Goal: Task Accomplishment & Management: Manage account settings

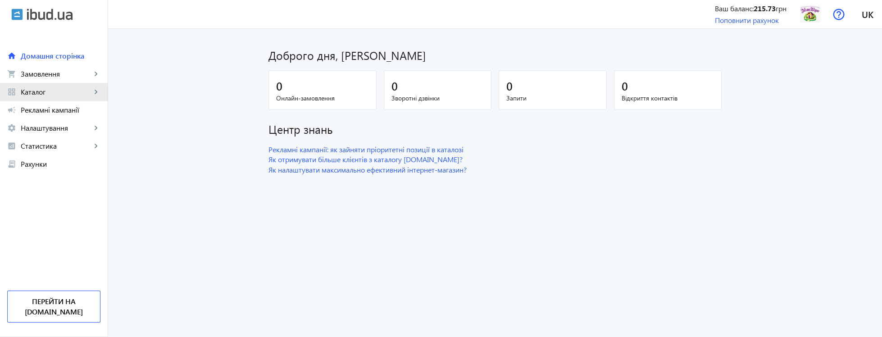
click at [52, 95] on span "Каталог" at bounding box center [56, 91] width 71 height 9
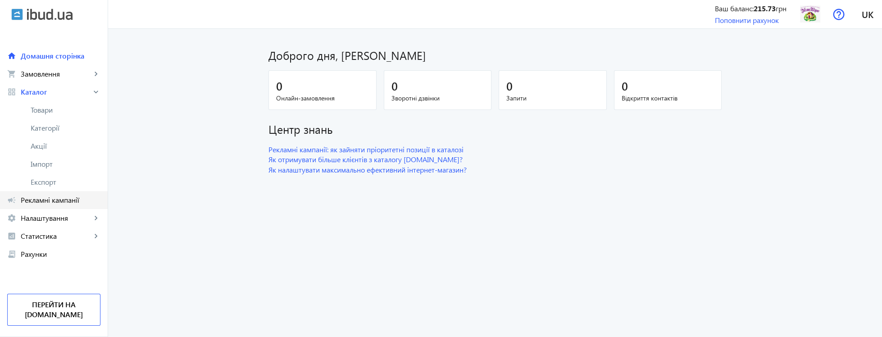
click at [73, 198] on span "Рекламні кампанії" at bounding box center [61, 199] width 80 height 9
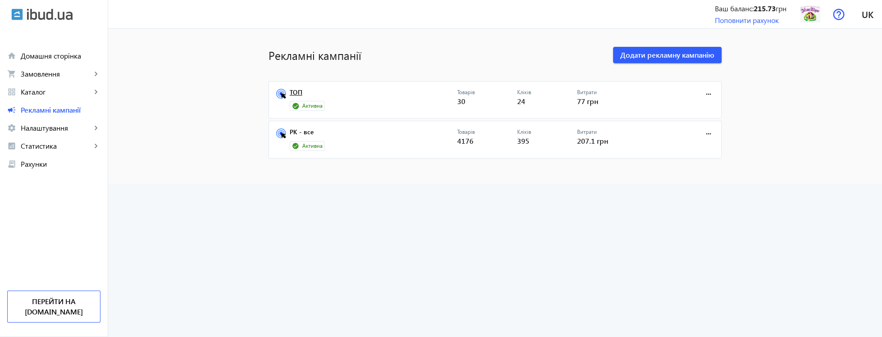
click at [301, 94] on link "ТОП" at bounding box center [374, 95] width 168 height 13
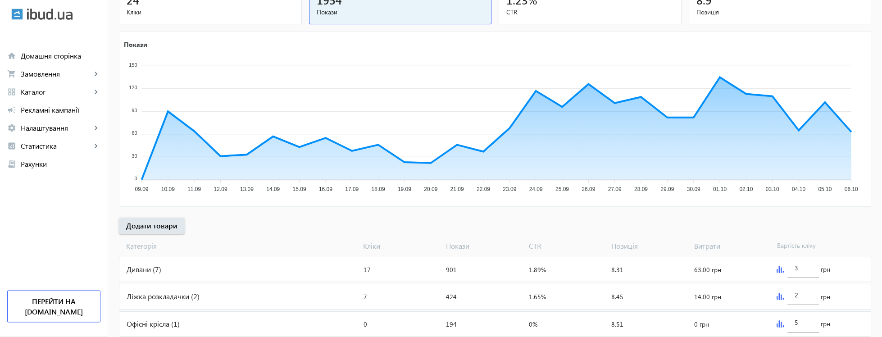
scroll to position [163, 0]
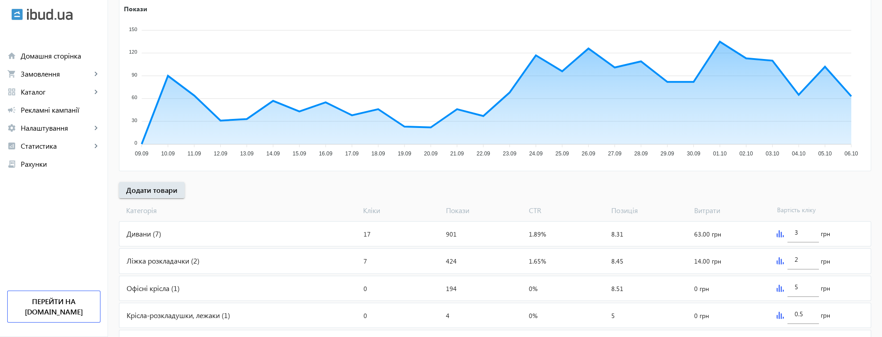
click at [163, 232] on div "Дивани (7)" at bounding box center [239, 234] width 241 height 24
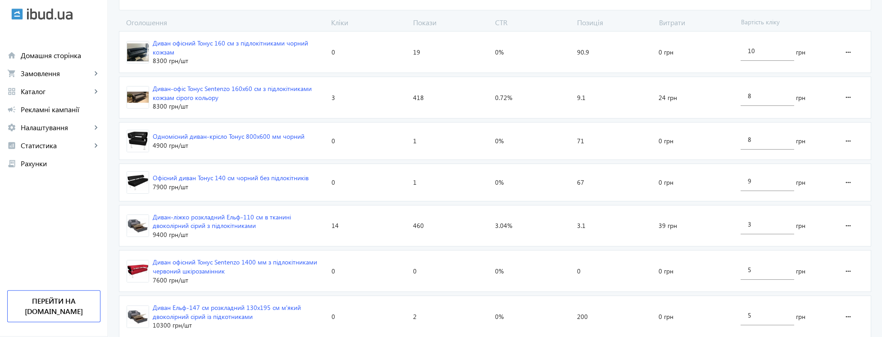
scroll to position [343, 0]
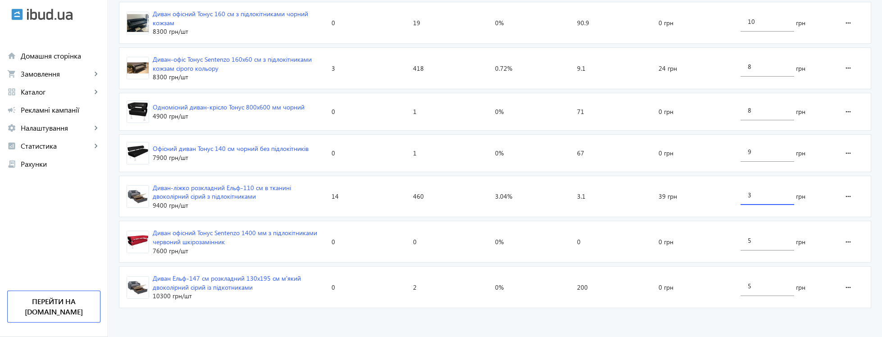
drag, startPoint x: 766, startPoint y: 198, endPoint x: 715, endPoint y: 195, distance: 51.0
click at [748, 195] on input "3" at bounding box center [767, 195] width 39 height 9
type input "1"
click at [708, 227] on loading-spinner "Оголошення Кліки Покази CTR Позиція Витрати Вартість кліку Диван офісний Тонус …" at bounding box center [495, 149] width 752 height 323
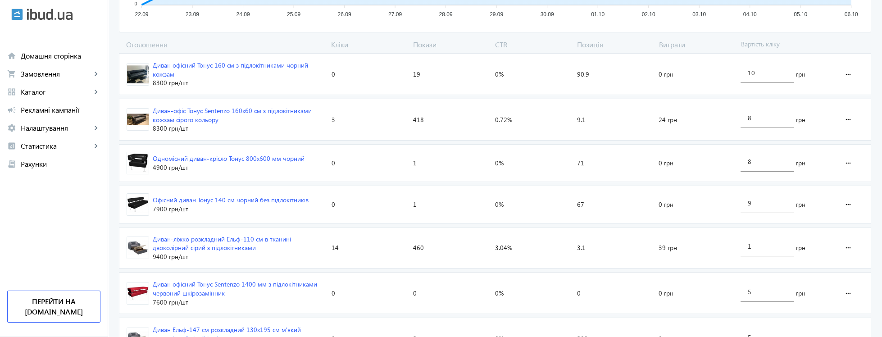
scroll to position [235, 0]
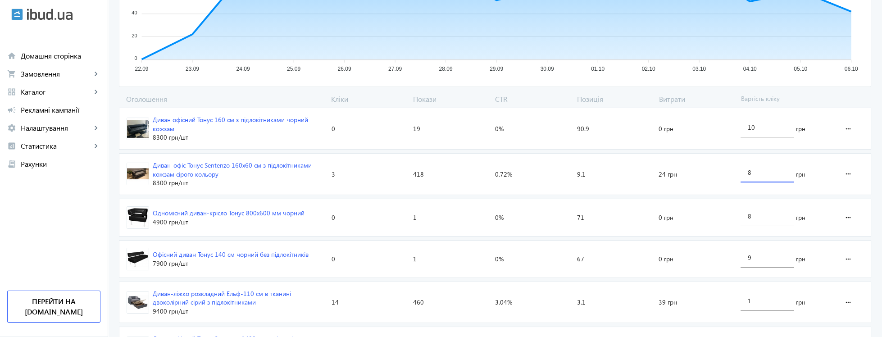
drag, startPoint x: 751, startPoint y: 174, endPoint x: 746, endPoint y: 170, distance: 6.8
click at [748, 170] on input "8" at bounding box center [767, 172] width 39 height 9
type input "4"
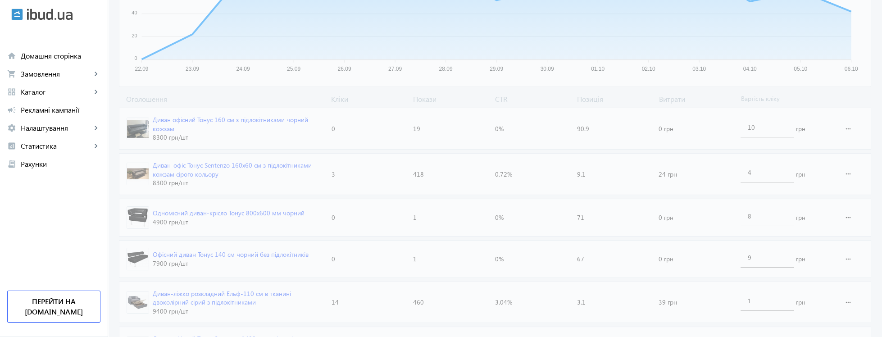
click at [727, 156] on loading-spinner "Оголошення Кліки Покази CTR Позиція Витрати Вартість кліку Диван офісний Тонус …" at bounding box center [495, 255] width 752 height 323
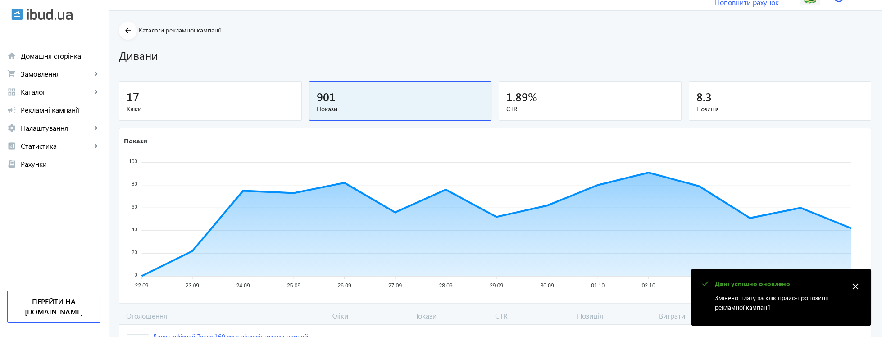
scroll to position [0, 0]
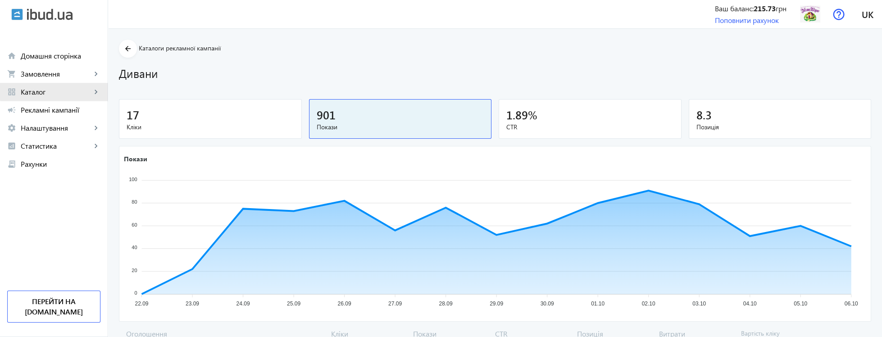
click at [63, 89] on span "Каталог" at bounding box center [56, 91] width 71 height 9
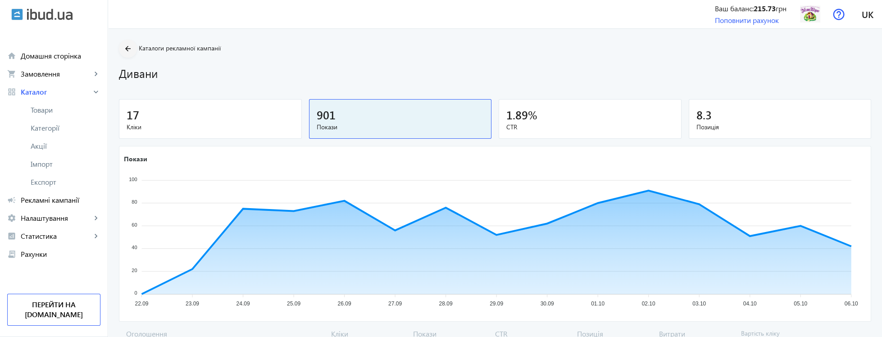
click at [125, 48] on mat-icon "arrow_back" at bounding box center [128, 48] width 11 height 11
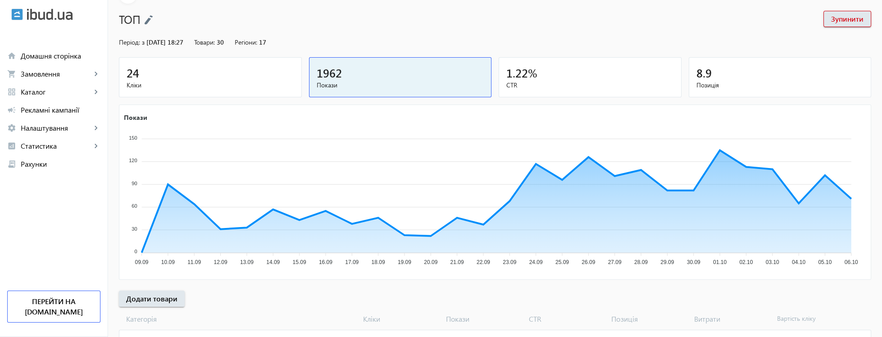
scroll to position [217, 0]
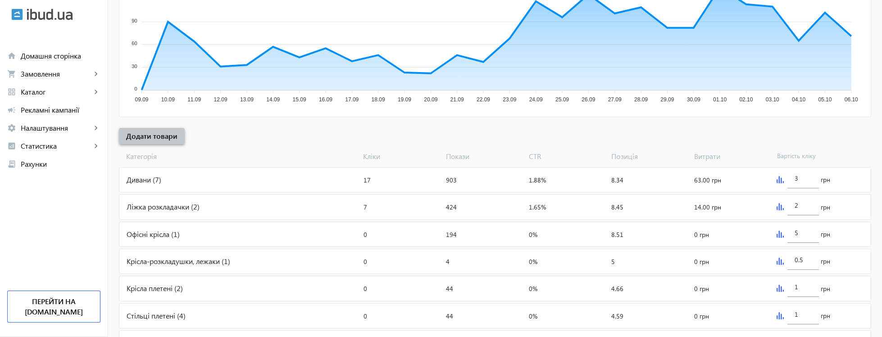
click at [155, 140] on span "Додати товари" at bounding box center [151, 136] width 51 height 10
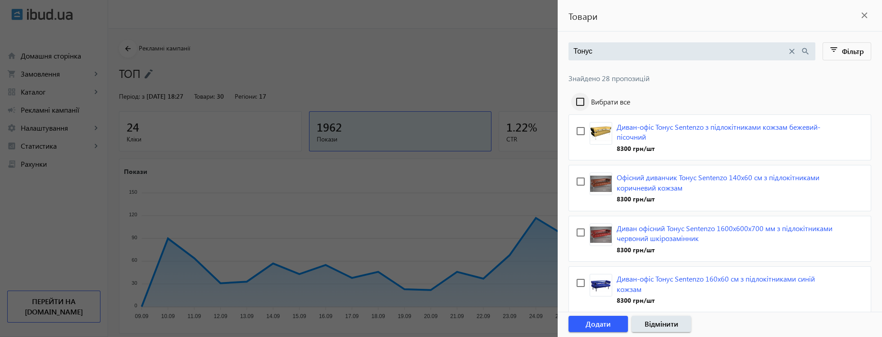
type input "Тонус"
click at [584, 99] on input "Вибрати все" at bounding box center [580, 102] width 18 height 18
checkbox input "true"
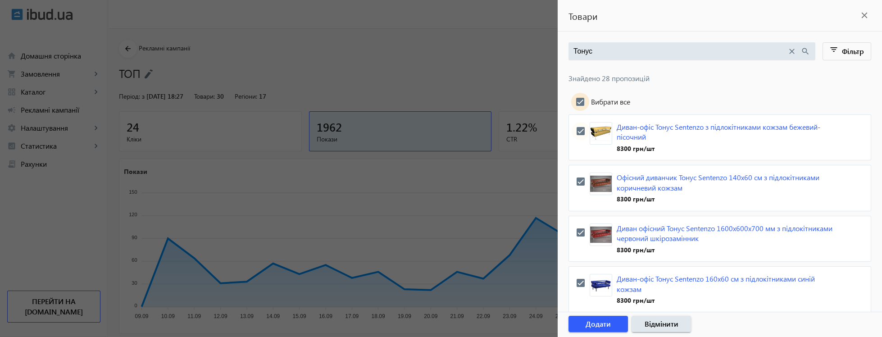
checkbox input "true"
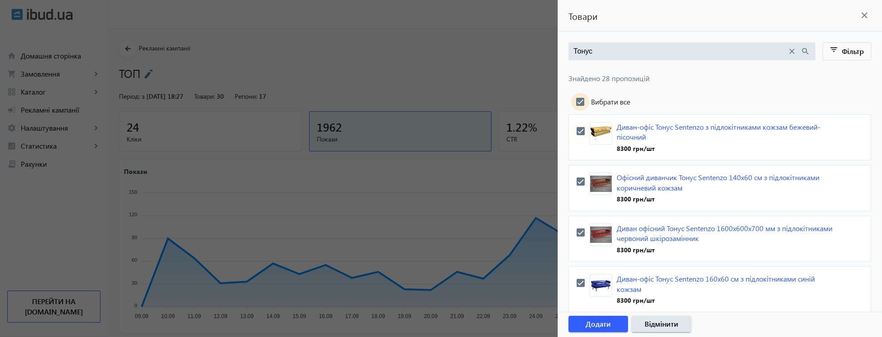
checkbox input "true"
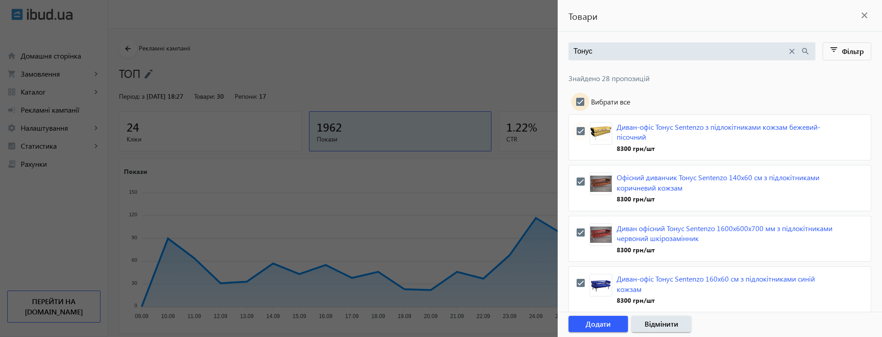
checkbox input "true"
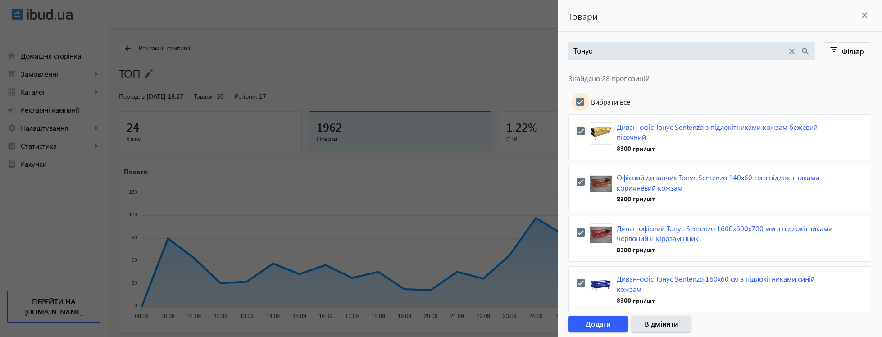
checkbox input "true"
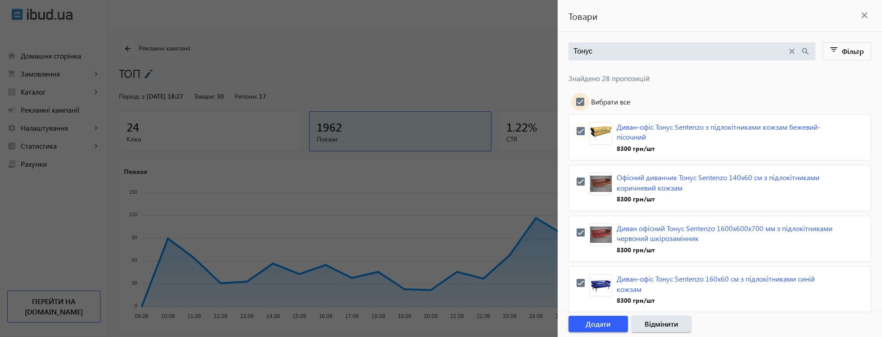
checkbox input "true"
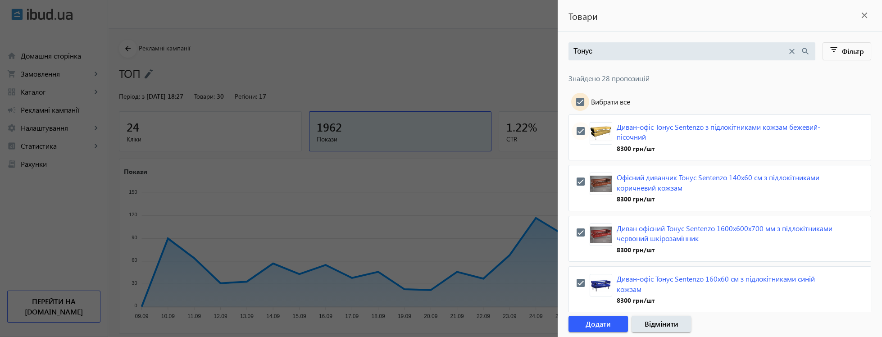
checkbox input "true"
click at [609, 322] on span "Додати" at bounding box center [598, 324] width 25 height 10
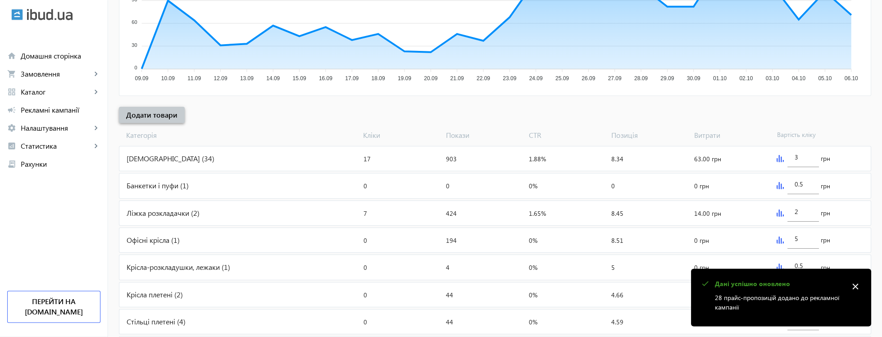
scroll to position [241, 0]
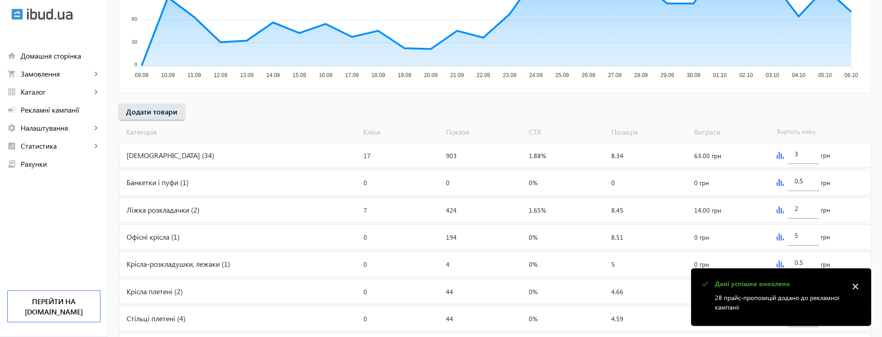
click at [151, 154] on div "Дивани (34)" at bounding box center [239, 156] width 241 height 24
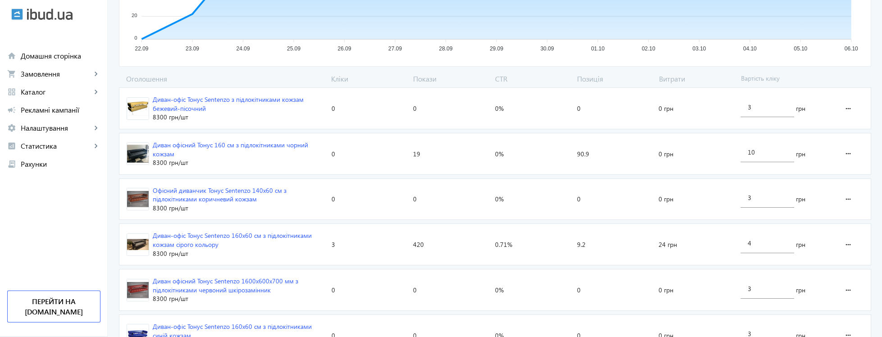
scroll to position [271, 0]
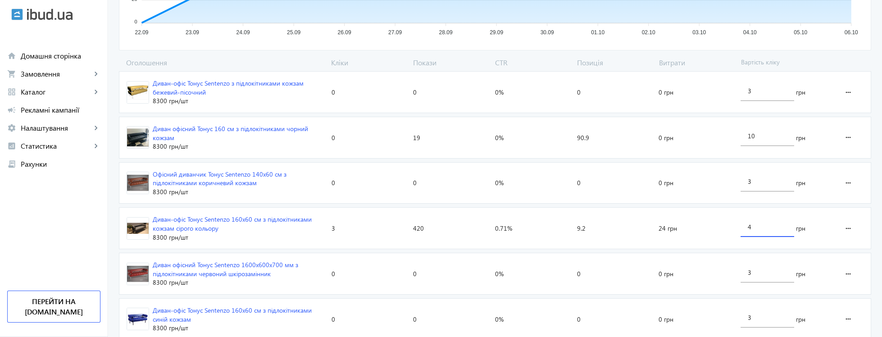
click at [751, 230] on input "4" at bounding box center [767, 227] width 39 height 9
type input "5"
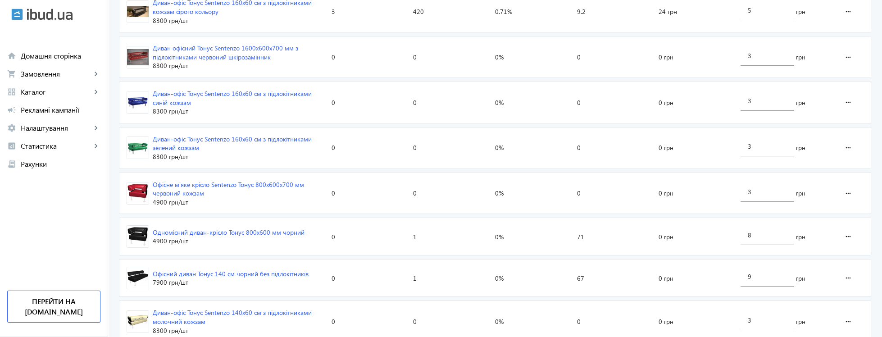
scroll to position [542, 0]
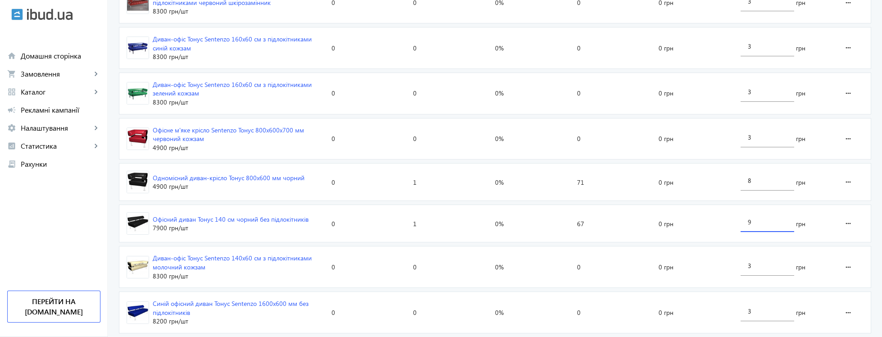
drag, startPoint x: 757, startPoint y: 231, endPoint x: 741, endPoint y: 228, distance: 16.4
click at [748, 226] on input "9" at bounding box center [767, 222] width 39 height 9
type input "14"
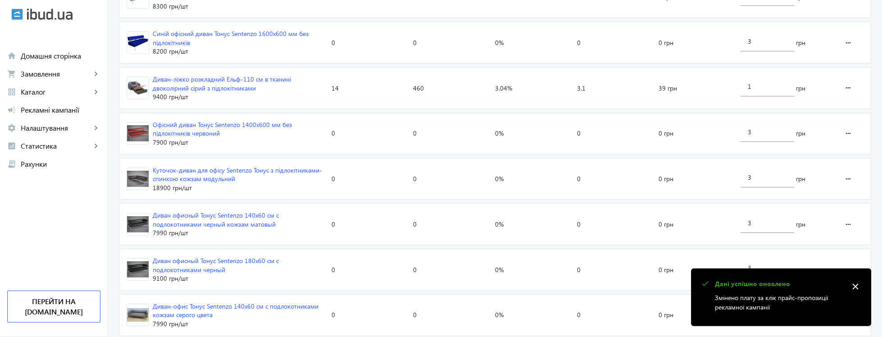
scroll to position [813, 0]
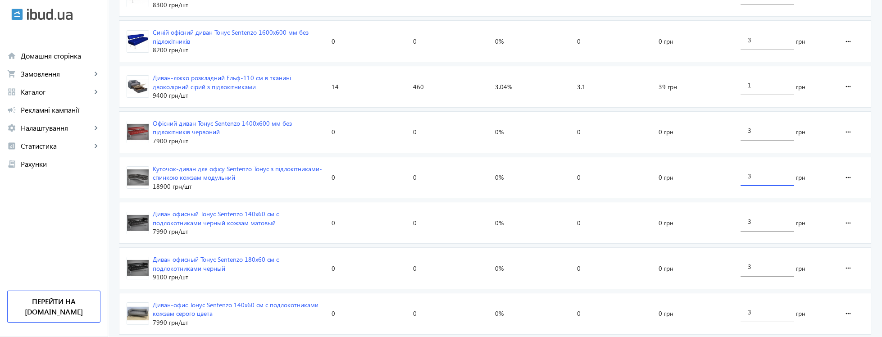
drag, startPoint x: 763, startPoint y: 183, endPoint x: 724, endPoint y: 183, distance: 38.7
click at [748, 180] on input "3" at bounding box center [767, 176] width 39 height 9
type input "8"
click at [721, 207] on loading-spinner "Оголошення Кліки Покази CTR Позиція Витрати Вартість кліку Диван-офіс Тонус Sen…" at bounding box center [495, 216] width 752 height 1402
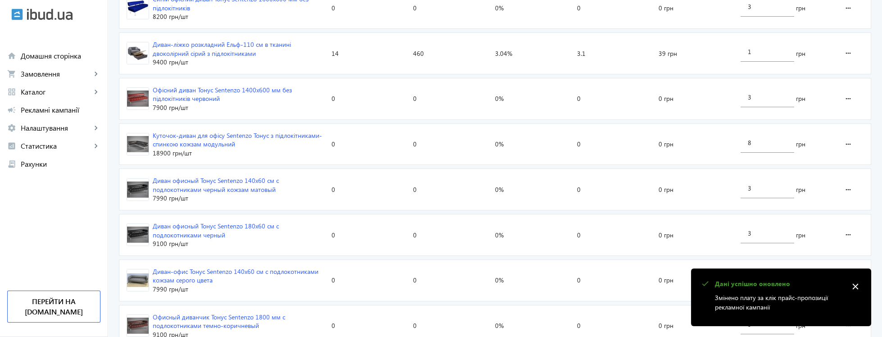
scroll to position [868, 0]
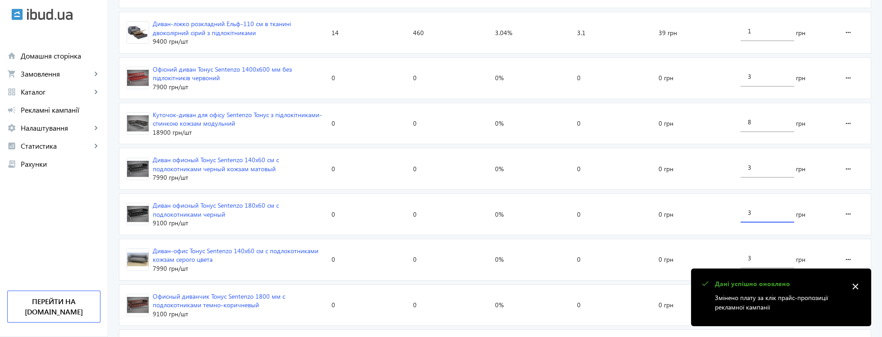
drag, startPoint x: 756, startPoint y: 220, endPoint x: 726, endPoint y: 216, distance: 30.5
click at [748, 216] on input "3" at bounding box center [767, 212] width 39 height 9
type input "9"
click at [723, 223] on loading-spinner "Оголошення Кліки Покази CTR Позиція Витрати Вартість кліку Диван-офіс Тонус Sen…" at bounding box center [495, 162] width 752 height 1402
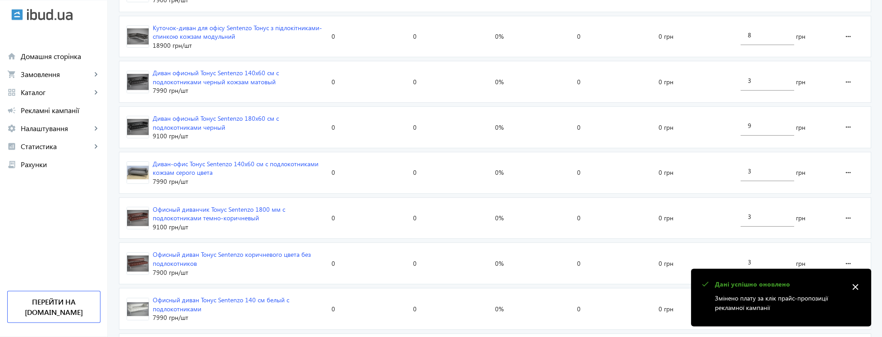
scroll to position [976, 0]
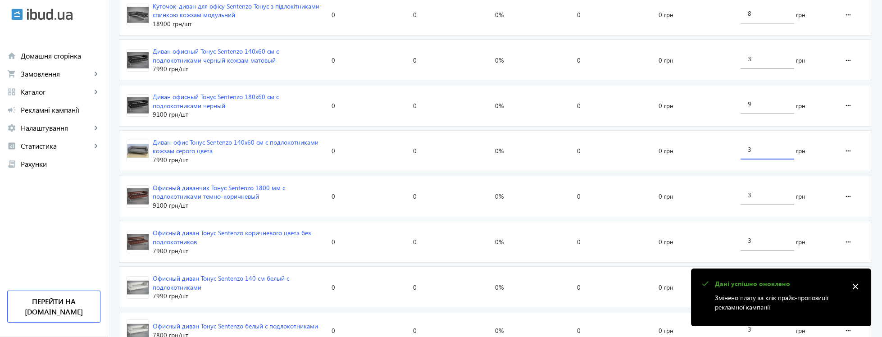
drag, startPoint x: 755, startPoint y: 160, endPoint x: 742, endPoint y: 158, distance: 12.7
click at [748, 154] on input "3" at bounding box center [767, 149] width 39 height 9
type input "9"
click at [734, 185] on loading-spinner "Оголошення Кліки Покази CTR Позиція Витрати Вартість кліку Диван-офіс Тонус Sen…" at bounding box center [495, 54] width 752 height 1402
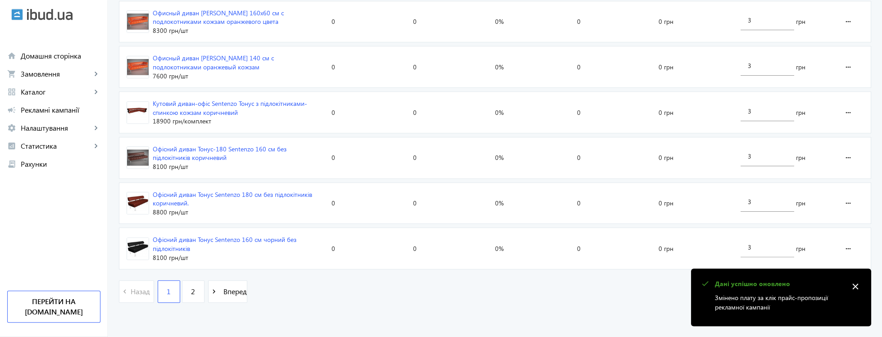
scroll to position [1431, 0]
drag, startPoint x: 754, startPoint y: 245, endPoint x: 739, endPoint y: 239, distance: 16.3
click at [748, 243] on input "3" at bounding box center [767, 247] width 39 height 9
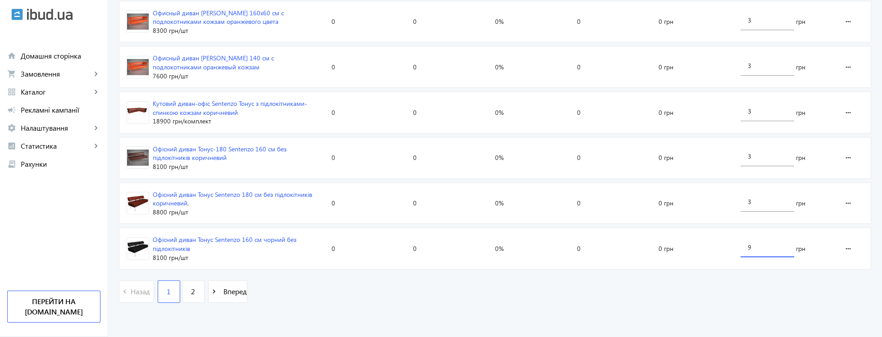
type input "9"
click at [192, 295] on link "2" at bounding box center [193, 291] width 23 height 23
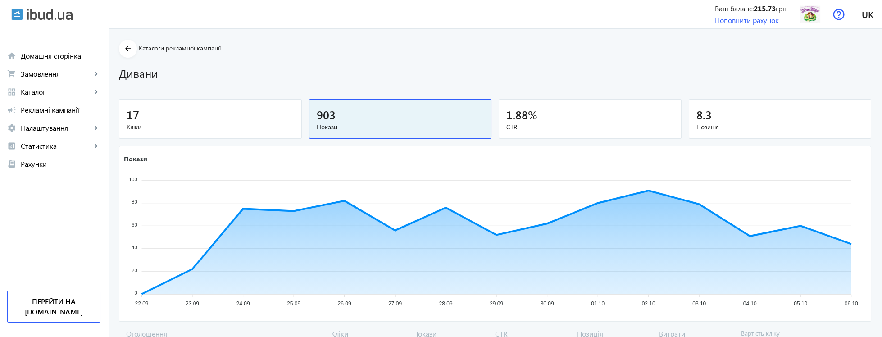
scroll to position [252, 0]
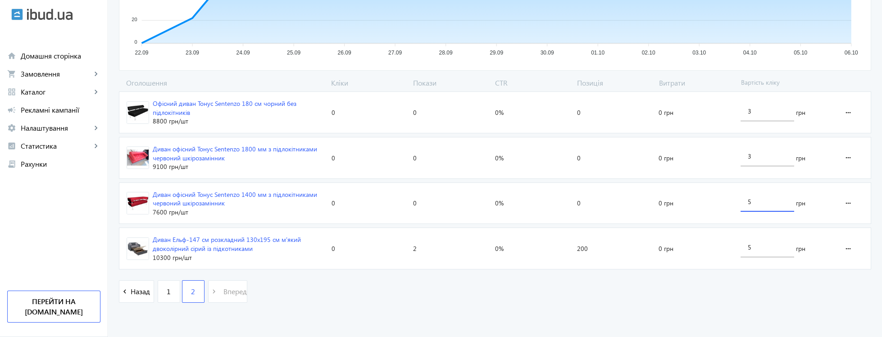
drag, startPoint x: 760, startPoint y: 201, endPoint x: 739, endPoint y: 192, distance: 23.2
click at [748, 197] on input "5" at bounding box center [767, 201] width 39 height 9
type input "8"
click at [691, 288] on loading-spinner "Оголошення Кліки Покази CTR Позиція Витрати Вартість кліку Офісний диван Тонус …" at bounding box center [495, 195] width 752 height 234
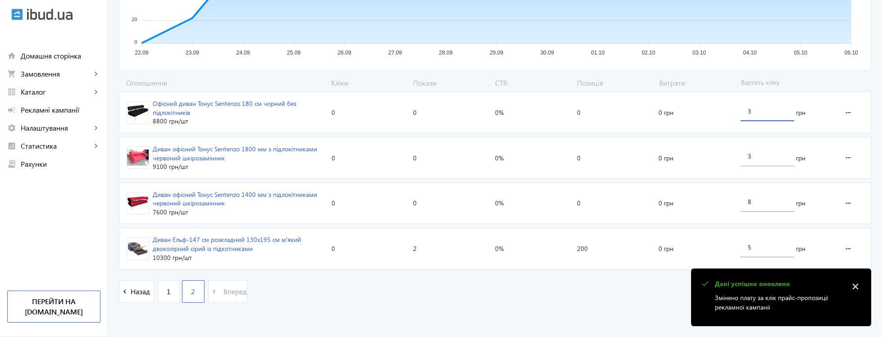
drag, startPoint x: 759, startPoint y: 109, endPoint x: 718, endPoint y: 101, distance: 41.8
click at [748, 107] on input "3" at bounding box center [767, 111] width 39 height 9
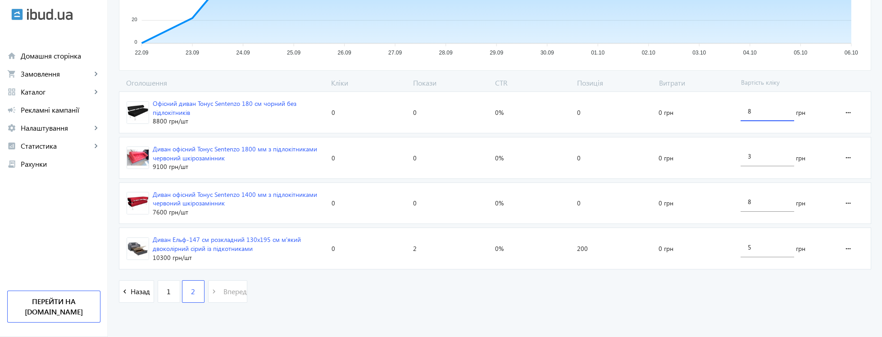
type input "8"
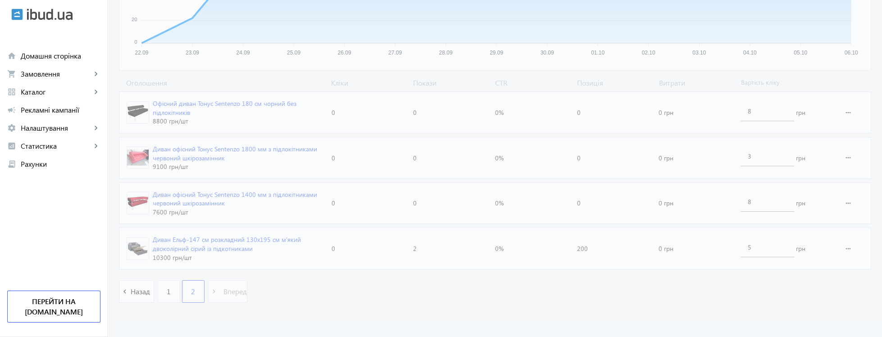
click at [681, 280] on loading-spinner "Оголошення Кліки Покази CTR Позиція Витрати Вартість кліку Офісний диван Тонус …" at bounding box center [495, 195] width 752 height 234
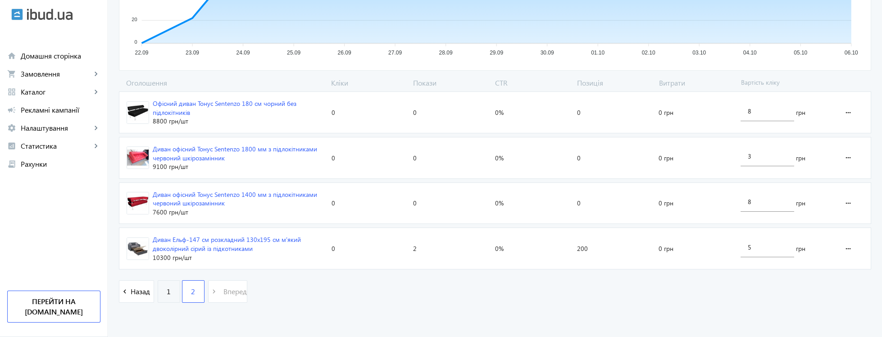
click at [173, 293] on link "1" at bounding box center [169, 291] width 23 height 23
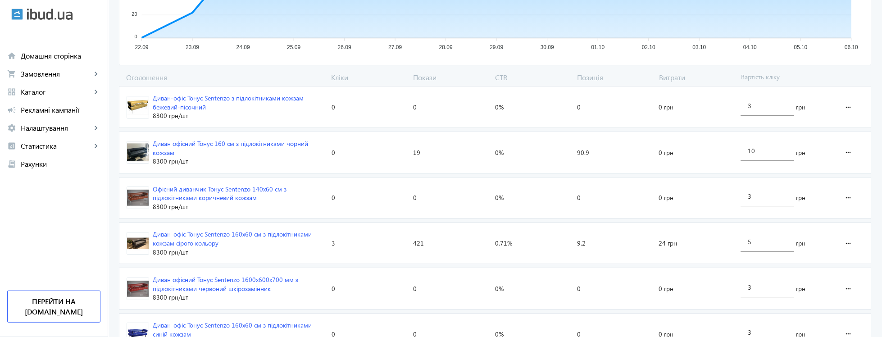
scroll to position [325, 0]
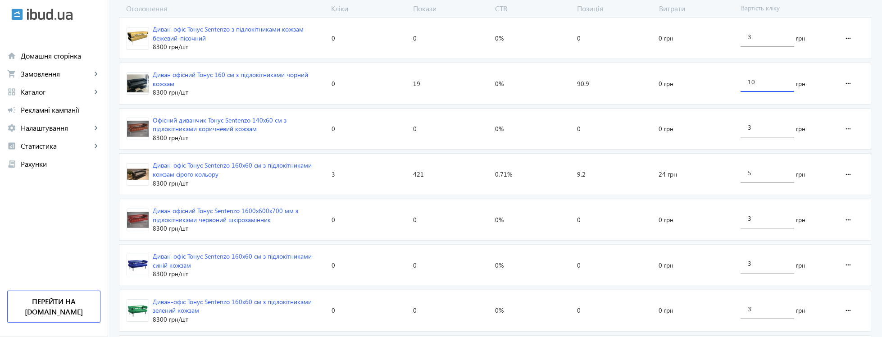
drag, startPoint x: 765, startPoint y: 81, endPoint x: 727, endPoint y: 73, distance: 38.6
click at [748, 77] on input "10" at bounding box center [767, 81] width 39 height 9
type input "25"
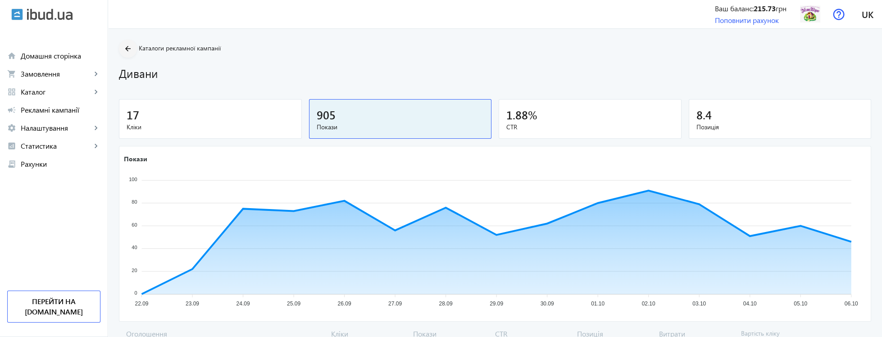
click at [125, 50] on mat-icon "arrow_back" at bounding box center [128, 48] width 11 height 11
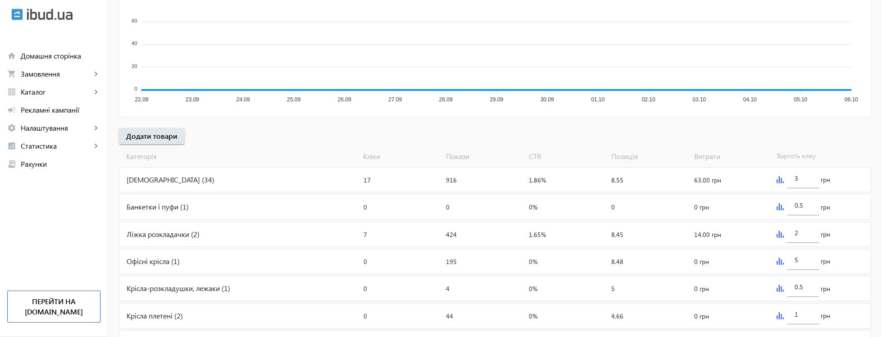
scroll to position [379, 0]
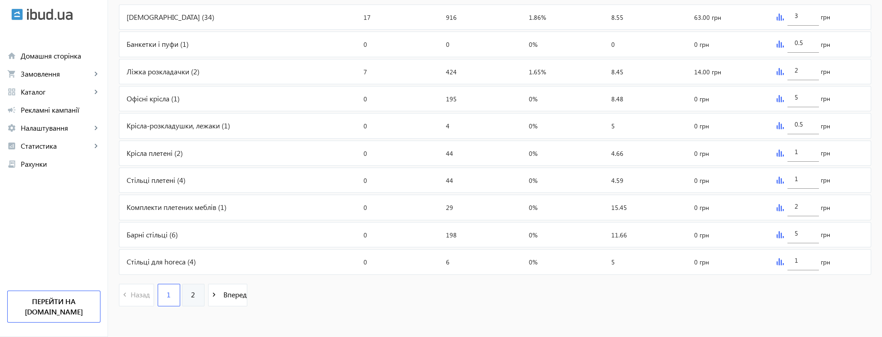
click at [197, 306] on link "2" at bounding box center [193, 295] width 23 height 23
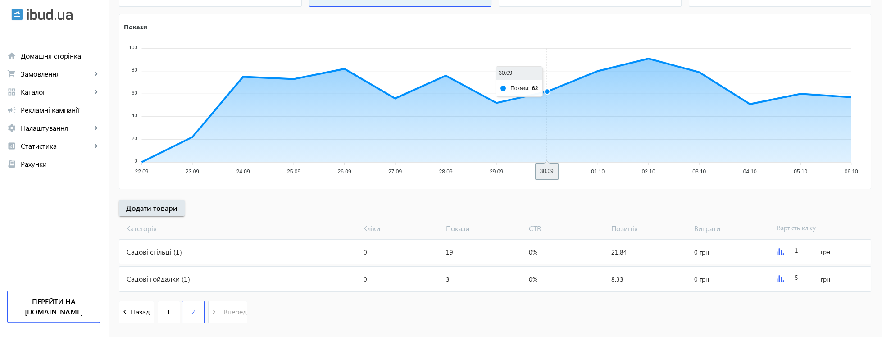
scroll to position [166, 0]
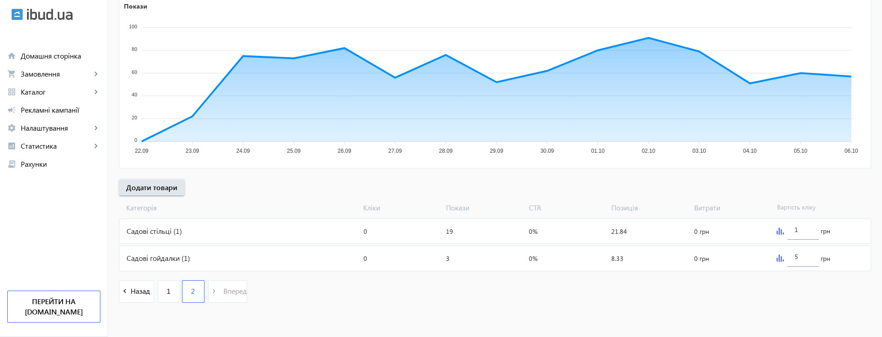
click at [145, 237] on div "Садові стільці (1)" at bounding box center [239, 231] width 241 height 24
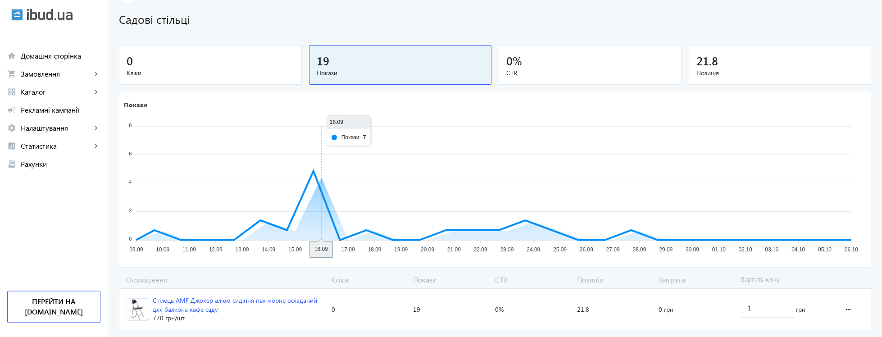
scroll to position [77, 0]
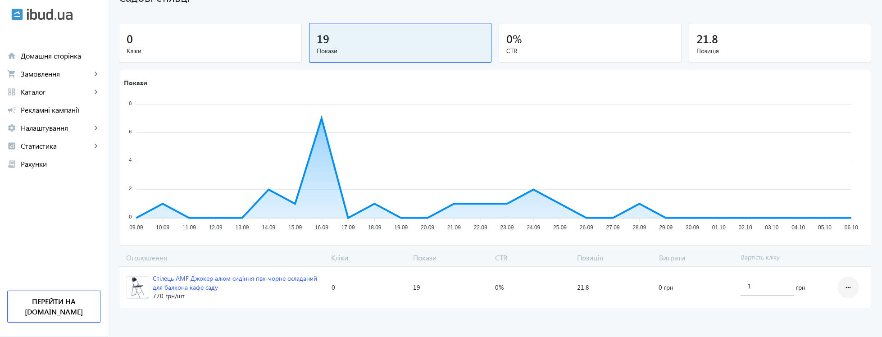
click at [851, 288] on mat-icon "more_horiz" at bounding box center [848, 288] width 11 height 22
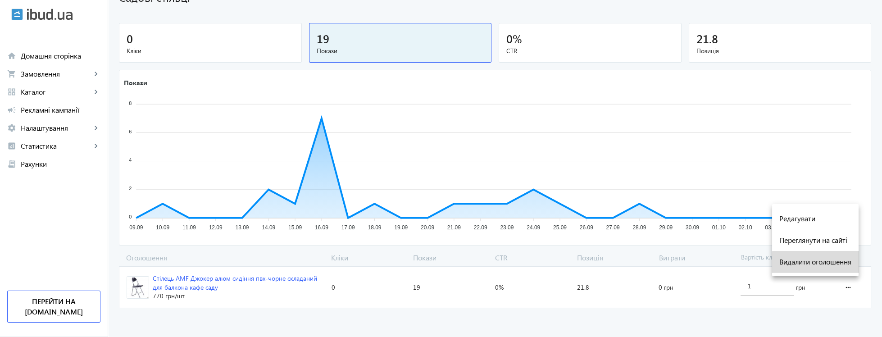
click at [837, 263] on span "Видалити оголошення" at bounding box center [815, 261] width 72 height 7
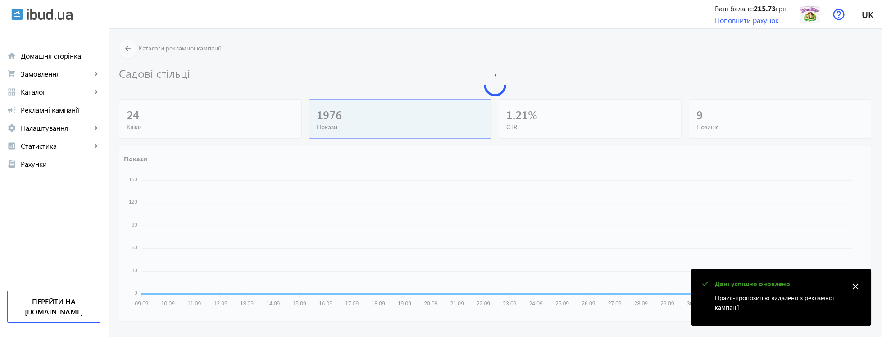
scroll to position [9, 0]
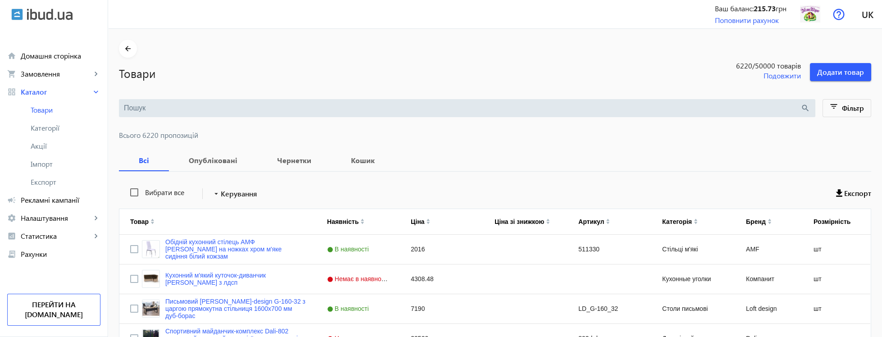
click at [173, 109] on input "search" at bounding box center [462, 108] width 677 height 10
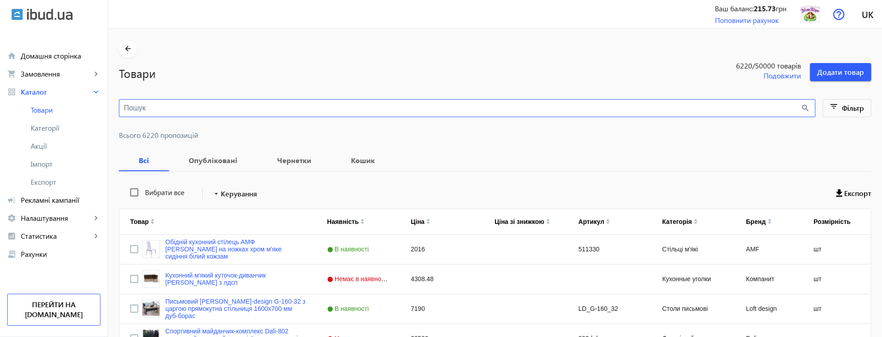
type input "N"
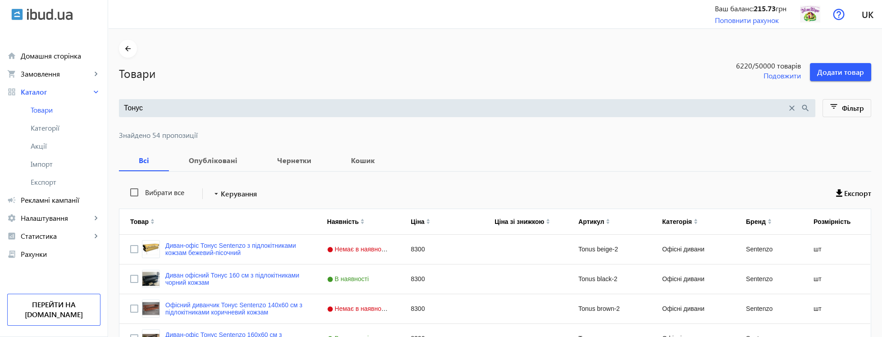
scroll to position [108, 0]
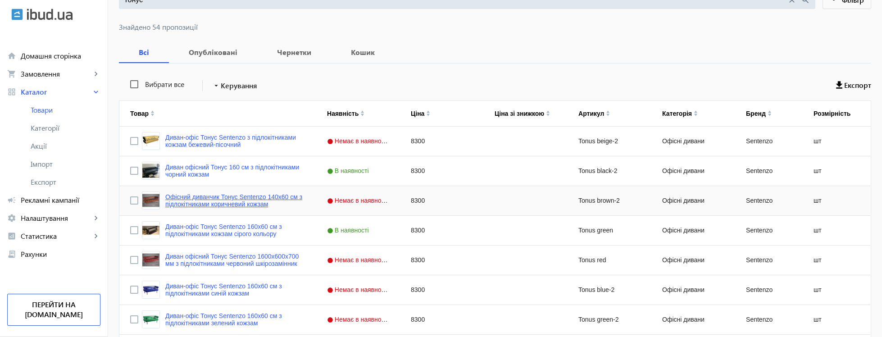
type input "Тонус"
click at [278, 205] on link "Офісний диванчик Тонус Sentenzo 140х60 см з підлокітниками коричневий кожзам" at bounding box center [235, 200] width 140 height 14
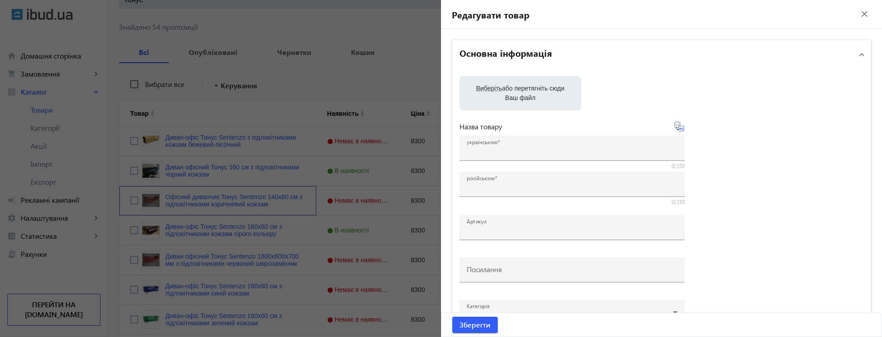
type input "Офісний диванчик Тонус Sentenzo 140х60 см з підлокітниками коричневий кожзам"
type input "Офисный диванчик Тонус Sentenzo 160х60 см с подлокотниками коричневый кожзам"
type input "Tonus brown-2"
type input "https://xn--80a8abdck5d.kiev.ua/p1115334714-ofisnyj-divanchik-tonus.html"
type input "8300"
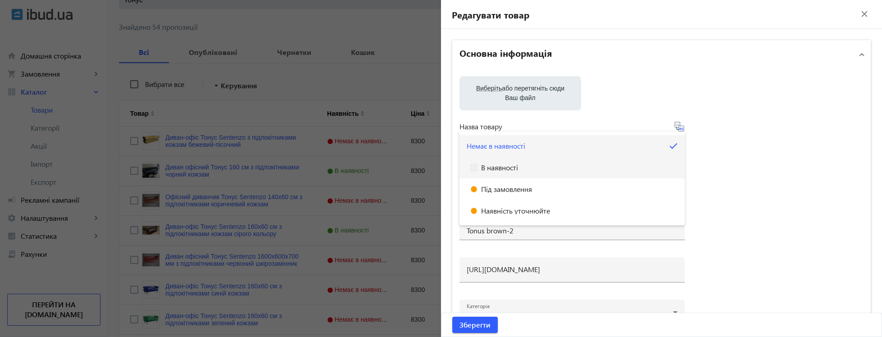
scroll to position [372, 0]
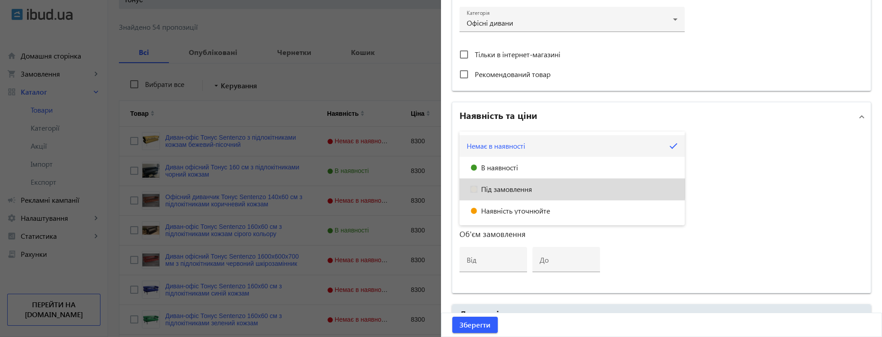
click at [496, 185] on mat-option "Під замовлення" at bounding box center [571, 189] width 225 height 22
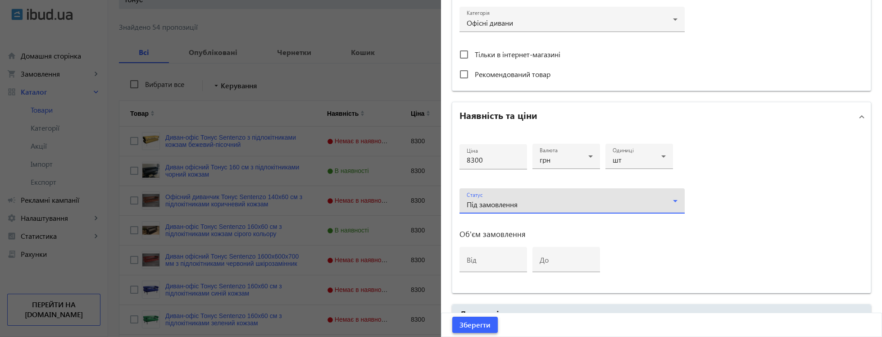
click at [478, 329] on span "Зберегти" at bounding box center [474, 325] width 31 height 10
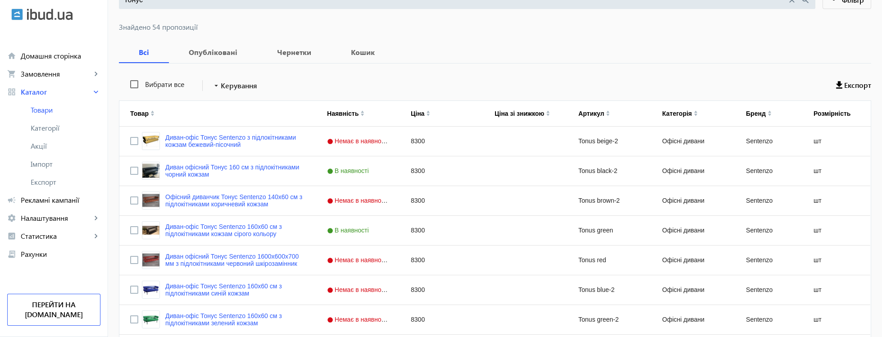
scroll to position [0, 0]
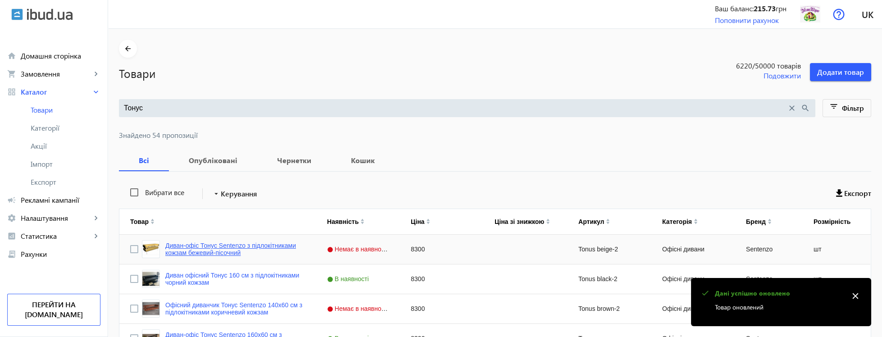
click at [237, 247] on link "Диван-офіс Тонус Sentenzo з підлокітниками кожзам бежевий-пісочний" at bounding box center [235, 249] width 140 height 14
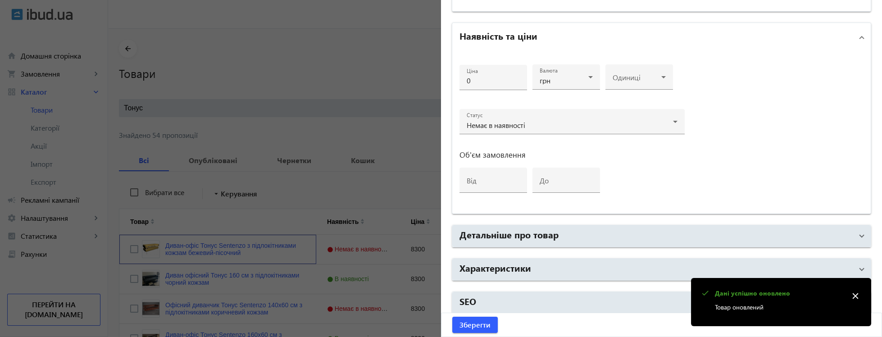
type input "Диван-офіс Тонус Sentenzo з підлокітниками кожзам бежевий-пісочний"
type input "Диван-офис Тонус Sentenzo 160х60 см с подлокотниками кожзам бежевый-песочный"
type input "Tonus beige-2"
type input "https://xn--80a8abdck5d.kiev.ua/p1108011271-divan-ofis-tonus.html"
type input "8300"
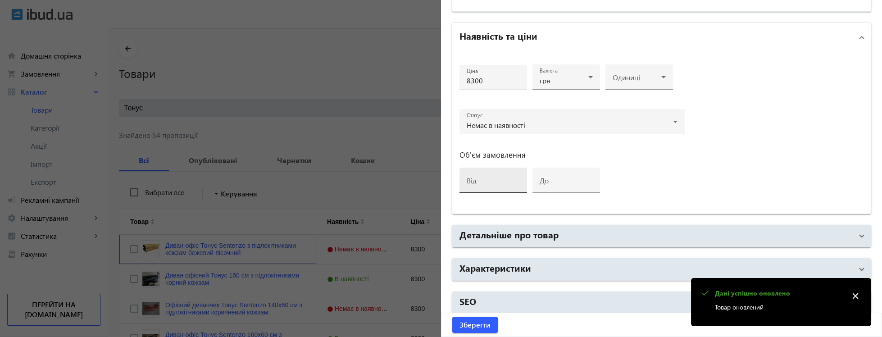
scroll to position [310, 0]
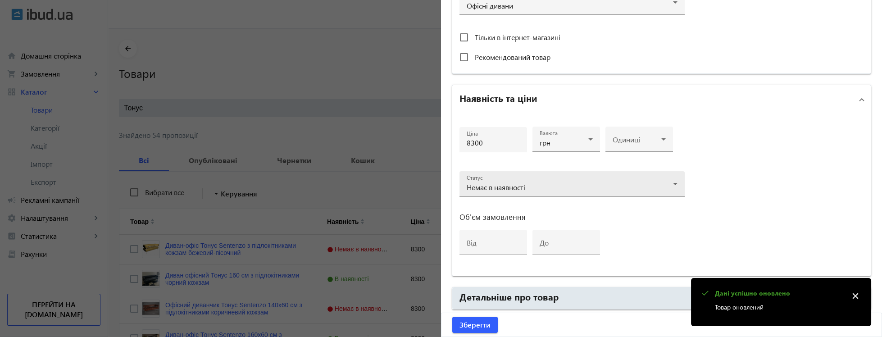
click at [512, 185] on span "Немає в наявності" at bounding box center [496, 186] width 59 height 9
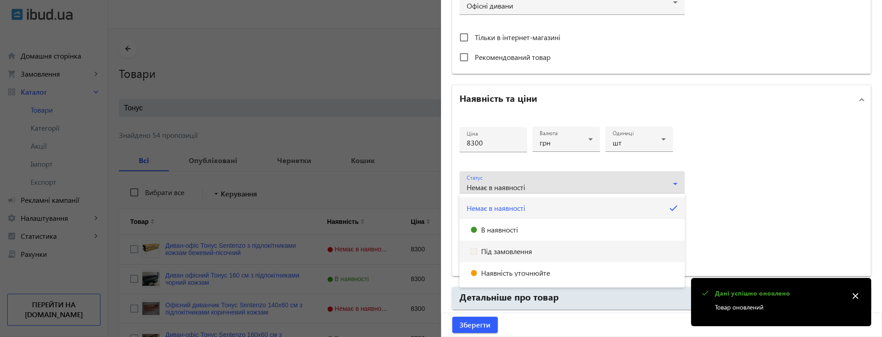
click at [491, 252] on span "Під замовлення" at bounding box center [506, 251] width 51 height 7
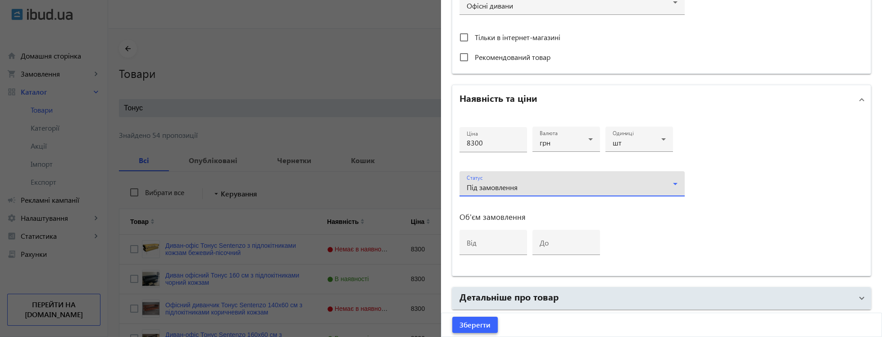
click at [480, 323] on span "Зберегти" at bounding box center [474, 325] width 31 height 10
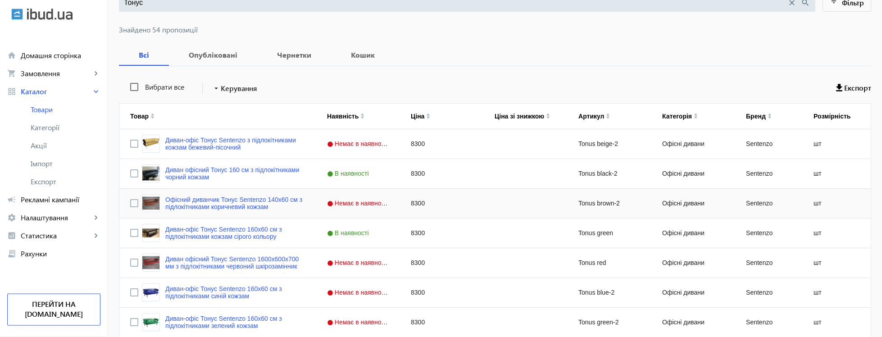
scroll to position [108, 0]
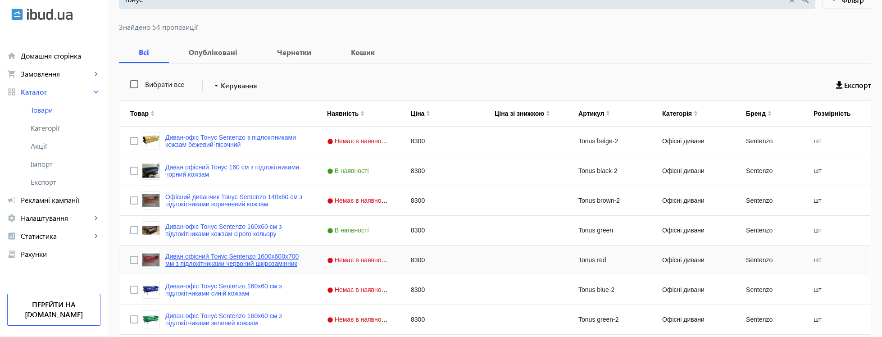
click at [270, 261] on link "Диван офісний Тонус Sentenzo 1600х600х700 мм з підлокітниками червоний шкірозам…" at bounding box center [235, 260] width 140 height 14
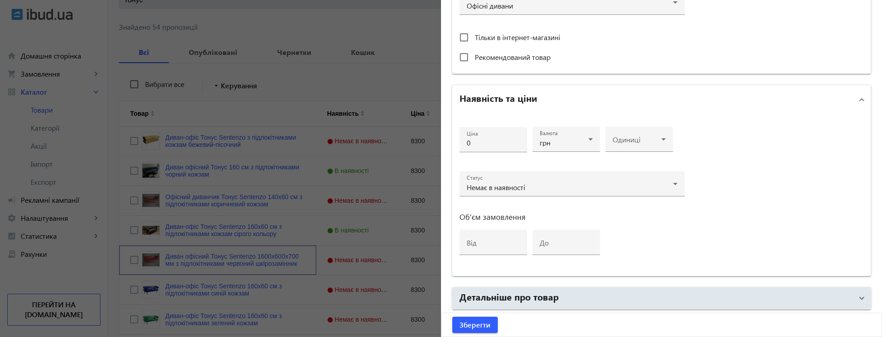
type input "Диван офісний Тонус Sentenzo 1600х600х700 мм з підлокітниками червоний шкірозам…"
type input "Диван офисный Тонус Sentenzo 1600х600х700 мм с подлокотниками красный кожзам"
type input "Tonus red"
type input "https://xn--80a8abdck5d.kiev.ua/p489948087-divan-ofis-tonus.html"
type input "8300"
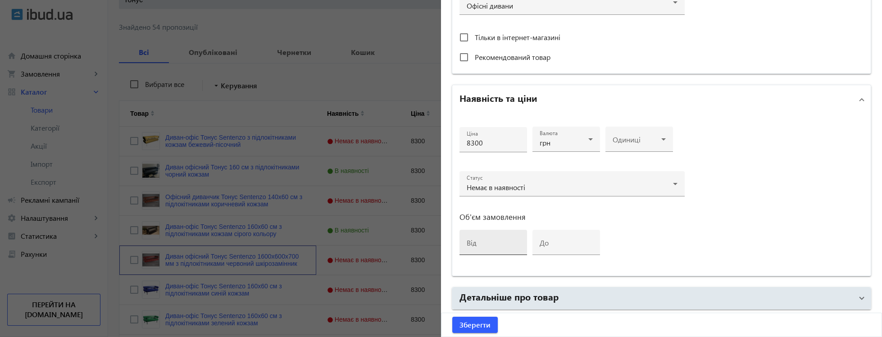
scroll to position [310, 0]
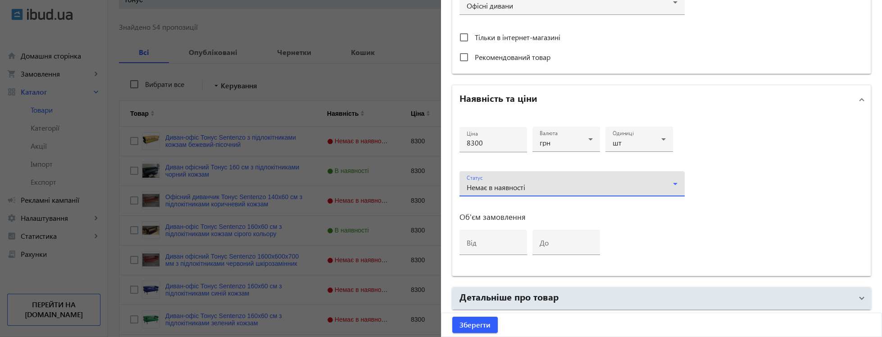
click at [502, 183] on span "Немає в наявності" at bounding box center [496, 186] width 59 height 9
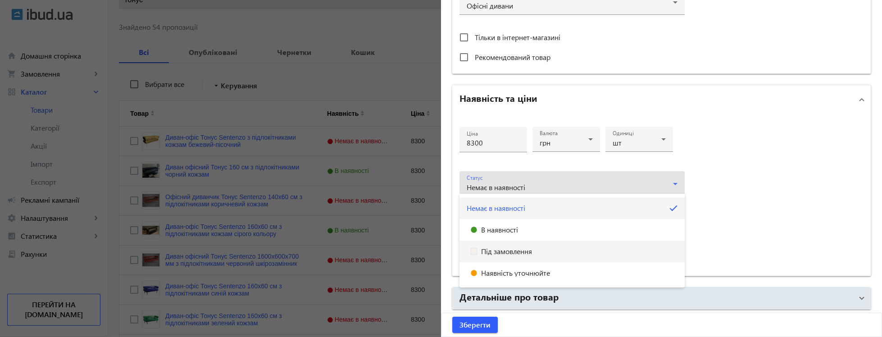
click at [504, 252] on span "Під замовлення" at bounding box center [506, 251] width 51 height 7
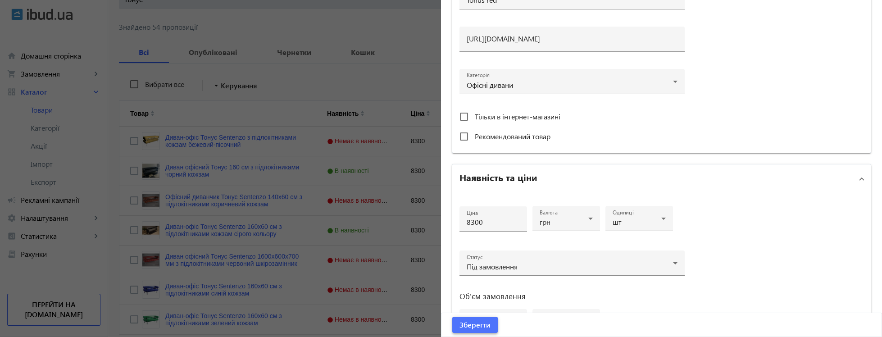
click at [477, 322] on span "Зберегти" at bounding box center [474, 325] width 31 height 10
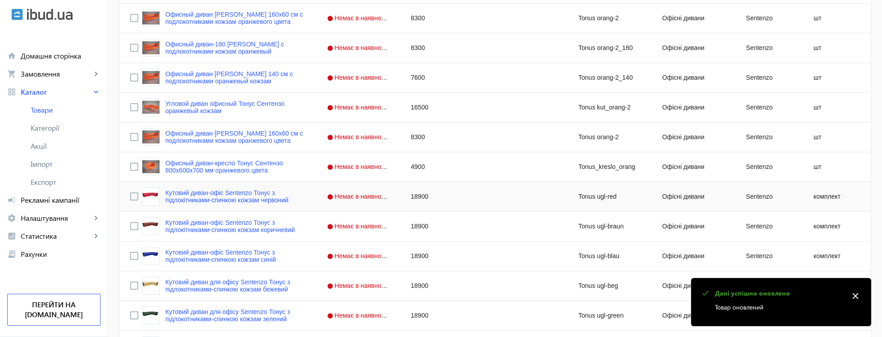
scroll to position [1585, 0]
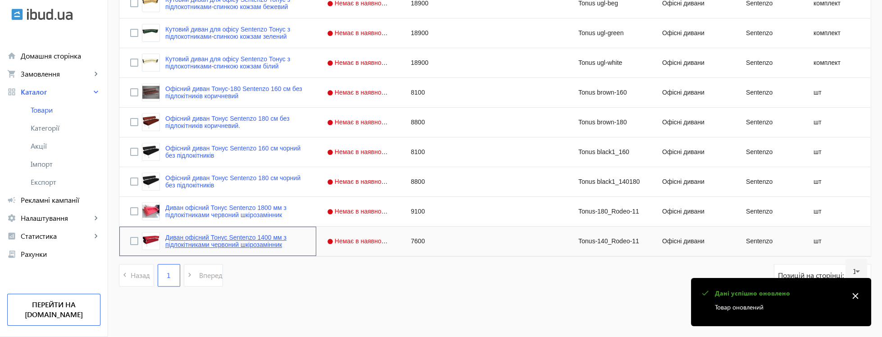
click at [270, 236] on link "Диван офісний Тонус Sentenzo 1400 мм з підлокітниками червоний шкірозамінник" at bounding box center [235, 241] width 140 height 14
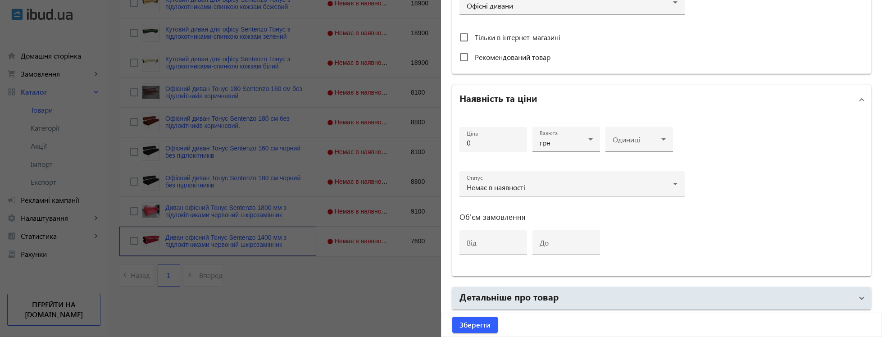
type input "Диван офісний Тонус Sentenzo 1400 мм з підлокітниками червоний шкірозамінник"
type input "Tonus-140_Rodeo-11"
type input "https://xn--80a8abdck5d.kiev.ua/ua/p2370249868-divan-ofisnij-tonus.html"
type input "7600"
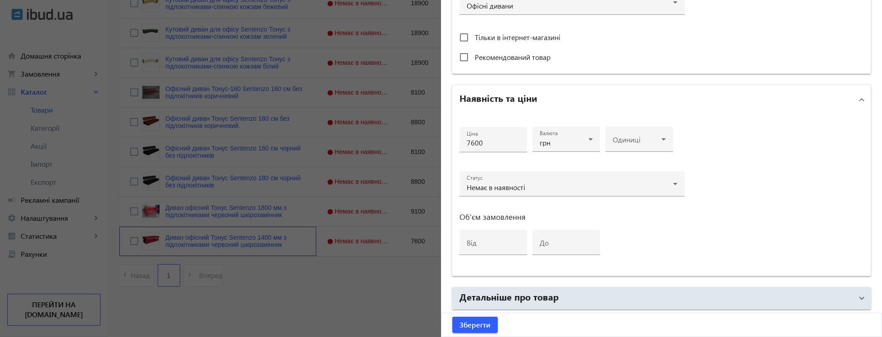
scroll to position [375, 0]
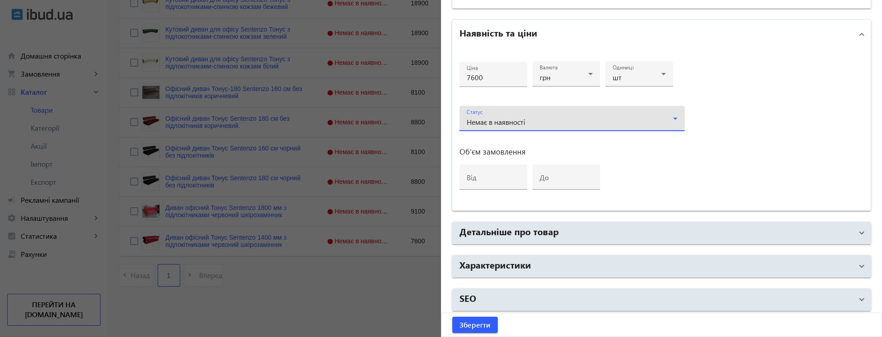
click at [523, 117] on div "Немає в наявності" at bounding box center [572, 122] width 211 height 11
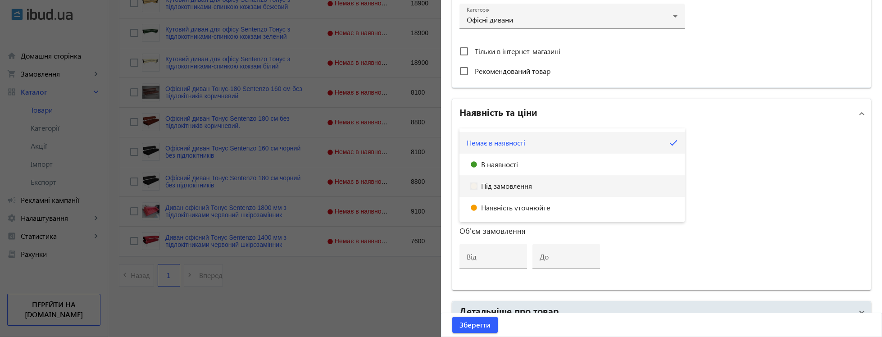
click at [495, 187] on span "Під замовлення" at bounding box center [506, 185] width 51 height 7
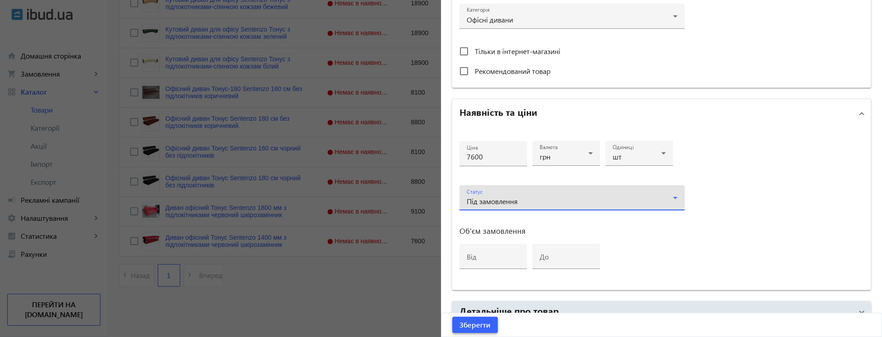
click at [477, 329] on span "Зберегти" at bounding box center [474, 325] width 31 height 10
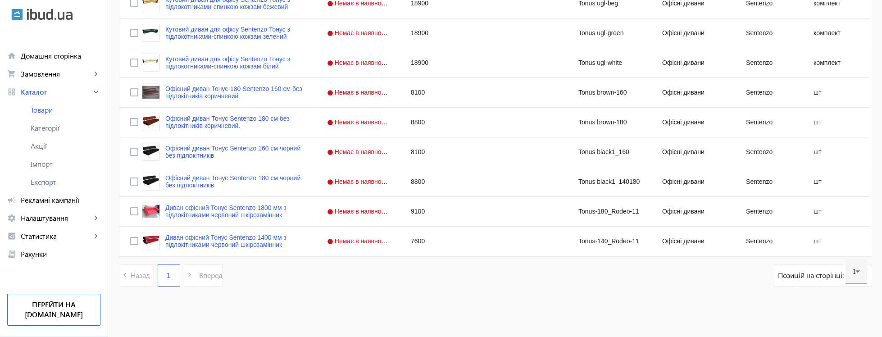
scroll to position [0, 0]
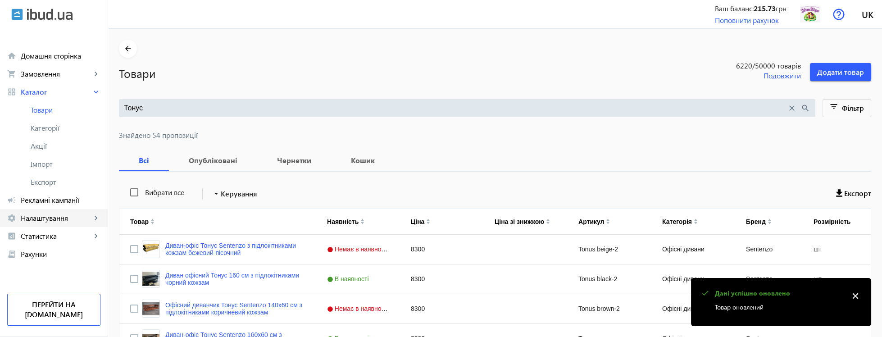
click at [70, 219] on span "Налаштування" at bounding box center [56, 218] width 71 height 9
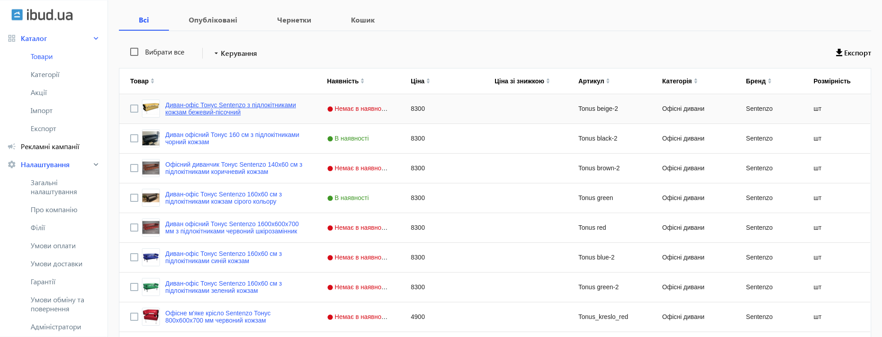
scroll to position [163, 0]
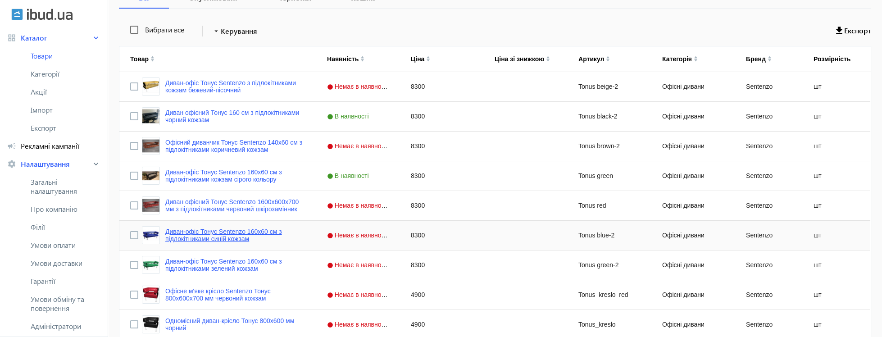
click at [216, 239] on link "Диван-офіс Тонус Sentenzo 160х60 см з підлокітниками синій кожзам" at bounding box center [235, 235] width 140 height 14
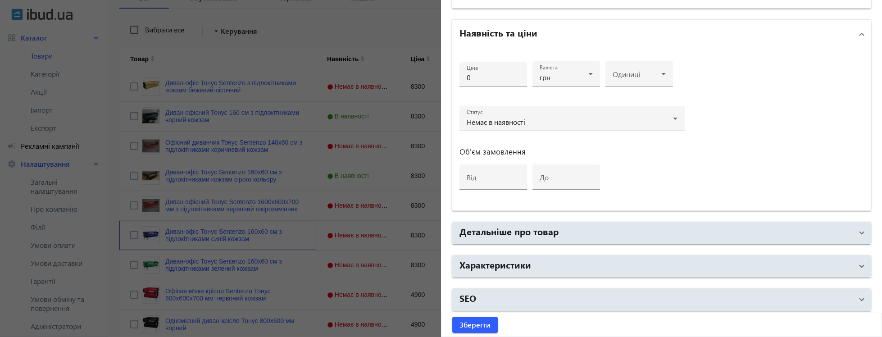
type input "Диван-офіс Тонус Sentenzo 160х60 см з підлокітниками синій кожзам"
type input "Диван-офис Тонус Sentenzo 160х60 см с подлокотниками синий кожзам"
type input "Tonus blue-2"
type input "https://xn--80a8abdck5d.kiev.ua/p1115273319-divan-ofis-tonus.html"
type input "8300"
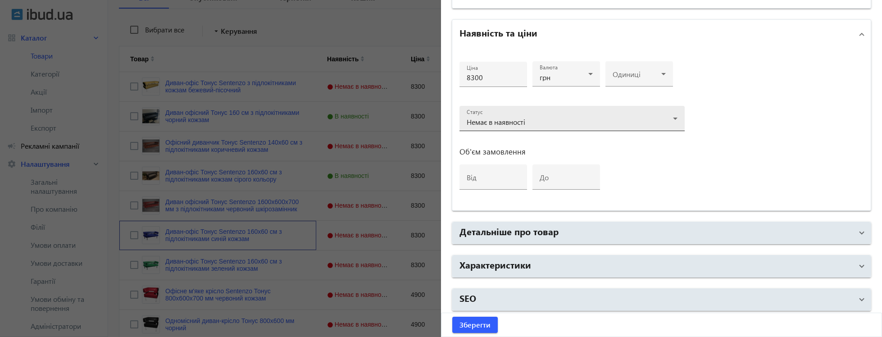
scroll to position [248, 0]
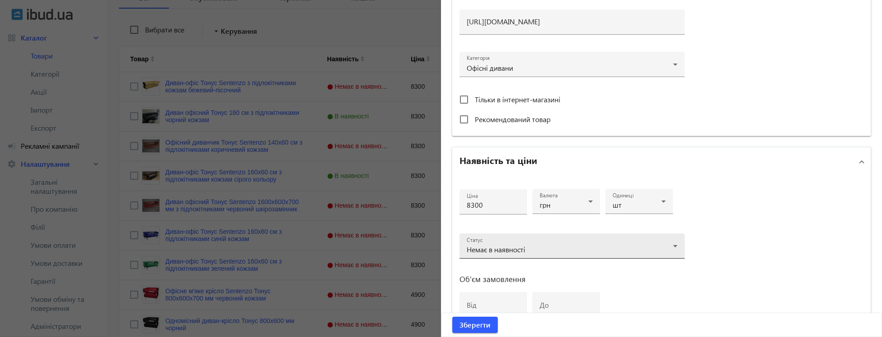
click at [509, 247] on span "Немає в наявності" at bounding box center [496, 249] width 59 height 9
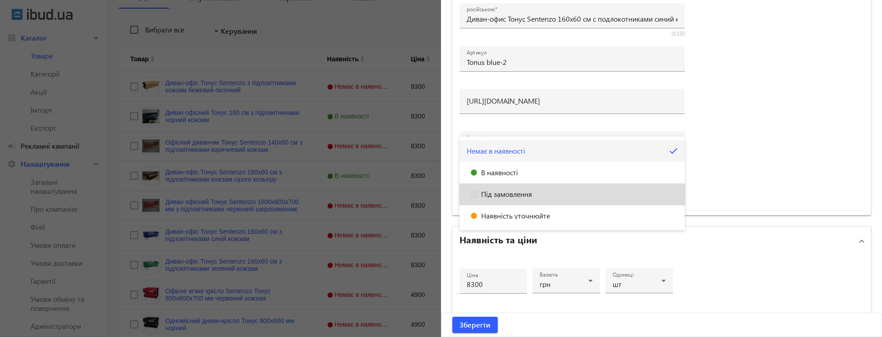
click at [507, 198] on mat-option "Під замовлення" at bounding box center [571, 194] width 225 height 22
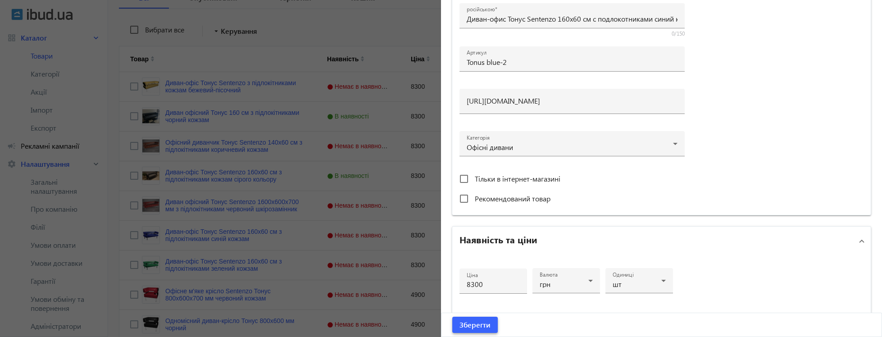
click at [487, 330] on span "submit" at bounding box center [474, 325] width 45 height 22
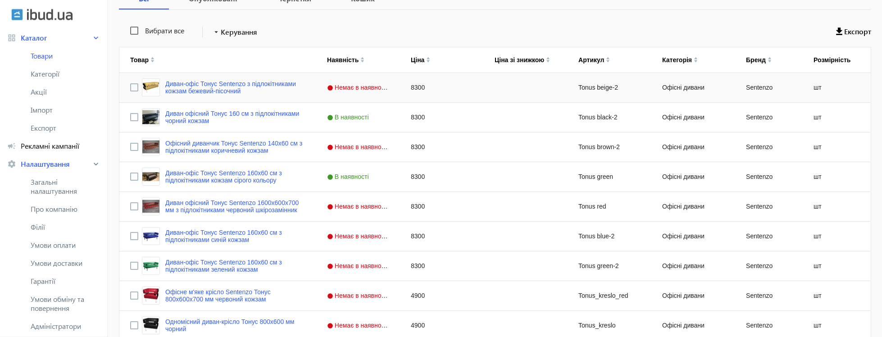
scroll to position [217, 0]
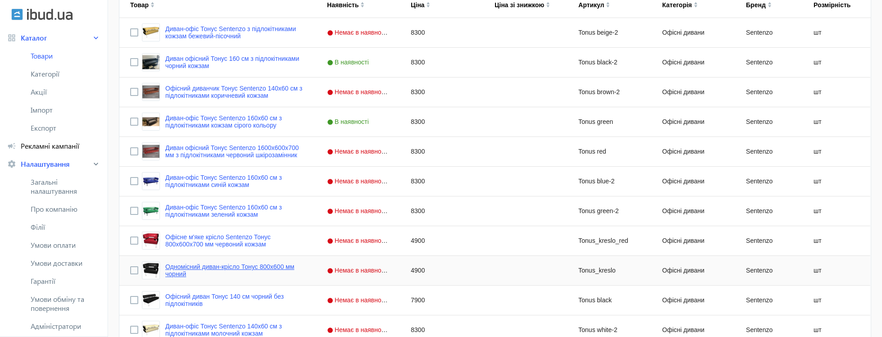
click at [245, 271] on link "Одномісний диван-крісло Тонус 800x600 мм чорний" at bounding box center [235, 270] width 140 height 14
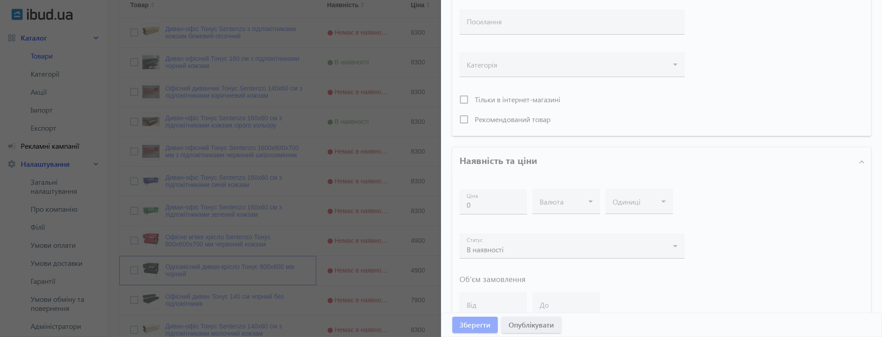
type input "Одномісний диван-крісло Тонус 800x600 мм чорний"
type input "Одноместный диван-кресло Тонус 800x600 мм черный"
type input "Tonus_kreslo"
type input "https://xn--80a8abdck5d.kiev.ua/p519519521-ofisnoe-myagkoe-kreslo.html"
type input "4900"
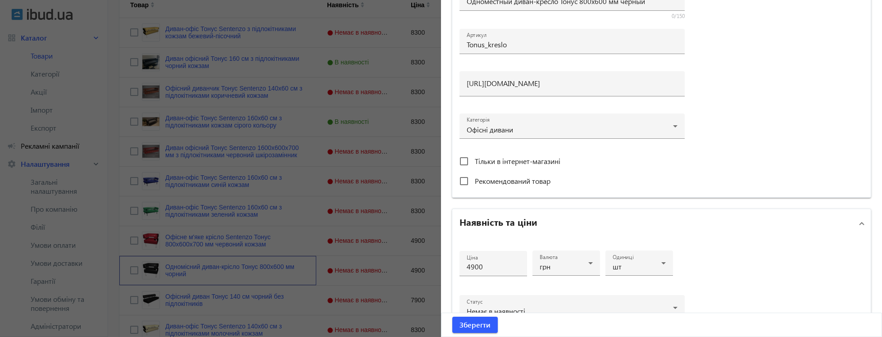
scroll to position [372, 0]
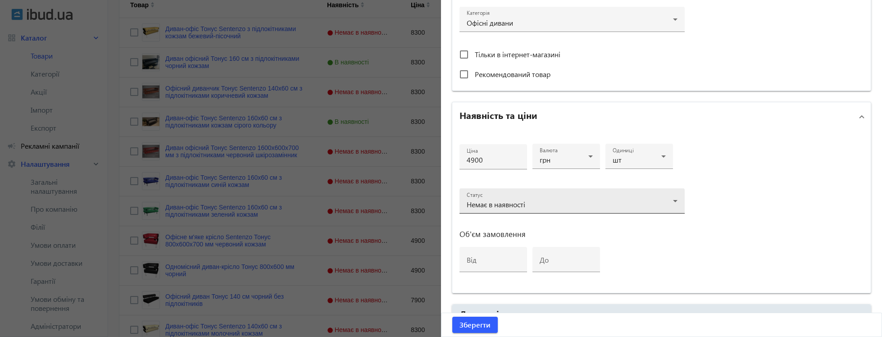
click at [509, 195] on div "Статус Немає в наявності" at bounding box center [572, 200] width 211 height 25
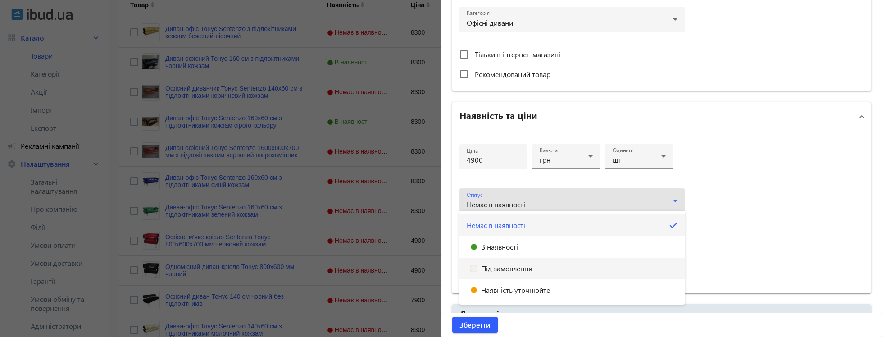
click at [515, 268] on span "Під замовлення" at bounding box center [506, 268] width 51 height 7
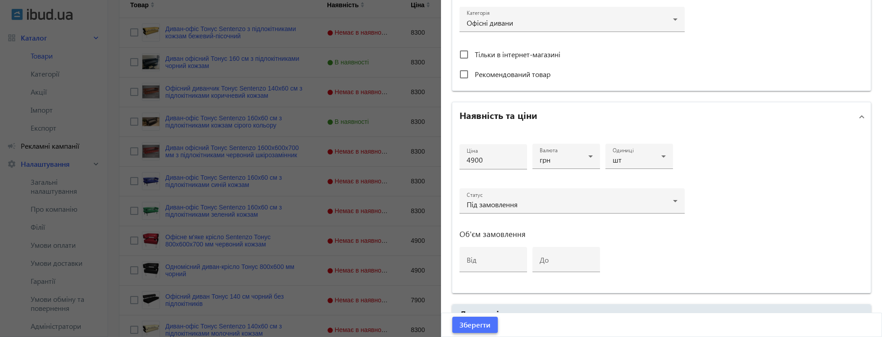
click at [471, 327] on span "Зберегти" at bounding box center [474, 325] width 31 height 10
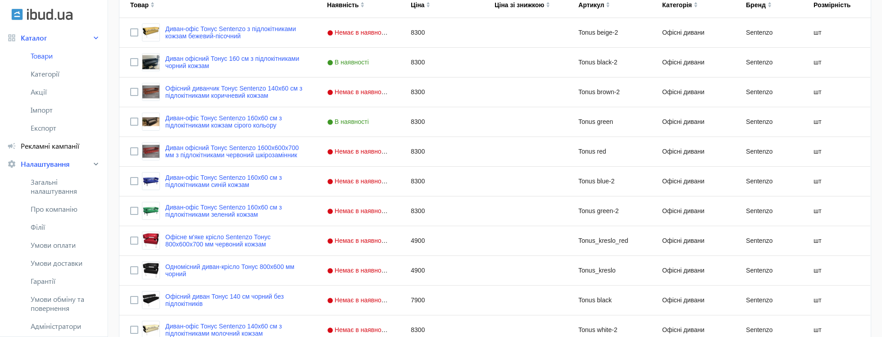
scroll to position [0, 0]
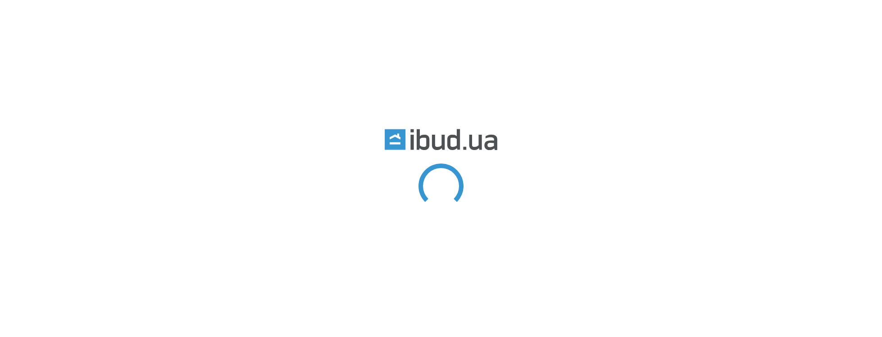
radio input "true"
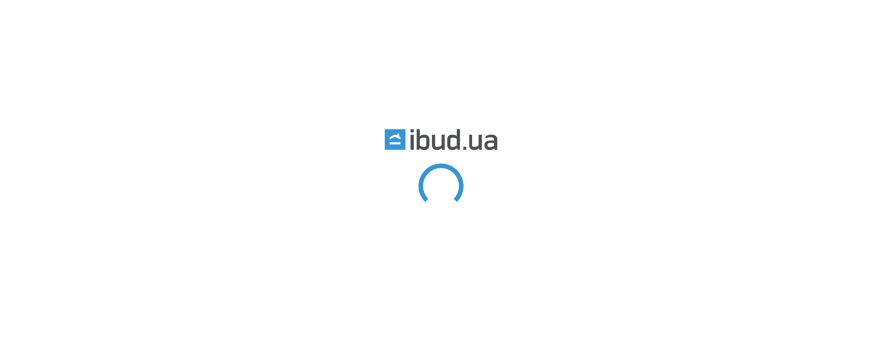
radio input "true"
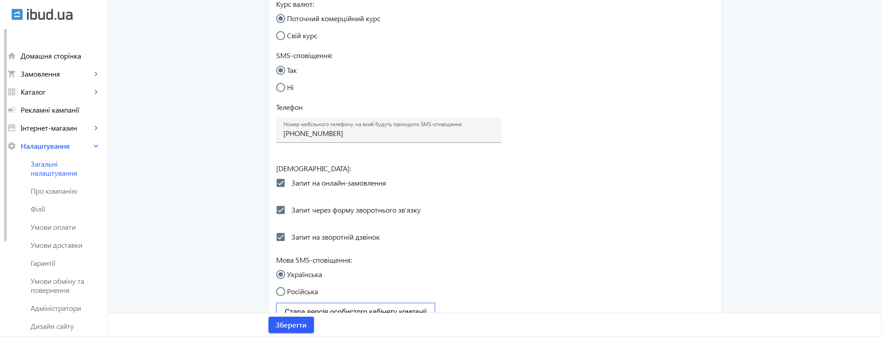
scroll to position [396, 0]
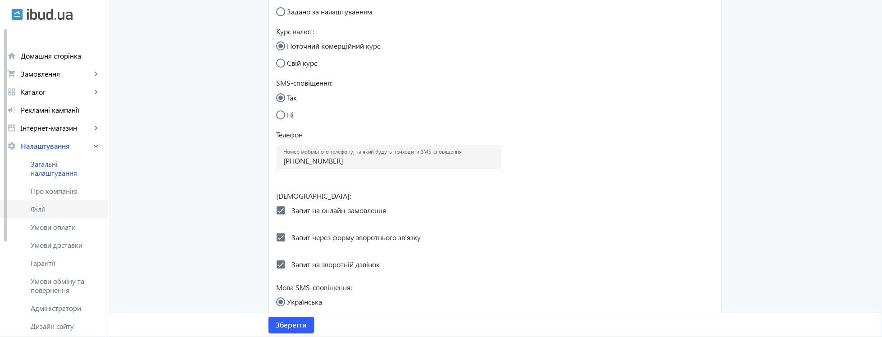
click at [59, 212] on span "Філії" at bounding box center [66, 209] width 70 height 9
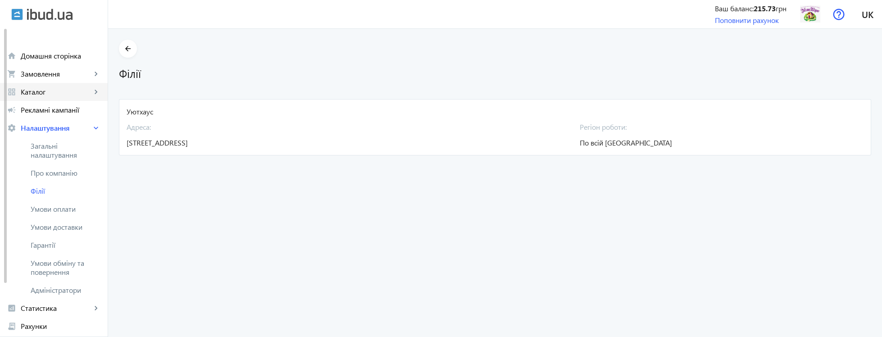
click at [95, 94] on mat-icon "keyboard_arrow_right" at bounding box center [95, 91] width 9 height 9
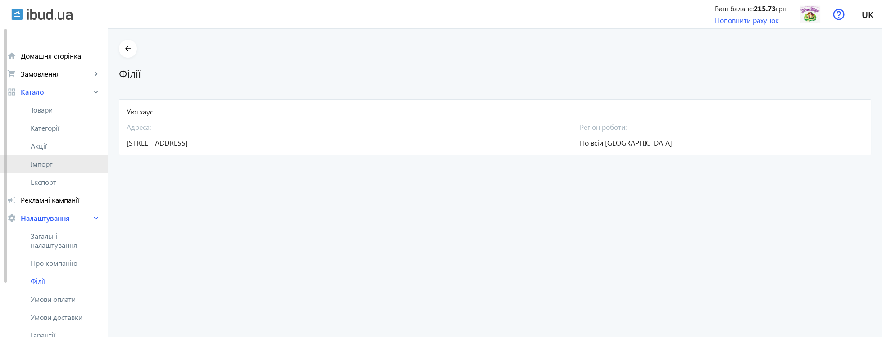
click at [66, 164] on span "Імпорт" at bounding box center [66, 163] width 70 height 9
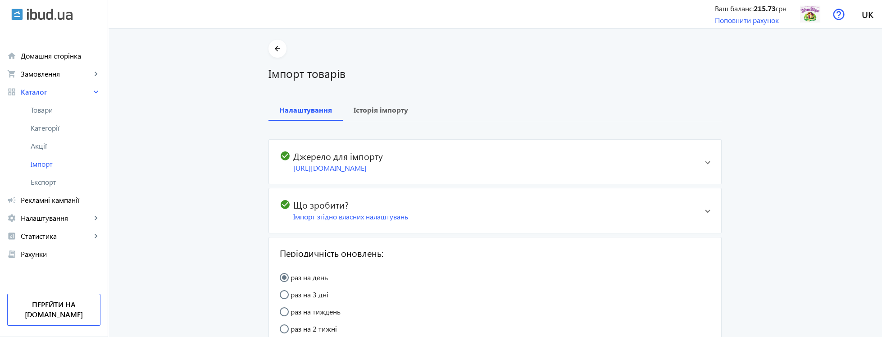
type input "https://xn--80a8abdck5d.kiev.ua/products_feed.xml?hash_tag=d0ee2b5826a54cf4994c…"
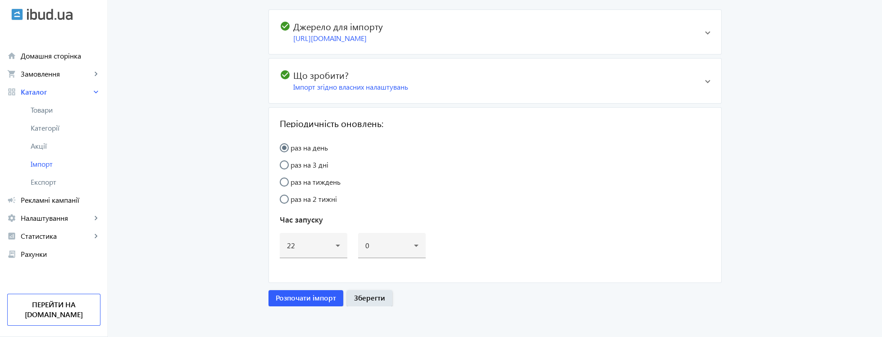
click at [285, 82] on div "check_circle Що зробити? Імпорт згідно власних налаштувань" at bounding box center [489, 80] width 418 height 23
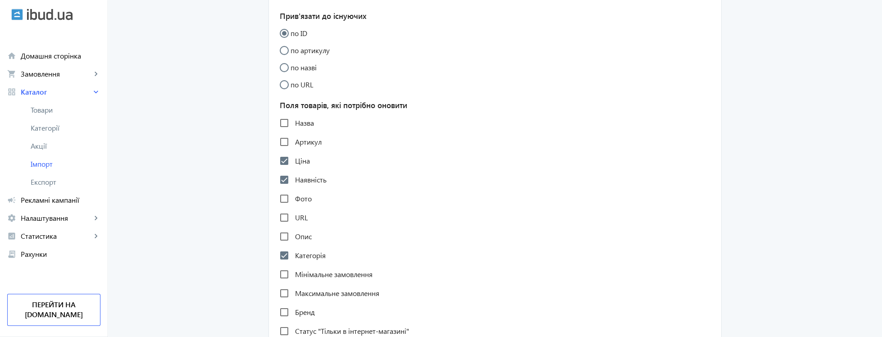
scroll to position [367, 0]
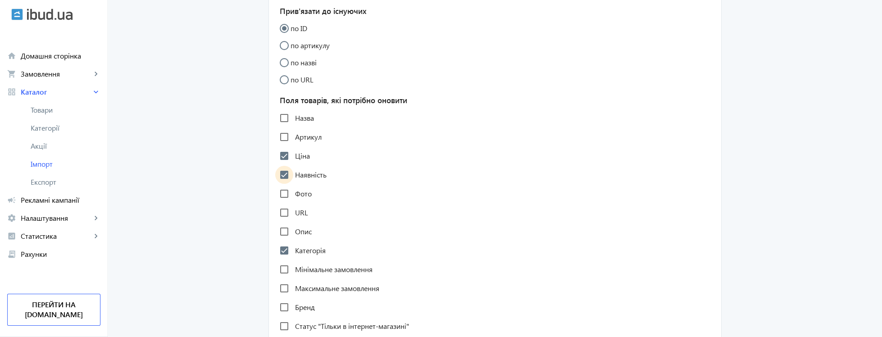
click at [284, 184] on input "Наявність" at bounding box center [284, 175] width 18 height 18
checkbox input "false"
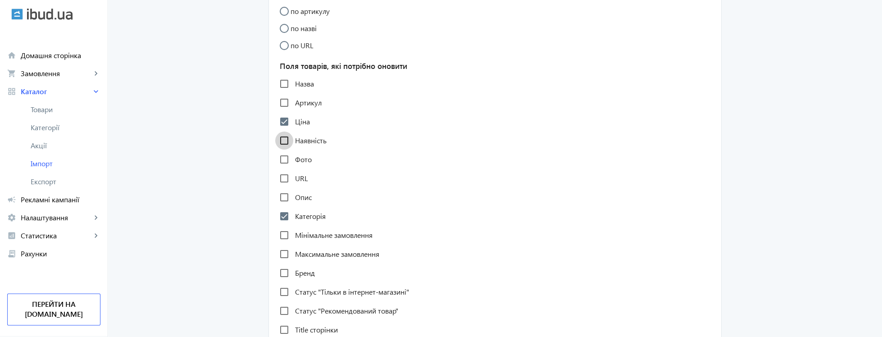
scroll to position [421, 0]
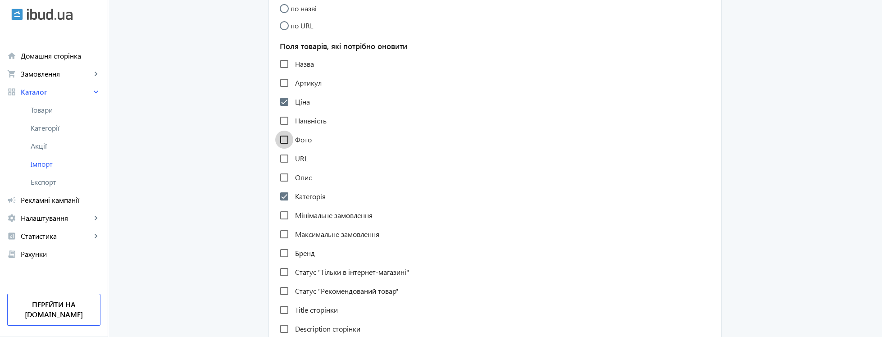
click at [286, 149] on input "Фото" at bounding box center [284, 140] width 18 height 18
checkbox input "true"
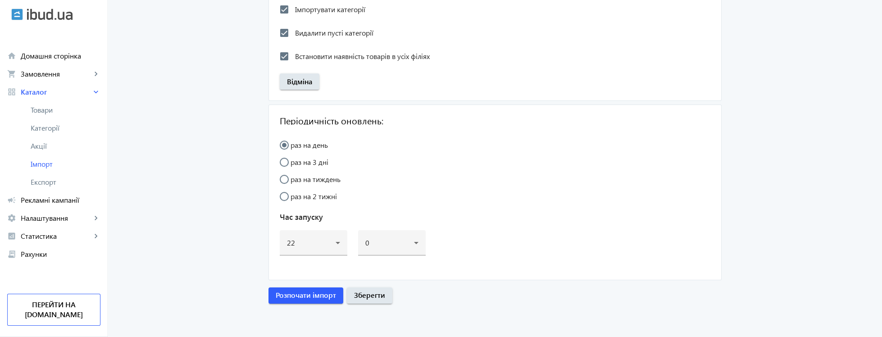
scroll to position [1034, 0]
click at [366, 298] on span "Зберегти" at bounding box center [369, 295] width 31 height 10
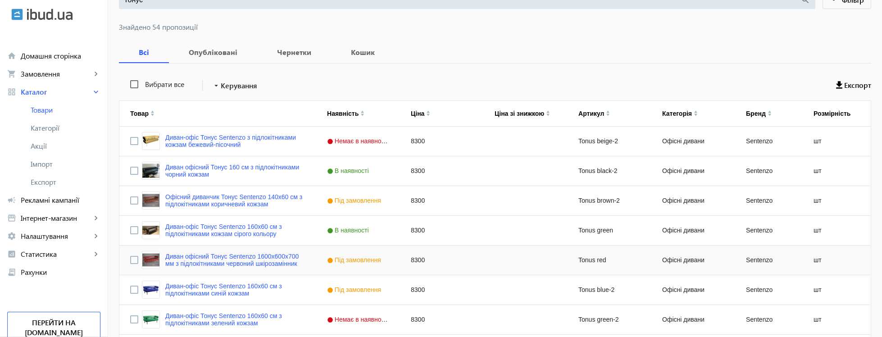
scroll to position [163, 0]
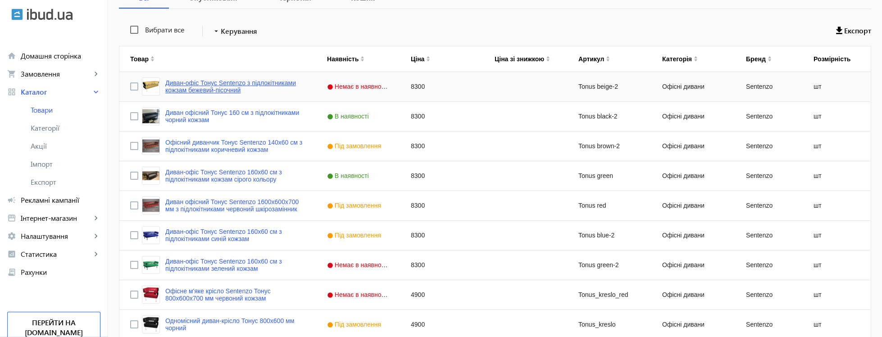
click at [223, 89] on link "Диван-офіс Тонус Sentenzo з підлокітниками кожзам бежевий-пісочний" at bounding box center [235, 86] width 140 height 14
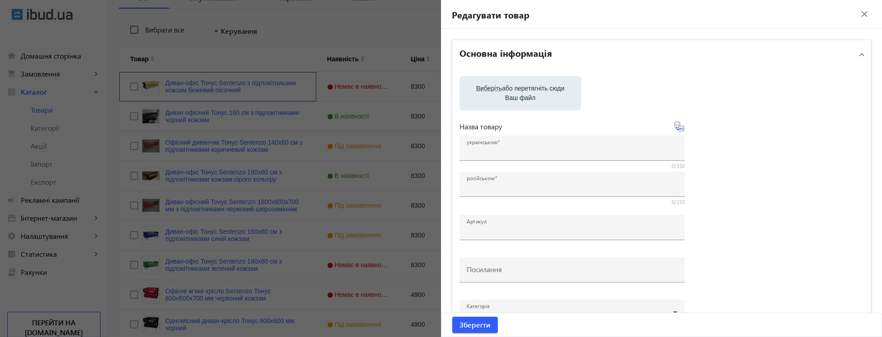
type input "Диван-офіс Тонус Sentenzo з підлокітниками кожзам бежевий-пісочний"
type input "Диван-офис Тонус Sentenzo 160х60 см с подлокотниками кожзам бежевый-песочный"
type input "Tonus beige-2"
type input "[URL][DOMAIN_NAME]"
type input "8300"
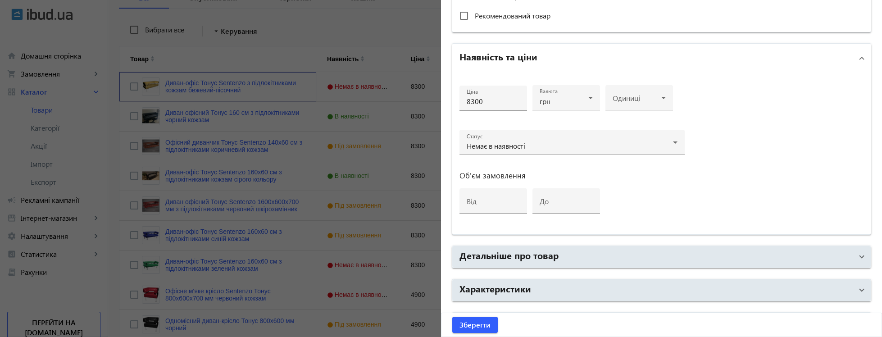
scroll to position [375, 0]
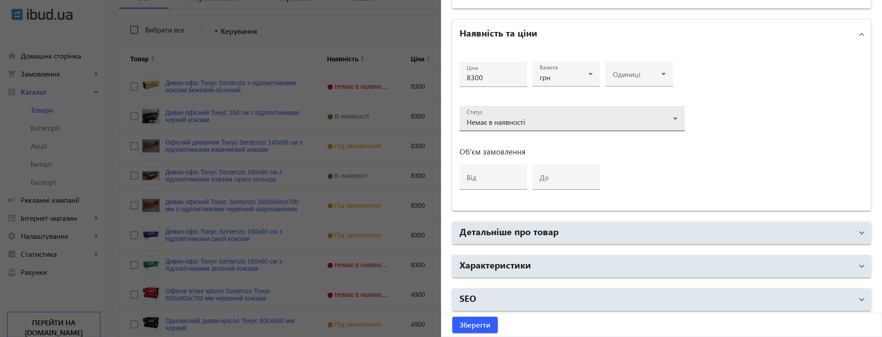
click at [541, 118] on div "Немає в наявності" at bounding box center [570, 121] width 206 height 7
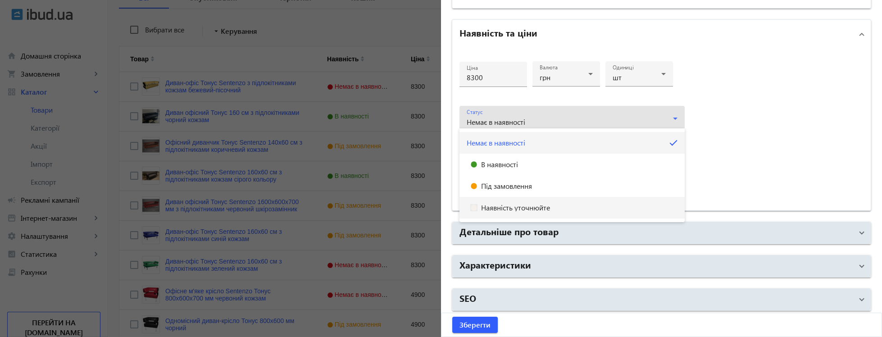
click at [517, 186] on span "Під замовлення" at bounding box center [506, 185] width 51 height 7
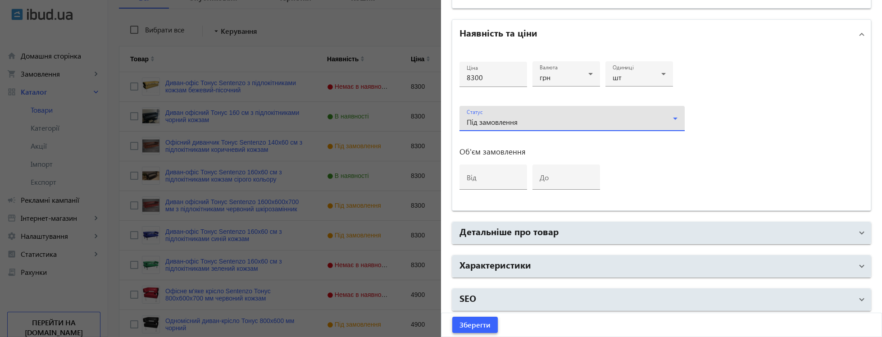
click at [476, 323] on span "Зберегти" at bounding box center [474, 325] width 31 height 10
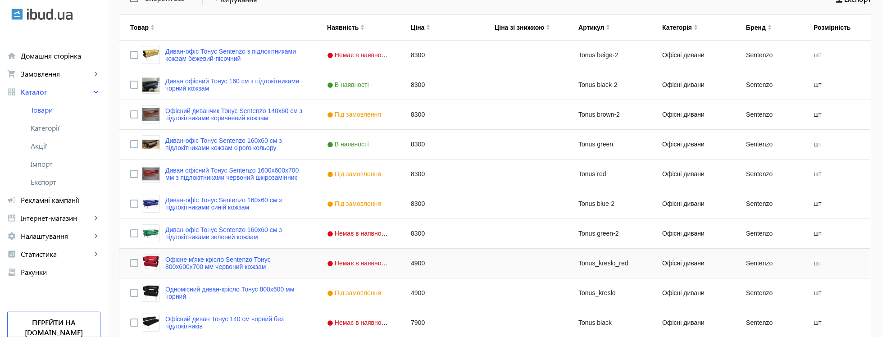
scroll to position [217, 0]
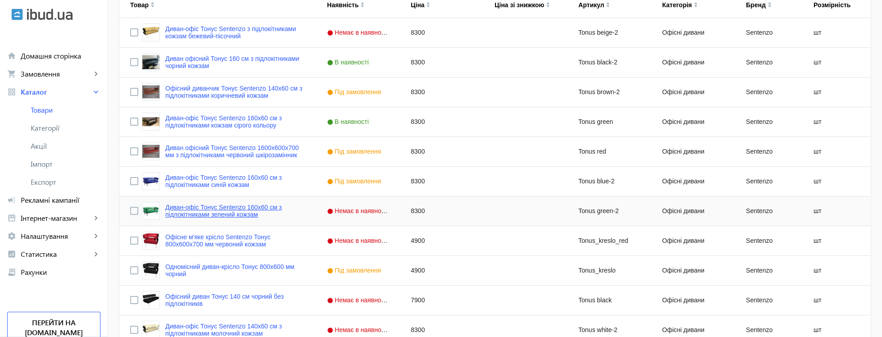
click at [270, 216] on link "Диван-офіс Тонус Sentenzo 160х60 см з підлокітниками зелений кожзам" at bounding box center [235, 211] width 140 height 14
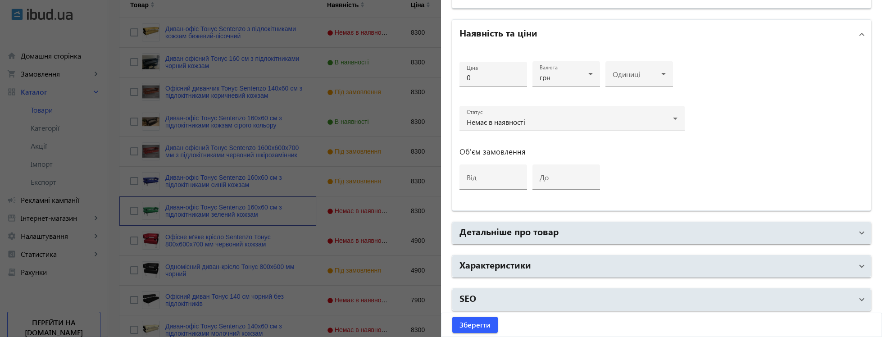
type input "Диван-офіс Тонус Sentenzo 160х60 см з підлокітниками зелений кожзам"
type input "Диван-офис Тонус Sentenzo 160х60 см с подлокотниками зеленый кожзам"
type input "Tonus green-2"
type input "https://xn--80a8abdck5d.kiev.ua/p1115270523-divan-ofis-tonus.html"
type input "8300"
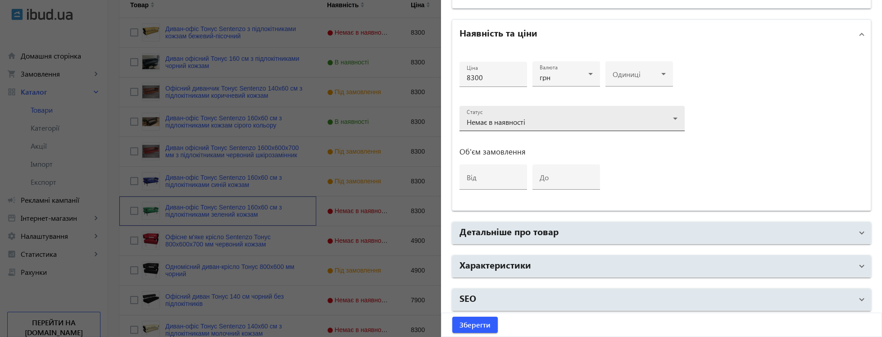
scroll to position [310, 0]
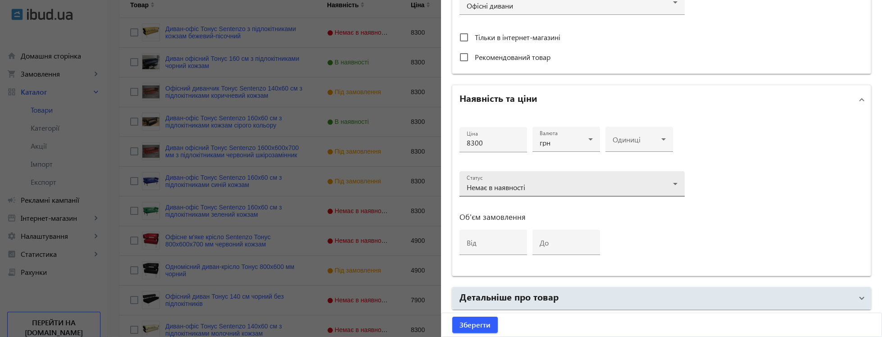
click at [523, 186] on span "Немає в наявності" at bounding box center [496, 186] width 59 height 9
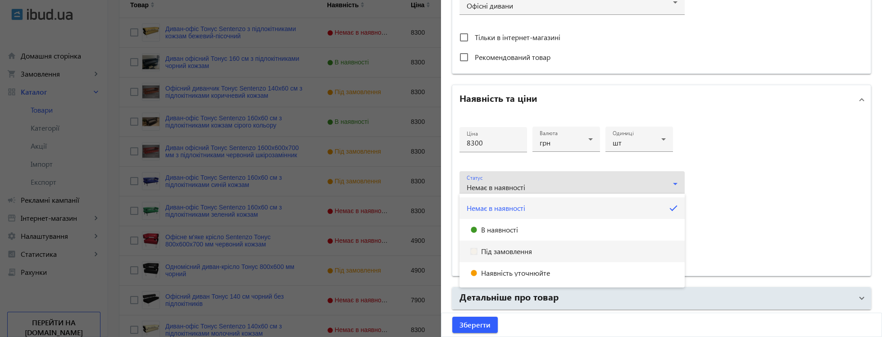
click at [500, 251] on span "Під замовлення" at bounding box center [506, 251] width 51 height 7
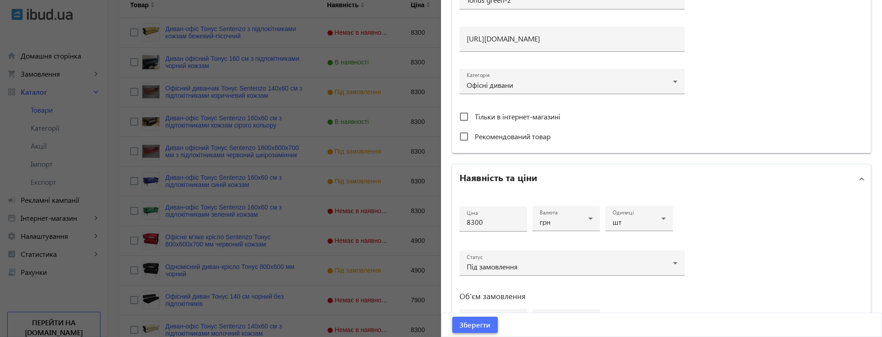
click at [486, 323] on span "Зберегти" at bounding box center [474, 325] width 31 height 10
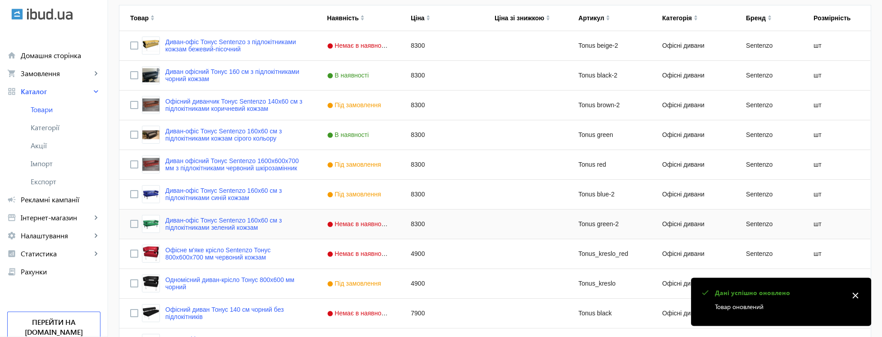
scroll to position [217, 0]
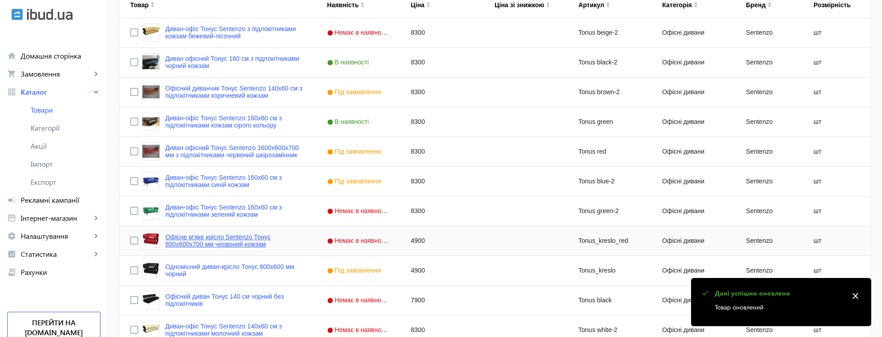
click at [266, 245] on link "Офісне м'яке крісло Sentenzo Тонус 800x600х700 мм червоний кожзам" at bounding box center [235, 240] width 140 height 14
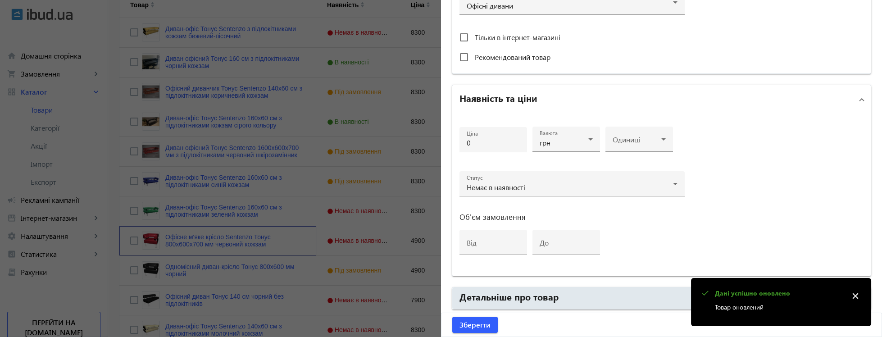
type input "Офісне м'яке крісло Sentenzo Тонус 800x600х700 мм червоний кожзам"
type input "Офисное мягкое кресло Sentenzo Тонус 800x600х700 мм красный кожзам"
type input "Tonus_kreslo_red"
type input "https://xn--80a8abdck5d.kiev.ua/p1395764965-ofisnoe-myagkoe-kreslo.html"
type input "4900"
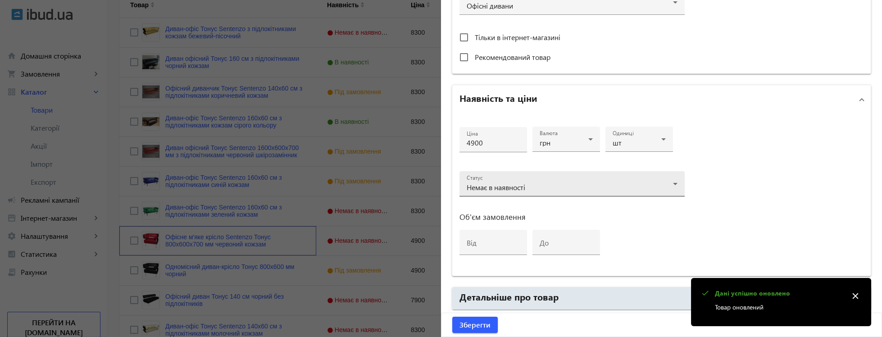
scroll to position [372, 0]
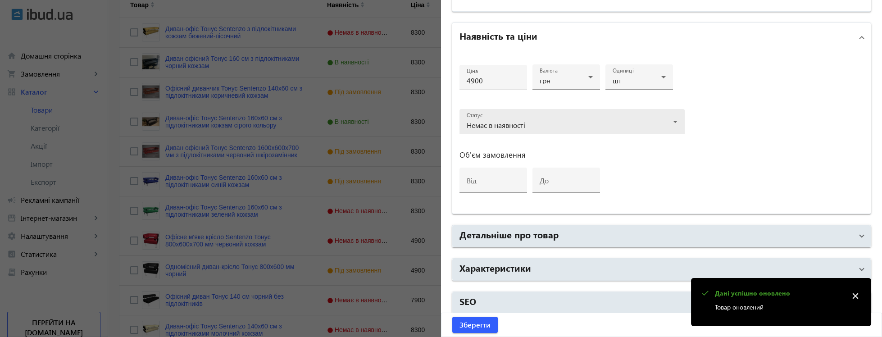
click at [529, 122] on div "Немає в наявності" at bounding box center [570, 125] width 206 height 7
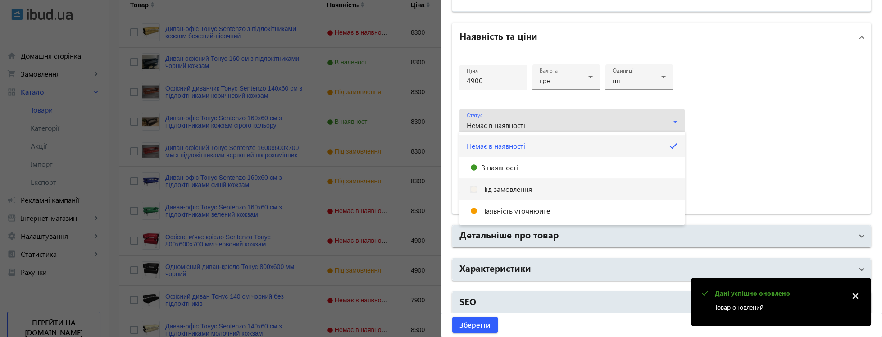
click at [511, 183] on mat-option "Під замовлення" at bounding box center [571, 189] width 225 height 22
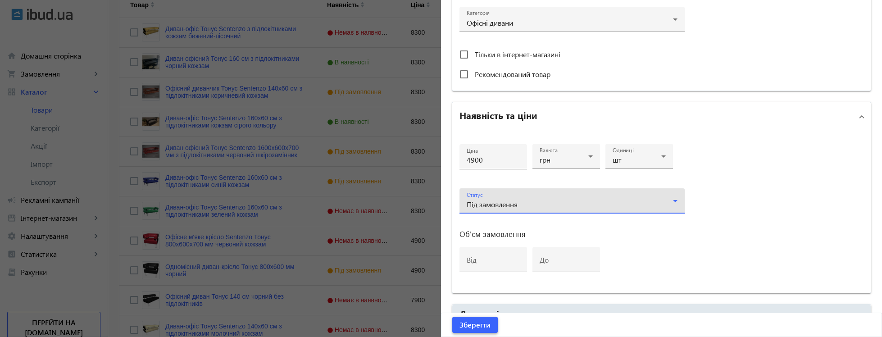
click at [482, 318] on span "submit" at bounding box center [474, 325] width 45 height 22
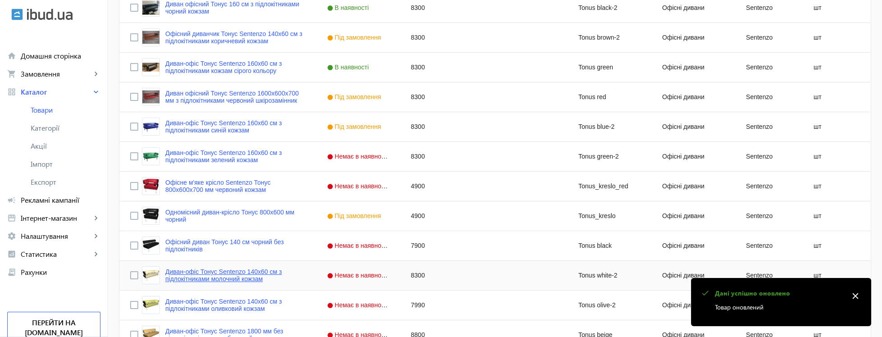
scroll to position [325, 0]
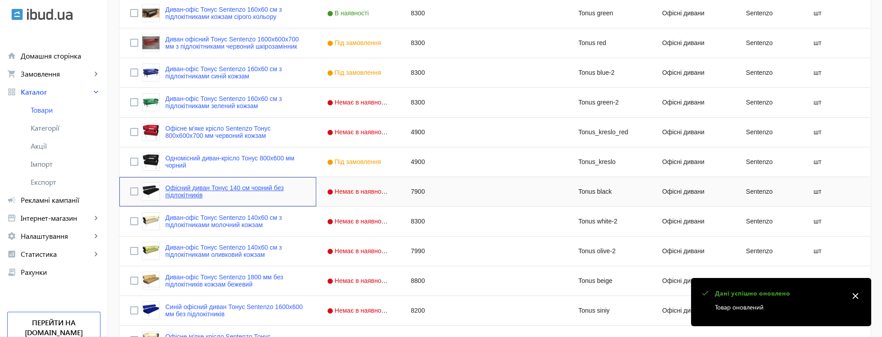
click at [274, 193] on link "Офісний диван Тонус 140 см чорний без підлокітників" at bounding box center [235, 191] width 140 height 14
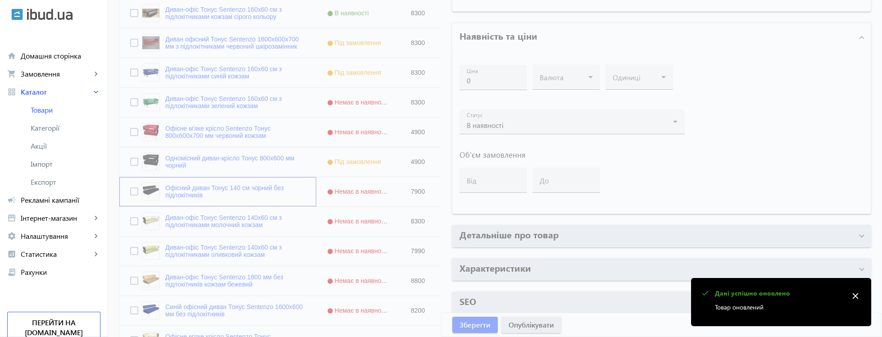
type input "Офісний диван Тонус 140 см чорний без підлокітників"
type input "Офисный диван Тонус 140 см черный без подлокотников"
type input "Tonus black"
type input "https://xn--80a8abdck5d.kiev.ua/p475201707-ofisnyj-divan-tonus.html"
type input "7900"
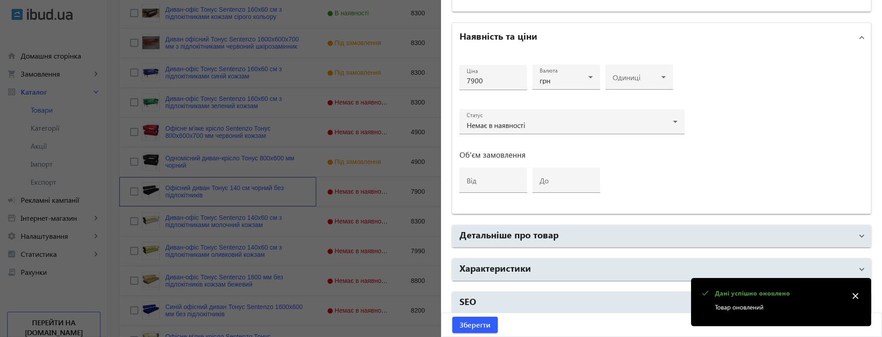
scroll to position [248, 0]
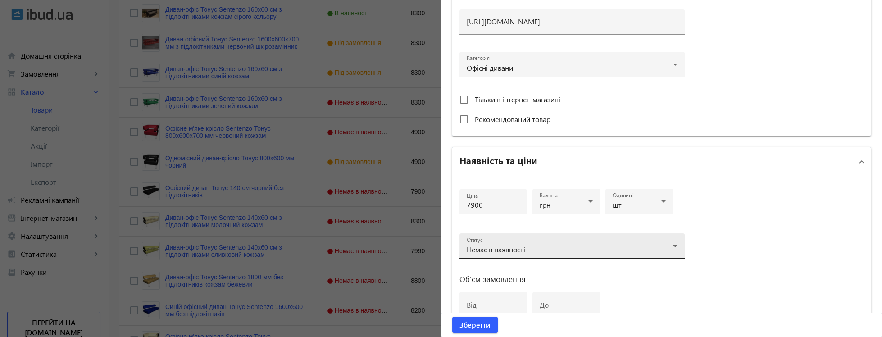
click at [484, 250] on div "Немає в наявності" at bounding box center [572, 249] width 211 height 11
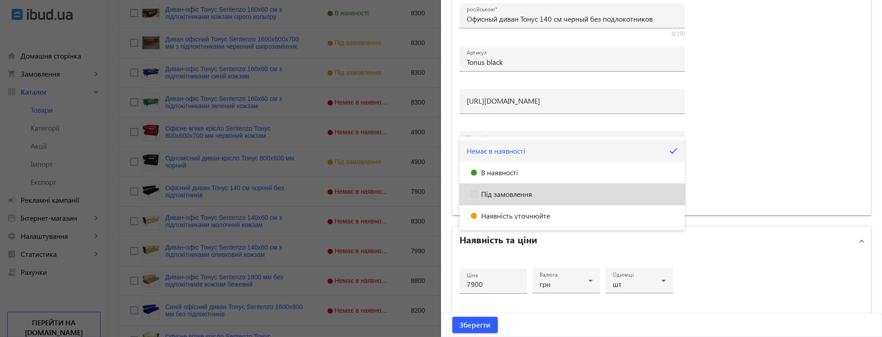
click at [512, 199] on mat-option "Під замовлення" at bounding box center [571, 194] width 225 height 22
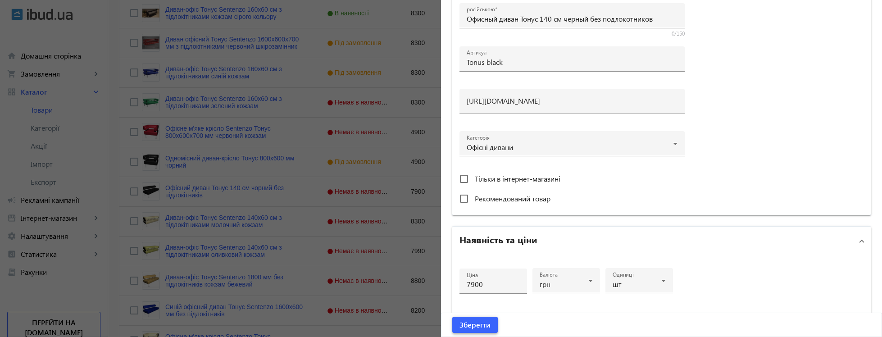
click at [487, 325] on span "Зберегти" at bounding box center [474, 325] width 31 height 10
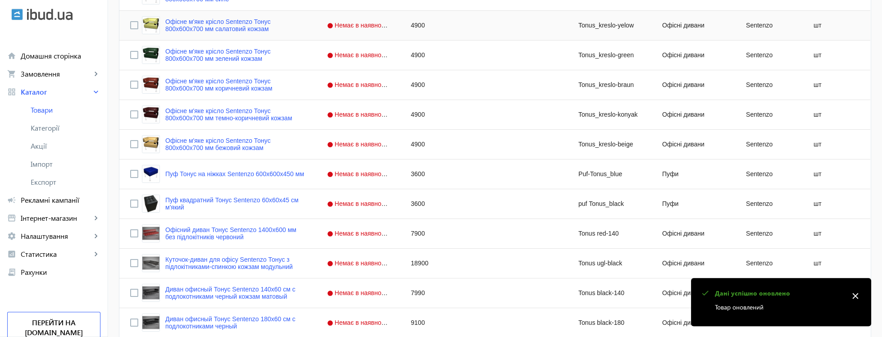
scroll to position [705, 0]
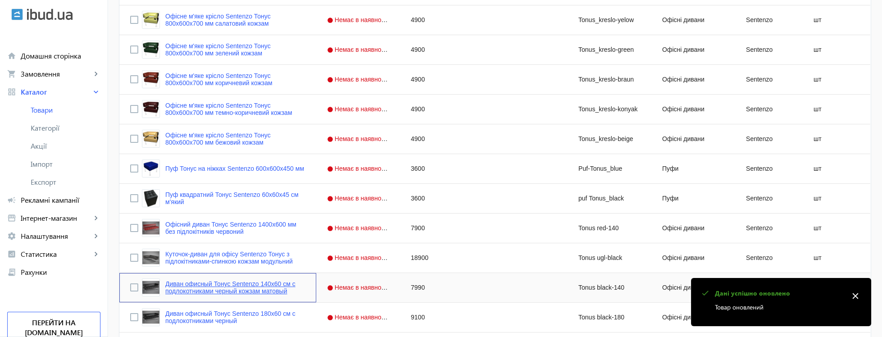
click at [282, 285] on link "Диван офисный Тонус Sentenzo 140х60 см с подлокотниками черный кожзам матовый" at bounding box center [235, 287] width 140 height 14
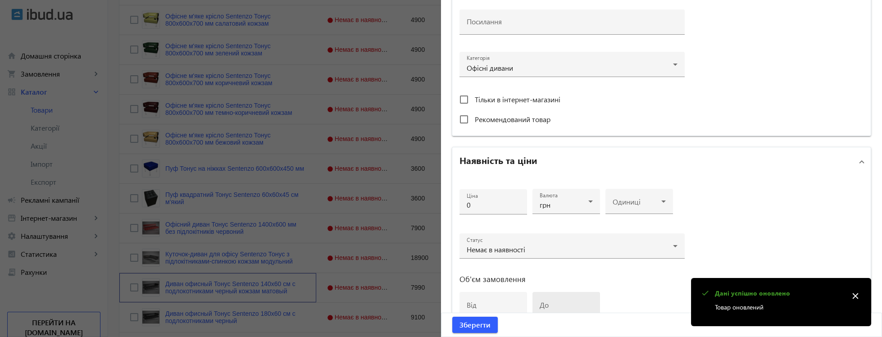
type input "Диван офисный Тонус Sentenzo 140х60 см с подлокотниками черный кожзам матовый"
type input "Tonus black-140"
type input "https://xn--80a8abdck5d.kiev.ua/p2004090263-divan-ofisnyj-tonus.html"
type input "7990"
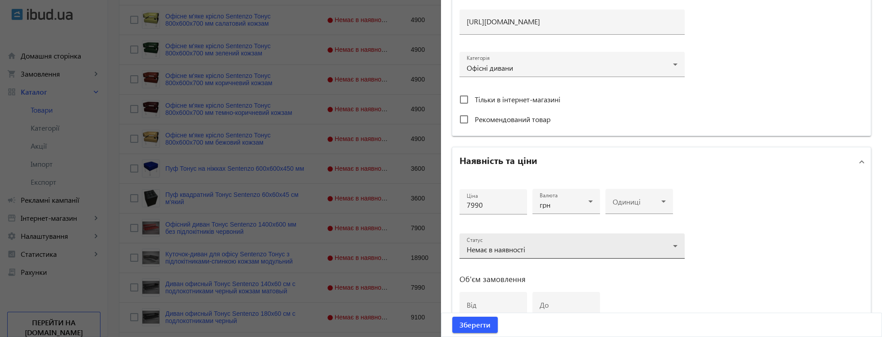
click at [535, 233] on div "Статус Немає в наявності" at bounding box center [572, 245] width 211 height 25
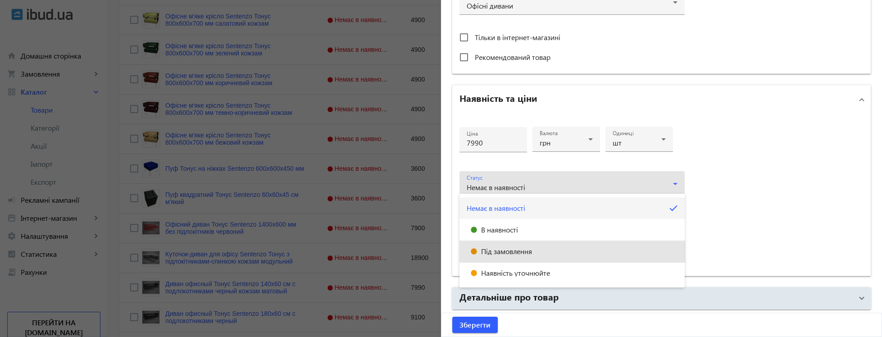
click at [502, 253] on span "Під замовлення" at bounding box center [506, 251] width 51 height 7
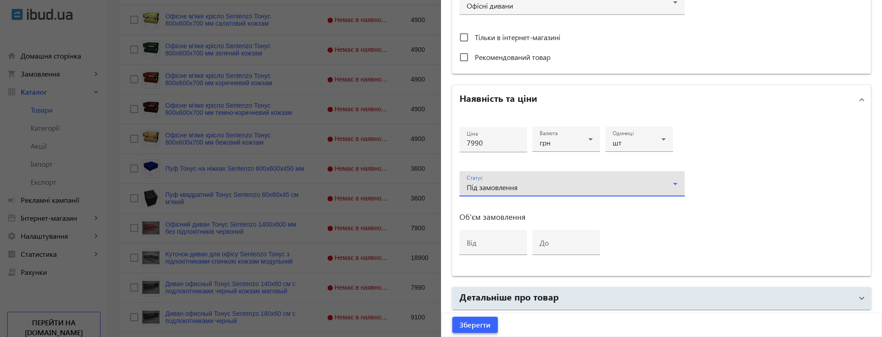
click at [486, 325] on span "Зберегти" at bounding box center [474, 325] width 31 height 10
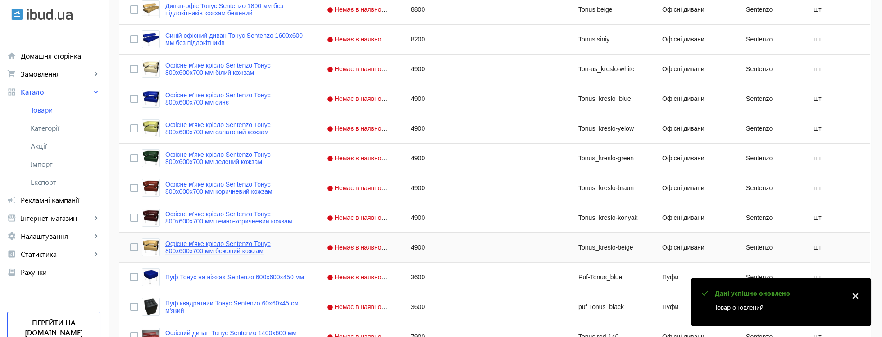
scroll to position [813, 0]
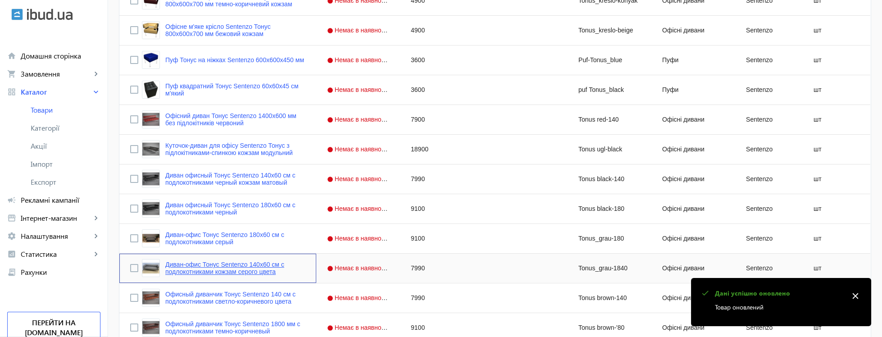
click at [223, 270] on link "Диван-офис Тонус Sentenzo 140х60 см с подлокотниками кожзам серого цвета" at bounding box center [235, 268] width 140 height 14
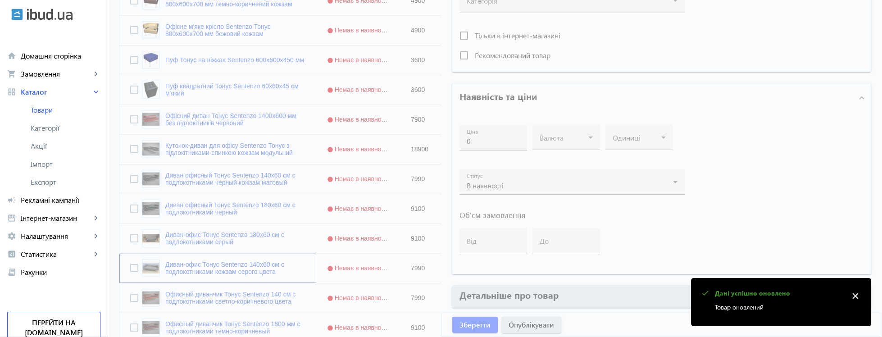
type input "Диван-офис Тонус Sentenzo 140х60 см с подлокотниками кожзам серого цвета"
type input "Tonus_grau-1840"
type input "https://xn--80a8abdck5d.kiev.ua/p2004093010-divan-ofis-tonus.html"
type input "7990"
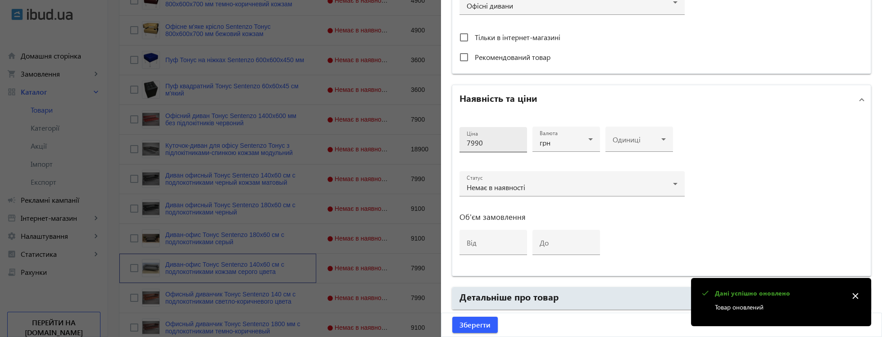
scroll to position [372, 0]
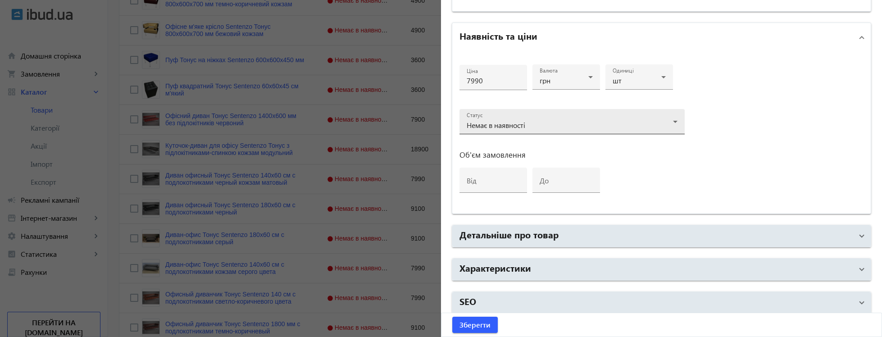
click at [478, 116] on div "Статус Немає в наявності" at bounding box center [572, 121] width 211 height 25
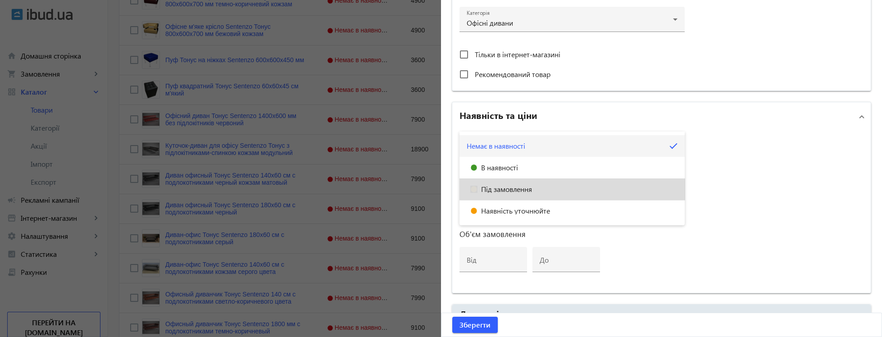
click at [500, 186] on span "Під замовлення" at bounding box center [506, 189] width 51 height 7
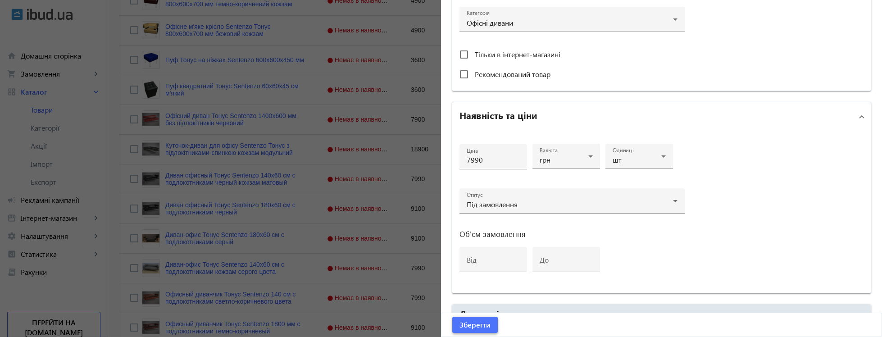
click at [482, 321] on span "Зберегти" at bounding box center [474, 325] width 31 height 10
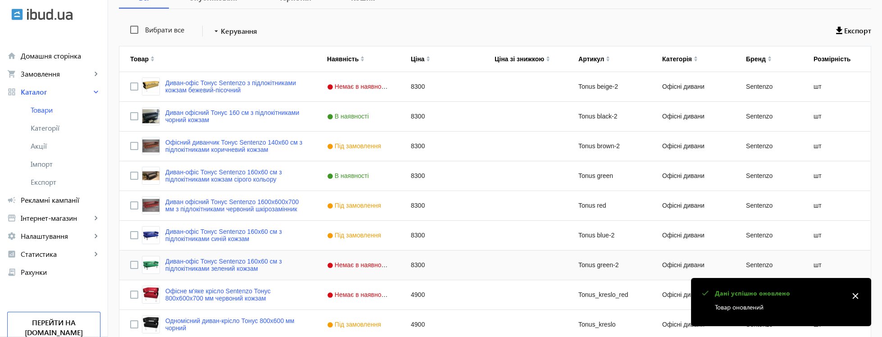
scroll to position [0, 0]
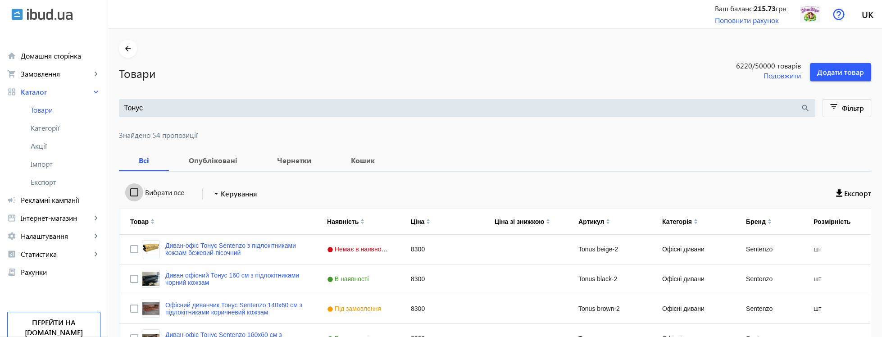
click at [136, 194] on input "Вибрати все" at bounding box center [134, 192] width 18 height 18
checkbox input "true"
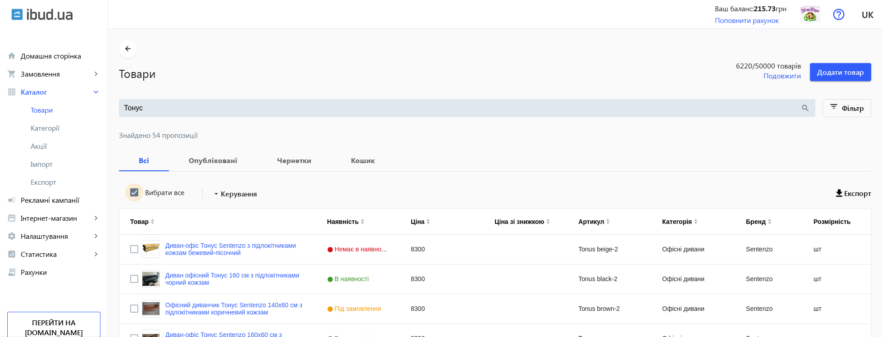
checkbox input "true"
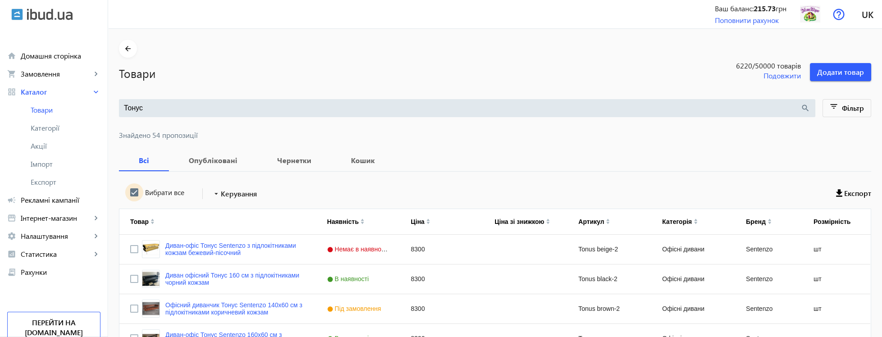
checkbox input "true"
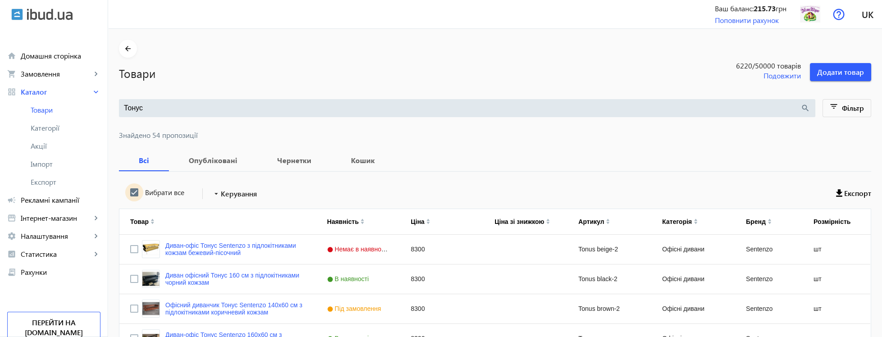
checkbox input "true"
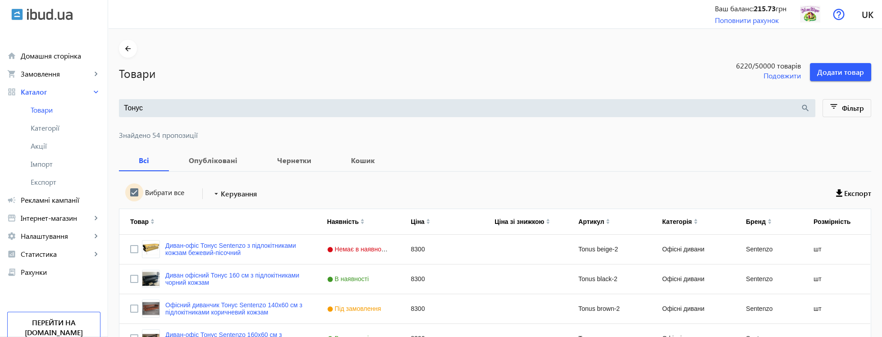
checkbox input "true"
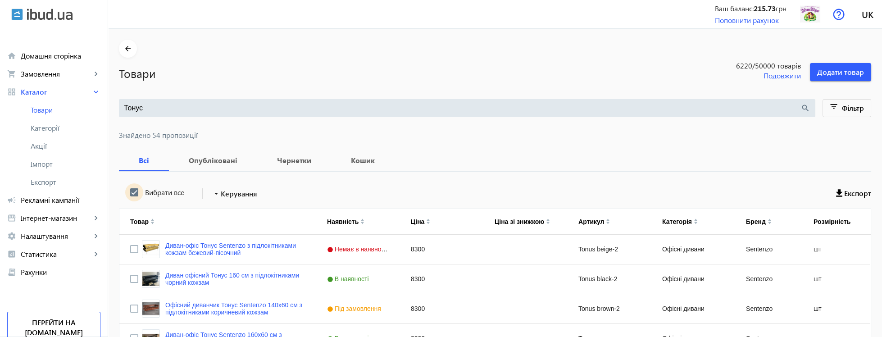
checkbox input "true"
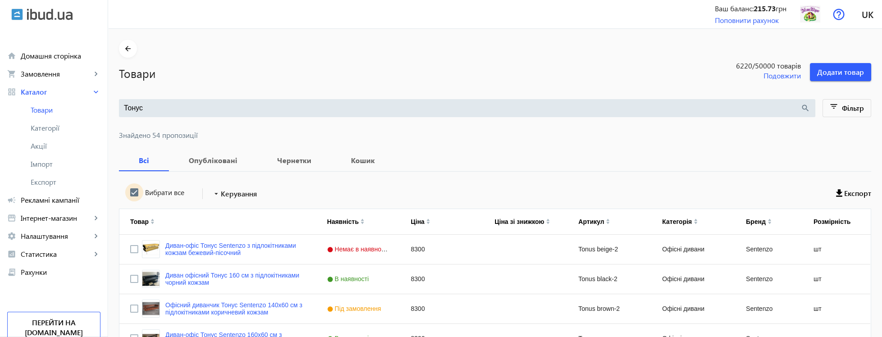
checkbox input "true"
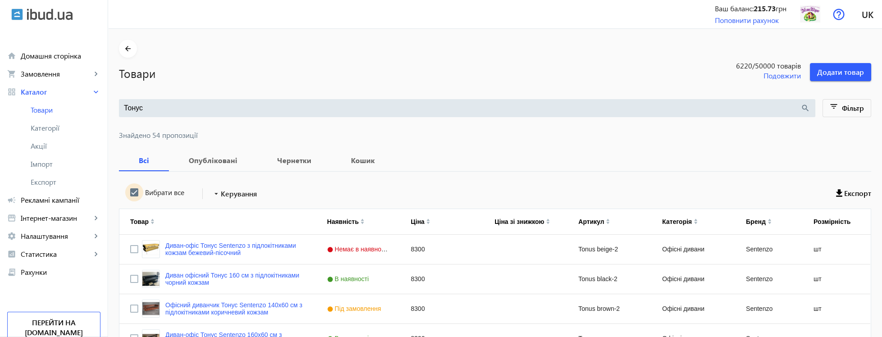
checkbox input "true"
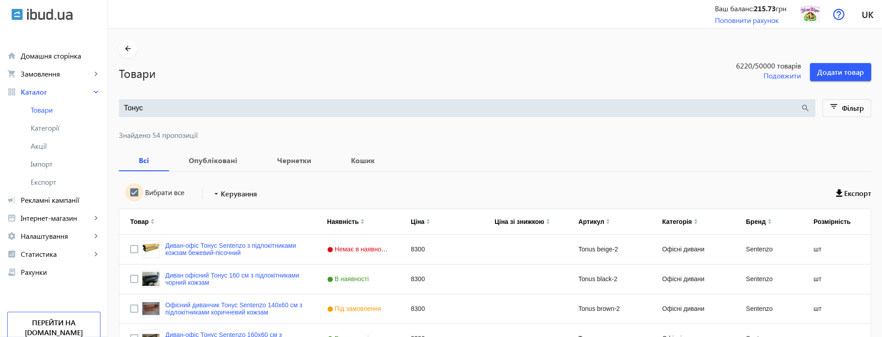
checkbox input "true"
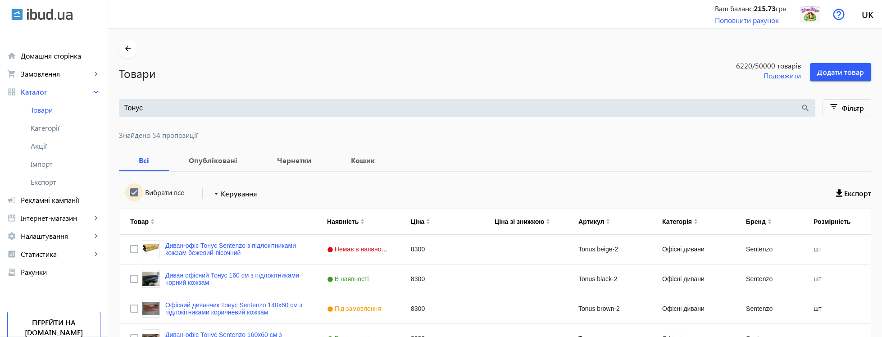
checkbox input "true"
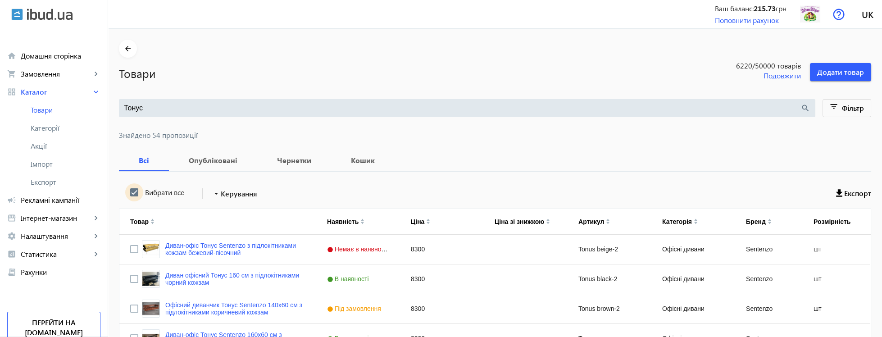
checkbox input "true"
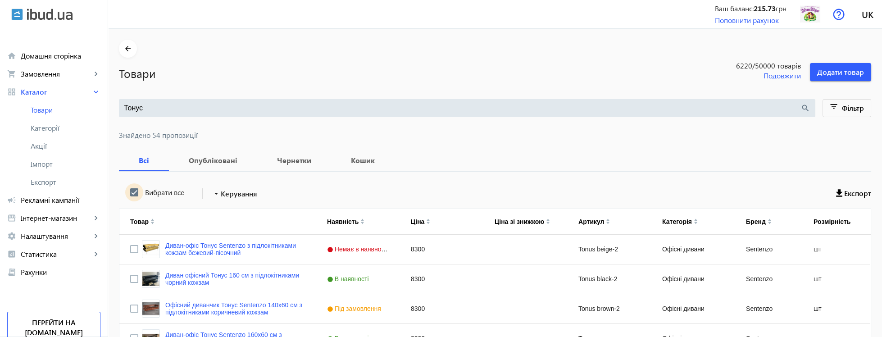
checkbox input "true"
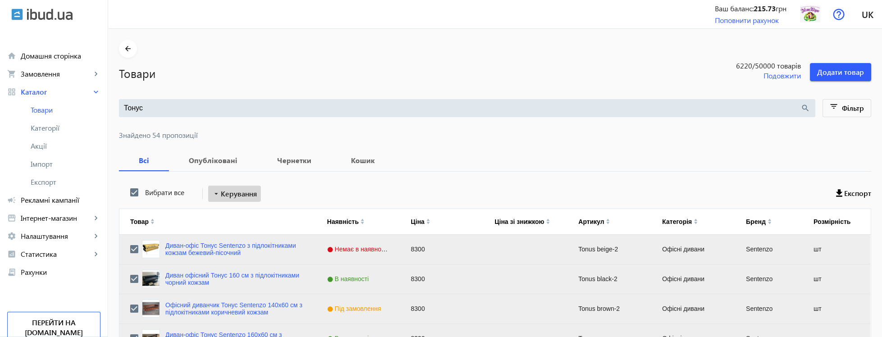
click at [245, 194] on span "Керування" at bounding box center [239, 193] width 36 height 11
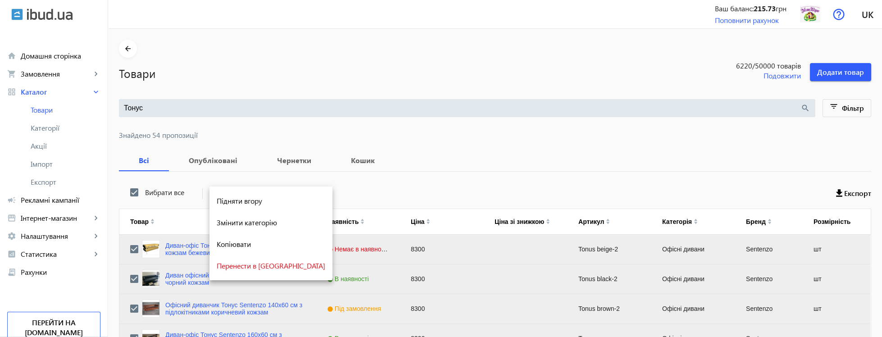
click at [491, 137] on div at bounding box center [441, 168] width 882 height 337
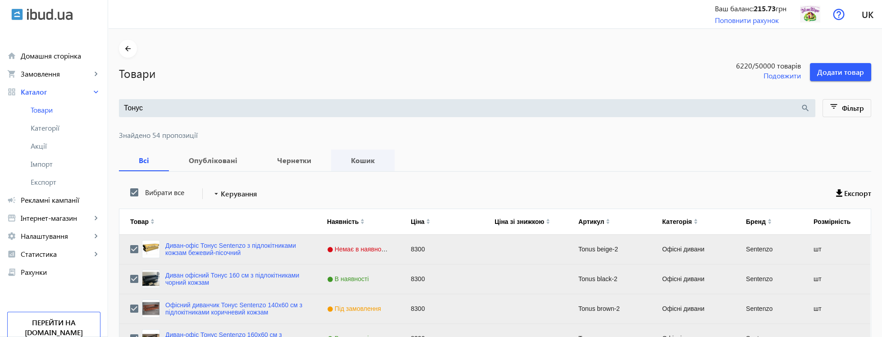
drag, startPoint x: 289, startPoint y: 165, endPoint x: 371, endPoint y: 164, distance: 82.0
click at [289, 164] on b "Чернетки" at bounding box center [294, 160] width 52 height 7
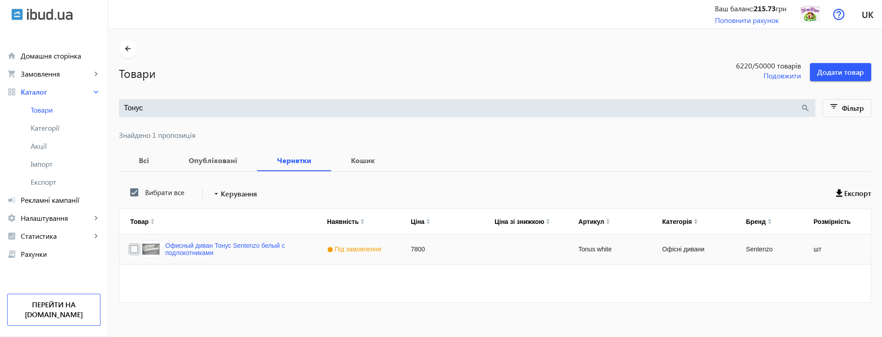
click at [138, 249] on input "Press Space to toggle row selection (unchecked)" at bounding box center [134, 249] width 8 height 8
checkbox input "true"
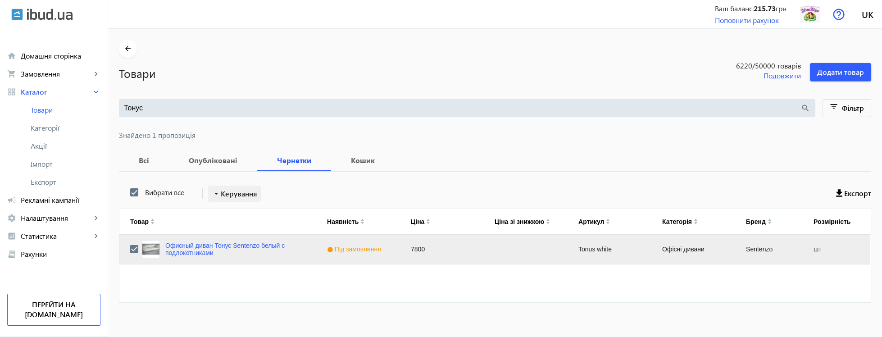
click at [243, 197] on span "Керування" at bounding box center [239, 193] width 36 height 11
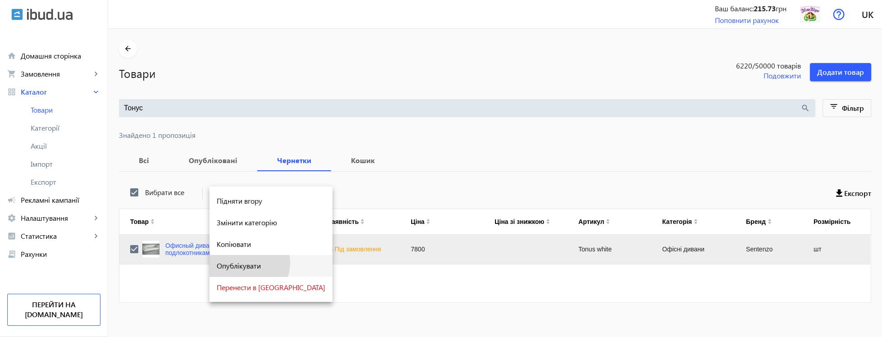
click at [245, 263] on span "Опублікувати" at bounding box center [271, 265] width 109 height 7
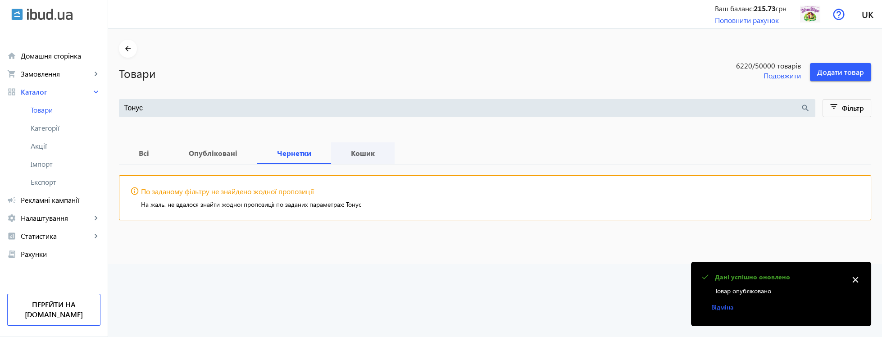
click at [365, 156] on b "Кошик" at bounding box center [363, 153] width 42 height 7
click at [219, 161] on span "Опубліковані" at bounding box center [213, 153] width 67 height 22
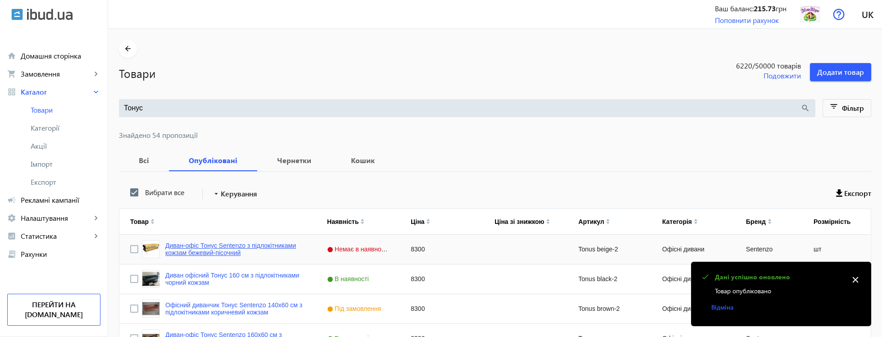
click at [257, 249] on link "Диван-офіс Тонус Sentenzo з підлокітниками кожзам бежевий-пісочний" at bounding box center [235, 249] width 140 height 14
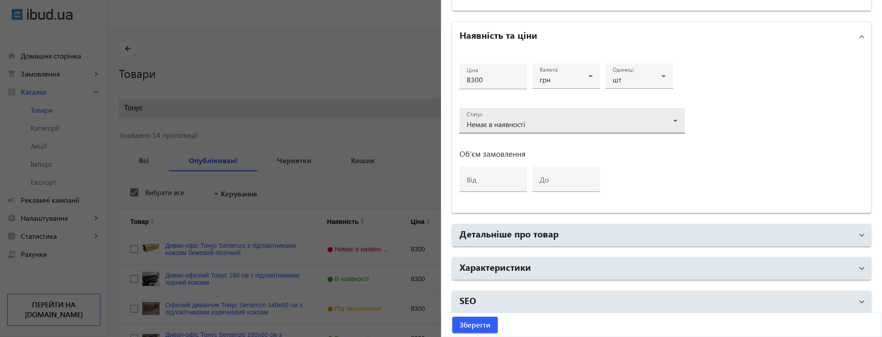
click at [514, 112] on div "Статус Немає в наявності" at bounding box center [572, 120] width 211 height 25
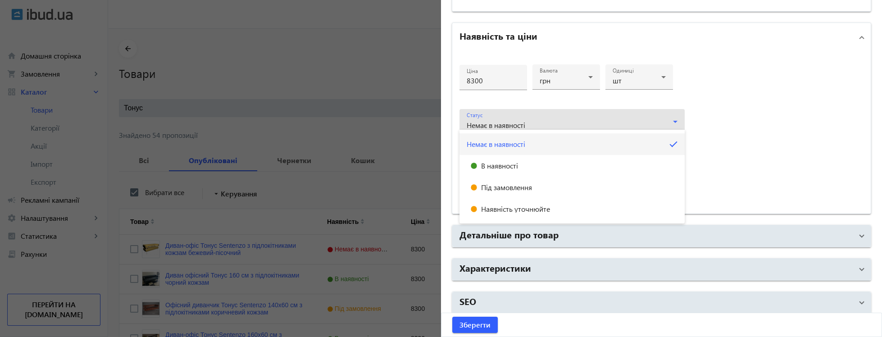
scroll to position [374, 0]
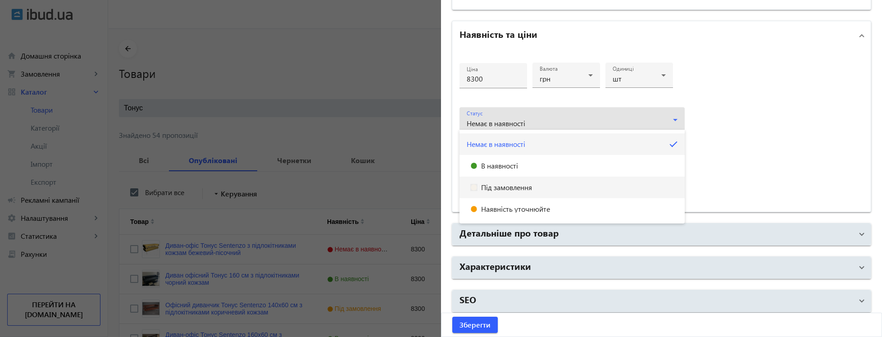
click at [501, 186] on span "Під замовлення" at bounding box center [506, 187] width 51 height 7
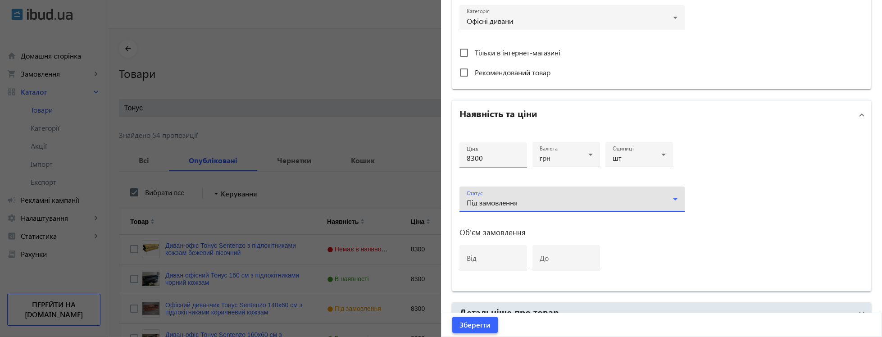
click at [477, 322] on span "Зберегти" at bounding box center [474, 325] width 31 height 10
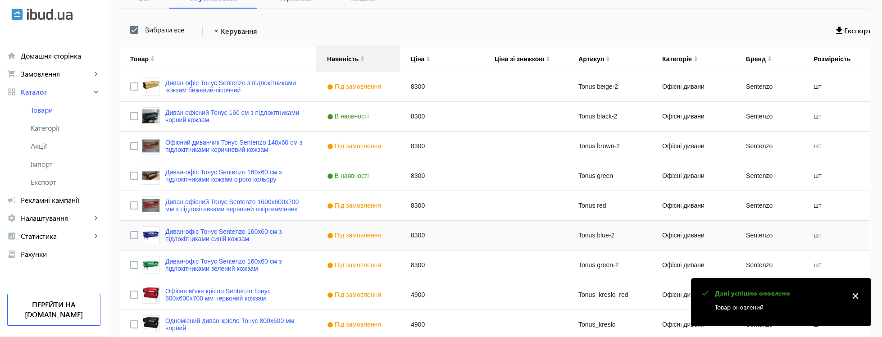
scroll to position [379, 0]
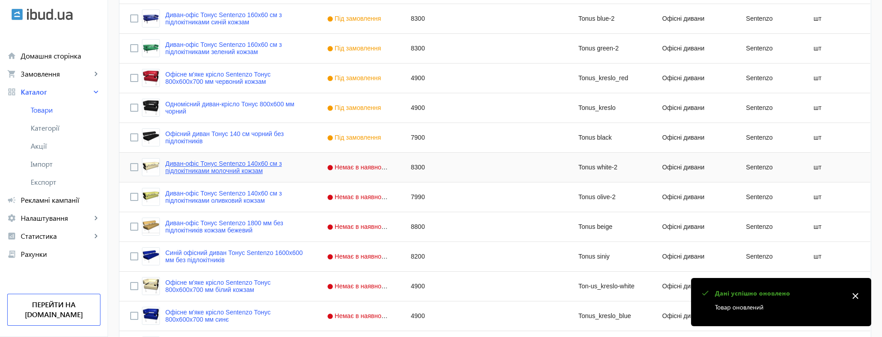
click at [244, 169] on link "Диван-офіс Тонус Sentenzo 140х60 см з підлокітниками молочний кожзам" at bounding box center [235, 167] width 140 height 14
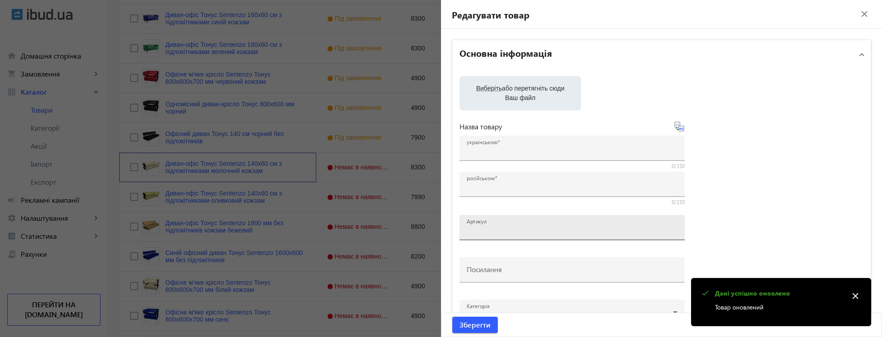
type input "Диван-офіс Тонус Sentenzo 140х60 см з підлокітниками молочний кожзам"
type input "Диван-офис Тонус Sentenzo 160х60 см с подлокотниками молочный кожзам"
type input "Tonus white-2"
type input "https://xn--80a8abdck5d.kiev.ua/p1108243531-divan-ofis-tonus.html"
type input "8300"
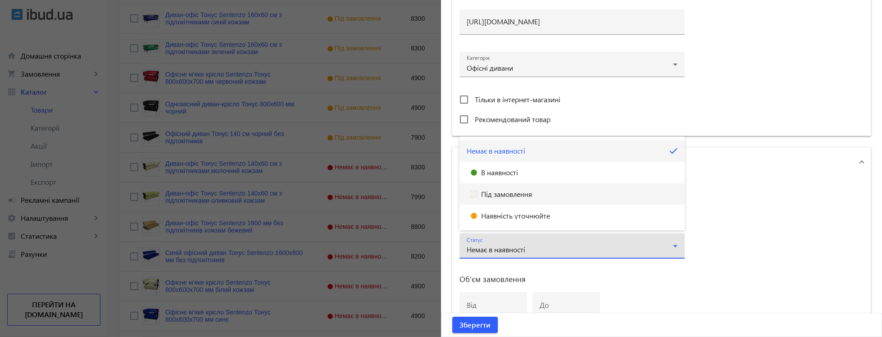
click at [504, 195] on span "Під замовлення" at bounding box center [506, 194] width 51 height 7
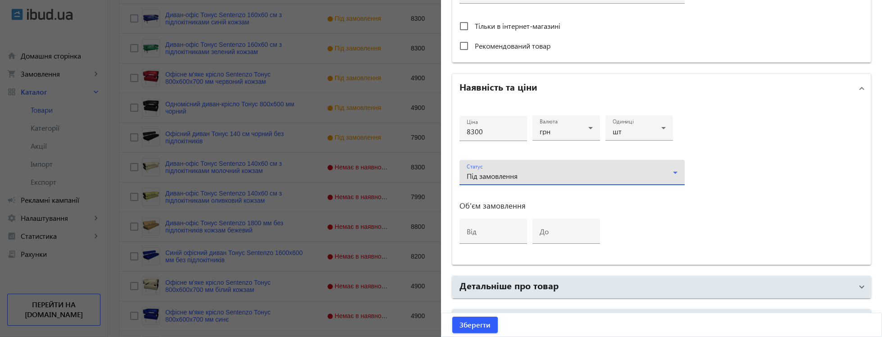
scroll to position [434, 0]
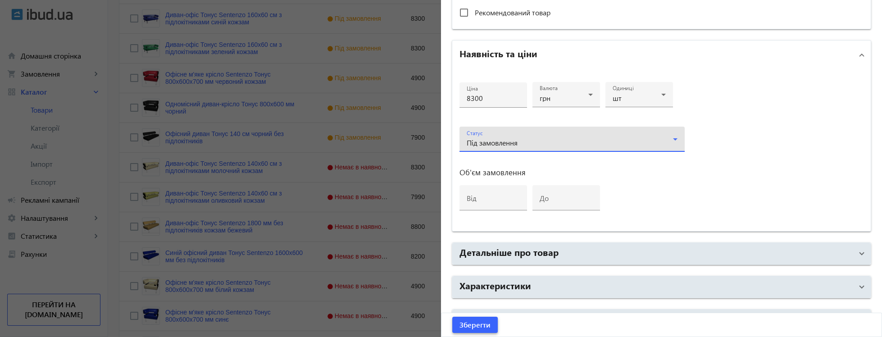
click at [474, 329] on span "Зберегти" at bounding box center [474, 325] width 31 height 10
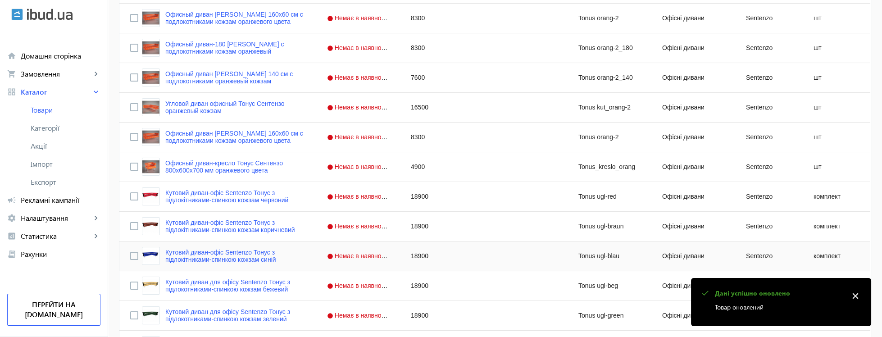
scroll to position [1410, 0]
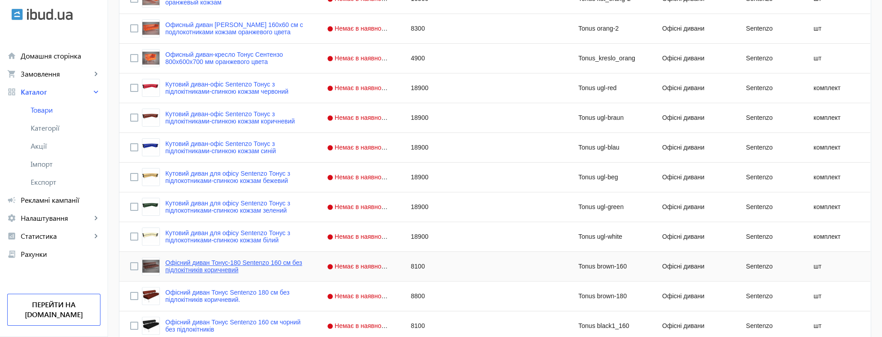
click at [241, 268] on link "Офісний диван Тонус-180 Sentenzo 160 см без підлокітників коричневий" at bounding box center [235, 266] width 140 height 14
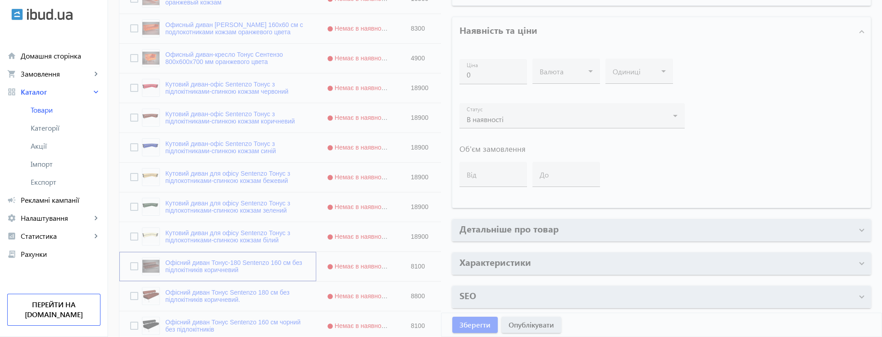
type input "Офісний диван Тонус-180 Sentenzo 160 см без підлокітників коричневий"
type input "Tonus brown-160"
type input "https://xn--80a8abdck5d.kiev.ua/ua/p2364289436-ofisnij-divan-tonus.html"
type input "8100"
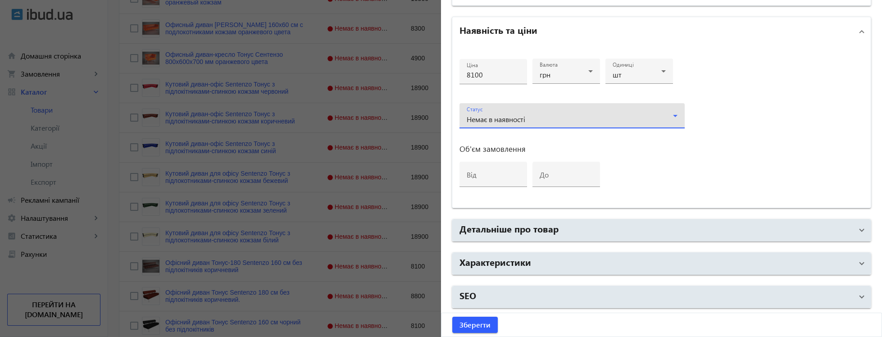
scroll to position [375, 0]
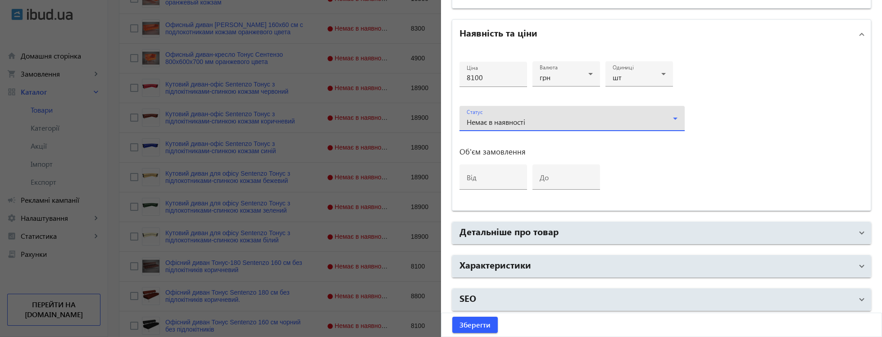
click at [510, 120] on div "Немає в наявності" at bounding box center [570, 121] width 206 height 7
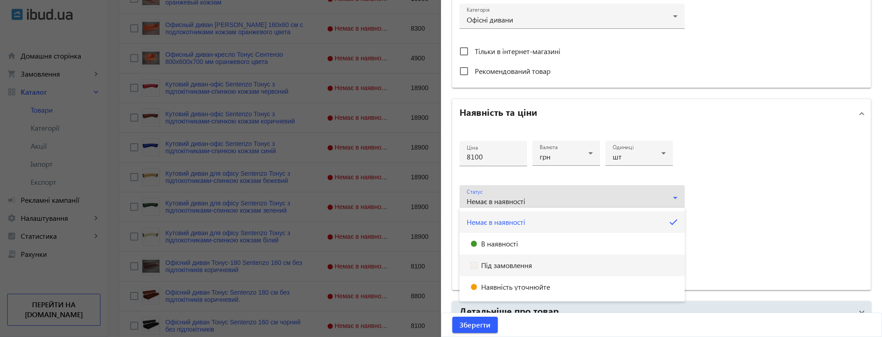
click at [491, 266] on span "Під замовлення" at bounding box center [506, 265] width 51 height 7
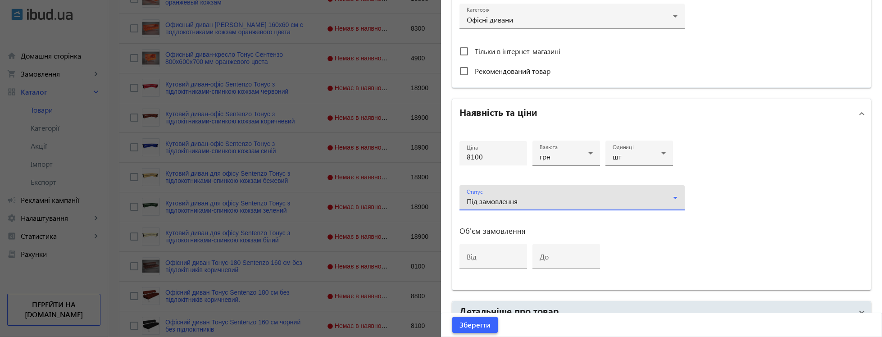
click at [478, 315] on span "submit" at bounding box center [474, 325] width 45 height 22
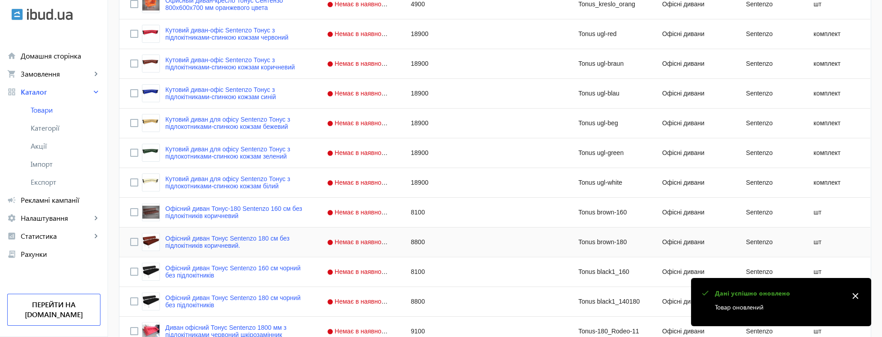
scroll to position [1585, 0]
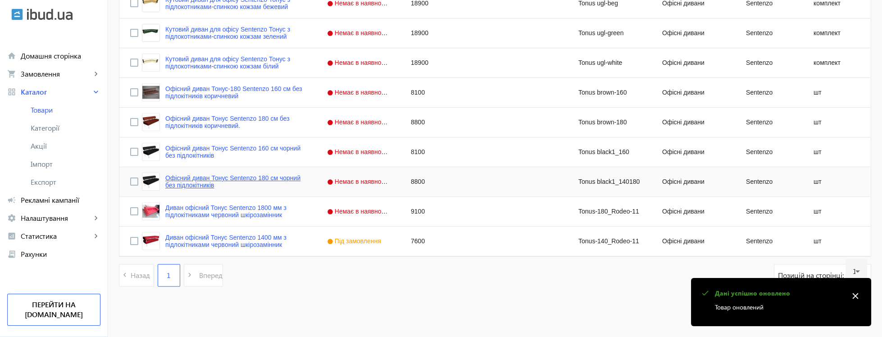
click at [239, 185] on link "Офісний диван Тонус Sentenzo 180 см чорний без підлокітників" at bounding box center [235, 181] width 140 height 14
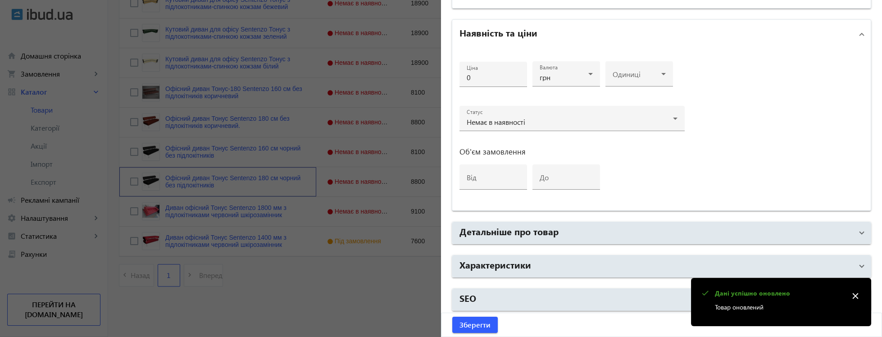
type input "Офісний диван Тонус Sentenzo 180 см чорний без підлокітників"
type input "Tonus black1_140180"
type input "https://xn--80a8abdck5d.kiev.ua/ua/p2364296165-ofisnij-divan-tonus.html"
type input "8800"
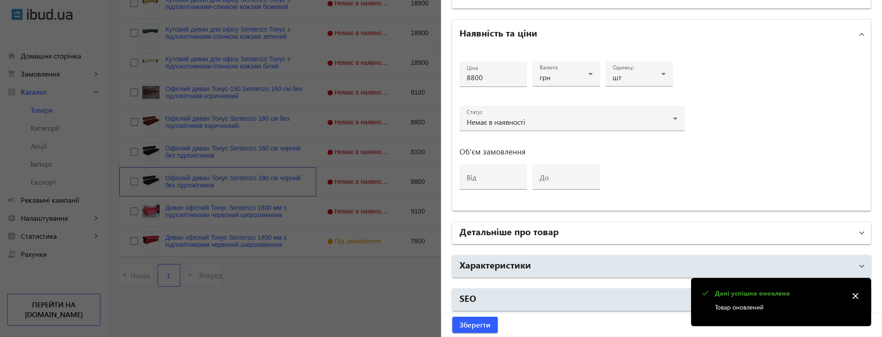
scroll to position [375, 0]
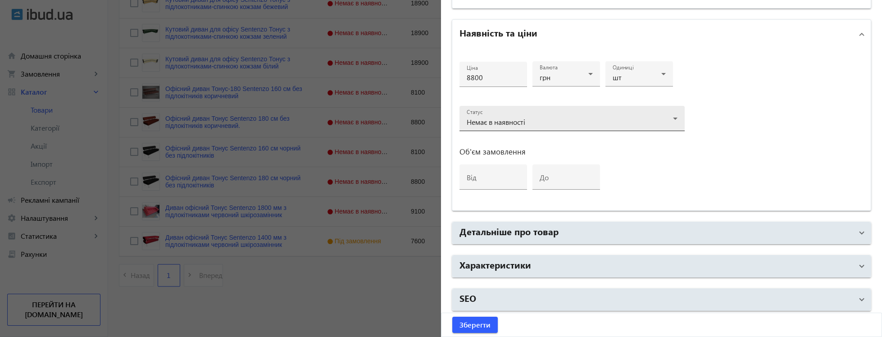
click at [511, 123] on div "Немає в наявності" at bounding box center [572, 122] width 211 height 11
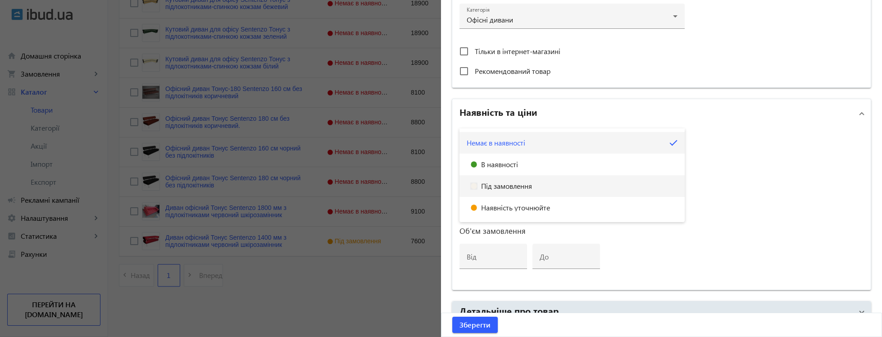
click at [506, 190] on mat-option "Під замовлення" at bounding box center [571, 186] width 225 height 22
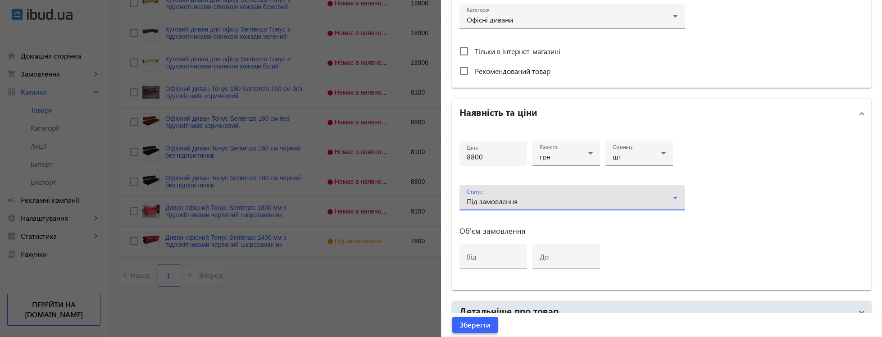
click at [481, 326] on span "Зберегти" at bounding box center [474, 325] width 31 height 10
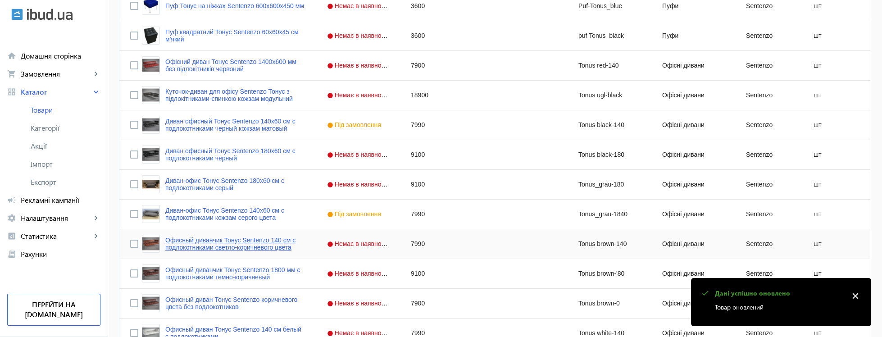
scroll to position [1139, 0]
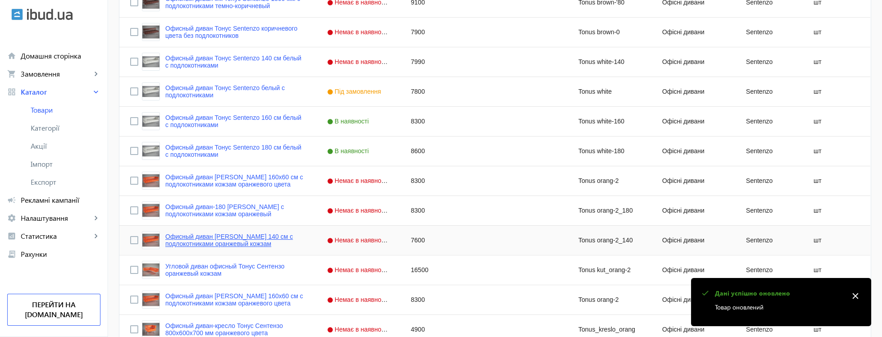
click at [251, 241] on link "Офисный диван [PERSON_NAME] 140 см с подлокотниками оранжевый кожзам" at bounding box center [235, 240] width 140 height 14
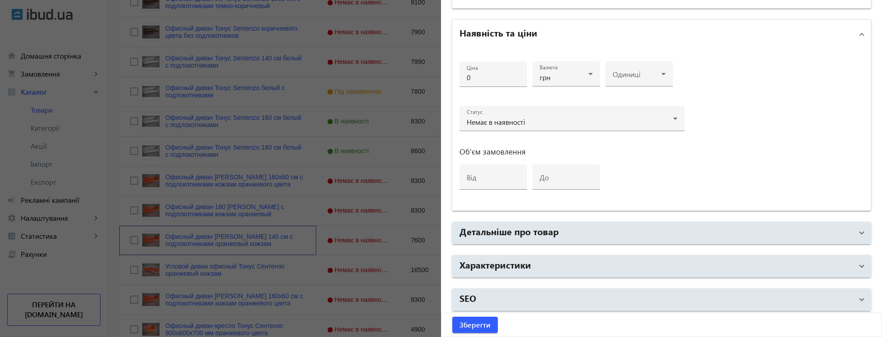
type input "Офисный диван [PERSON_NAME] 140 см с подлокотниками оранжевый кожзам"
type input "Tonus orang-2_140"
type input "https://xn--80a8abdck5d.kiev.ua/p2135937907-ofisnyj-divan-tonus.html"
type input "7600"
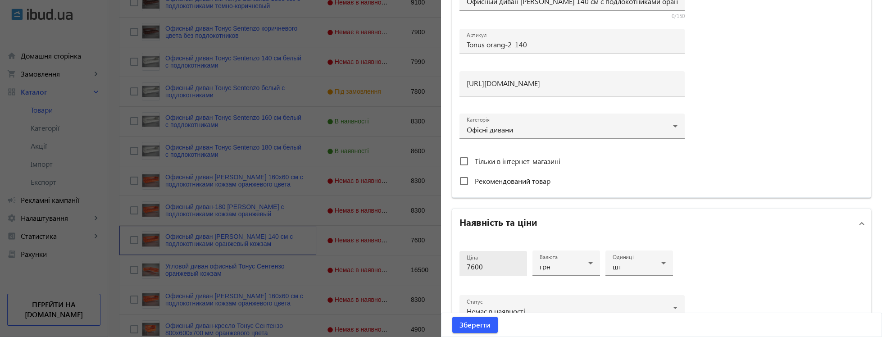
scroll to position [372, 0]
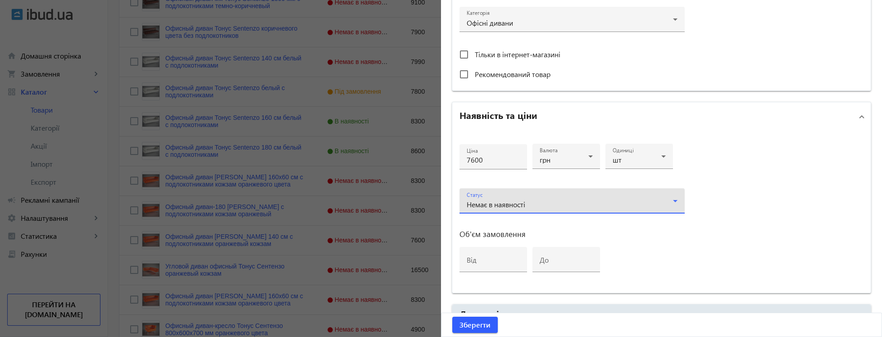
click at [498, 204] on span "Немає в наявності" at bounding box center [496, 204] width 59 height 9
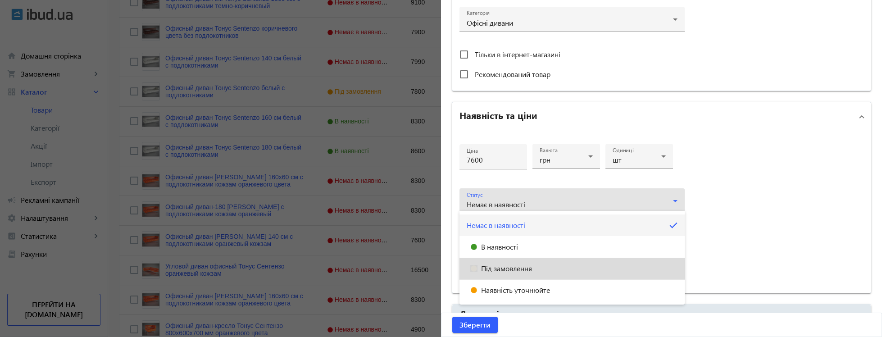
click at [496, 273] on mat-option "Під замовлення" at bounding box center [571, 269] width 225 height 22
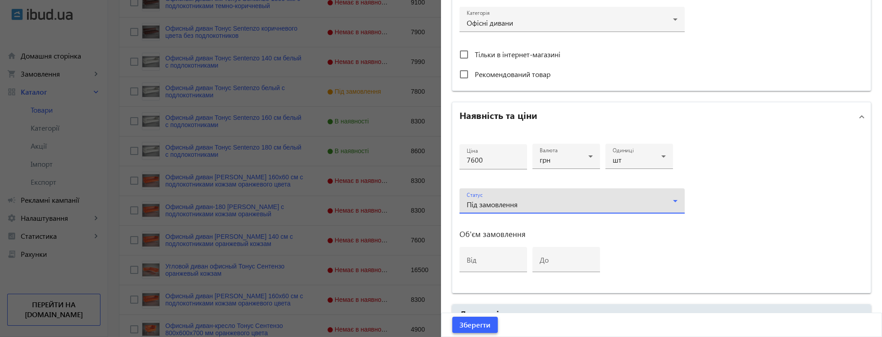
click at [474, 327] on span "Зберегти" at bounding box center [474, 325] width 31 height 10
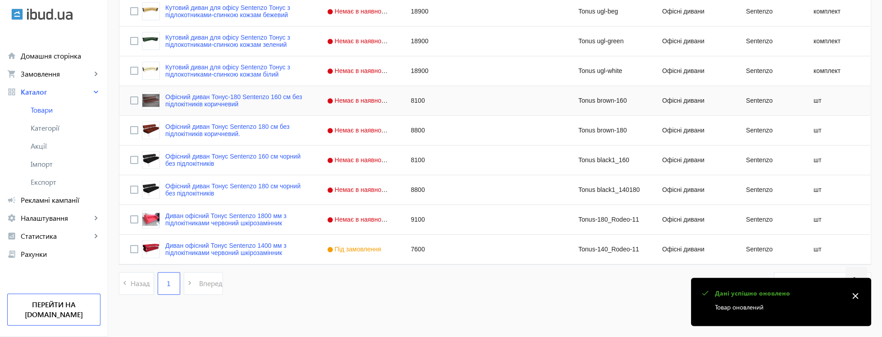
scroll to position [1585, 0]
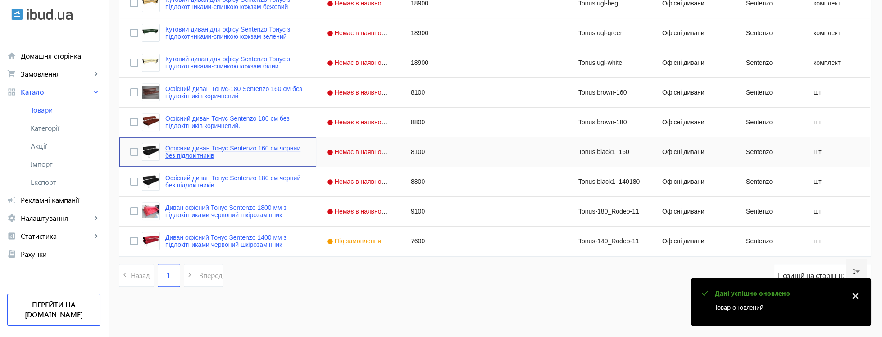
click at [246, 155] on link "Офісний диван Тонус Sentenzo 160 см чорний без підлокітників" at bounding box center [235, 152] width 140 height 14
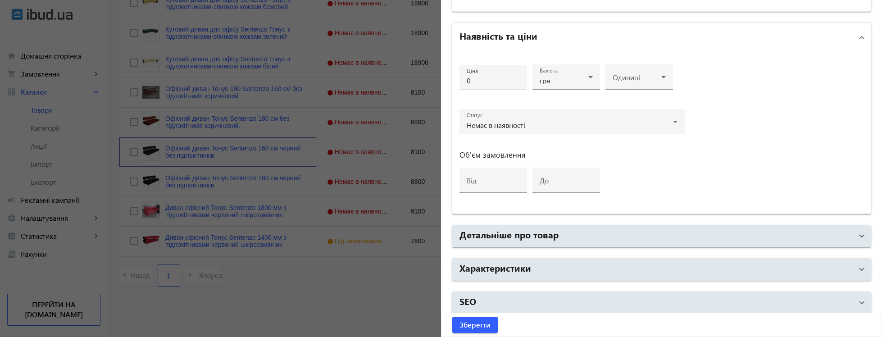
type input "Офісний диван Тонус Sentenzo 160 см чорний без підлокітників"
type input "Tonus black1_160"
type input "https://xn--80a8abdck5d.kiev.ua/ua/p2364296164-ofisnij-divan-tonus.html"
type input "8100"
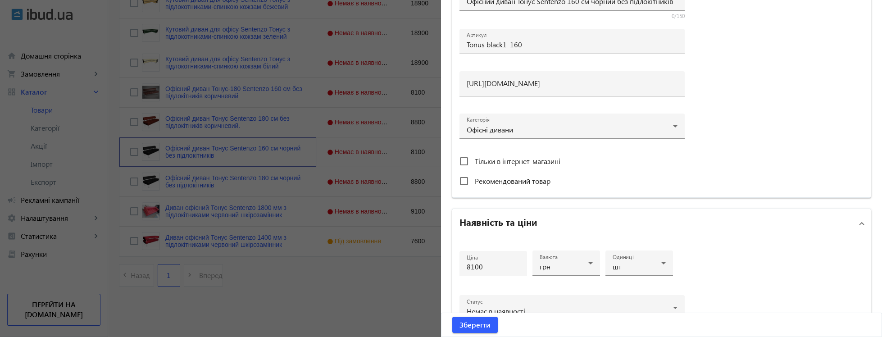
scroll to position [310, 0]
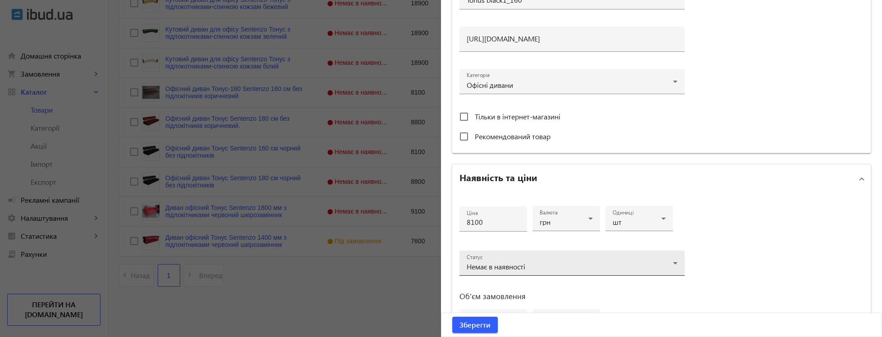
click at [489, 262] on span "Немає в наявності" at bounding box center [496, 266] width 59 height 9
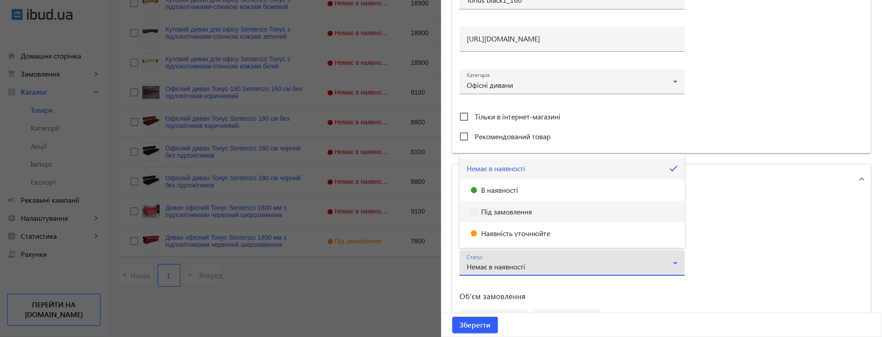
click at [501, 218] on mat-option "Під замовлення" at bounding box center [571, 212] width 225 height 22
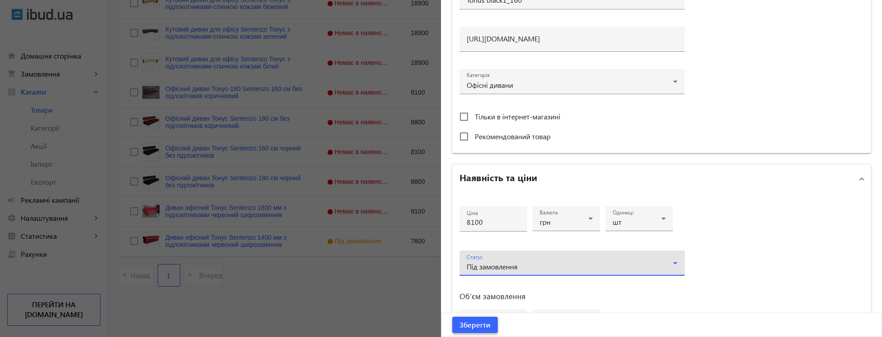
click at [480, 328] on span "Зберегти" at bounding box center [474, 325] width 31 height 10
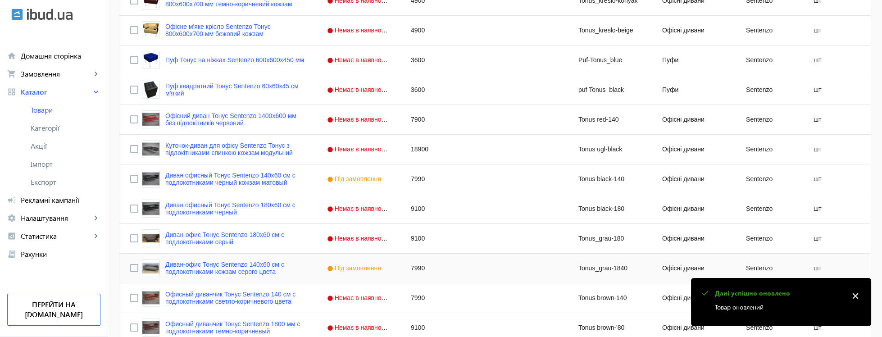
scroll to position [1085, 0]
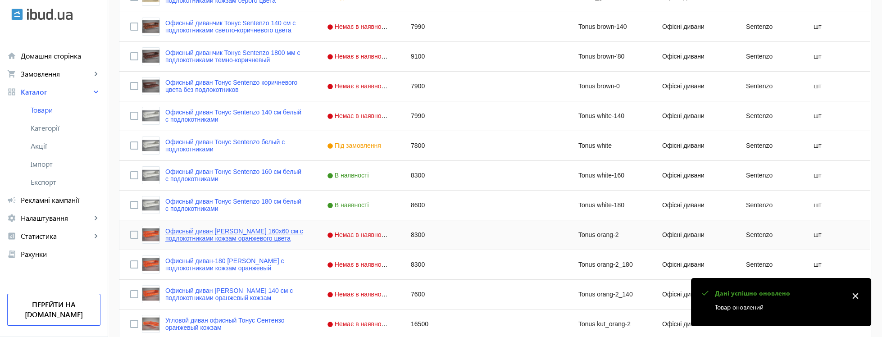
click at [228, 234] on link "Офисный диван [PERSON_NAME] 160х60 см с подлокотниками кожзам оранжевого цвета" at bounding box center [235, 234] width 140 height 14
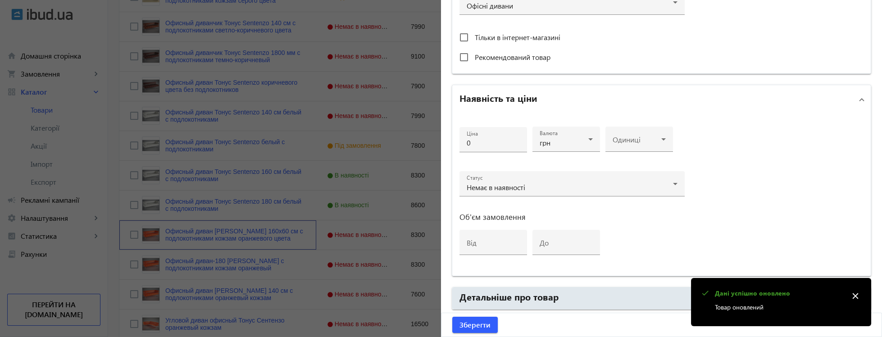
type input "Офисный диван [PERSON_NAME] 160х60 см с подлокотниками кожзам оранжевого цвета"
type input "Tonus orang-2"
type input "https://xn--80a8abdck5d.kiev.ua/p2135926110-ofisnyj-divan-tonus.html"
type input "8300"
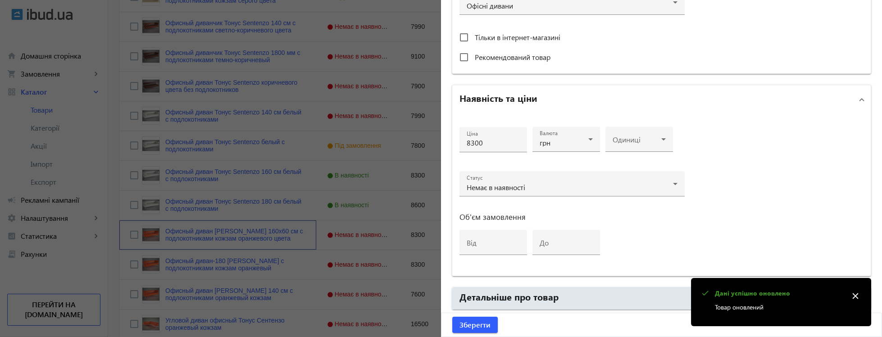
scroll to position [186, 0]
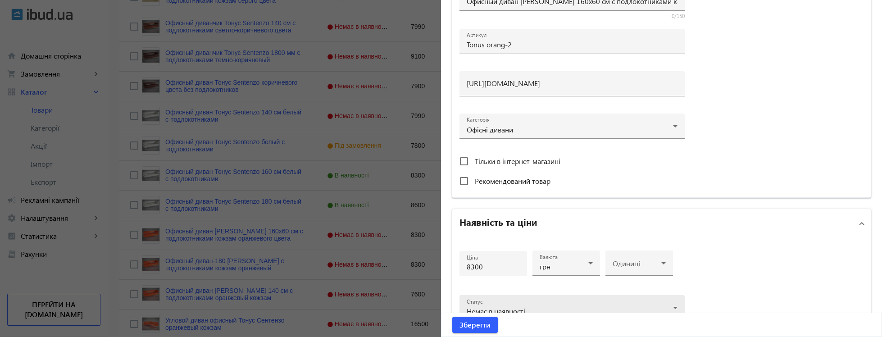
click at [506, 295] on div "Статус Немає в наявності" at bounding box center [572, 307] width 211 height 25
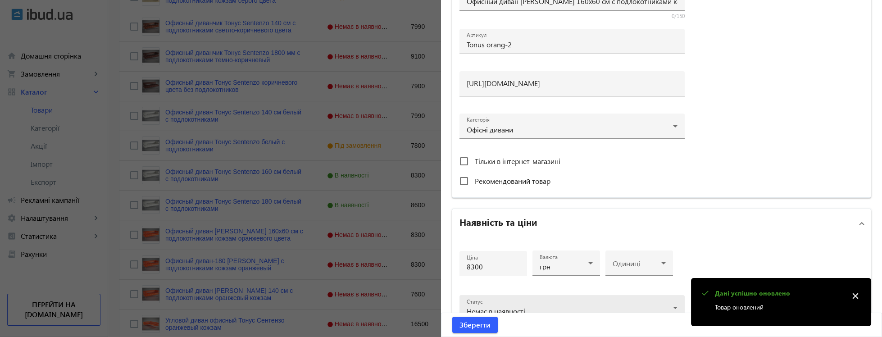
scroll to position [310, 0]
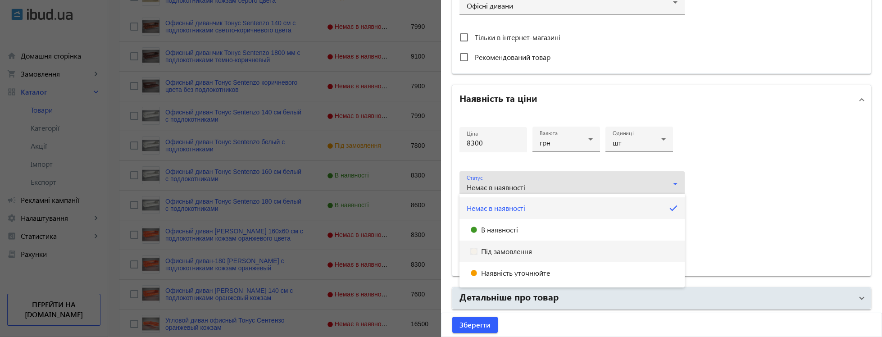
click at [495, 247] on mat-option "Під замовлення" at bounding box center [571, 252] width 225 height 22
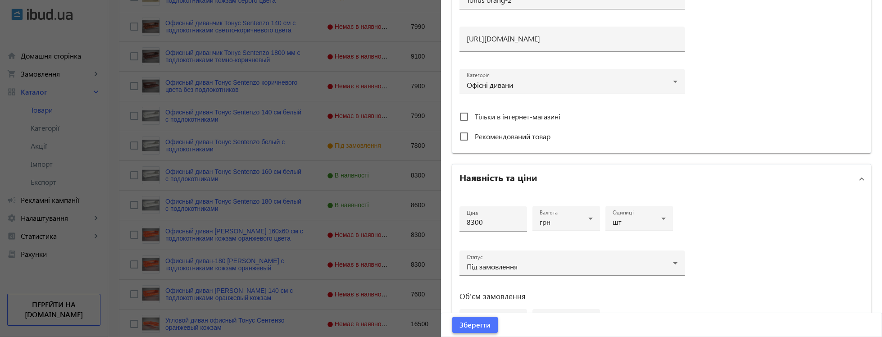
click at [483, 325] on span "Зберегти" at bounding box center [474, 325] width 31 height 10
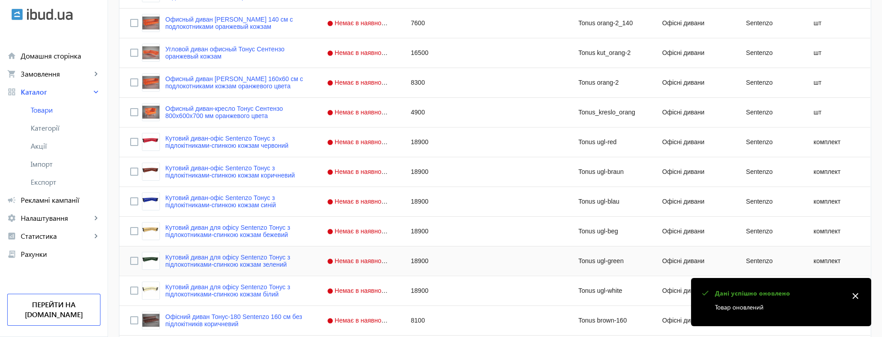
scroll to position [1585, 0]
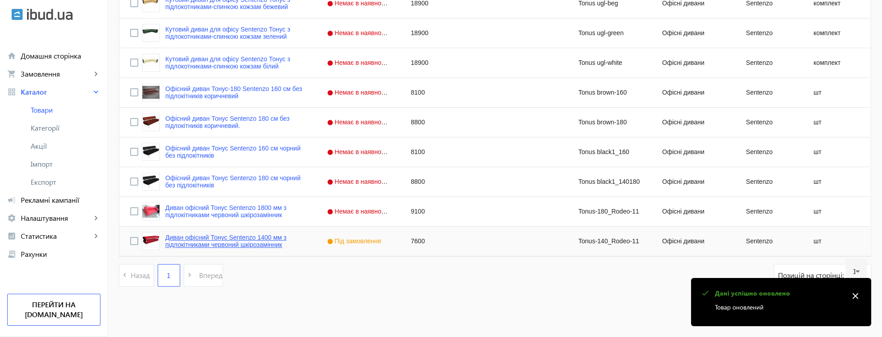
click at [259, 247] on link "Диван офісний Тонус Sentenzo 1400 мм з підлокітниками червоний шкірозамінник" at bounding box center [235, 241] width 140 height 14
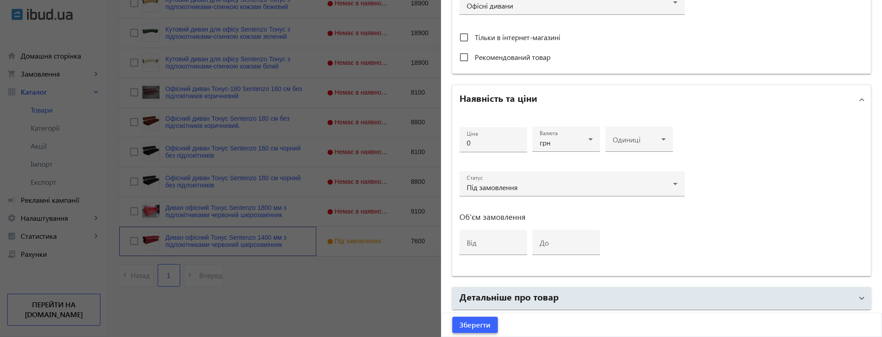
type input "Диван офісний Тонус Sentenzo 1400 мм з підлокітниками червоний шкірозамінник"
type input "Tonus-140_Rodeo-11"
type input "https://xn--80a8abdck5d.kiev.ua/ua/p2370249868-divan-ofisnij-tonus.html"
type input "7600"
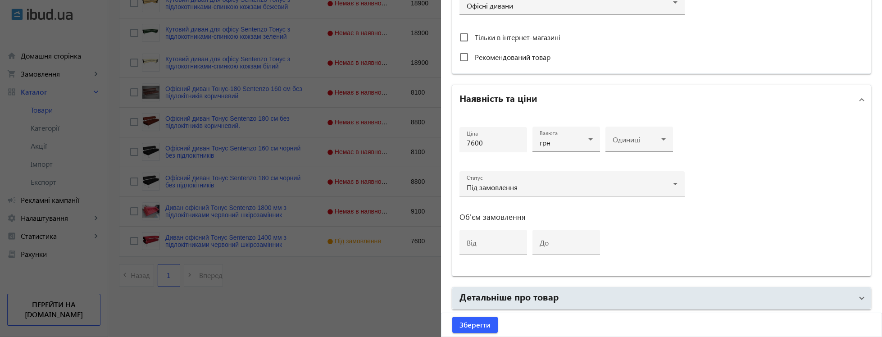
click at [316, 315] on div at bounding box center [441, 168] width 882 height 337
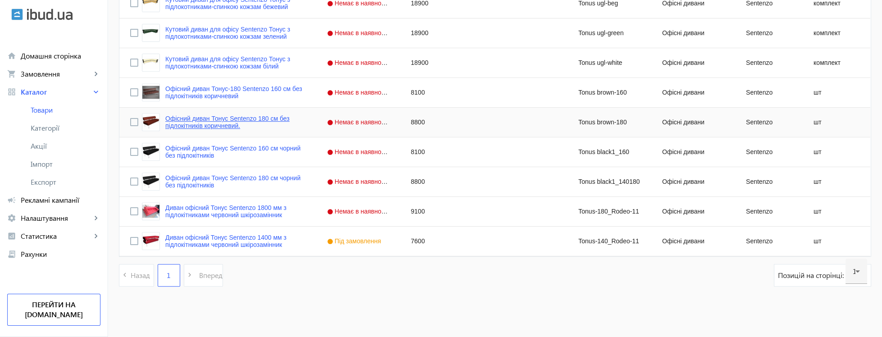
click at [203, 128] on link "Офісний диван Тонус Sentenzo 180 см без підлокітників коричневий." at bounding box center [235, 122] width 140 height 14
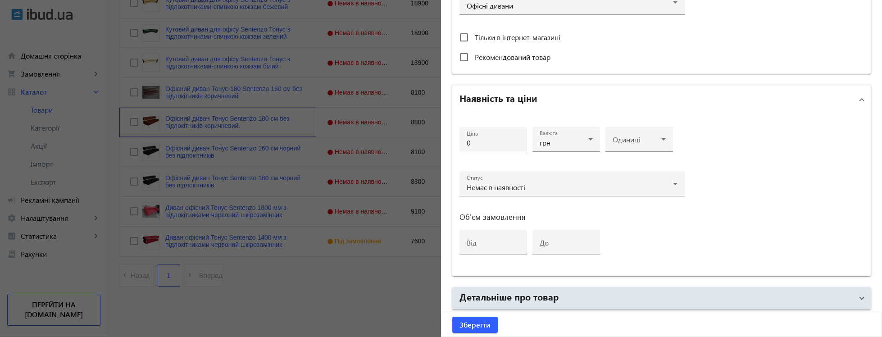
type input "Офісний диван Тонус Sentenzo 180 см без підлокітників коричневий."
type input "Tonus brown-180"
type input "https://xn--80a8abdck5d.kiev.ua/ua/p2364289437-ofisnij-divan-tonus.html"
type input "8800"
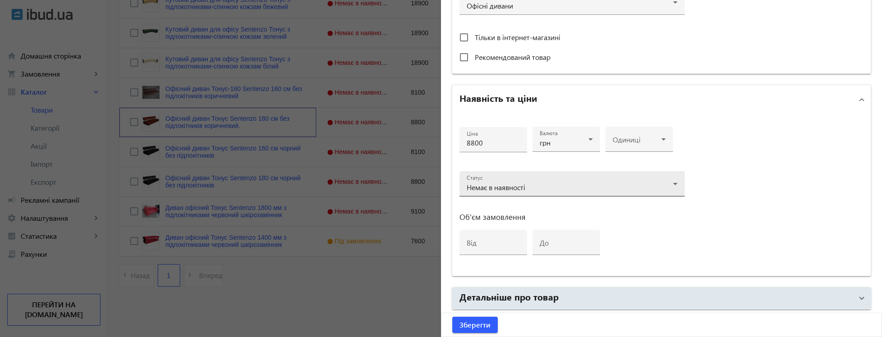
scroll to position [375, 0]
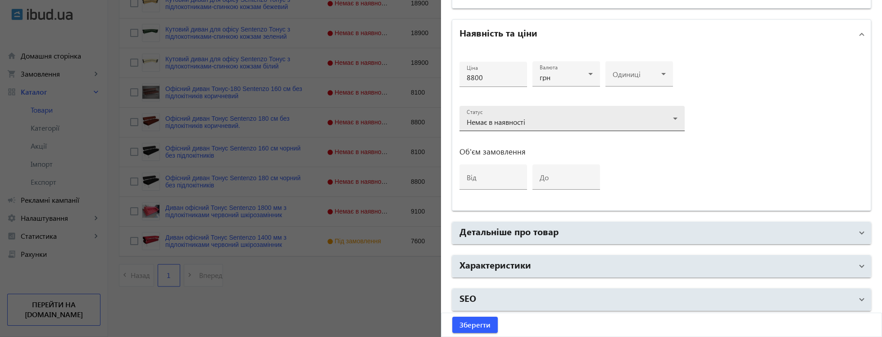
click at [489, 124] on div "Немає в наявності" at bounding box center [572, 122] width 211 height 11
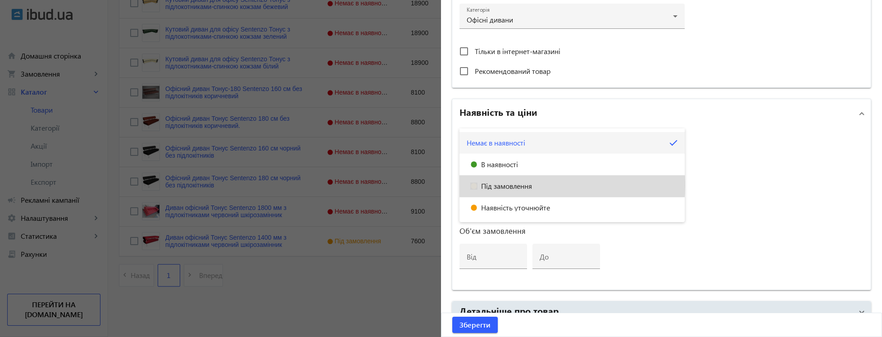
click at [512, 185] on span "Під замовлення" at bounding box center [506, 185] width 51 height 7
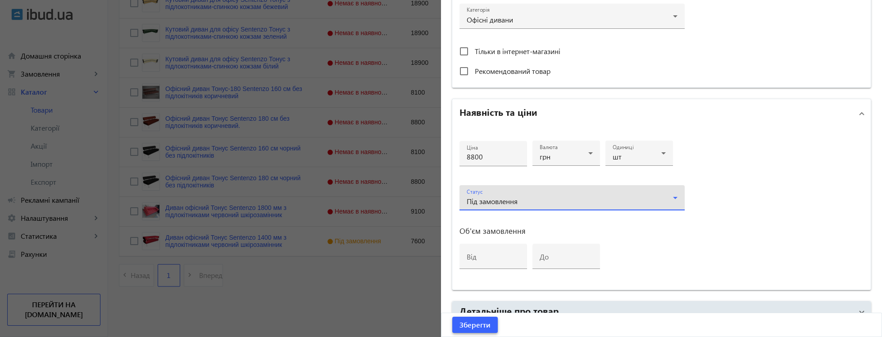
click at [493, 328] on span "submit" at bounding box center [474, 325] width 45 height 22
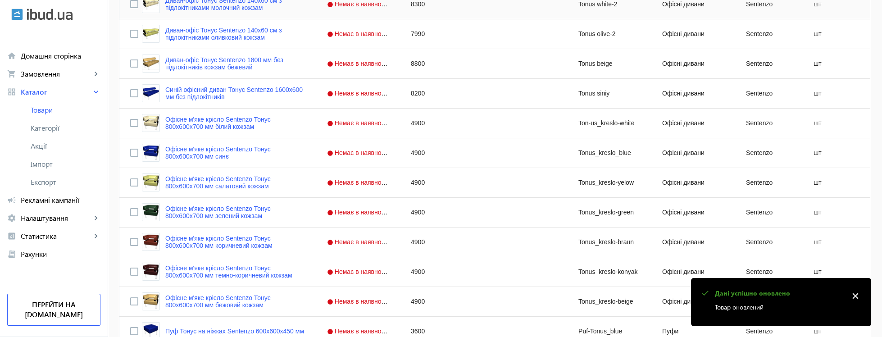
scroll to position [813, 0]
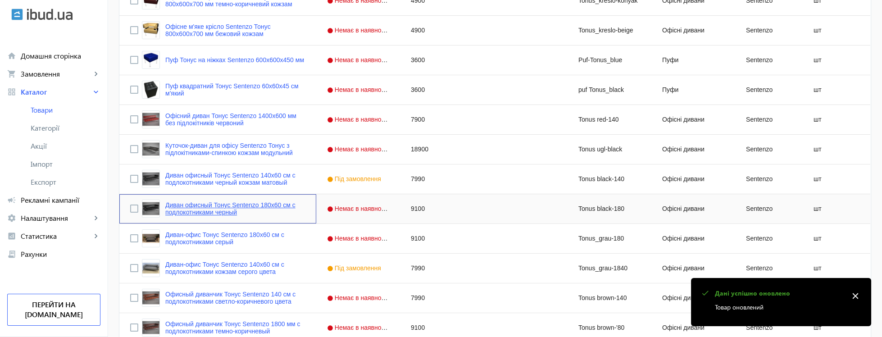
click at [216, 213] on link "Диван офисный Тонус Sentenzo 180х60 см с подлокотниками черный" at bounding box center [235, 208] width 140 height 14
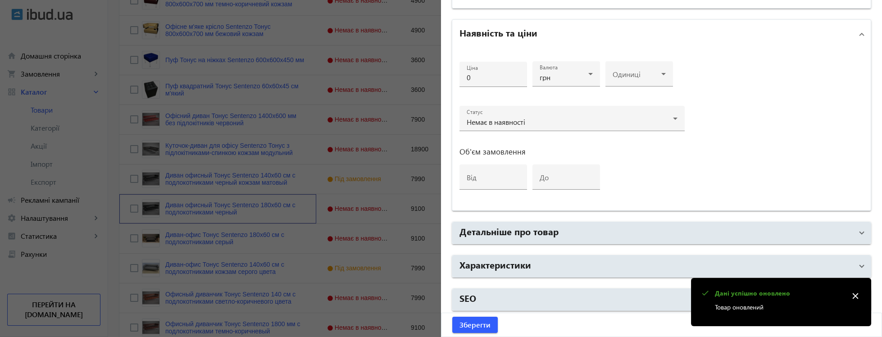
type input "Диван офисный Тонус Sentenzo 180х60 см с подлокотниками черный"
type input "Tonus black-180"
type input "https://xn--80a8abdck5d.kiev.ua/p2004090264-divan-ofisnyj-tonus.html"
type input "9100"
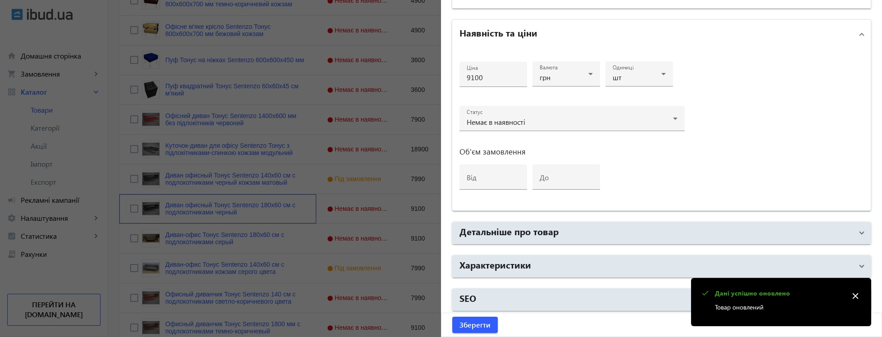
scroll to position [372, 0]
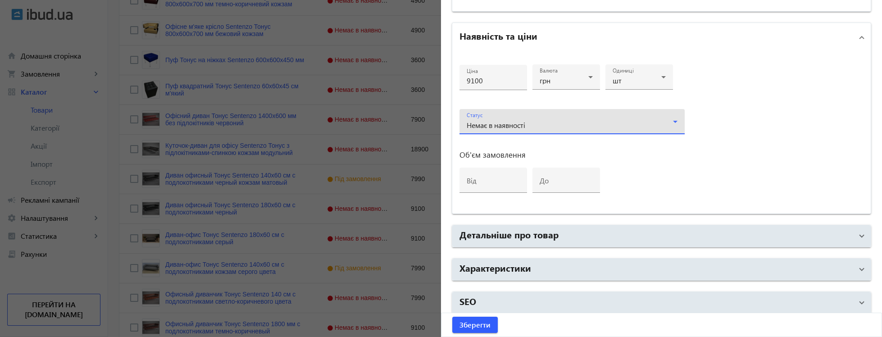
click at [508, 127] on div "Немає в наявності" at bounding box center [572, 125] width 211 height 11
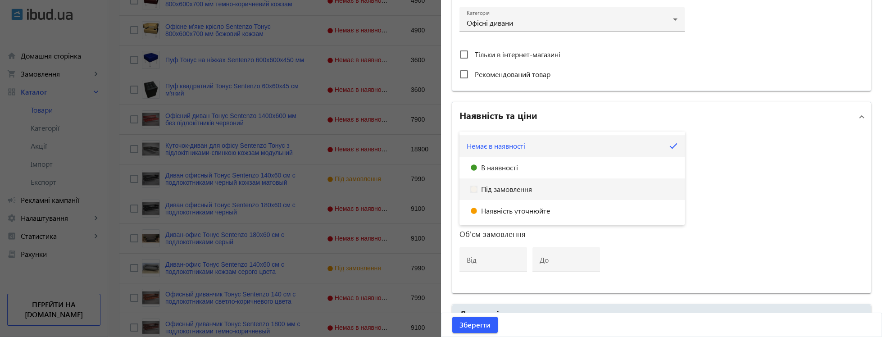
click at [497, 189] on span "Під замовлення" at bounding box center [506, 189] width 51 height 7
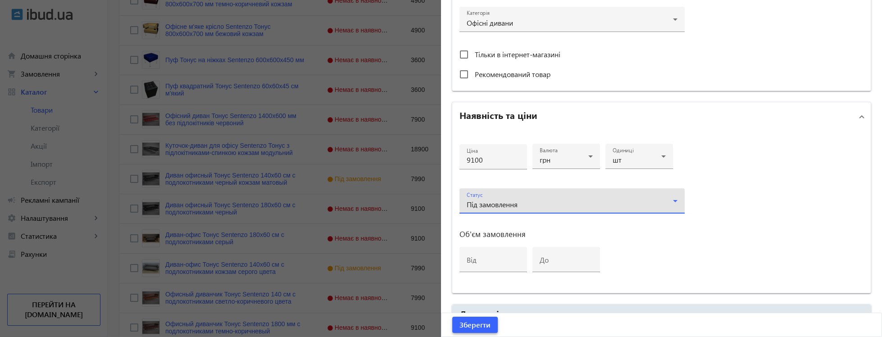
click at [484, 329] on span "Зберегти" at bounding box center [474, 325] width 31 height 10
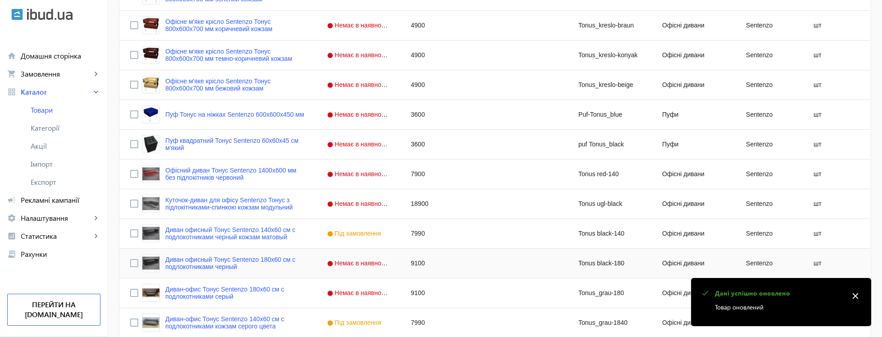
scroll to position [1030, 0]
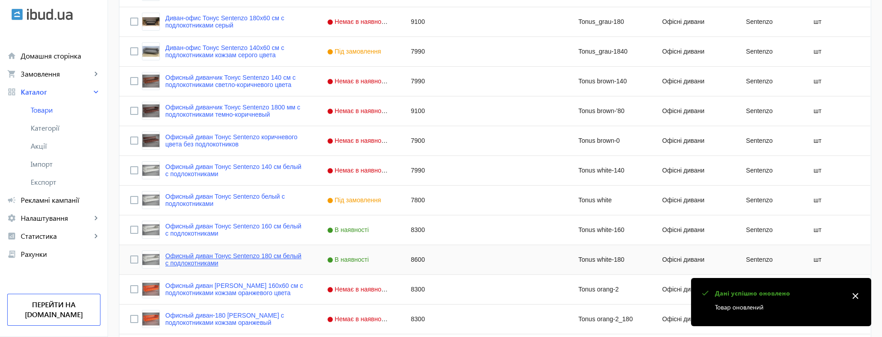
click at [240, 256] on link "Офисный диван Тонус Sentenzo 180 см белый с подлокотниками" at bounding box center [235, 259] width 140 height 14
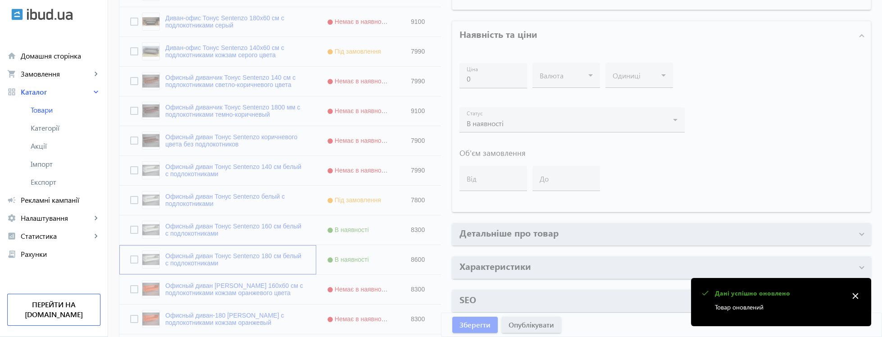
type input "Офисный диван Тонус Sentenzo 180 см белый с подлокотниками"
type input "Tonus white-180"
type input "https://xn--80a8abdck5d.kiev.ua/p2101397721-ofisnyj-divan-tonus.html"
type input "8600"
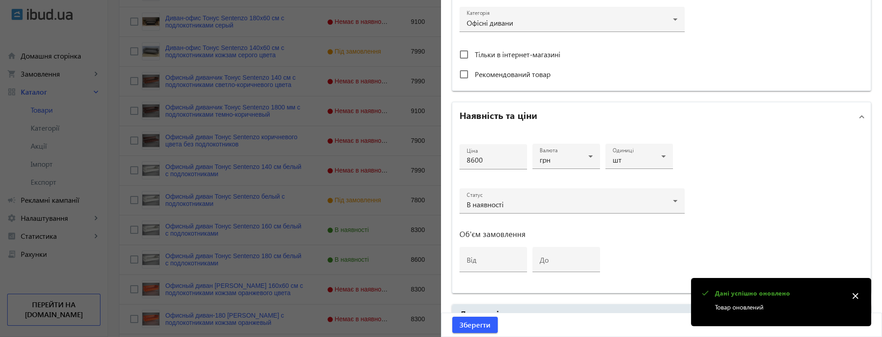
click at [114, 112] on div at bounding box center [441, 168] width 882 height 337
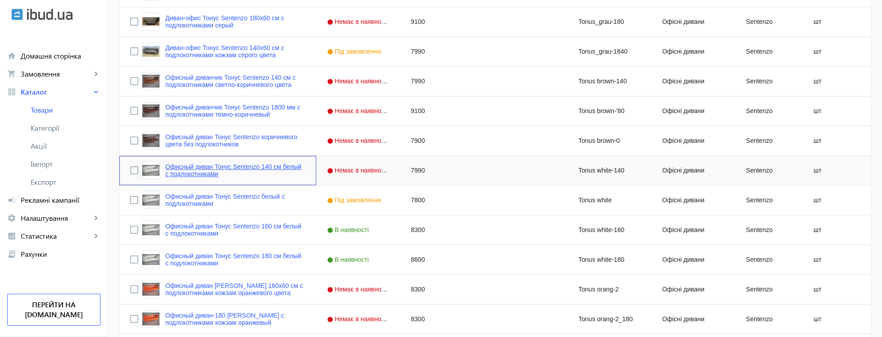
click at [194, 170] on link "Офисный диван Тонус Sentenzo 140 см белый с подлокотниками" at bounding box center [235, 170] width 140 height 14
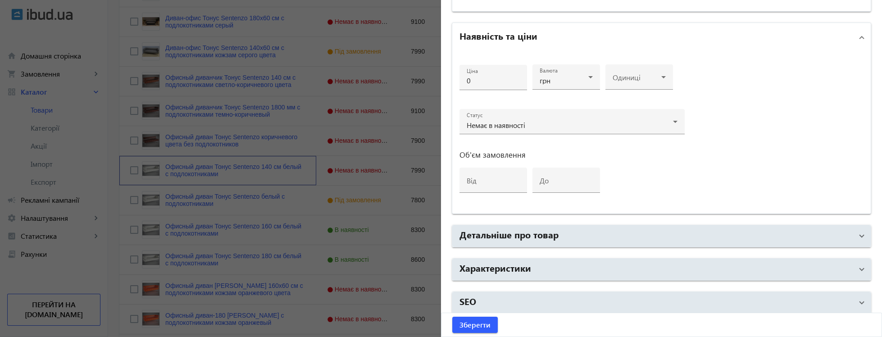
type input "Офисный диван Тонус Sentenzo 140 см белый с подлокотниками"
type input "Tonus white-140"
type input "https://xn--80a8abdck5d.kiev.ua/p2101030546-ofisnyj-divan-tonus.html"
type input "7990"
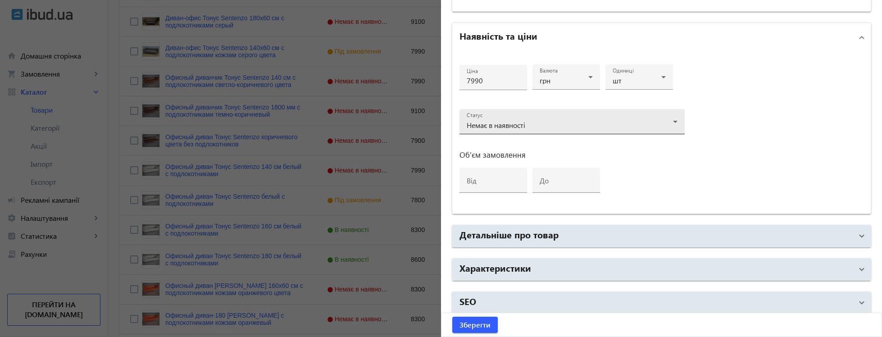
click at [505, 131] on div "Немає в наявності" at bounding box center [572, 125] width 211 height 11
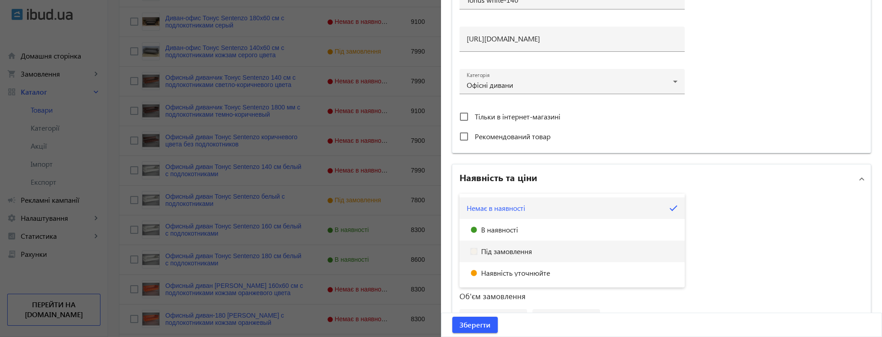
click at [498, 252] on span "Під замовлення" at bounding box center [506, 251] width 51 height 7
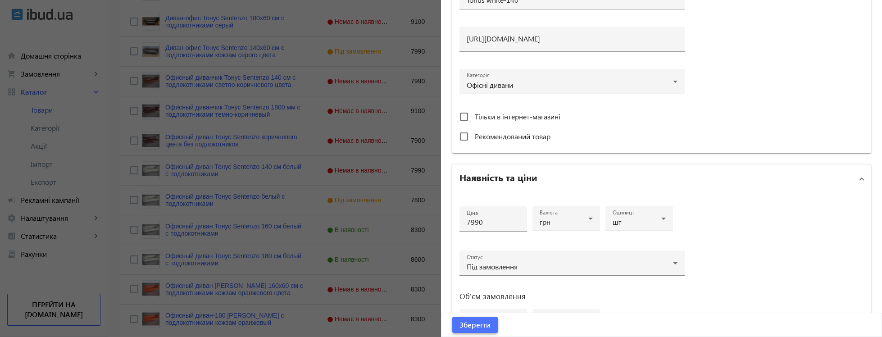
click at [484, 323] on span "Зберегти" at bounding box center [474, 325] width 31 height 10
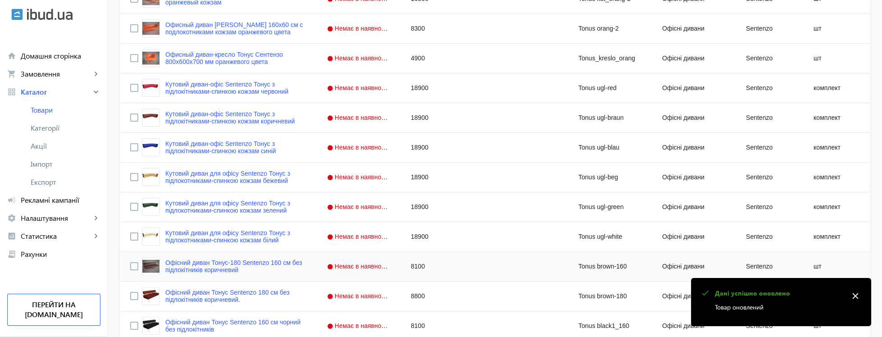
scroll to position [1585, 0]
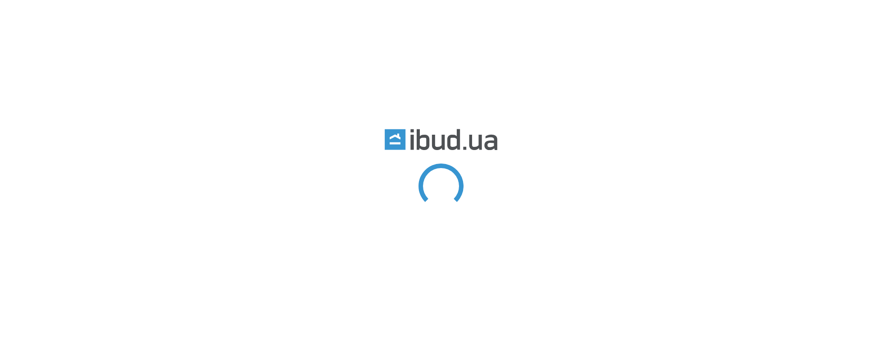
type input "Тонус"
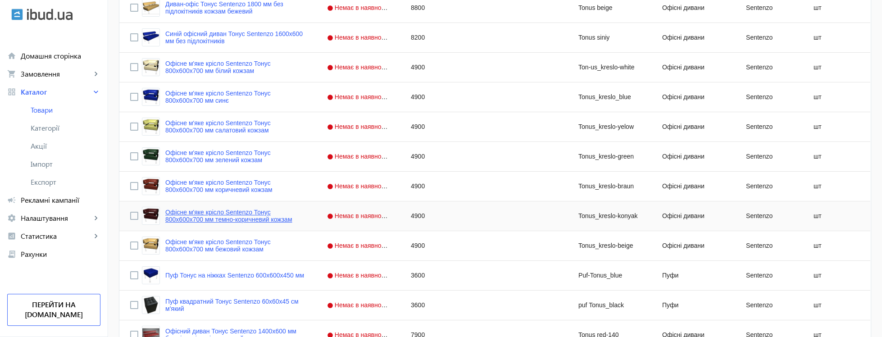
scroll to position [650, 0]
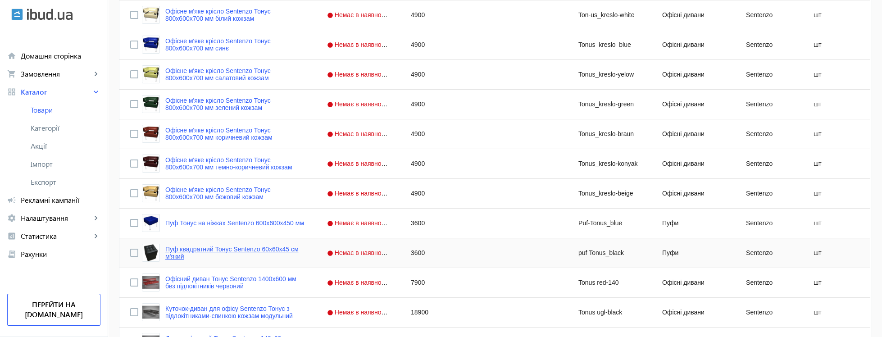
click at [262, 248] on link "Пуф квадратний Тонус Sentenzo 60х60х45 см м'який" at bounding box center [235, 252] width 140 height 14
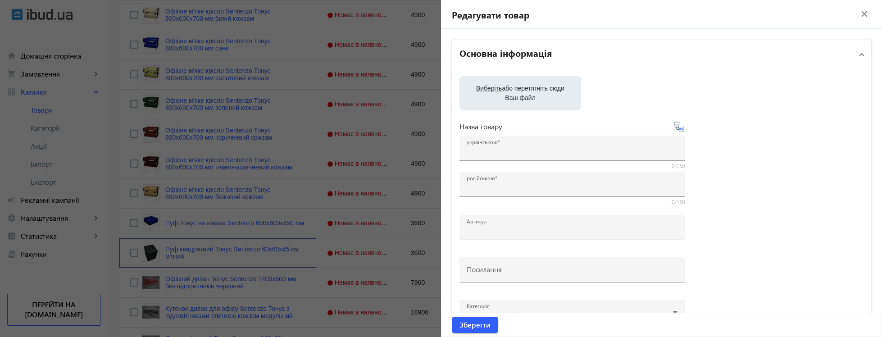
type input "Пуф квадратний Тонус Sentenzo 60х60х45 см м'який"
type input "Пуф квадратный Тонус Sentenzo 60х60х45 см мягкий"
type input "puf Tonus_black"
type input "[URL][DOMAIN_NAME]"
type input "3600"
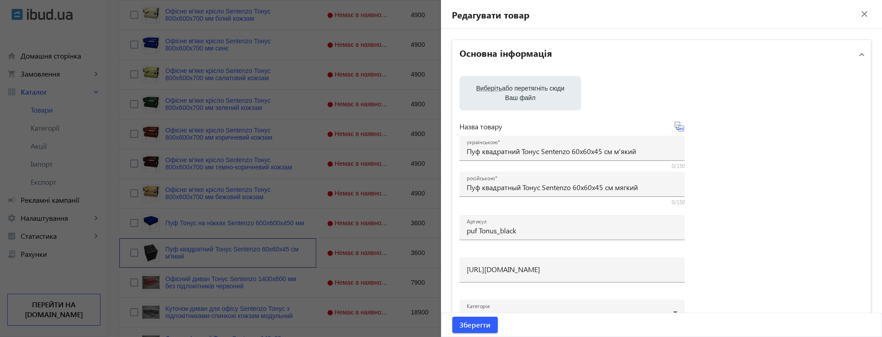
scroll to position [310, 0]
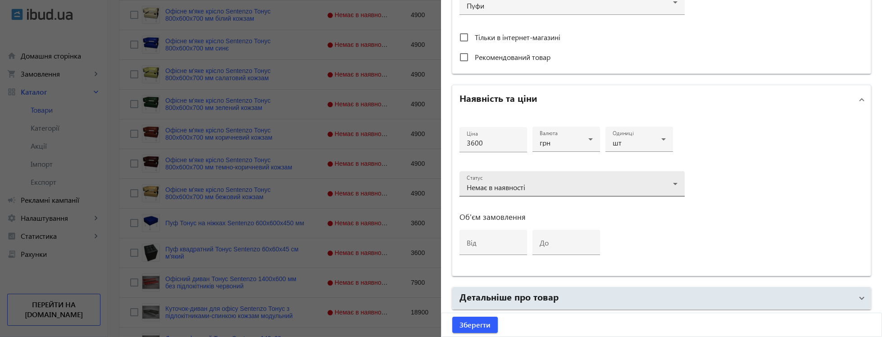
click at [511, 175] on div "Статус Немає в наявності" at bounding box center [572, 183] width 211 height 25
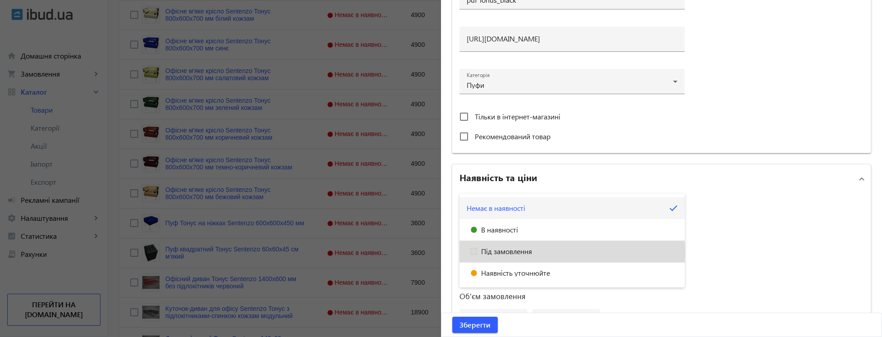
click at [521, 253] on span "Під замовлення" at bounding box center [506, 251] width 51 height 7
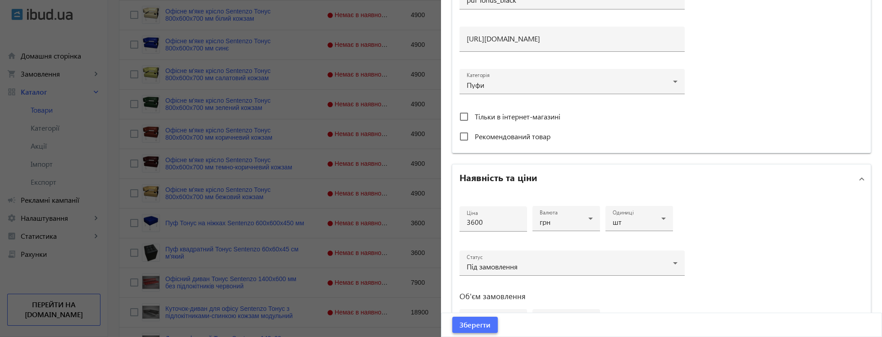
click at [479, 319] on span "submit" at bounding box center [474, 325] width 45 height 22
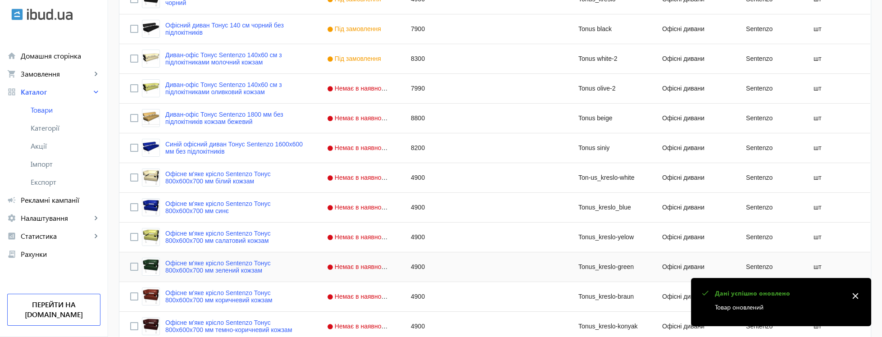
scroll to position [705, 0]
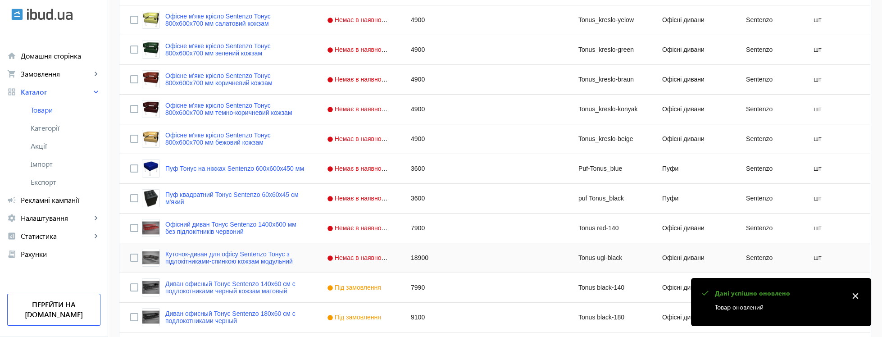
click at [245, 257] on link "Куточок-диван для офісу Sentenzo Тонус з підлокітниками-спинкою кожзам модульний" at bounding box center [235, 257] width 140 height 14
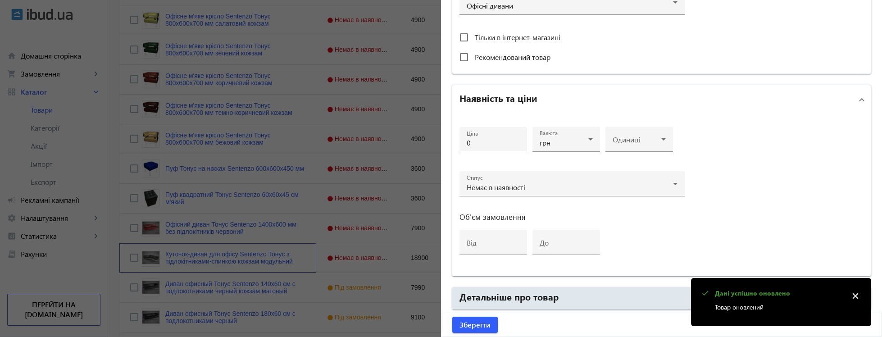
type input "Куточок-диван для офісу Sentenzo Тонус з підлокітниками-спинкою кожзам модульний"
type input "Уголок-диван для офиса Sentenzo Тонус с подлокотниками-спинкой кожзам модульный"
type input "Tonus ugl-black"
type input "[URL][DOMAIN_NAME]"
type input "18900"
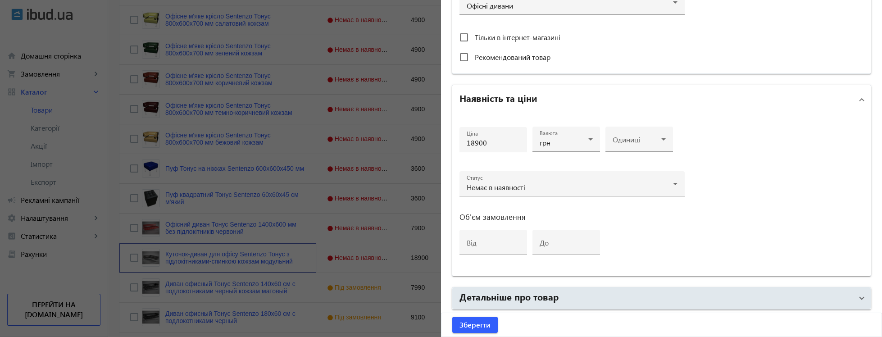
scroll to position [248, 0]
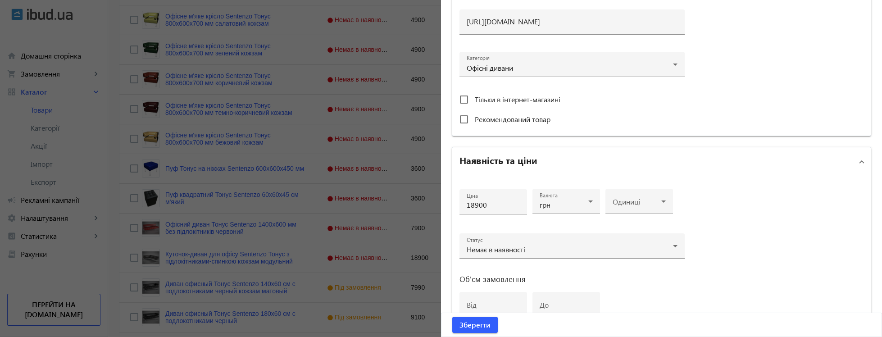
click at [493, 245] on span "Немає в наявності" at bounding box center [496, 249] width 59 height 9
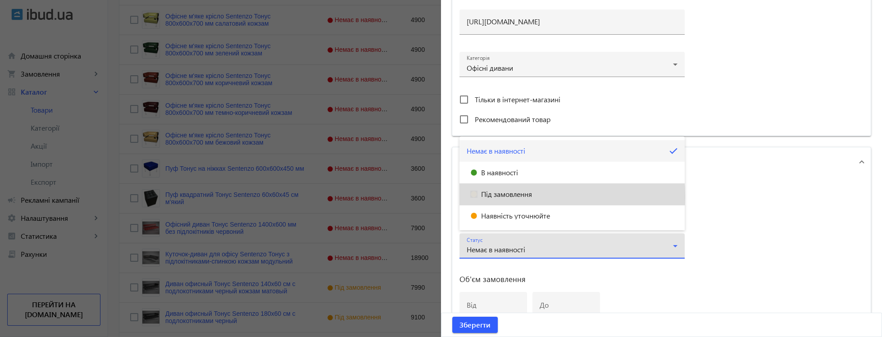
click at [506, 197] on span "Під замовлення" at bounding box center [506, 194] width 51 height 7
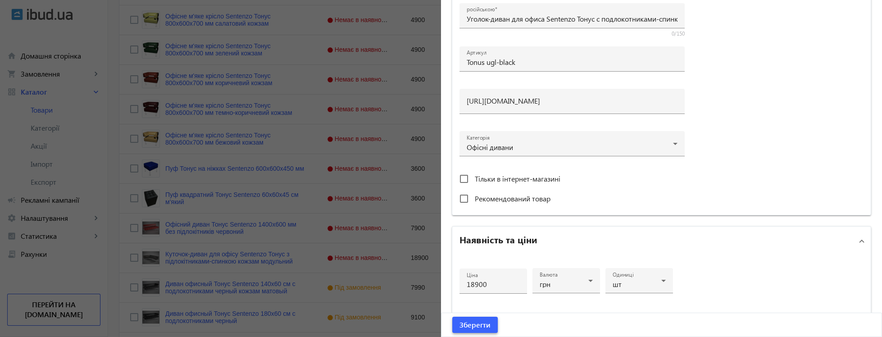
click at [468, 323] on span "Зберегти" at bounding box center [474, 325] width 31 height 10
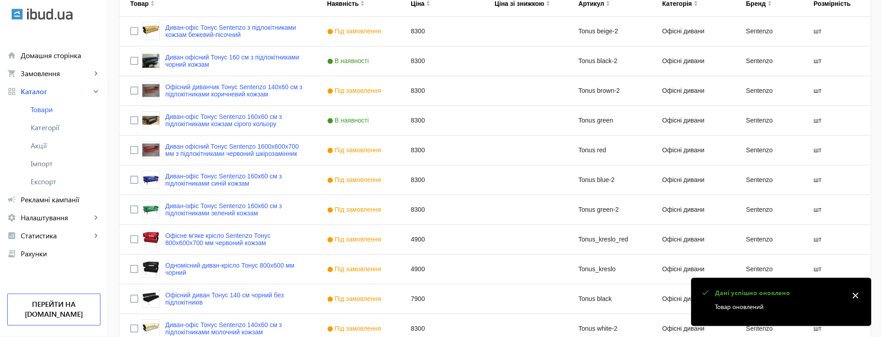
scroll to position [976, 0]
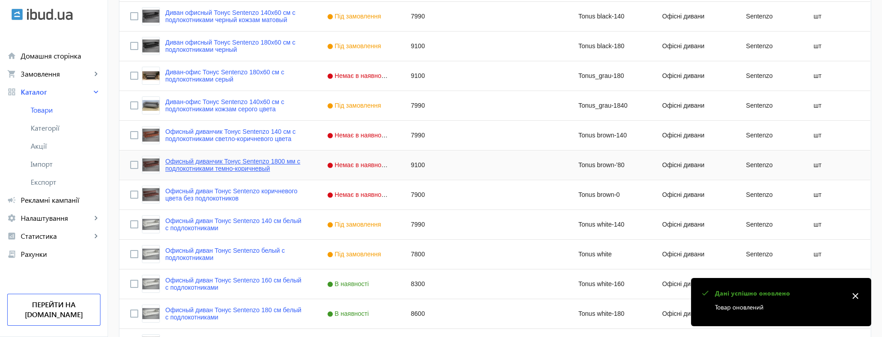
click at [255, 172] on link "Офисный диванчик Тонус Sentenzo 1800 мм с подлокотниками темно-коричневый" at bounding box center [235, 165] width 140 height 14
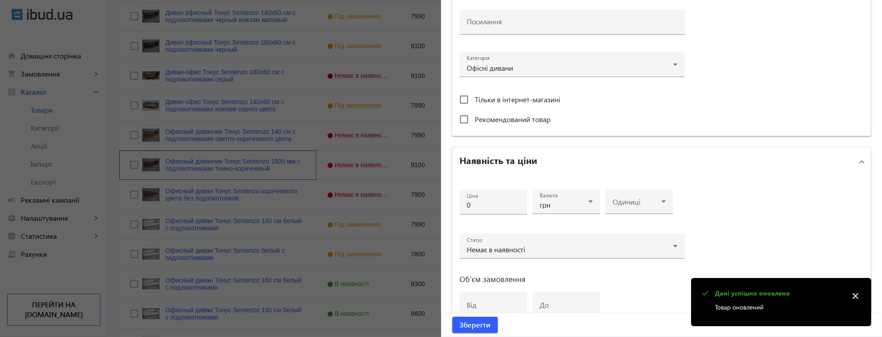
type input "Офисный диванчик Тонус Sentenzo 1800 мм с подлокотниками темно-коричневый"
type input "Tonus brown-'80"
type input "[URL][DOMAIN_NAME]"
type input "9100"
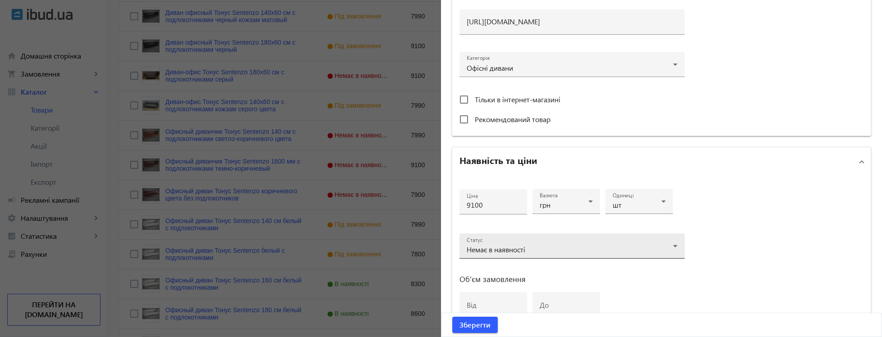
click at [489, 244] on div "Немає в наявності" at bounding box center [572, 249] width 211 height 11
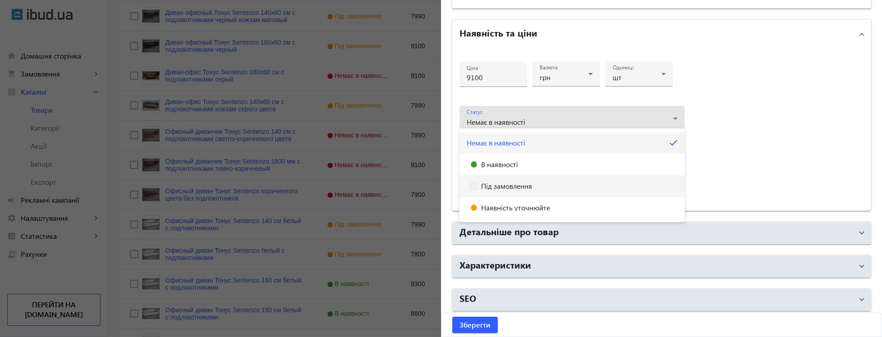
click at [492, 184] on span "Під замовлення" at bounding box center [506, 185] width 51 height 7
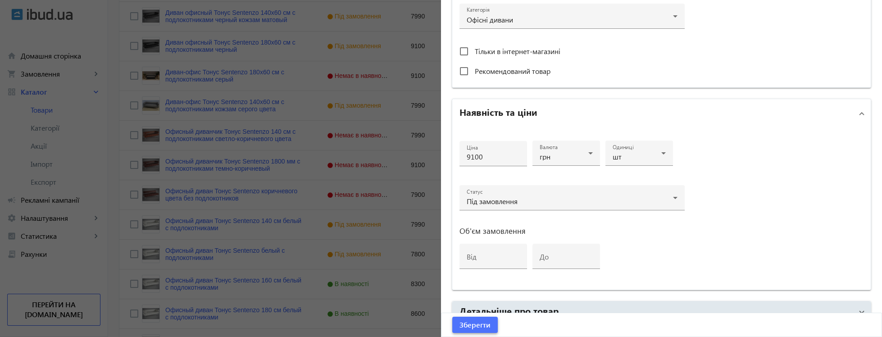
click at [480, 326] on span "Зберегти" at bounding box center [474, 325] width 31 height 10
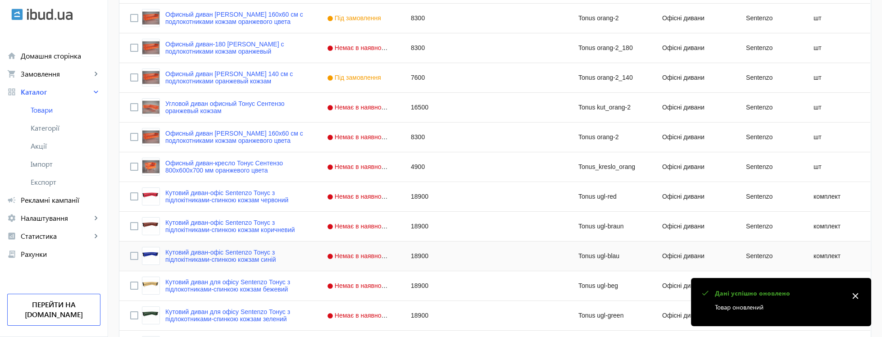
scroll to position [1572, 0]
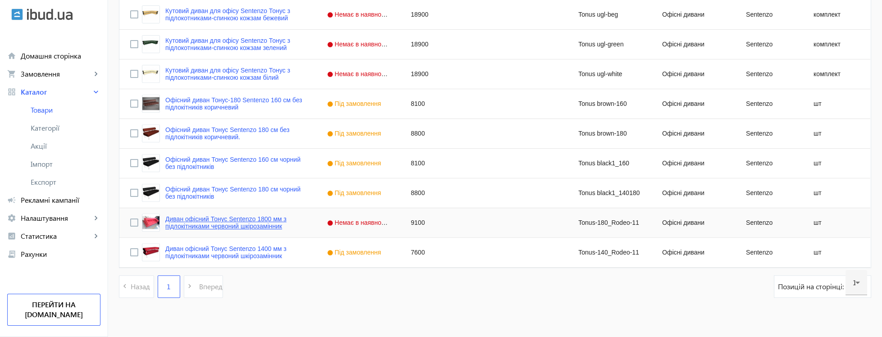
click at [274, 225] on link "Диван офісний Тонус Sentenzo 1800 мм з підлокітниками червоний шкірозамінник" at bounding box center [235, 222] width 140 height 14
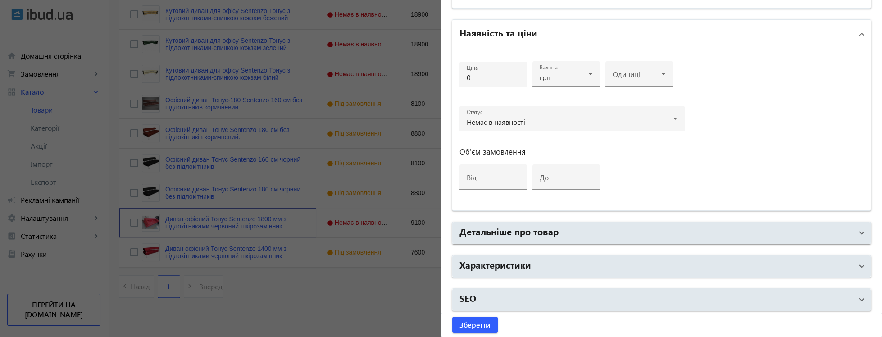
type input "Диван офісний Тонус Sentenzo 1800 мм з підлокітниками червоний шкірозамінник"
type input "Tonus-180_Rodeo-11"
type input "[URL][DOMAIN_NAME]"
type input "9100"
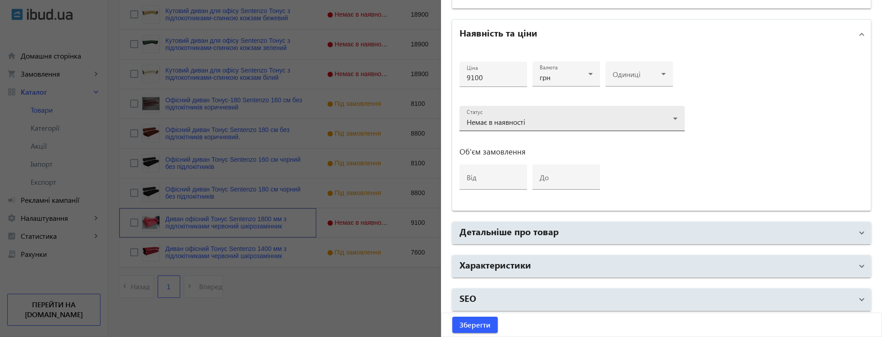
scroll to position [375, 0]
click at [519, 119] on span "Немає в наявності" at bounding box center [496, 121] width 59 height 9
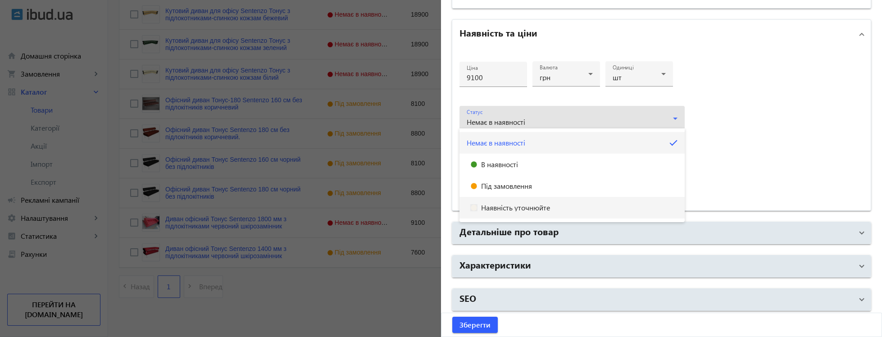
click at [489, 186] on span "Під замовлення" at bounding box center [506, 185] width 51 height 7
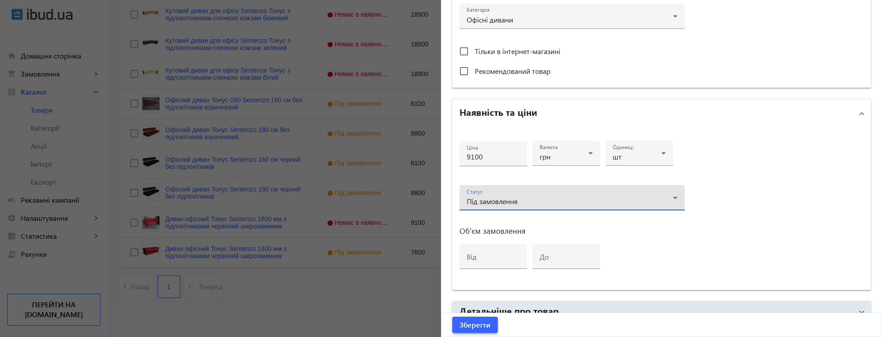
click at [469, 330] on span "submit" at bounding box center [474, 325] width 45 height 22
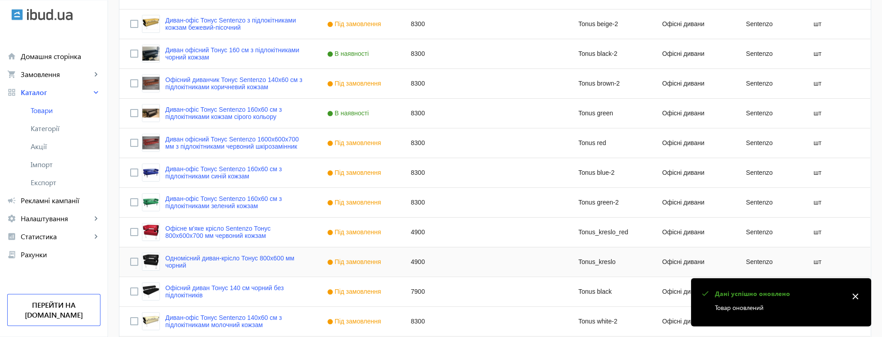
scroll to position [488, 0]
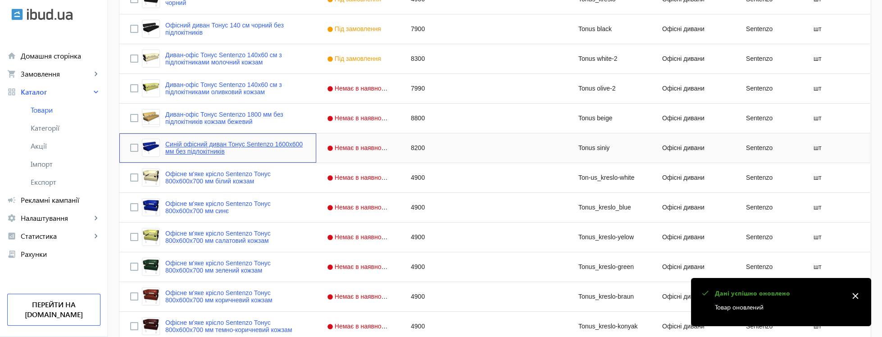
click at [265, 152] on link "Синій офісний диван Тонус Sentenzo 1600х600 мм без підлокітників" at bounding box center [235, 148] width 140 height 14
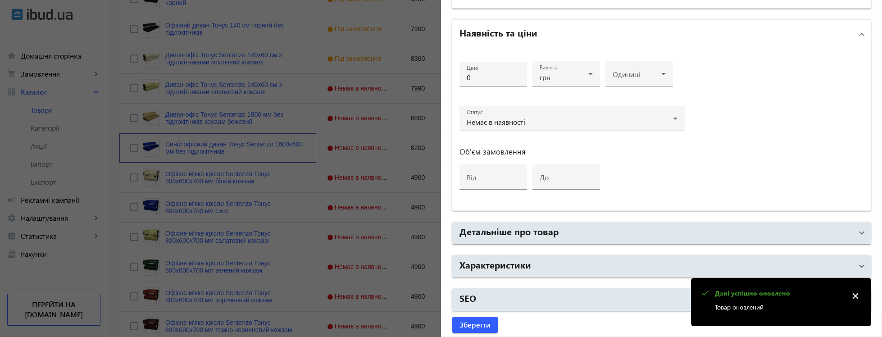
type input "Синій офісний диван Тонус Sentenzo 1600х600 мм без підлокітників"
type input "Синий офисный диван Тонус Sentenzo 1600х600 мм без подлокотников"
type input "Tonus siniy"
type input "[URL][DOMAIN_NAME]"
type input "8200"
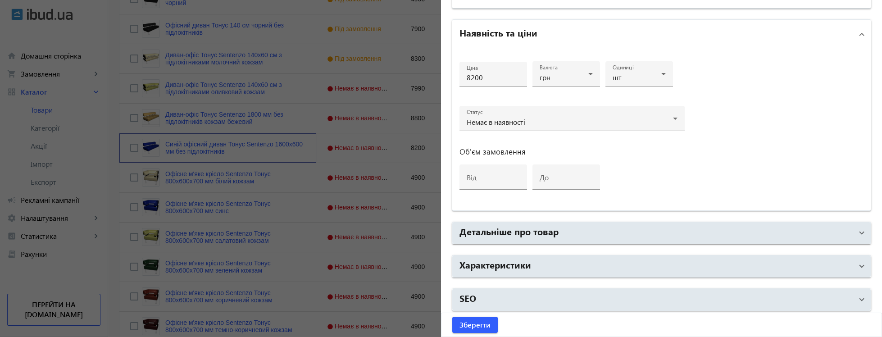
scroll to position [248, 0]
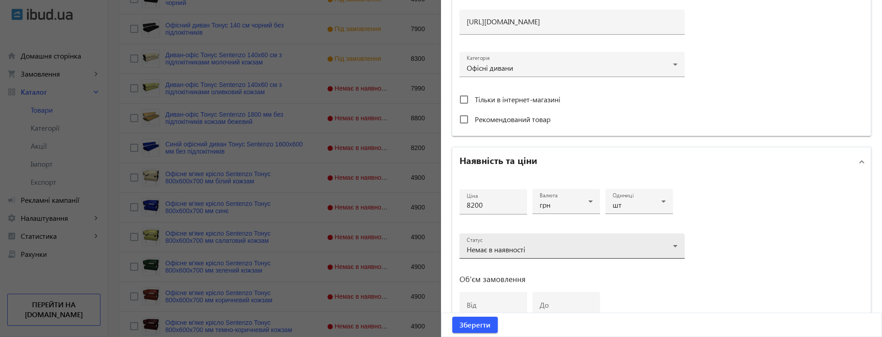
click at [491, 245] on span "Немає в наявності" at bounding box center [496, 249] width 59 height 9
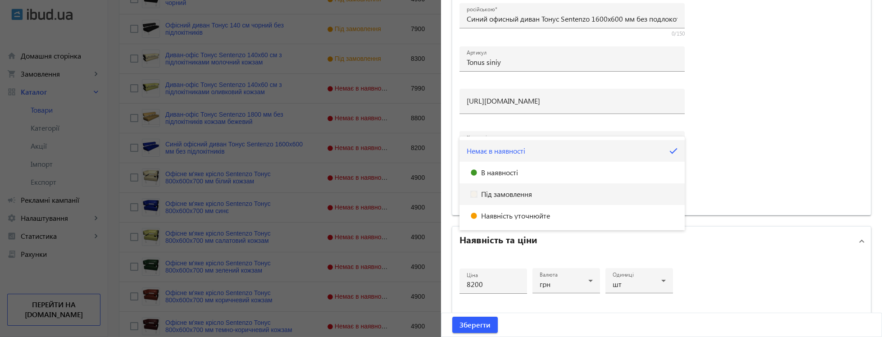
click at [505, 196] on span "Під замовлення" at bounding box center [506, 194] width 51 height 7
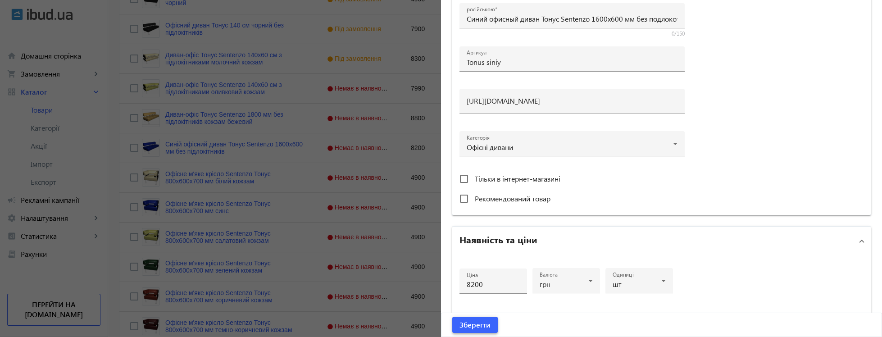
click at [477, 327] on span "Зберегти" at bounding box center [474, 325] width 31 height 10
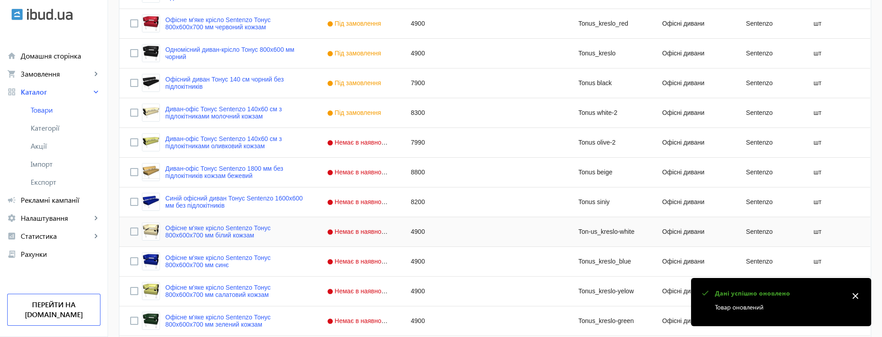
scroll to position [705, 0]
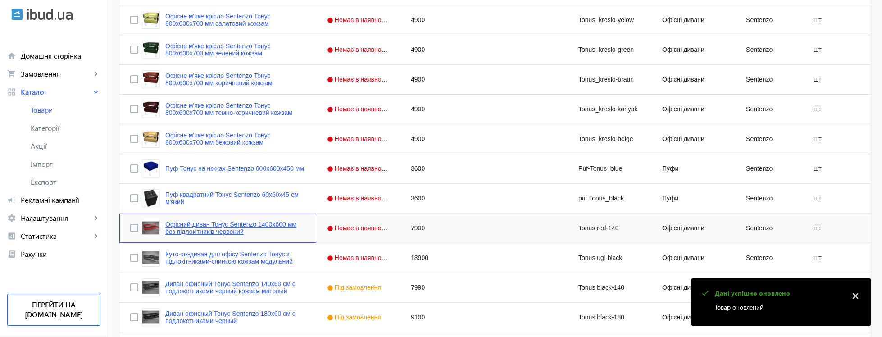
click at [274, 224] on link "Офісний диван Тонус Sentenzo 1400х600 мм без підлокітників червоний" at bounding box center [235, 228] width 140 height 14
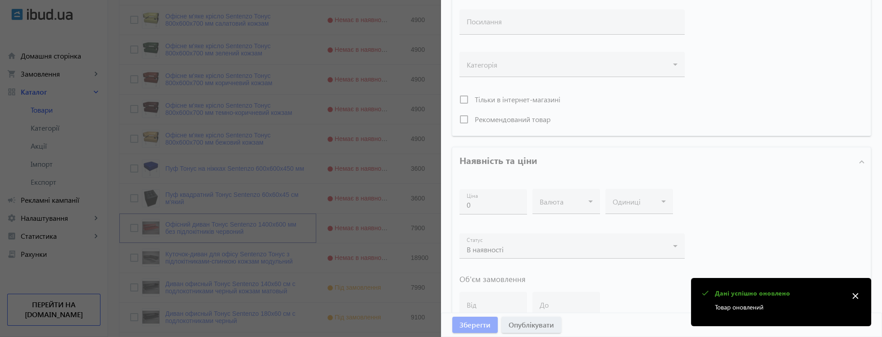
type input "Офісний диван Тонус Sentenzo 1400х600 мм без підлокітників червоний"
type input "Офисный диван Тонус Sentenzo 1400х600 мм без подлокотников красный"
type input "Tonus red-140"
type input "[URL][DOMAIN_NAME]"
type input "7900"
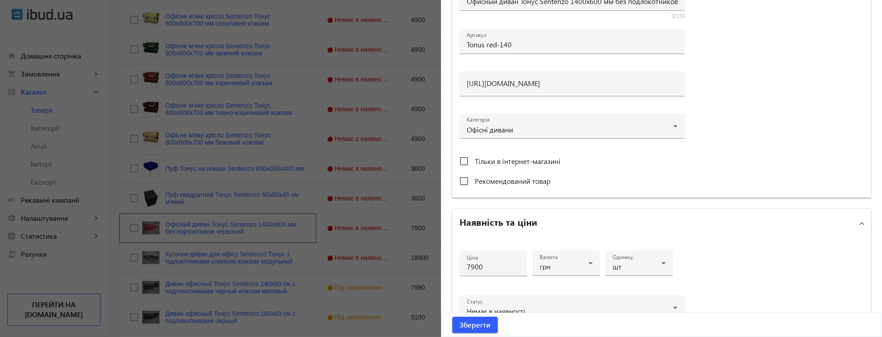
scroll to position [248, 0]
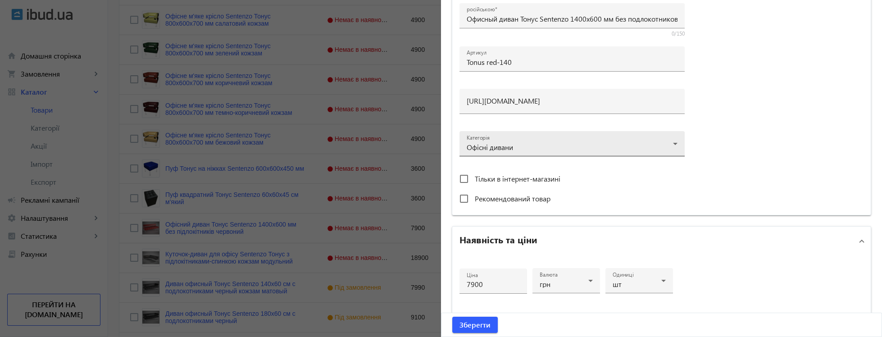
click at [502, 145] on div at bounding box center [572, 140] width 211 height 32
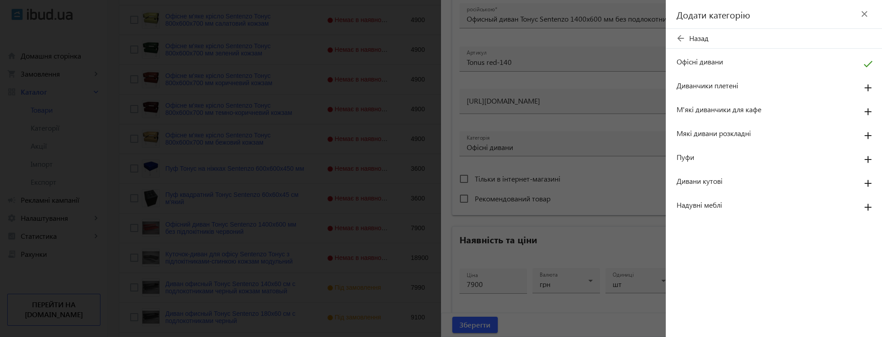
click at [602, 194] on div at bounding box center [441, 168] width 882 height 337
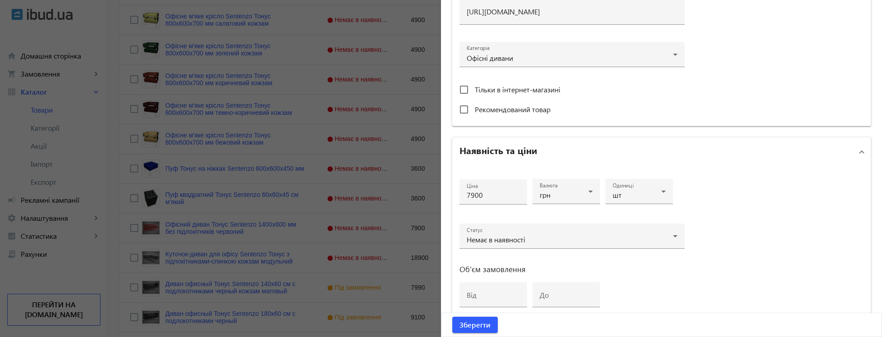
scroll to position [372, 0]
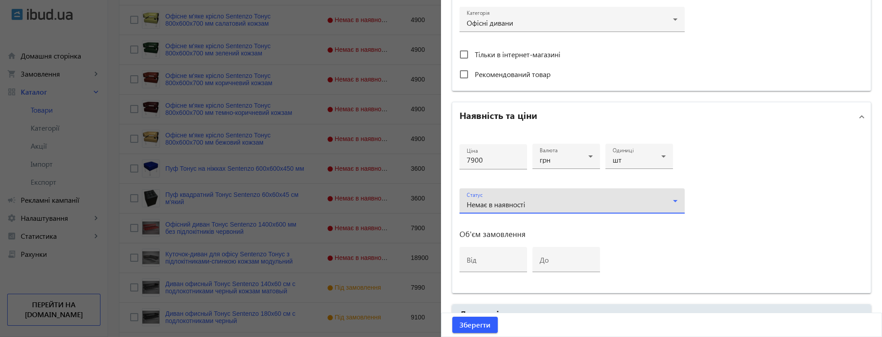
click at [500, 206] on div "Немає в наявності" at bounding box center [572, 204] width 211 height 11
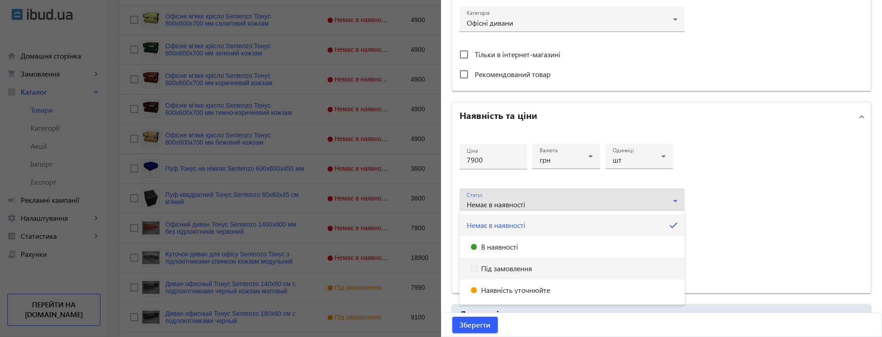
click at [504, 265] on span "Під замовлення" at bounding box center [506, 268] width 51 height 7
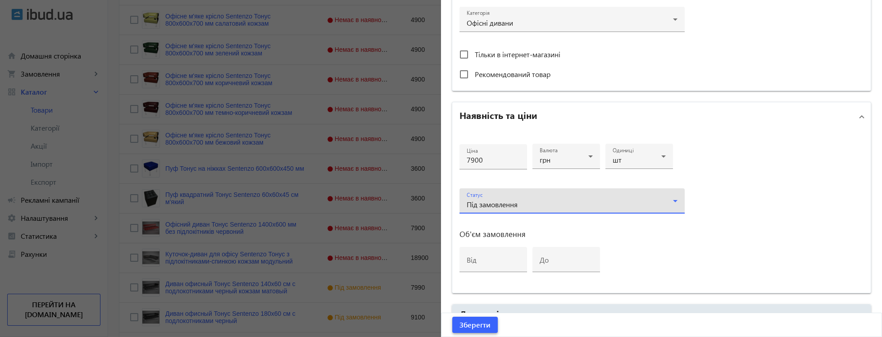
click at [481, 323] on span "Зберегти" at bounding box center [474, 325] width 31 height 10
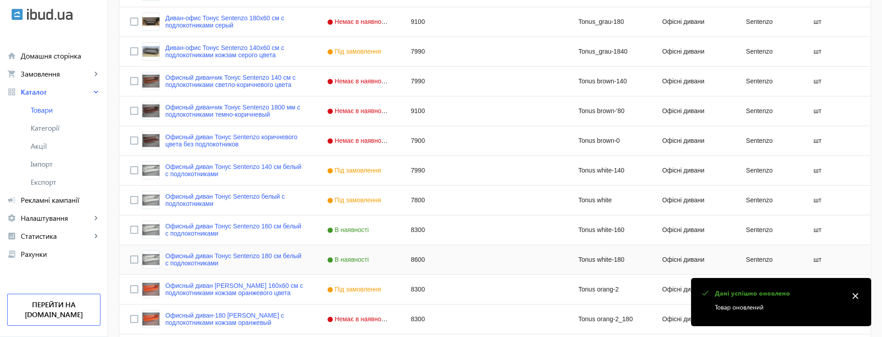
scroll to position [1356, 0]
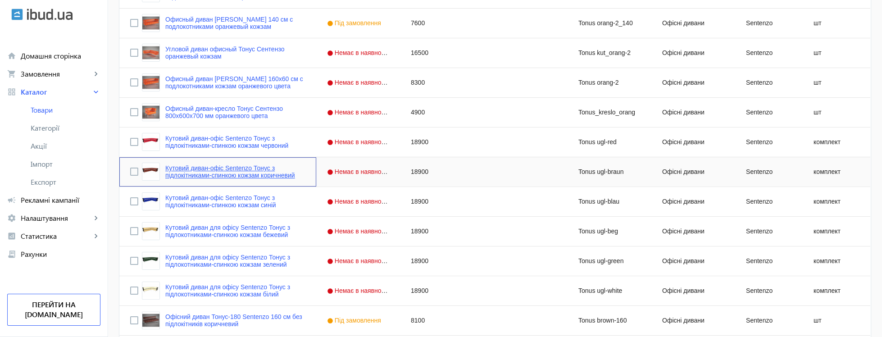
click at [267, 169] on link "Кутовий диван-офіс Sentenzo Тонус з підлокітниками-спинкою кожзам коричневий" at bounding box center [235, 171] width 140 height 14
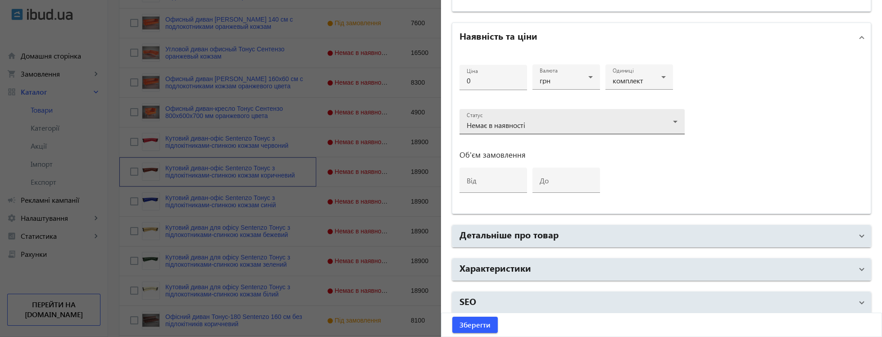
type input "Кутовий диван-офіс Sentenzo Тонус з підлокітниками-спинкою кожзам коричневий"
type input "Tonus ugl-braun"
type input "[URL][DOMAIN_NAME]"
type input "18900"
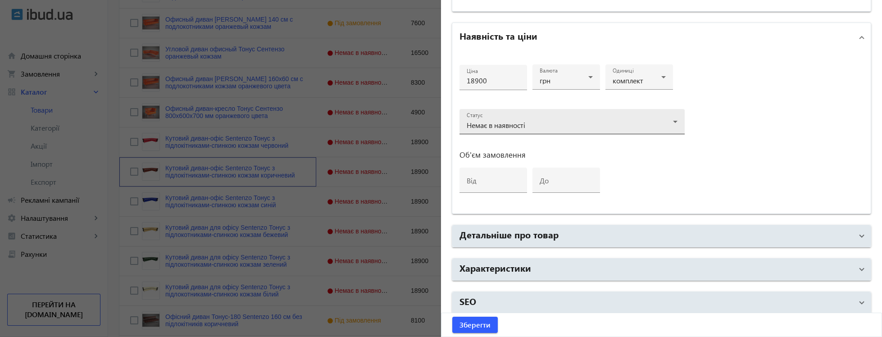
scroll to position [375, 0]
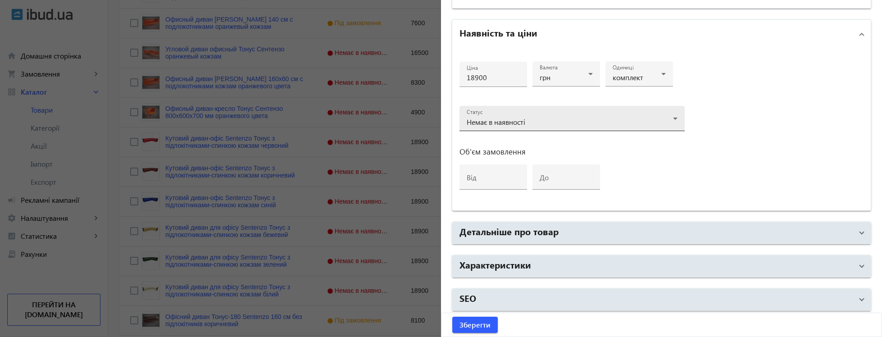
click at [514, 119] on span "Немає в наявності" at bounding box center [496, 121] width 59 height 9
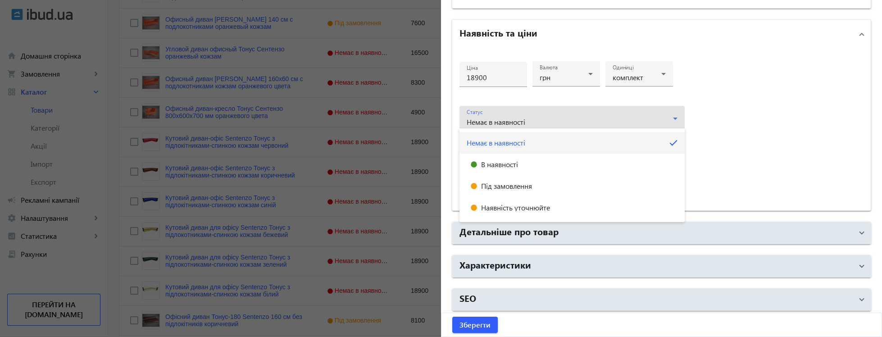
click at [515, 185] on span "Під замовлення" at bounding box center [506, 185] width 51 height 7
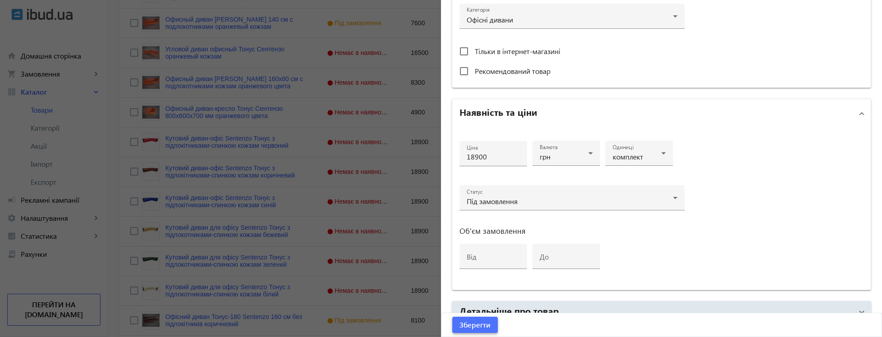
click at [475, 321] on span "Зберегти" at bounding box center [474, 325] width 31 height 10
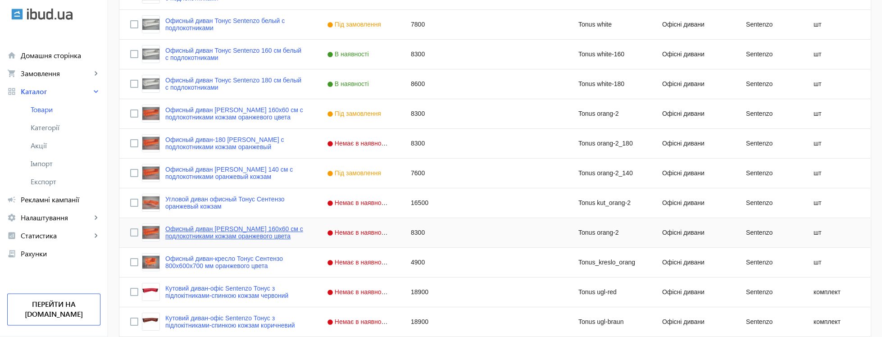
scroll to position [1097, 0]
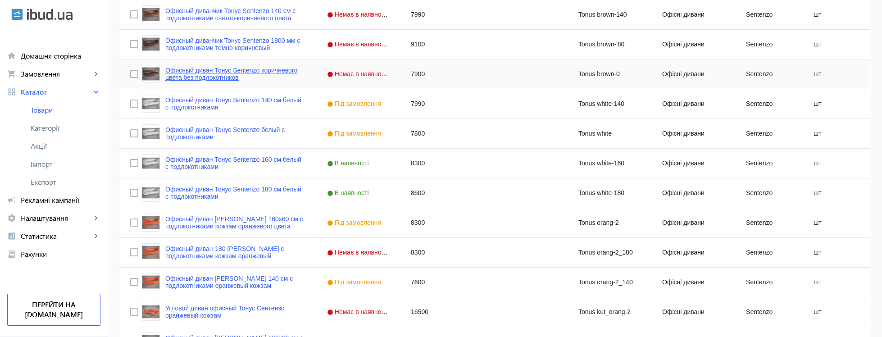
click at [260, 79] on link "Офисный диван Тонус Sentenzo коричневого цвета без подлокотников" at bounding box center [235, 74] width 140 height 14
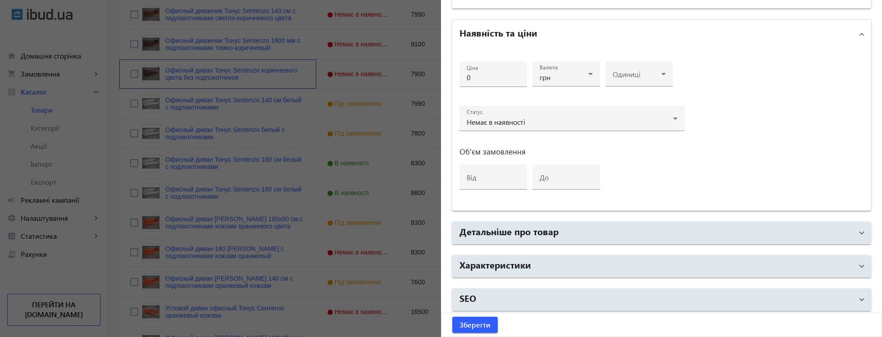
type input "Офисный диван Тонус Sentenzo коричневого цвета без подлокотников"
type input "Tonus brown-0"
type input "[URL][DOMAIN_NAME]"
type input "7900"
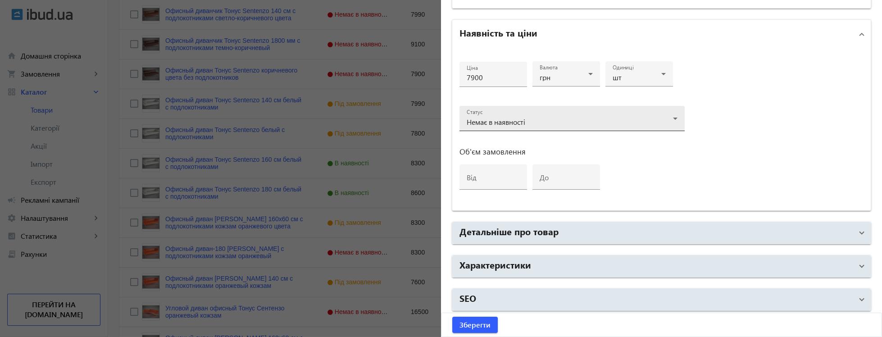
scroll to position [248, 0]
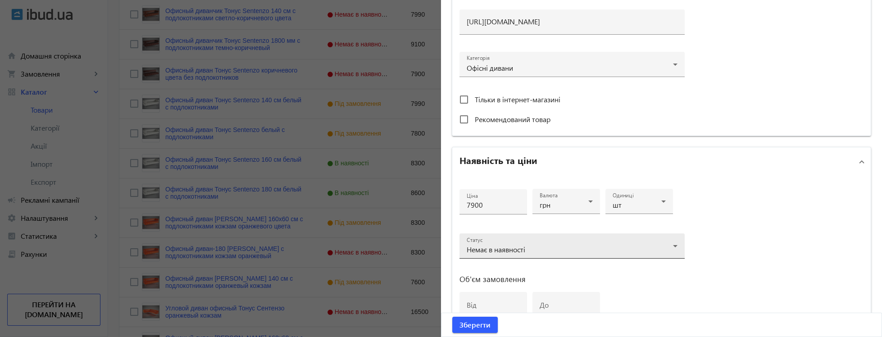
click at [502, 241] on div "Статус Немає в наявності" at bounding box center [572, 245] width 211 height 25
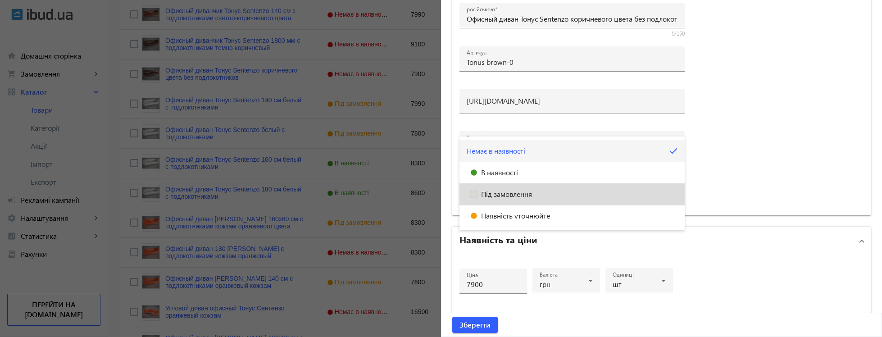
click at [506, 192] on span "Під замовлення" at bounding box center [506, 194] width 51 height 7
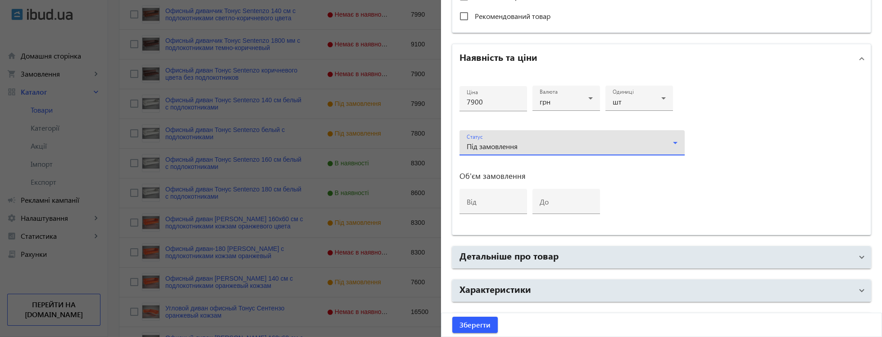
scroll to position [454, 0]
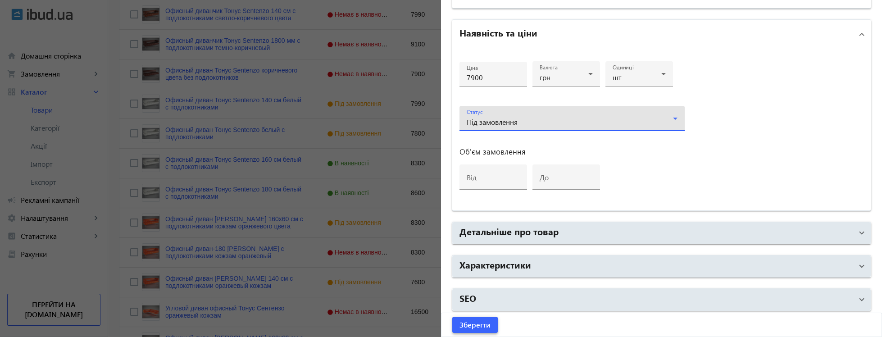
click at [468, 328] on span "Зберегти" at bounding box center [474, 325] width 31 height 10
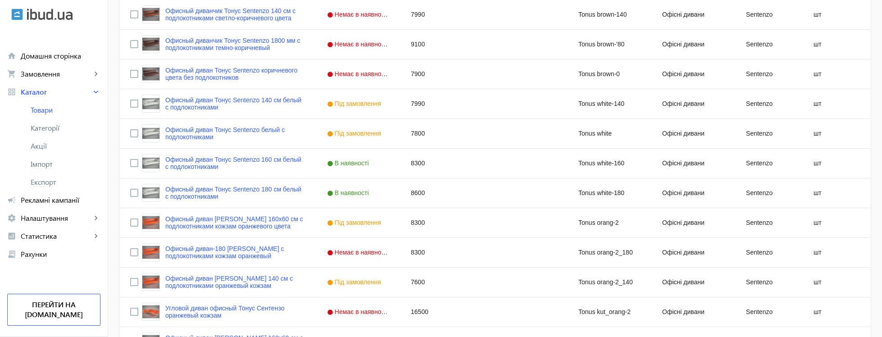
scroll to position [0, 0]
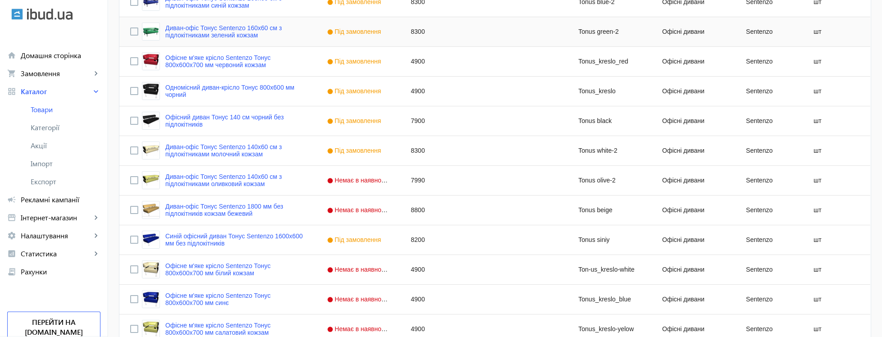
scroll to position [434, 0]
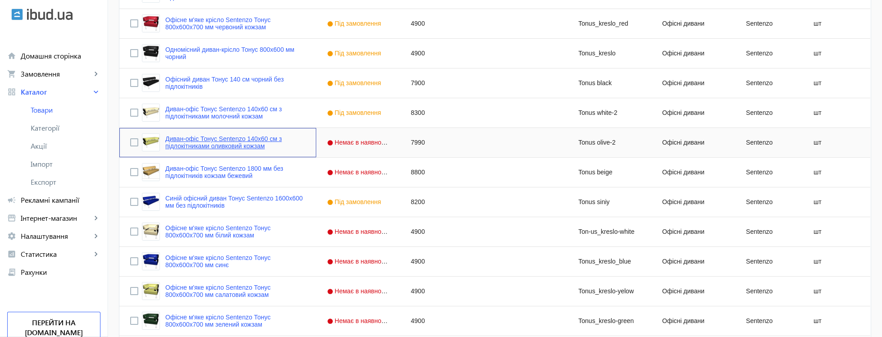
click at [250, 145] on link "Диван-офіс Тонус Sentenzo 140х60 см з підлокітниками оливковий кожзам" at bounding box center [235, 142] width 140 height 14
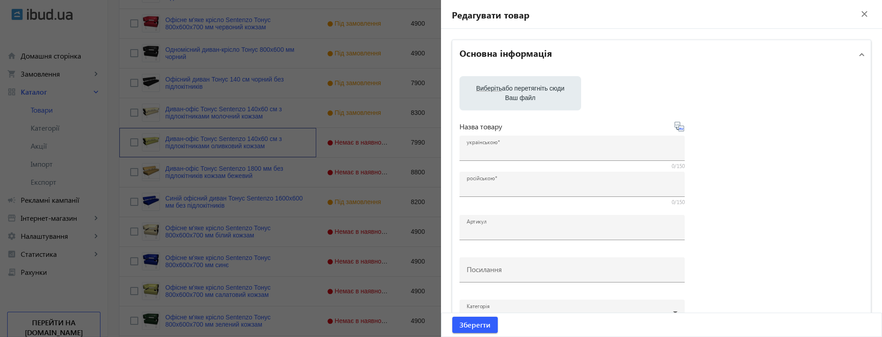
type input "Диван-офіс Тонус Sentenzo 140х60 см з підлокітниками оливковий кожзам"
type input "Диван-офис Тонус Sentenzo 140х60 см с подлокотниками оливковый кожзам"
type input "Tonus olive-2"
type input "[URL][DOMAIN_NAME]"
type input "7990"
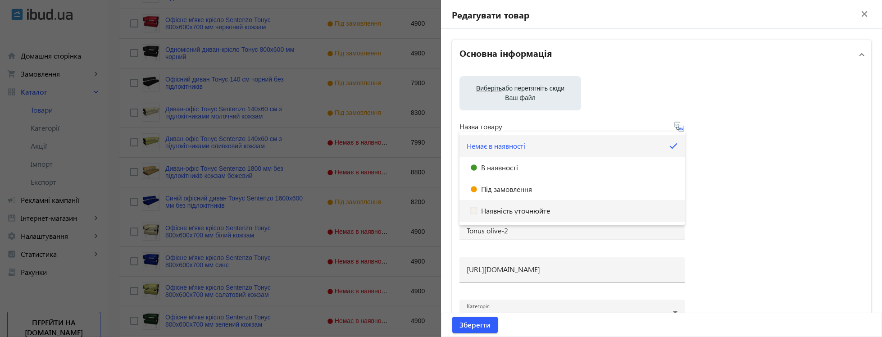
scroll to position [372, 0]
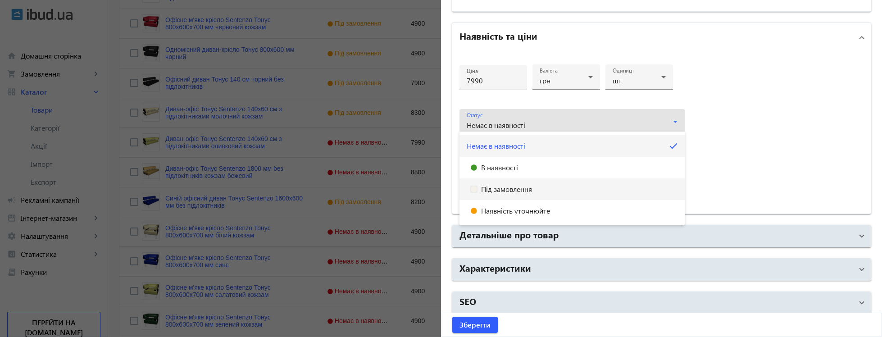
click at [499, 189] on span "Під замовлення" at bounding box center [506, 189] width 51 height 7
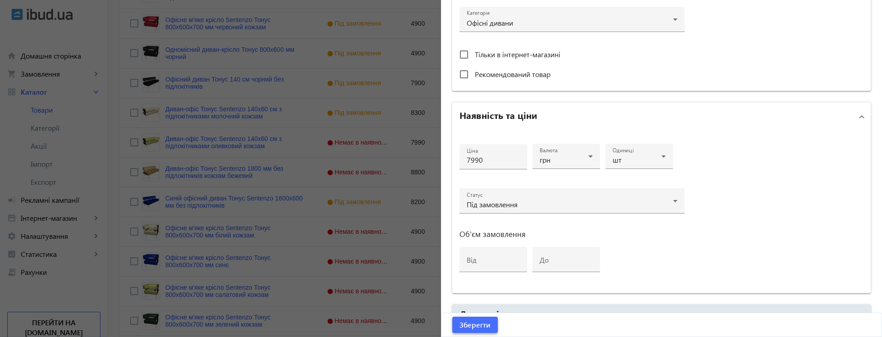
drag, startPoint x: 484, startPoint y: 332, endPoint x: 486, endPoint y: 327, distance: 5.1
click at [484, 332] on span "submit" at bounding box center [474, 325] width 45 height 22
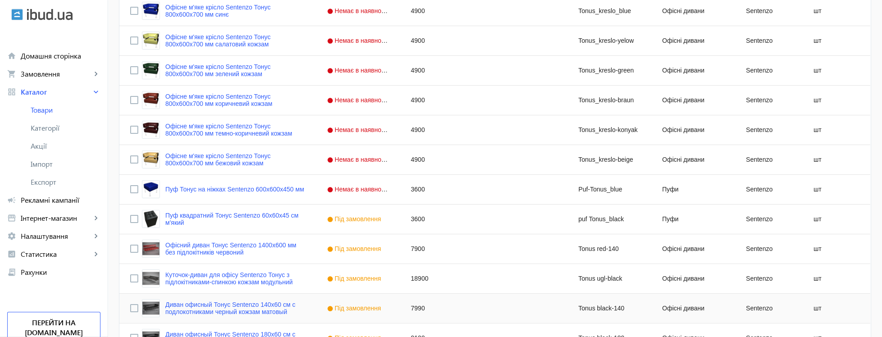
scroll to position [650, 0]
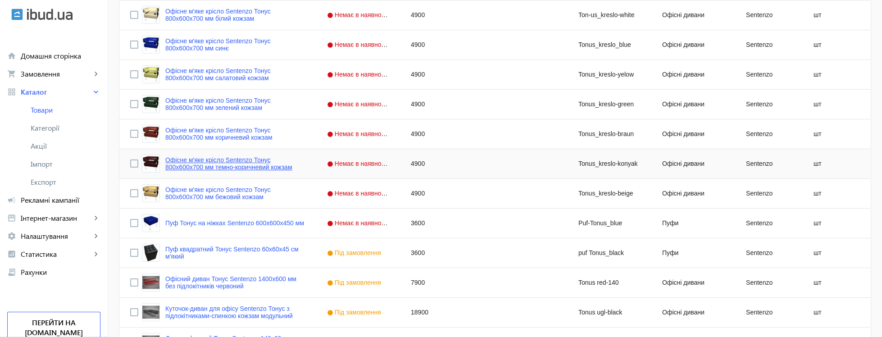
click at [252, 164] on link "Офісне м'яке крісло Sentenzo Тонус 800x600х700 мм темно-коричневий кожзам" at bounding box center [235, 163] width 140 height 14
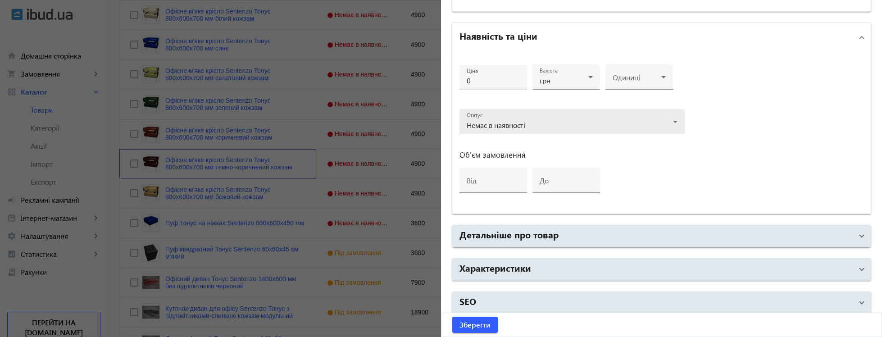
type input "Офісне м'яке крісло Sentenzo Тонус 800x600х700 мм темно-коричневий кожзам"
type input "Офисное мягкое кресло Sentenzo Тонус 800x600х700 мм темно-коричневый кожзам"
type input "Tonus_kreslo-konyak"
type input "https://xn--80a8abdck5d.kiev.ua/p1395764970-ofisnoe-myagkoe-kreslo.html"
type input "4900"
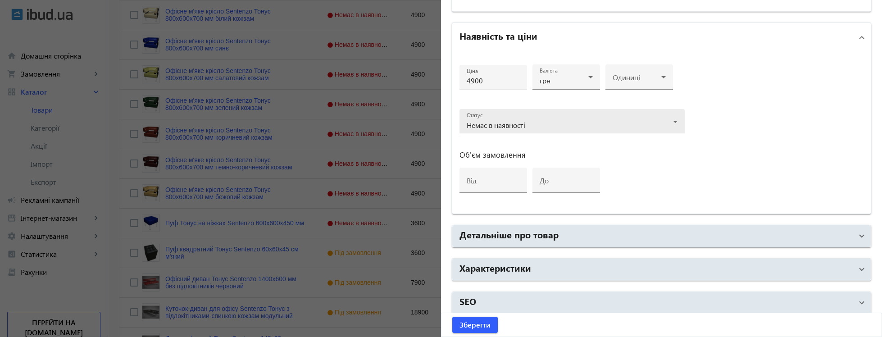
click at [500, 121] on span "Немає в наявності" at bounding box center [496, 124] width 59 height 9
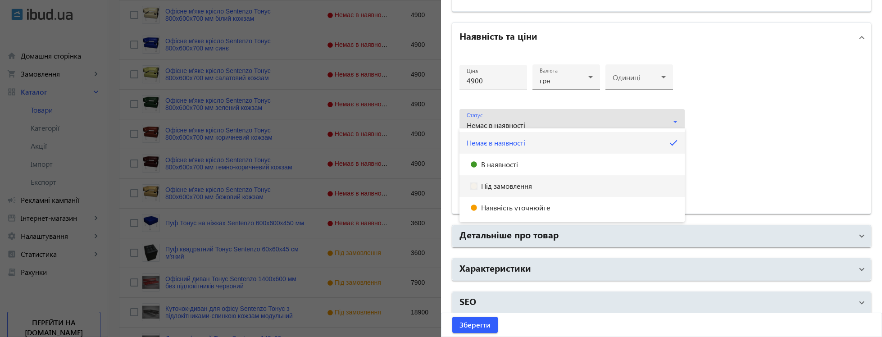
scroll to position [375, 0]
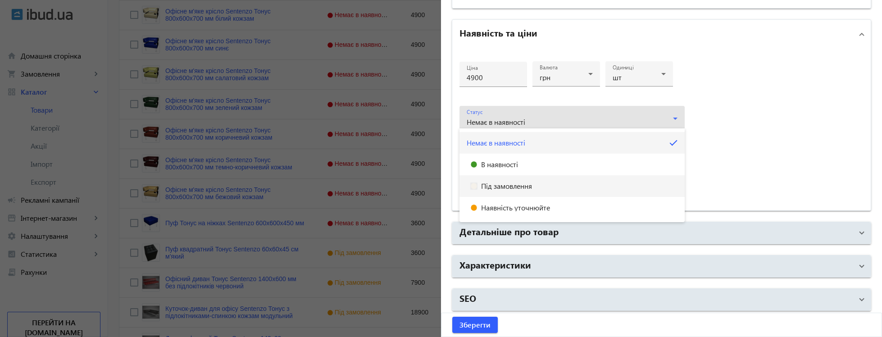
click at [504, 186] on span "Під замовлення" at bounding box center [506, 185] width 51 height 7
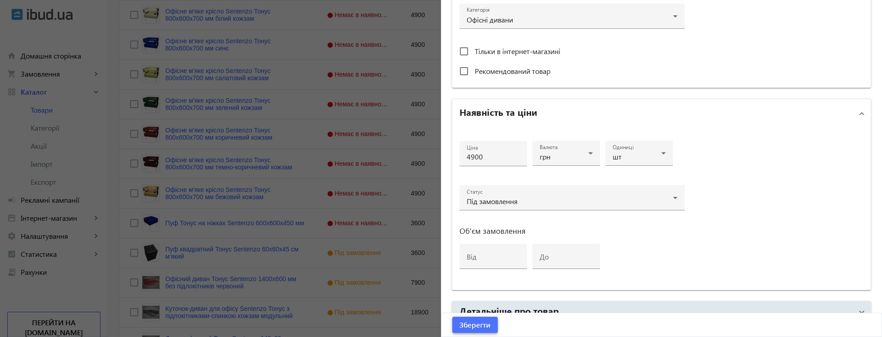
click at [487, 323] on span "Зберегти" at bounding box center [474, 325] width 31 height 10
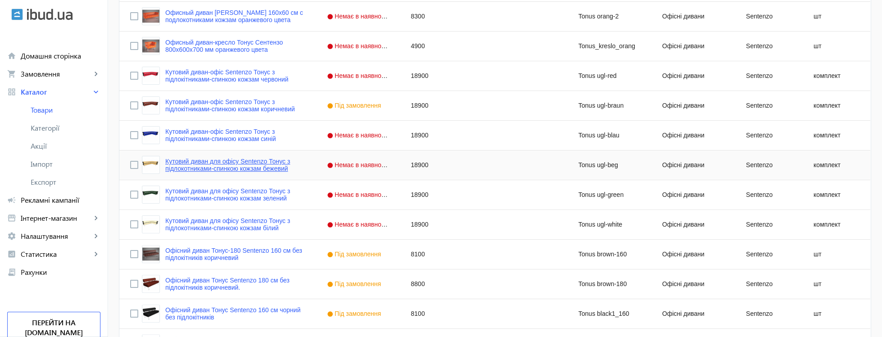
scroll to position [1368, 0]
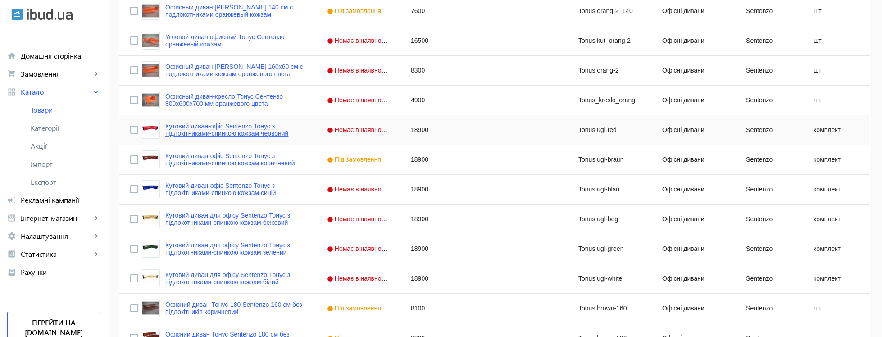
click at [256, 125] on link "Кутовий диван-офіс Sentenzo Тонус з підлокітниками-спинкою кожзам червоний" at bounding box center [235, 130] width 140 height 14
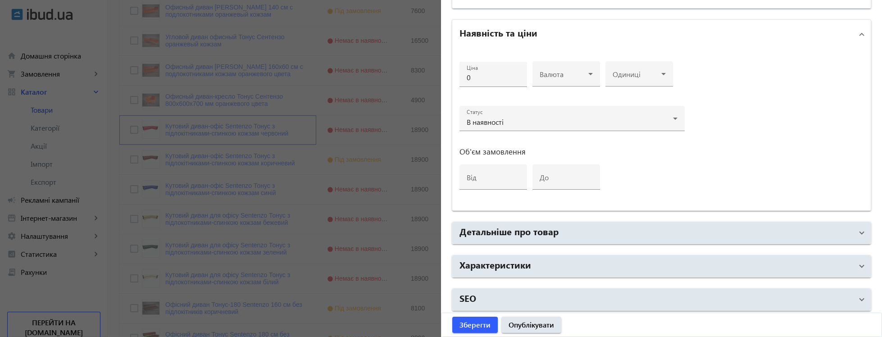
type input "Кутовий диван-офіс Sentenzo Тонус з підлокітниками-спинкою кожзам червоний"
type input "Tonus ugl-red"
type input "https://xn--80a8abdck5d.kiev.ua/ua/p1395790456-kutovij-divan-ofis.html"
type input "18900"
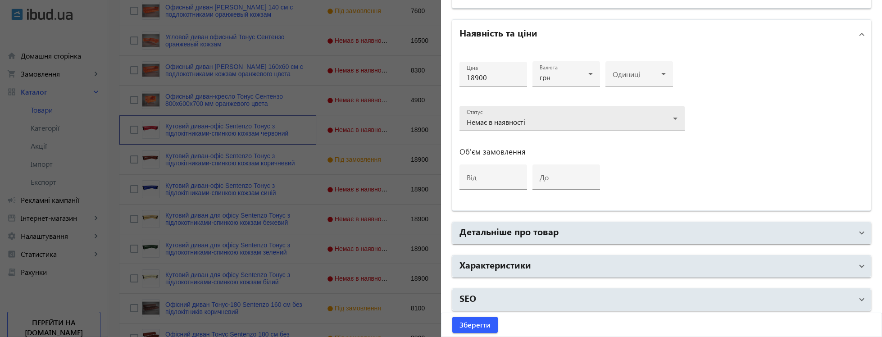
scroll to position [310, 0]
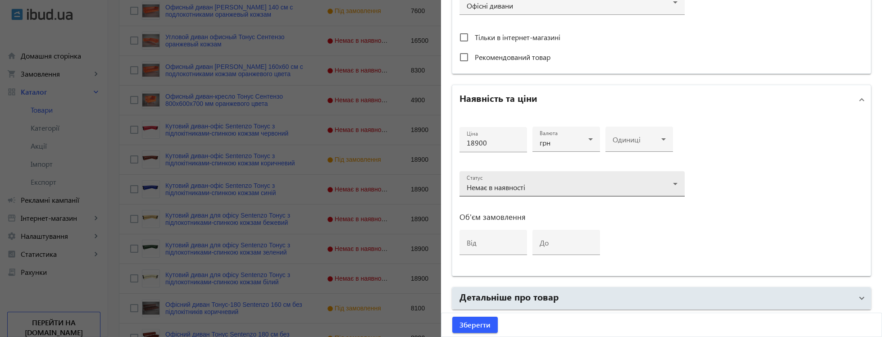
click at [506, 182] on div "Немає в наявності" at bounding box center [572, 187] width 211 height 11
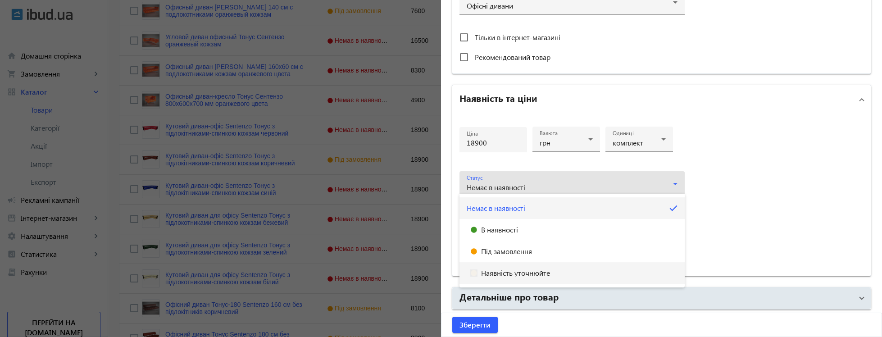
click at [493, 249] on span "Під замовлення" at bounding box center [506, 251] width 51 height 7
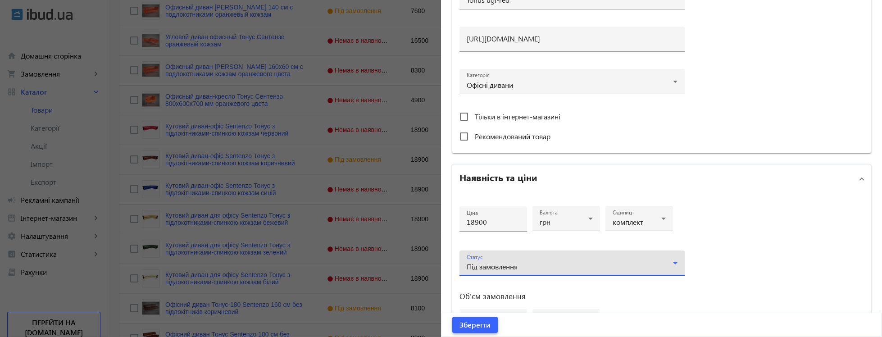
click at [480, 325] on span "Зберегти" at bounding box center [474, 325] width 31 height 10
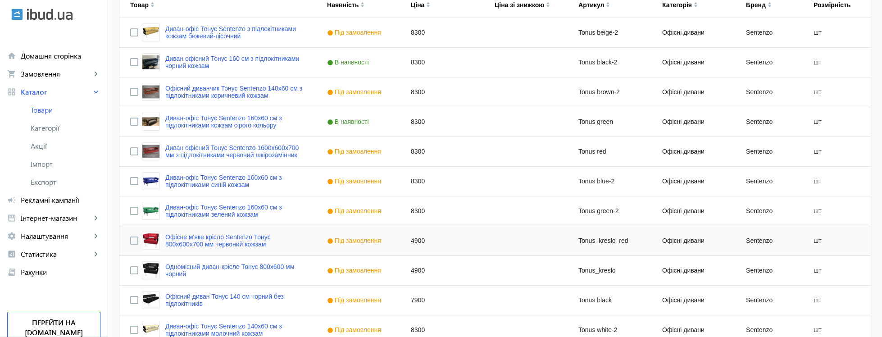
scroll to position [379, 0]
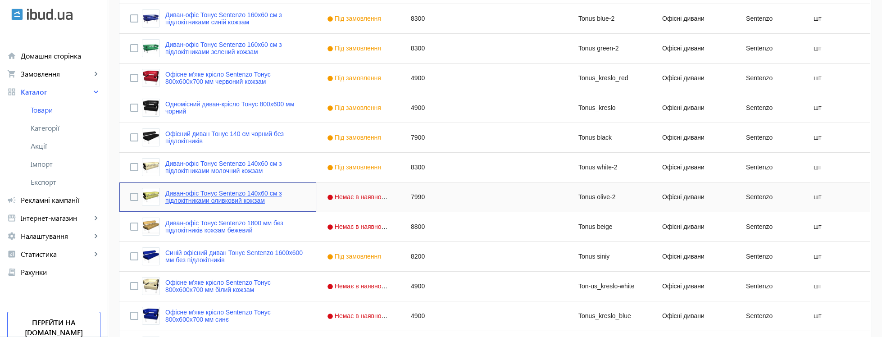
click at [243, 204] on link "Диван-офіс Тонус Sentenzo 140х60 см з підлокітниками оливковий кожзам" at bounding box center [235, 197] width 140 height 14
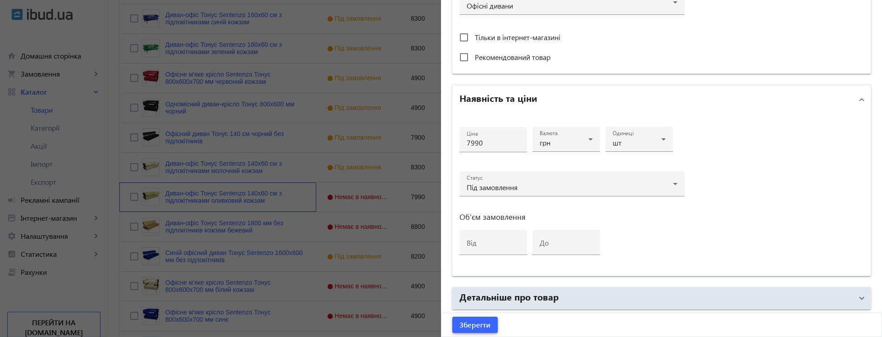
scroll to position [248, 0]
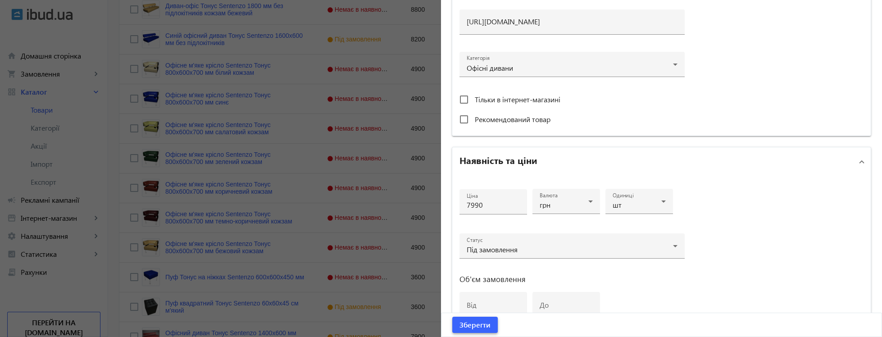
click at [471, 325] on span "Зберегти" at bounding box center [474, 325] width 31 height 10
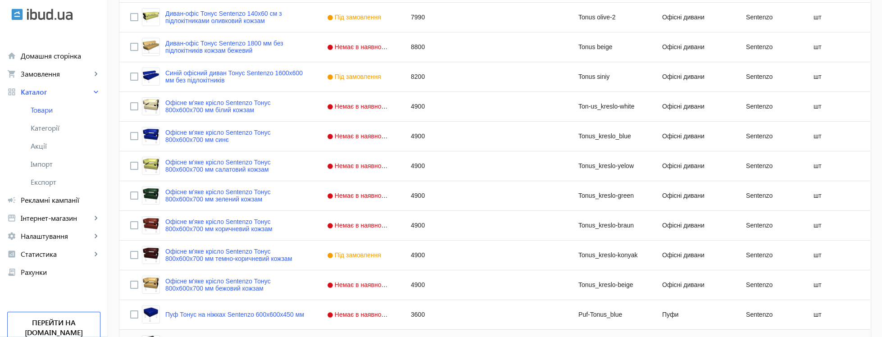
scroll to position [542, 0]
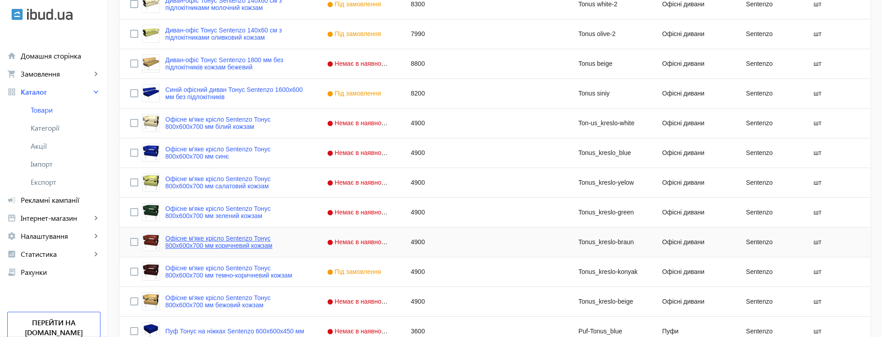
click at [224, 238] on link "Офісне м'яке крісло Sentenzo Тонус 800x600х700 мм коричневий кожзам" at bounding box center [235, 242] width 140 height 14
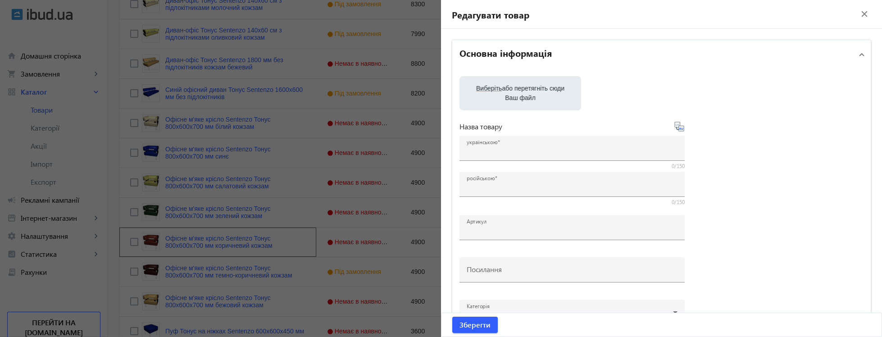
type input "Офісне м'яке крісло Sentenzo Тонус 800x600х700 мм коричневий кожзам"
type input "Офисное мягкое кресло Sentenzo Тонус 800x600х700 мм коричневый кожзам"
type input "Tonus_kreslo-braun"
type input "[URL][DOMAIN_NAME]"
type input "4900"
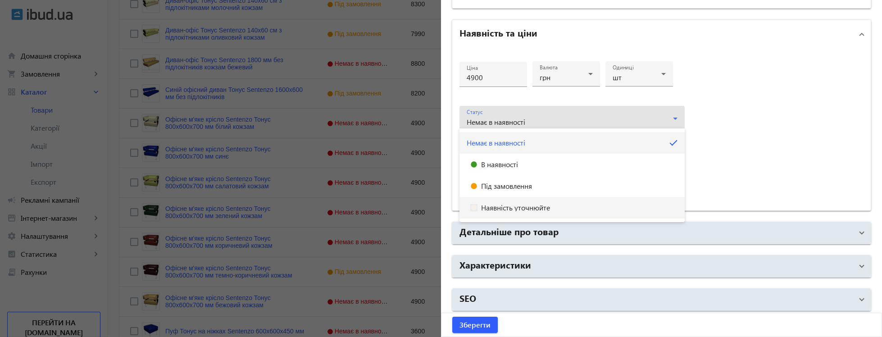
click at [495, 183] on span "Під замовлення" at bounding box center [506, 185] width 51 height 7
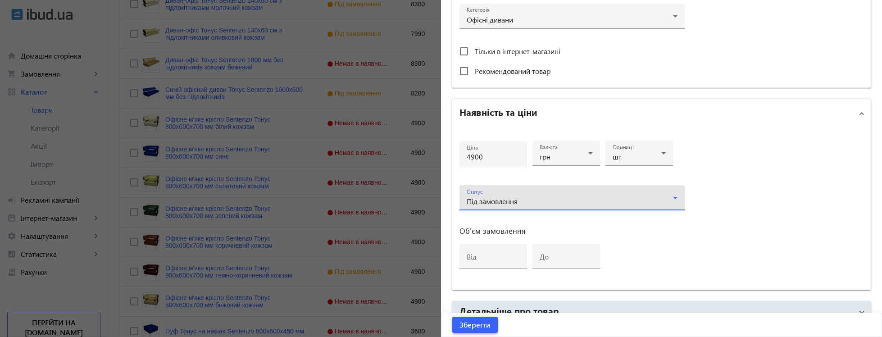
click at [469, 325] on span "Зберегти" at bounding box center [474, 325] width 31 height 10
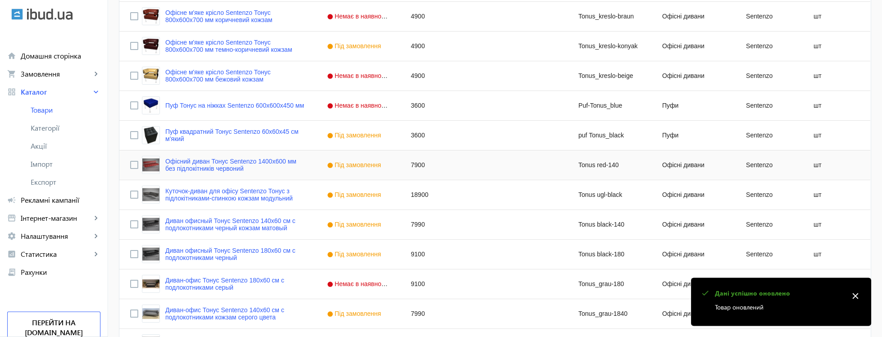
scroll to position [813, 0]
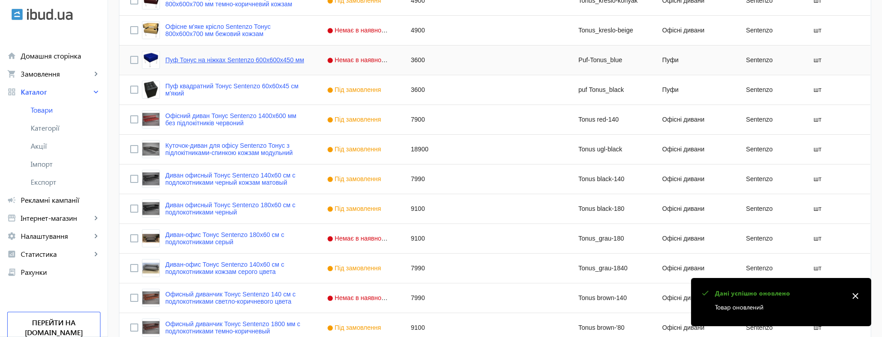
click at [225, 57] on link "Пуф Тонус на ніжках Sentenzo 600x600х450 мм" at bounding box center [234, 59] width 139 height 7
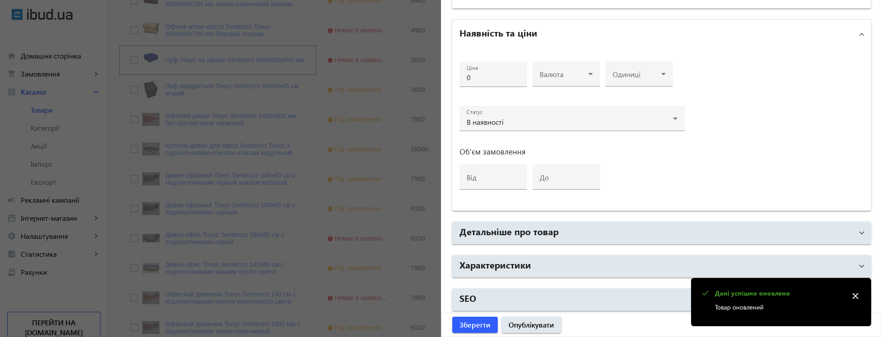
type input "Пуф Тонус на ніжках Sentenzo 600x600х450 мм"
type input "Пуф Тонус Sentenzo 600x600х450 мм на ножках хром"
type input "Puf-Tonus_blue"
type input "https://xn--80a8abdck5d.kiev.ua/p746432266-puf-tonus-sentenzo.html"
type input "3600"
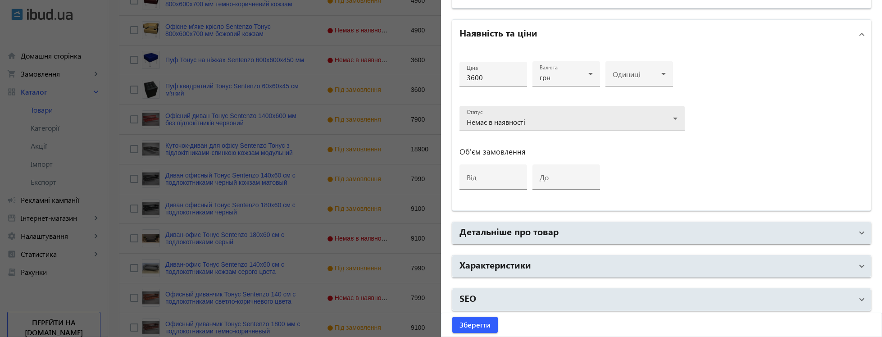
click at [500, 127] on span "Немає в наявності" at bounding box center [496, 121] width 59 height 9
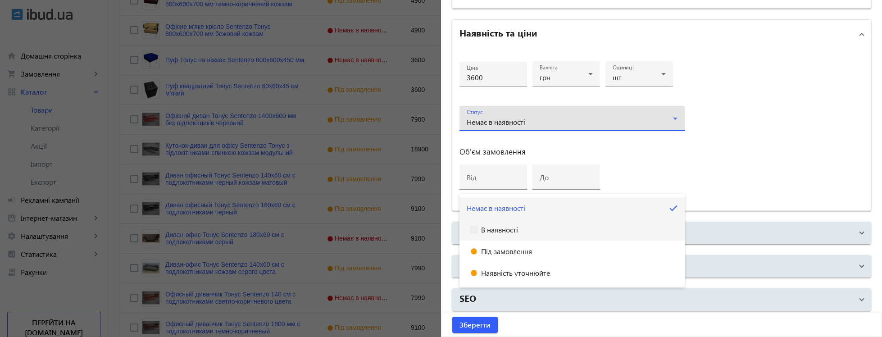
scroll to position [310, 0]
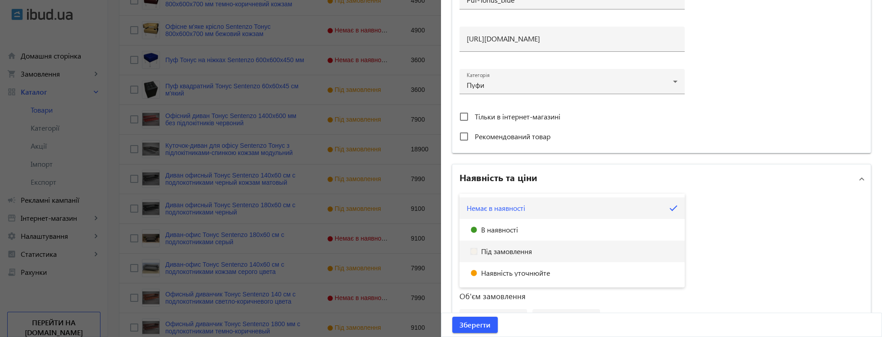
click at [490, 250] on span "Під замовлення" at bounding box center [506, 251] width 51 height 7
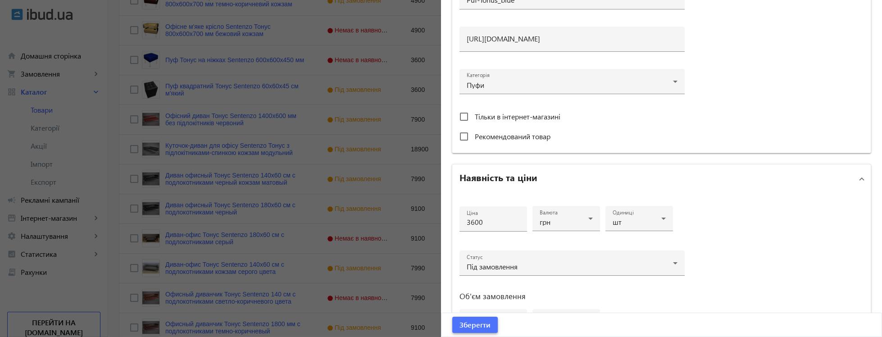
click at [483, 325] on span "Зберегти" at bounding box center [474, 325] width 31 height 10
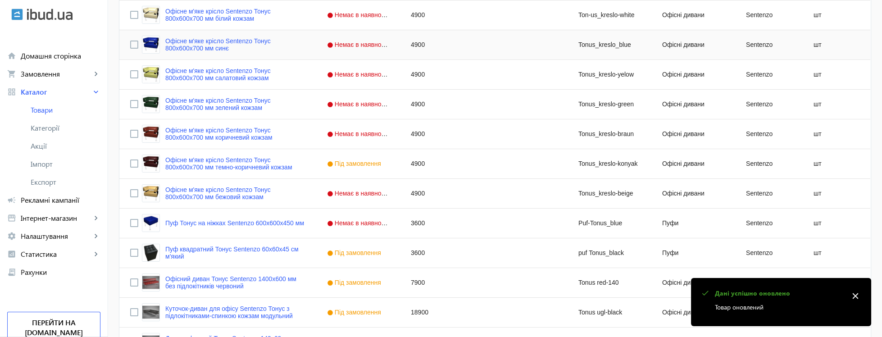
scroll to position [922, 0]
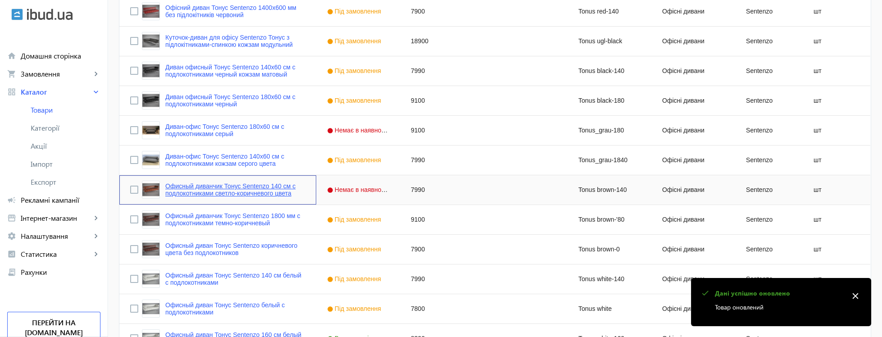
click at [239, 188] on link "Офисный диванчик Тонус Sentenzo 140 см с подлокотниками светло-коричневого цвета" at bounding box center [235, 189] width 140 height 14
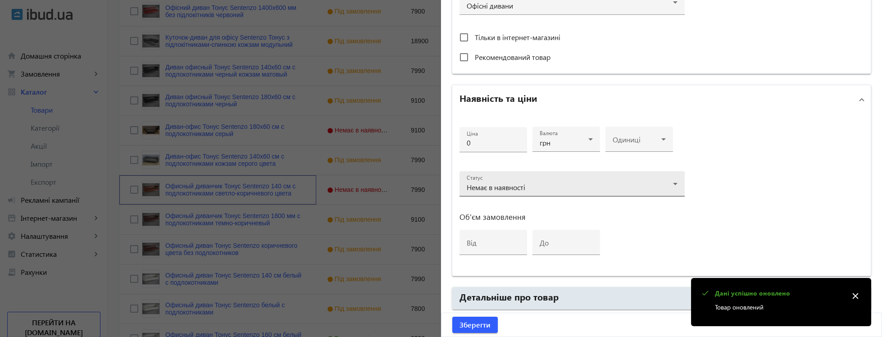
type input "Офисный диванчик Тонус Sentenzo 140 см с подлокотниками светло-коричневого цвета"
type input "Tonus brown-140"
type input "https://xn--80a8abdck5d.kiev.ua/p2004108808-ofisnyj-divanchik-tonus.html"
type input "7990"
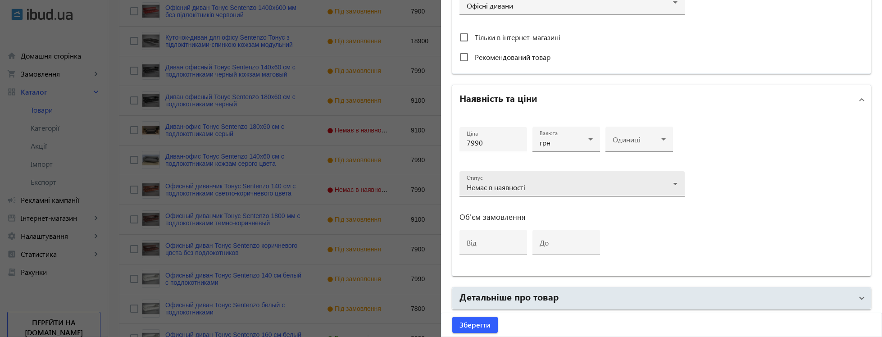
click at [498, 182] on span "Немає в наявності" at bounding box center [496, 186] width 59 height 9
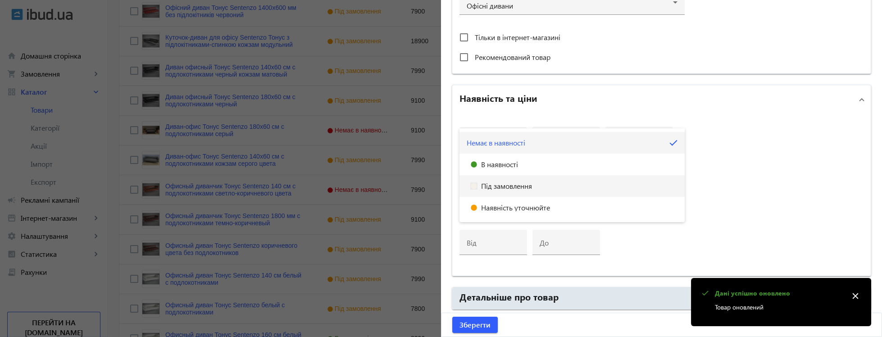
scroll to position [375, 0]
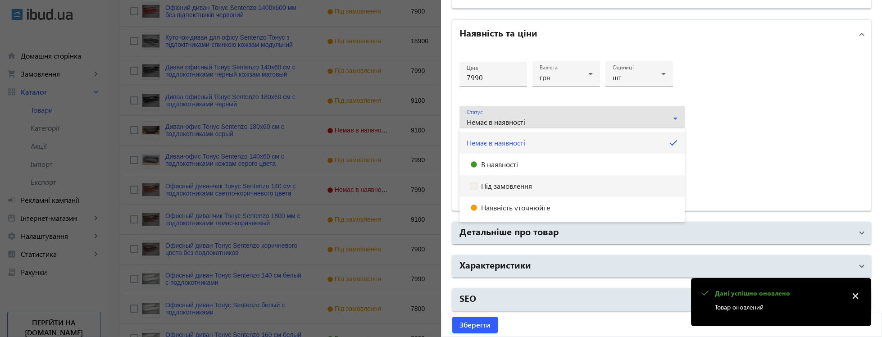
click at [497, 188] on span "Під замовлення" at bounding box center [506, 185] width 51 height 7
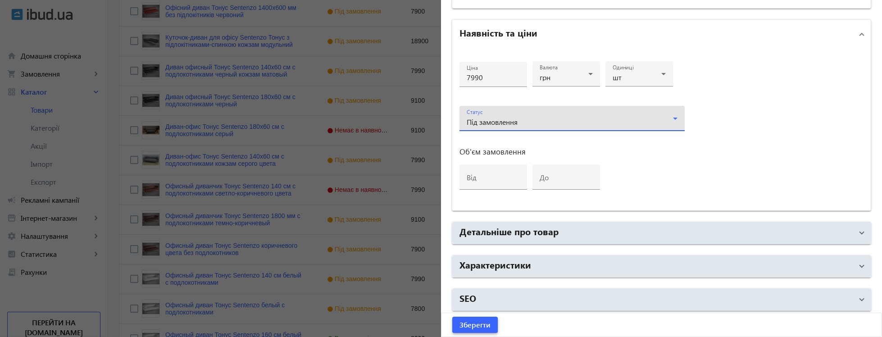
click at [474, 327] on span "Зберегти" at bounding box center [474, 325] width 31 height 10
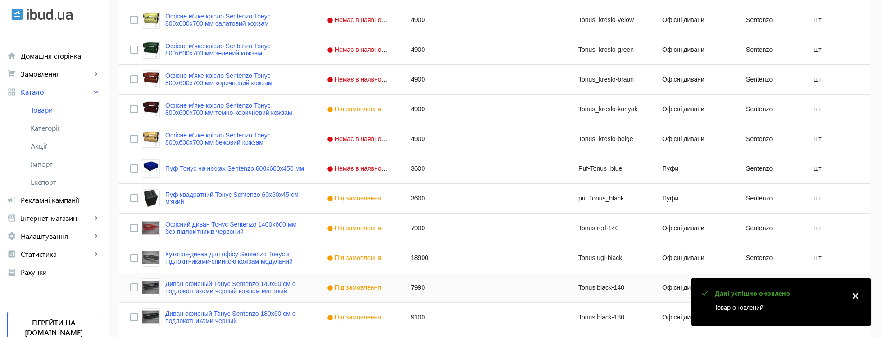
scroll to position [868, 0]
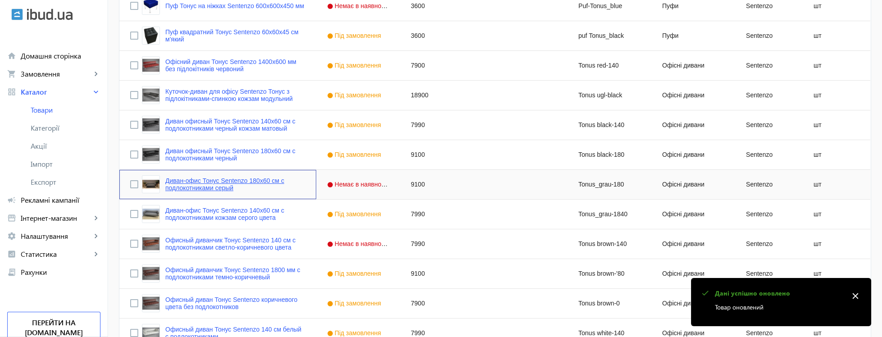
click at [267, 179] on link "Диван-офис Тонус Sentenzo 180х60 см с подлокотниками серый" at bounding box center [235, 184] width 140 height 14
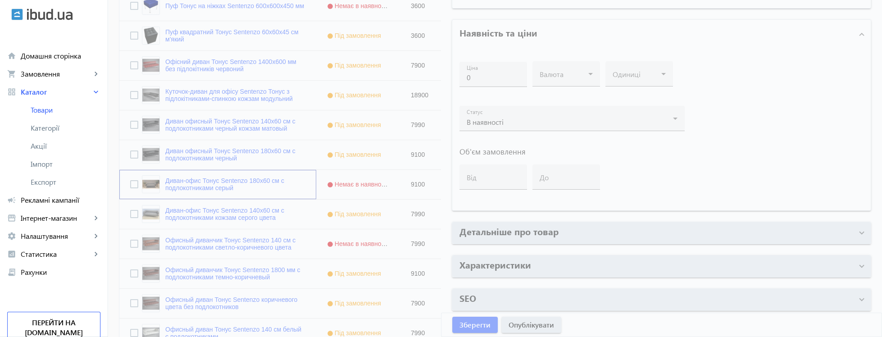
type input "Диван-офис Тонус Sentenzo 180х60 см с подлокотниками серый"
type input "Tonus_grau-180"
type input "https://xn--80a8abdck5d.kiev.ua/p2004093009-divan-ofis-tonus.html"
type input "9100"
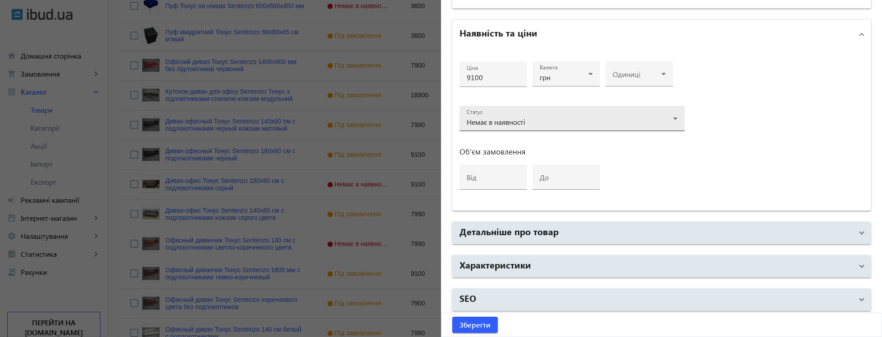
scroll to position [375, 0]
click at [523, 117] on div "Немає в наявності" at bounding box center [572, 122] width 211 height 11
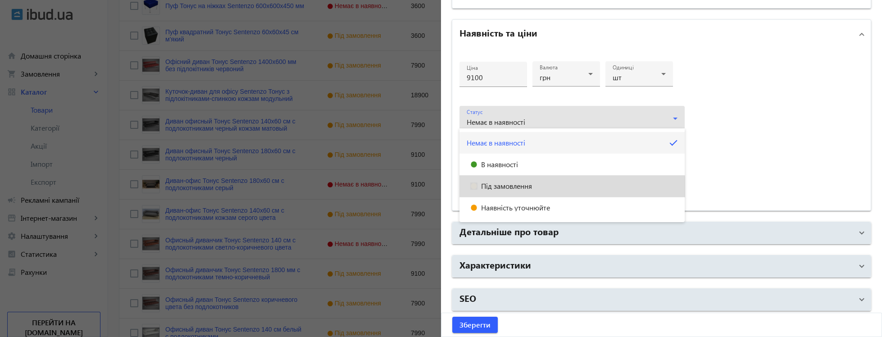
click at [509, 190] on mat-option "Під замовлення" at bounding box center [571, 186] width 225 height 22
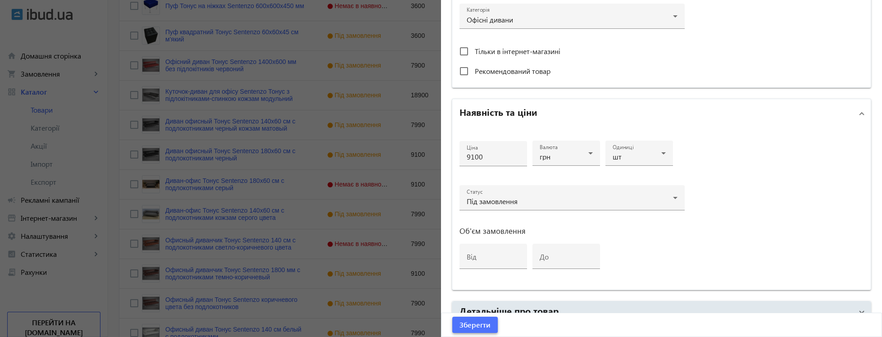
click at [482, 326] on span "Зберегти" at bounding box center [474, 325] width 31 height 10
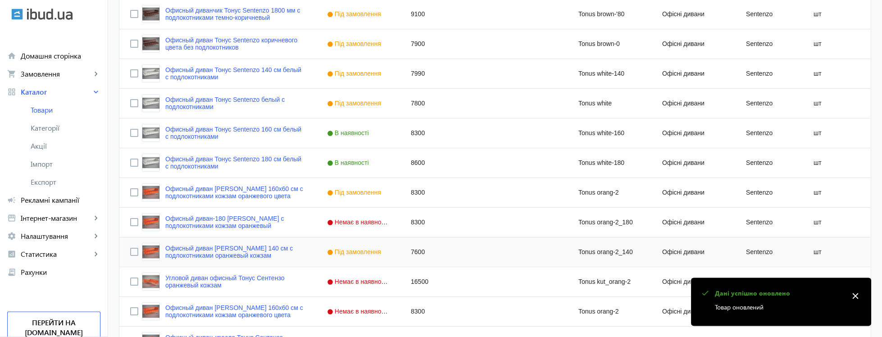
scroll to position [1139, 0]
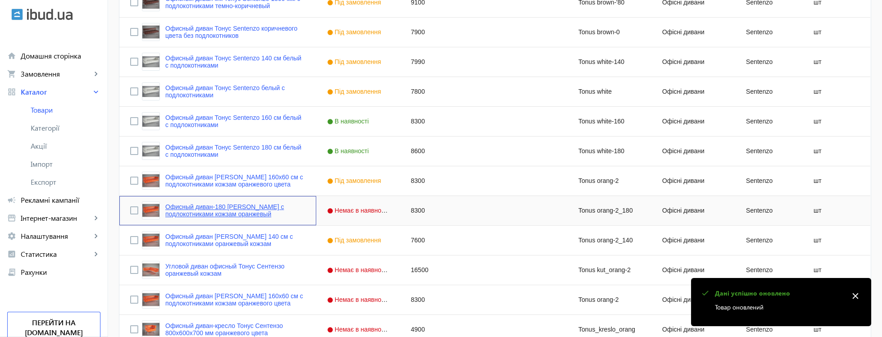
click at [283, 210] on link "Офисный диван-180 [PERSON_NAME] с подлокотниками кожзам оранжевый" at bounding box center [235, 210] width 140 height 14
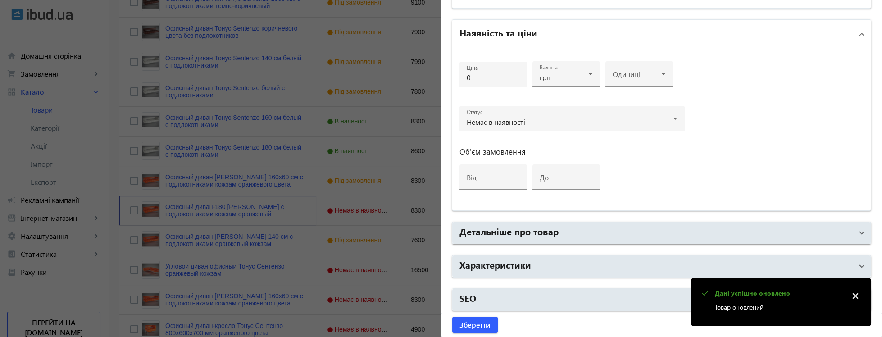
type input "Офисный диван-180 [PERSON_NAME] с подлокотниками кожзам оранжевый"
type input "Tonus orang-2_180"
type input "https://xn--80a8abdck5d.kiev.ua/p2135937906-ofisnyj-divan-180.html"
type input "8300"
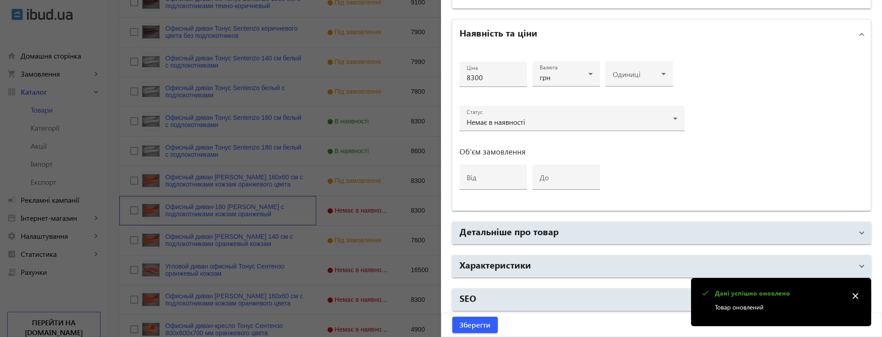
scroll to position [372, 0]
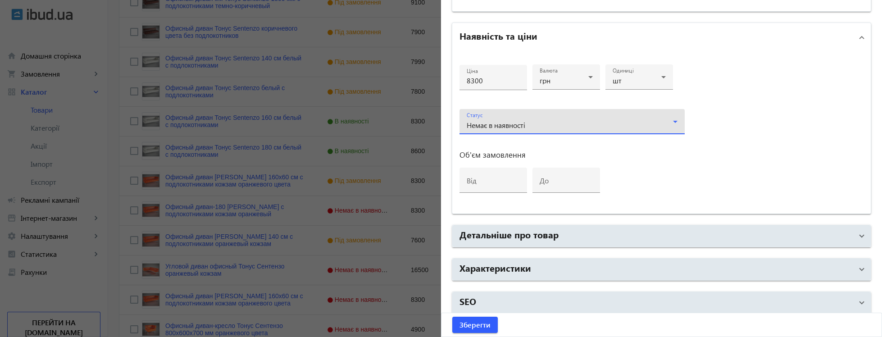
click at [504, 125] on span "Немає в наявності" at bounding box center [496, 124] width 59 height 9
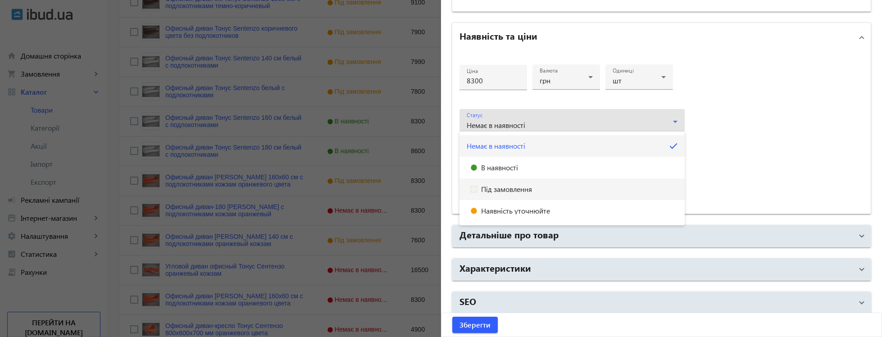
click at [504, 185] on mat-option "Під замовлення" at bounding box center [571, 189] width 225 height 22
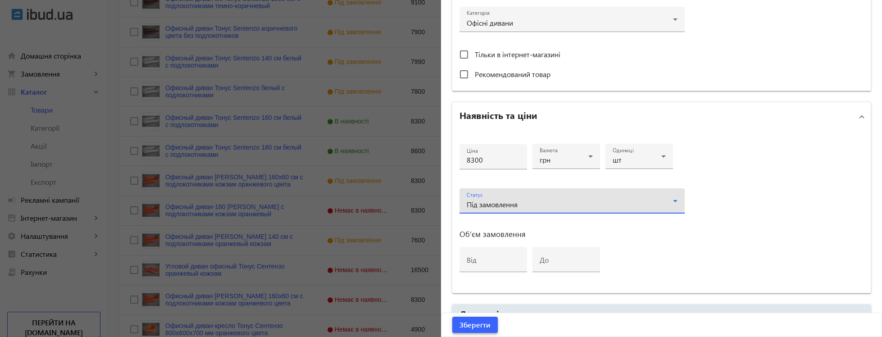
click at [475, 323] on span "Зберегти" at bounding box center [474, 325] width 31 height 10
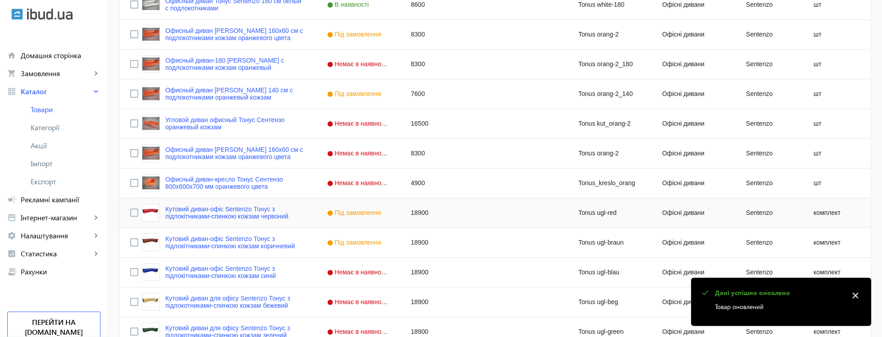
scroll to position [1301, 0]
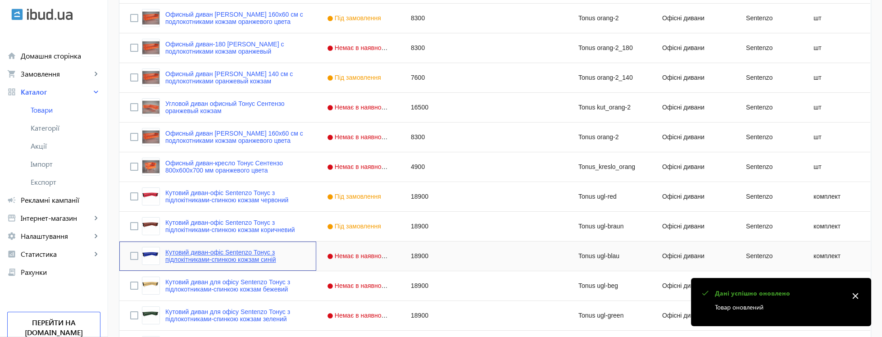
click at [267, 252] on link "Кутовий диван-офіс Sentenzo Тонус з підлокітниками-спинкою кожзам синій" at bounding box center [235, 256] width 140 height 14
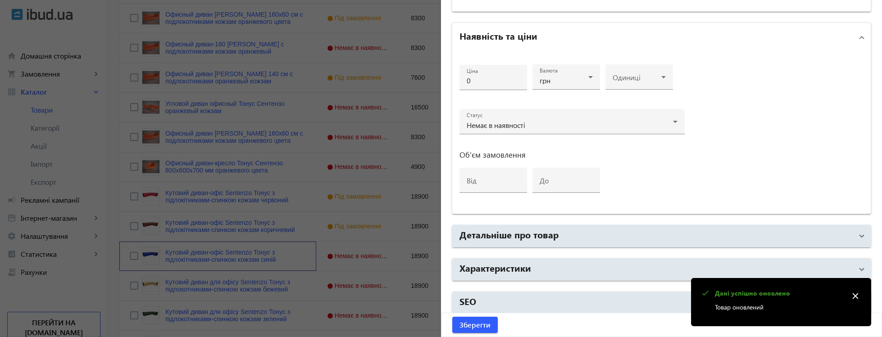
type input "Кутовий диван-офіс Sentenzo Тонус з підлокітниками-спинкою кожзам синій"
type input "Tonus ugl-blau"
type input "https://xn--80a8abdck5d.kiev.ua/ua/p1395790457-kutovij-divan-ofis.html"
type input "18900"
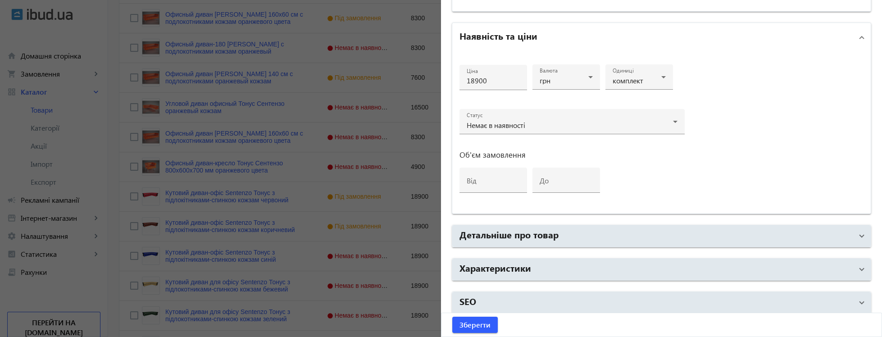
click at [496, 134] on div at bounding box center [571, 138] width 225 height 8
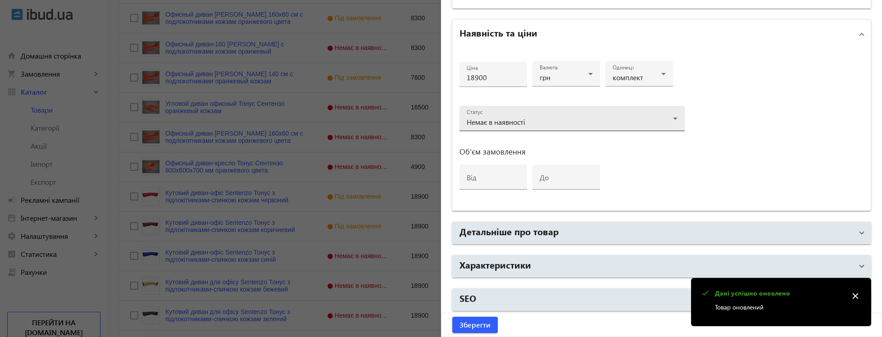
click at [500, 120] on span "Немає в наявності" at bounding box center [496, 121] width 59 height 9
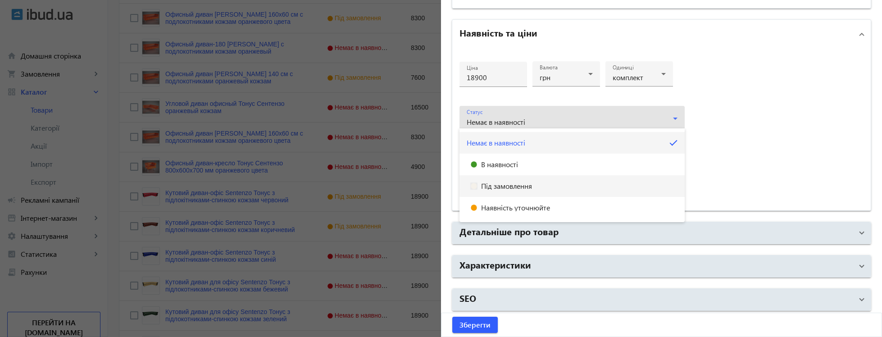
click at [505, 186] on span "Під замовлення" at bounding box center [506, 185] width 51 height 7
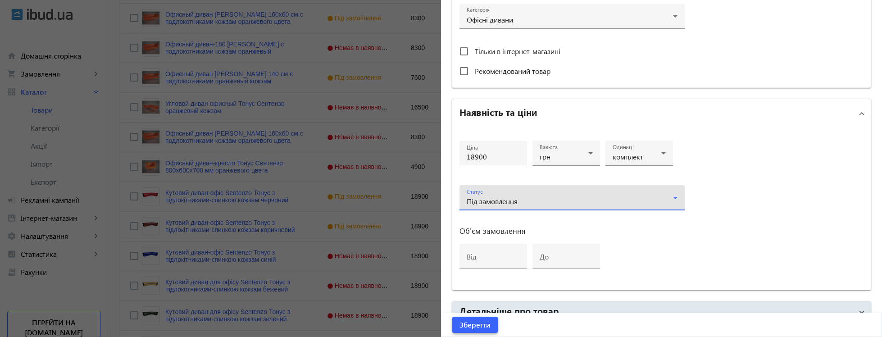
click at [473, 323] on span "Зберегти" at bounding box center [474, 325] width 31 height 10
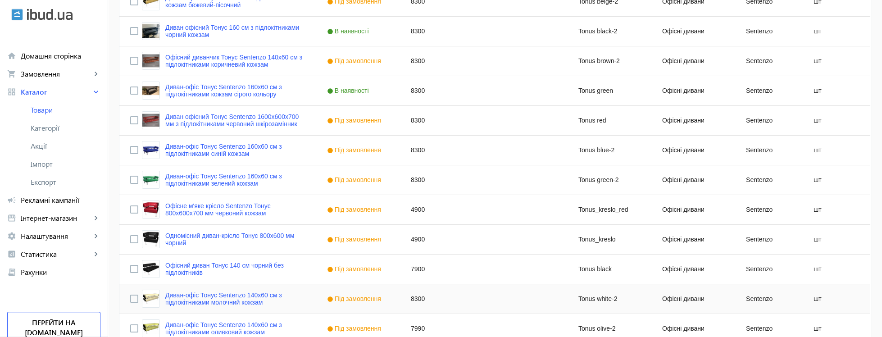
scroll to position [229, 0]
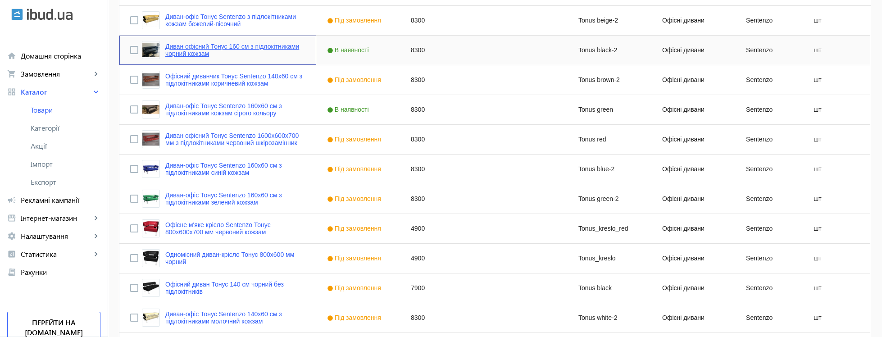
click at [262, 56] on link "Диван офісний Тонус 160 см з підлокітниками чорний кожзам" at bounding box center [235, 50] width 140 height 14
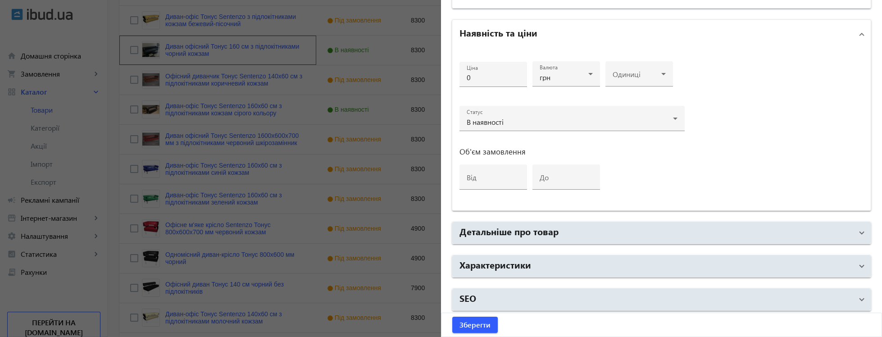
type input "Диван офісний Тонус 160 см з підлокітниками чорний кожзам"
type input "Диван офисный Тонус 160 см с подлокотниками черный кожзам глянец"
type input "Tonus black-2"
type input "https://xn--80a8abdck5d.kiev.ua/p1105806208-divan-ofis-tonus.html"
type input "8300"
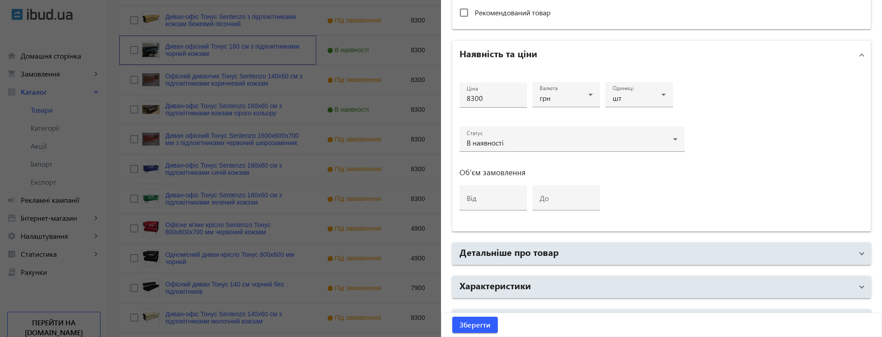
scroll to position [454, 0]
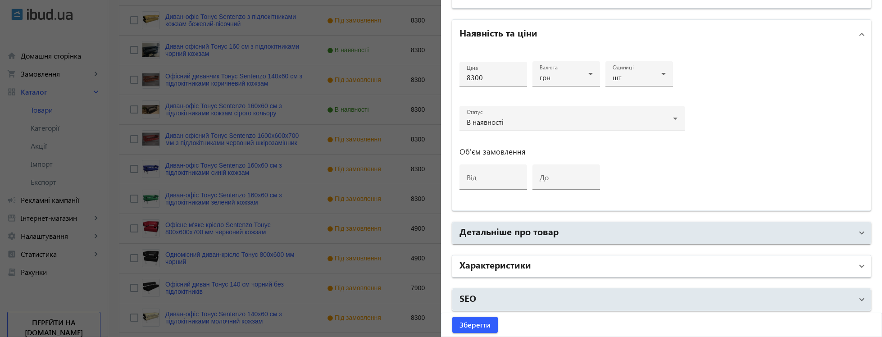
click at [550, 260] on mat-panel-title "Характеристики" at bounding box center [655, 266] width 393 height 16
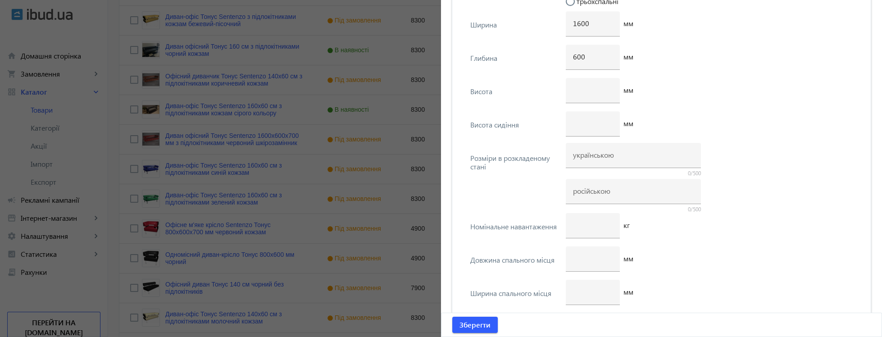
scroll to position [2562, 0]
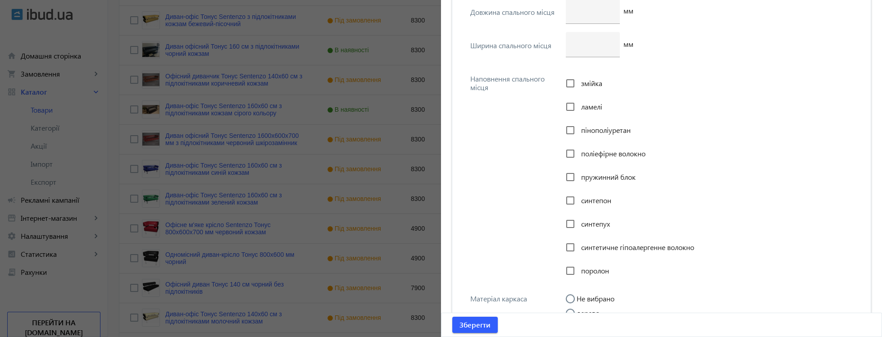
click at [112, 98] on div at bounding box center [441, 168] width 882 height 337
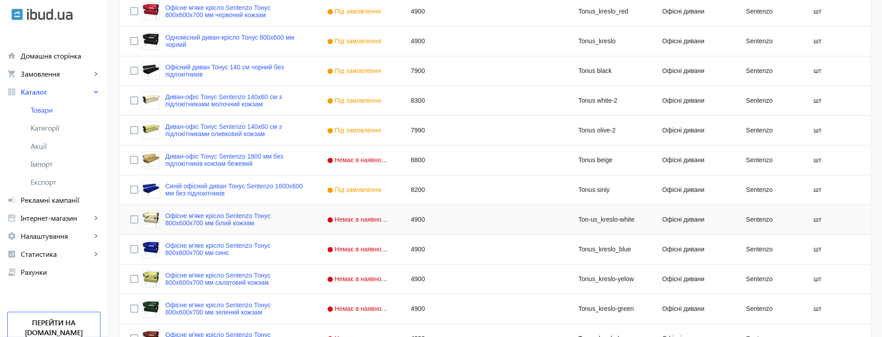
scroll to position [663, 0]
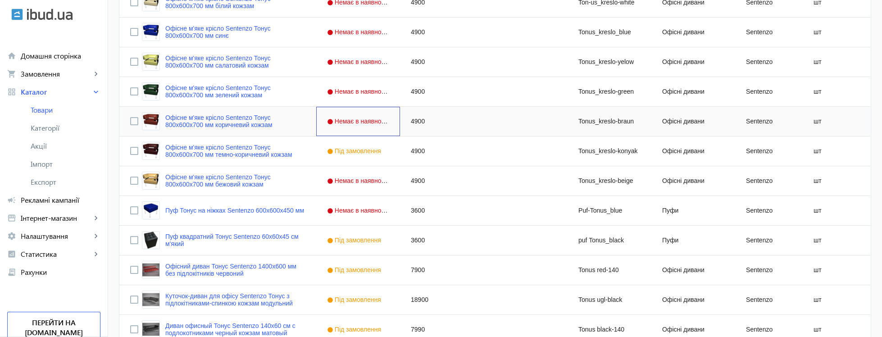
click at [338, 120] on span "Немає в наявності" at bounding box center [359, 121] width 64 height 7
click at [265, 128] on link "Офісне м'яке крісло Sentenzo Тонус 800x600х700 мм коричневий кожзам" at bounding box center [235, 121] width 140 height 14
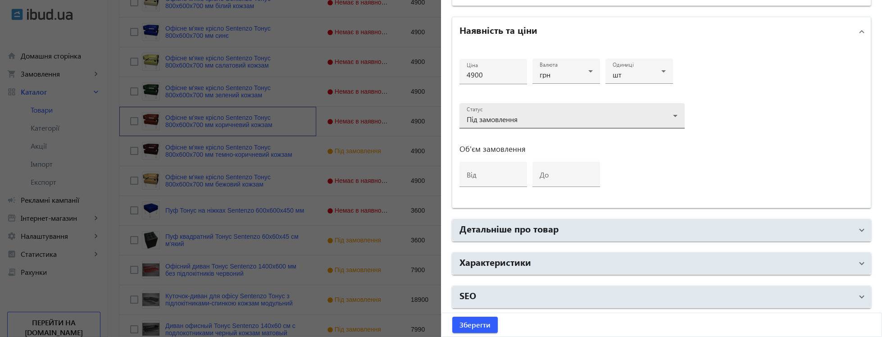
scroll to position [375, 0]
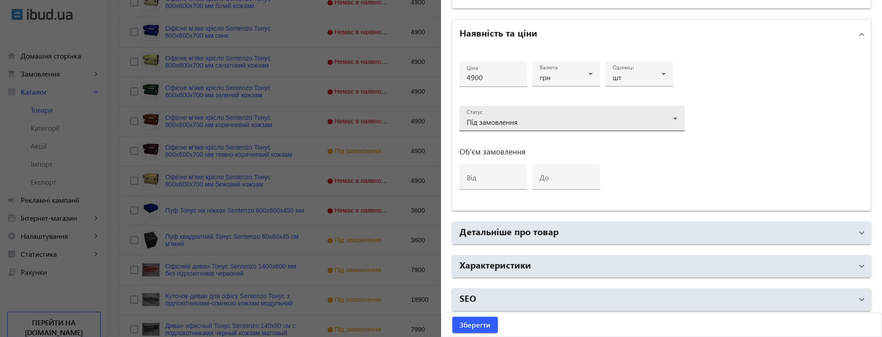
click at [505, 121] on span "Під замовлення" at bounding box center [492, 121] width 51 height 9
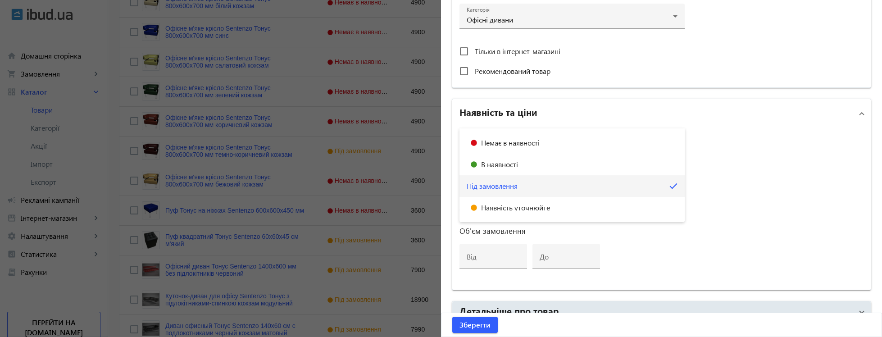
click at [475, 327] on div at bounding box center [441, 168] width 882 height 337
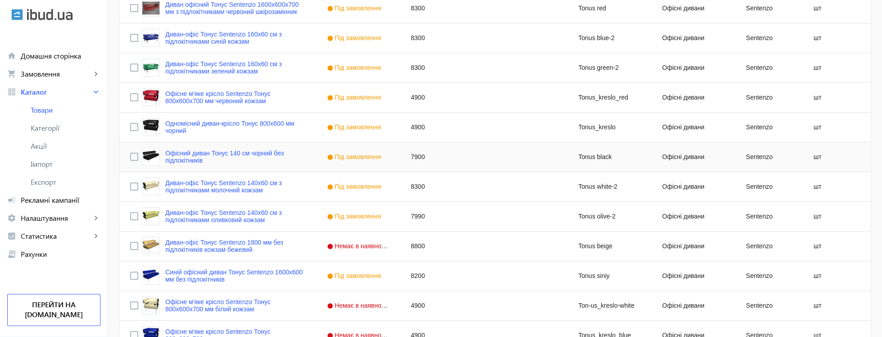
scroll to position [488, 0]
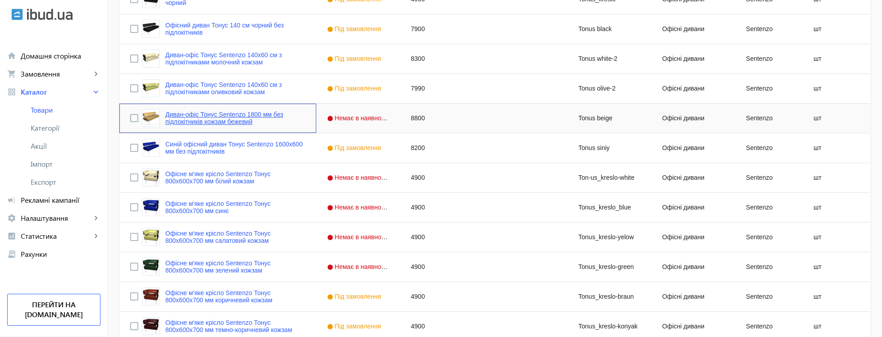
click at [255, 118] on link "Диван-офіс Тонус Sentenzo 1800 мм без підлокітників кожзам бежевий" at bounding box center [235, 118] width 140 height 14
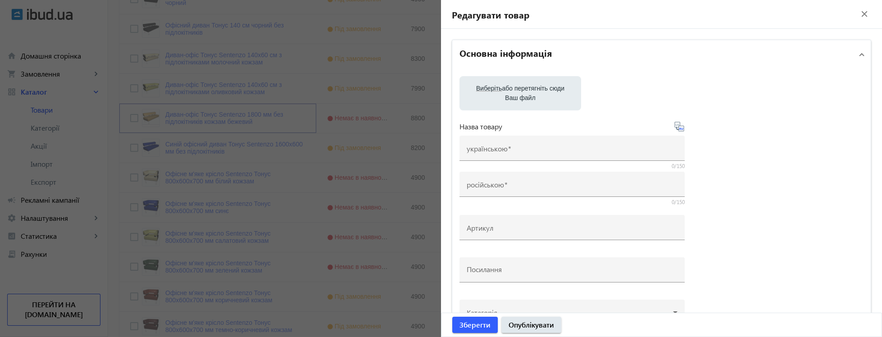
type input "Диван-офіс Тонус Sentenzo 1800 мм без підлокітників кожзам бежевий"
type input "Диван-офис Тонус Sentenzo 1800 мм без подлокотников кожзам бежевый"
type input "Tonus beige"
type input "[URL][DOMAIN_NAME]"
type input "8800"
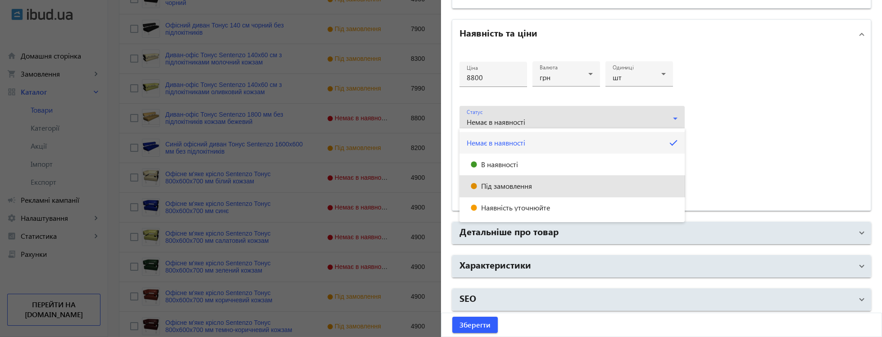
click at [501, 185] on span "Під замовлення" at bounding box center [506, 185] width 51 height 7
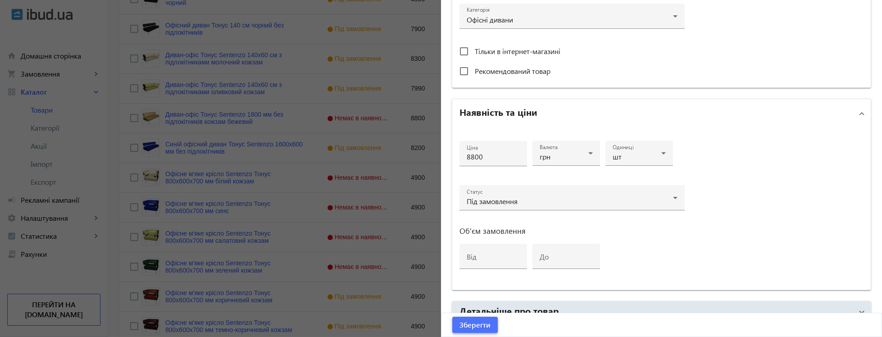
click at [475, 326] on span "Зберегти" at bounding box center [474, 325] width 31 height 10
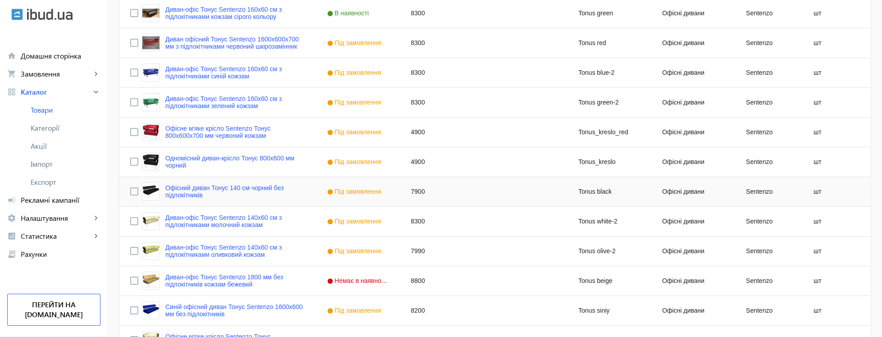
scroll to position [434, 0]
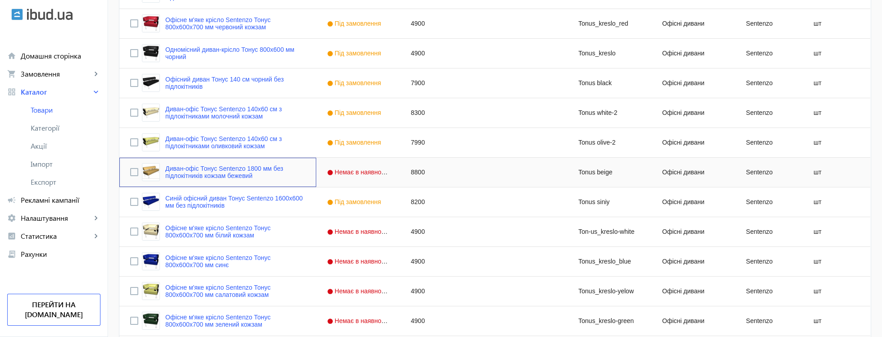
drag, startPoint x: 251, startPoint y: 171, endPoint x: 383, endPoint y: 171, distance: 131.5
click at [251, 170] on link "Диван-офіс Тонус Sentenzo 1800 мм без підлокітників кожзам бежевий" at bounding box center [235, 172] width 140 height 14
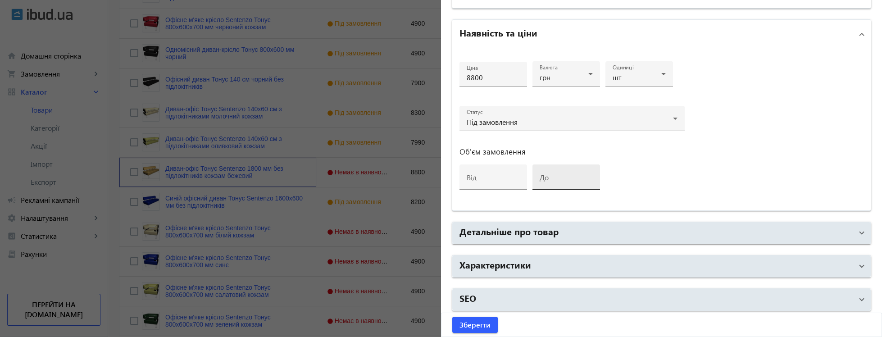
scroll to position [375, 0]
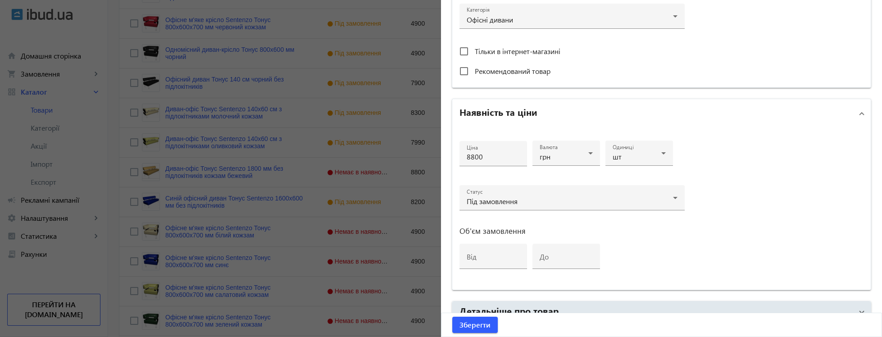
click at [401, 12] on div at bounding box center [441, 168] width 882 height 337
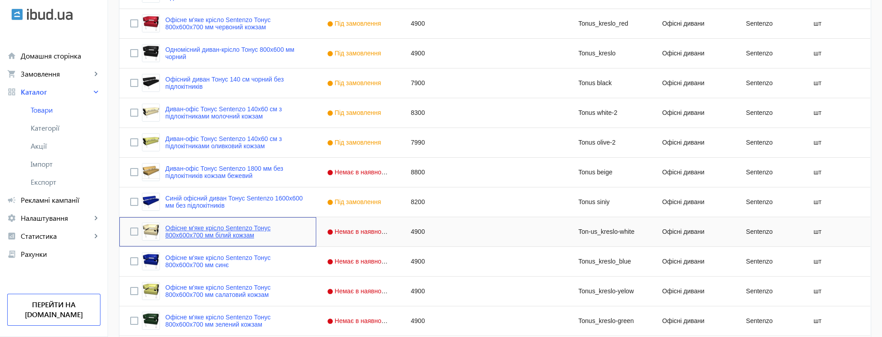
click at [233, 238] on link "Офісне м'яке крісло Sentenzo Тонус 800x600х700 мм білий кожзам" at bounding box center [235, 231] width 140 height 14
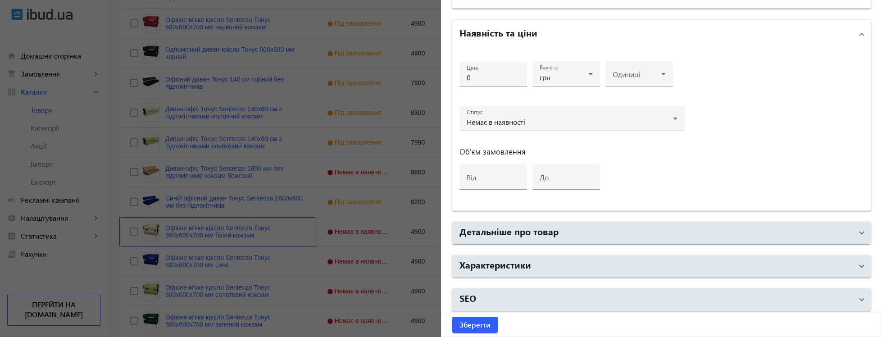
type input "Офісне м'яке крісло Sentenzo Тонус 800x600х700 мм білий кожзам"
type input "Офисное мягкое кресло Sentenzo Тонус 800x600х700 мм белый кожзам"
type input "Ton-us_kreslo-white"
type input "[URL][DOMAIN_NAME]"
type input "4900"
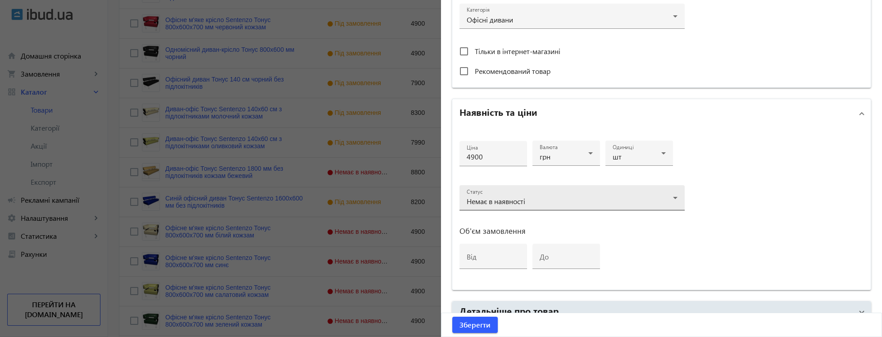
click at [533, 110] on h2 "Наявність та ціни" at bounding box center [498, 111] width 78 height 13
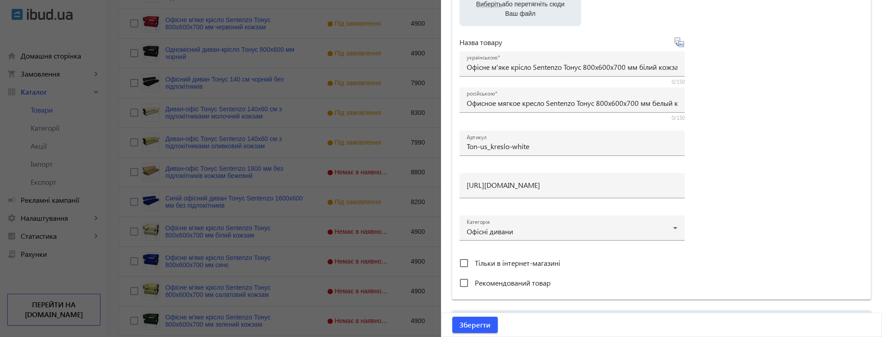
scroll to position [287, 0]
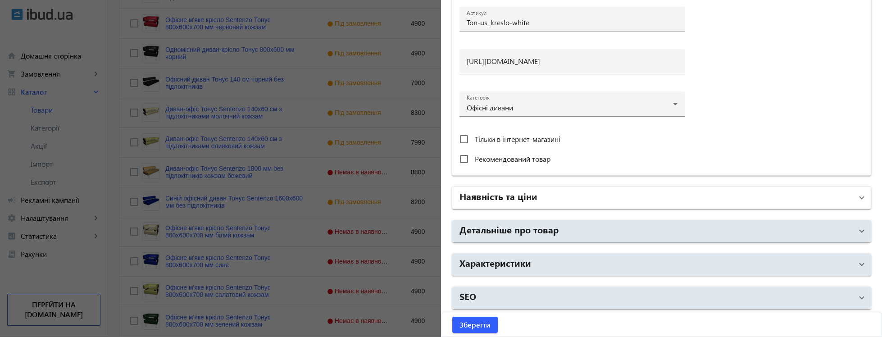
click at [525, 194] on h2 "Наявність та ціни" at bounding box center [498, 196] width 78 height 13
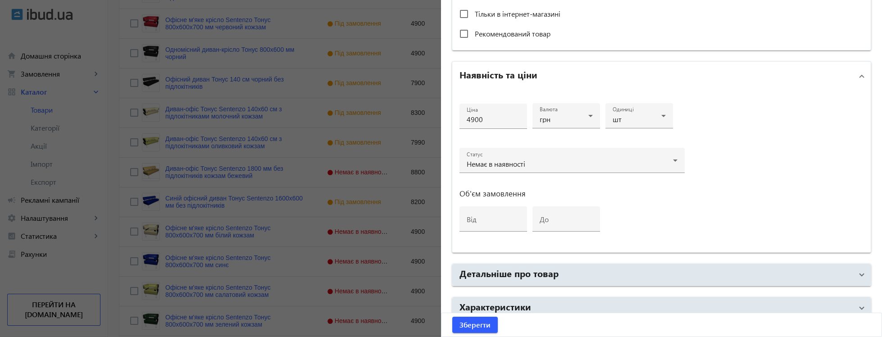
scroll to position [454, 0]
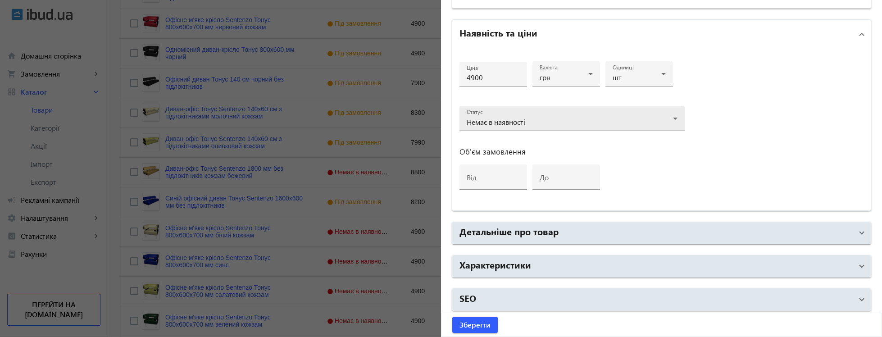
click at [533, 122] on div "Немає в наявності" at bounding box center [570, 121] width 206 height 7
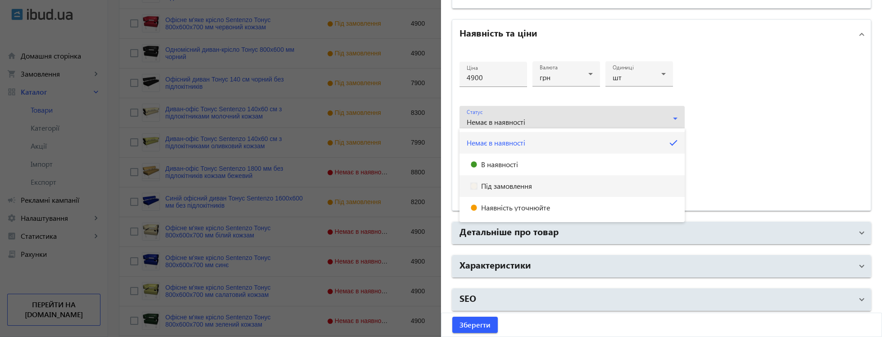
click at [508, 182] on mat-option "Під замовлення" at bounding box center [571, 186] width 225 height 22
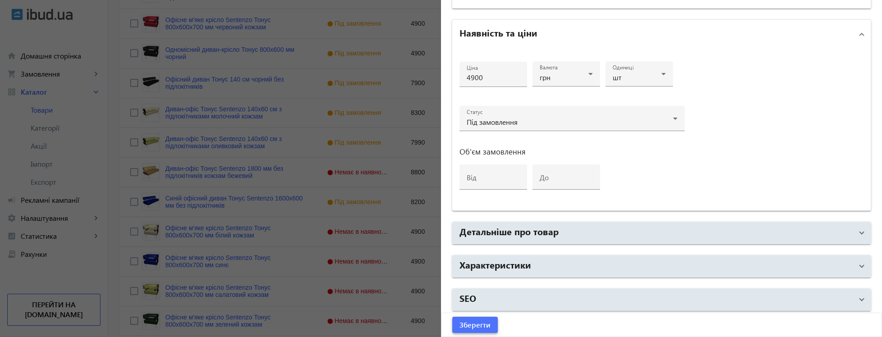
click at [482, 318] on span "submit" at bounding box center [474, 325] width 45 height 22
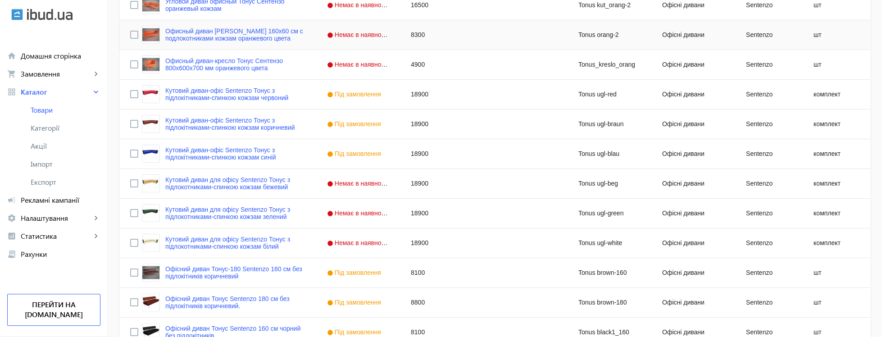
scroll to position [1410, 0]
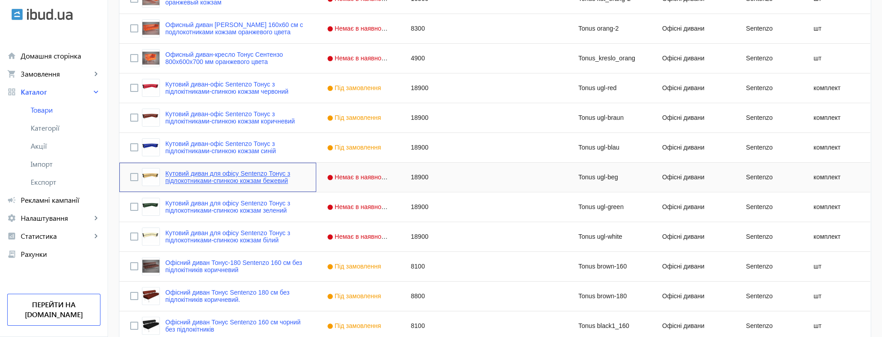
click at [258, 177] on link "Кутовий диван для офісу Sentenzo Тонус з підлокотниками-спинкою кожзам бежевий" at bounding box center [235, 177] width 140 height 14
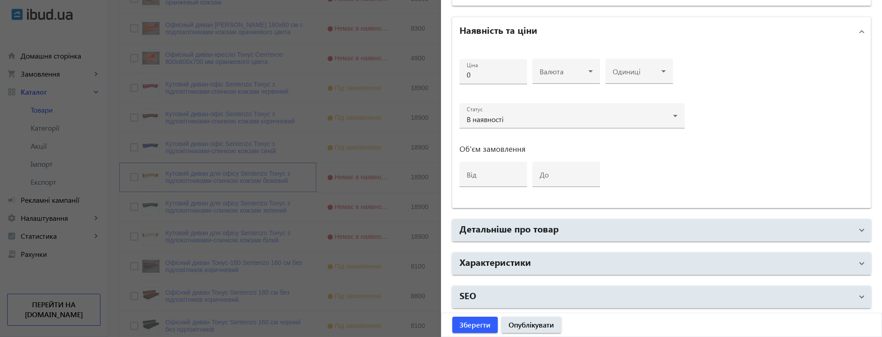
type input "Кутовий диван для офісу Sentenzo Тонус з підлокотниками-спинкою кожзам бежевий"
type input "Tonus ugl-beg"
type input "[URL][DOMAIN_NAME]"
type input "18900"
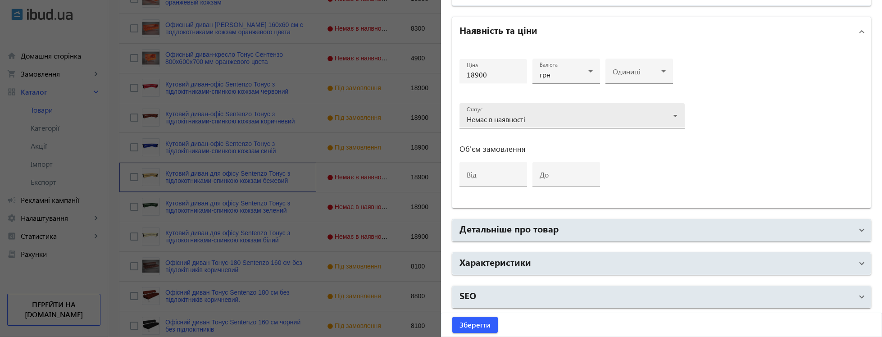
scroll to position [310, 0]
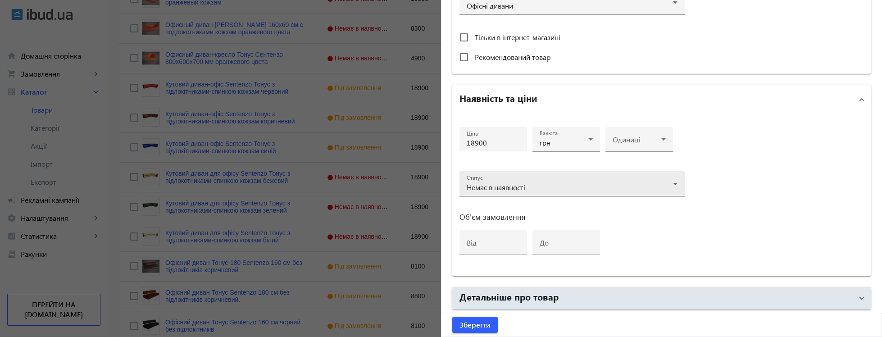
click at [495, 186] on span "Немає в наявності" at bounding box center [496, 186] width 59 height 9
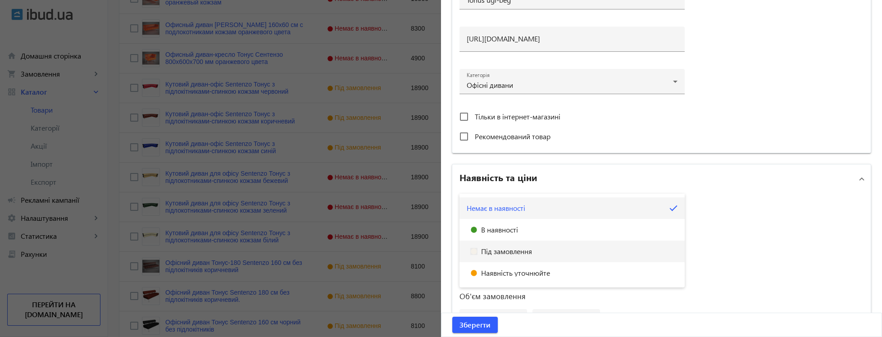
click at [493, 249] on span "Під замовлення" at bounding box center [506, 251] width 51 height 7
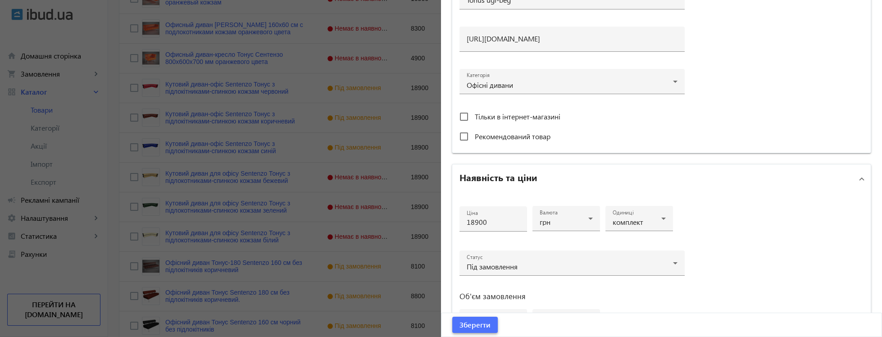
click at [485, 320] on span "Зберегти" at bounding box center [474, 325] width 31 height 10
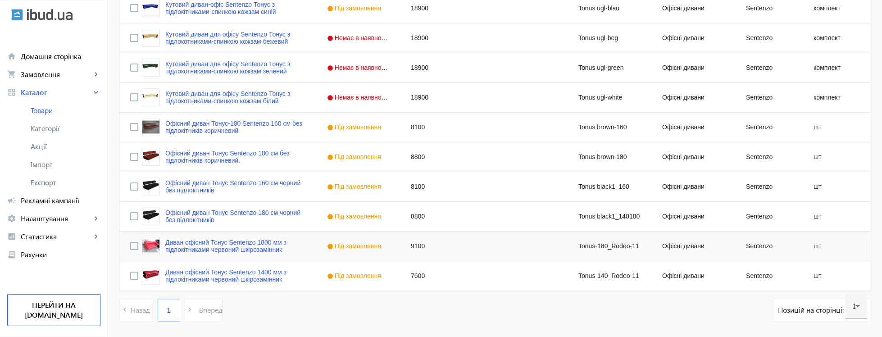
scroll to position [1531, 0]
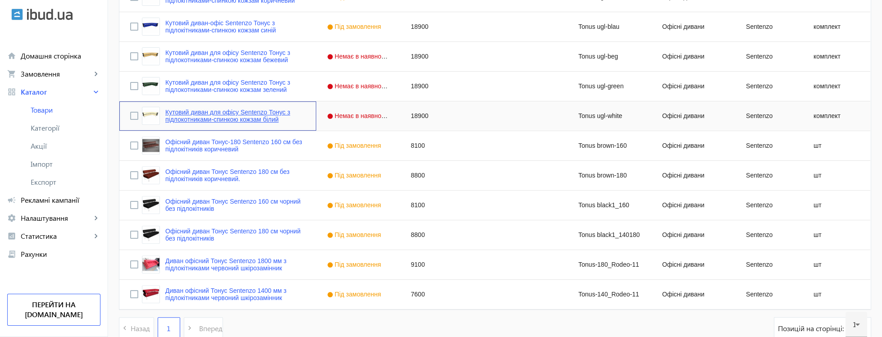
click at [262, 123] on link "Кутовий диван для офісу Sentenzo Тонус з підлокотниками-спинкою кожзам білий" at bounding box center [235, 116] width 140 height 14
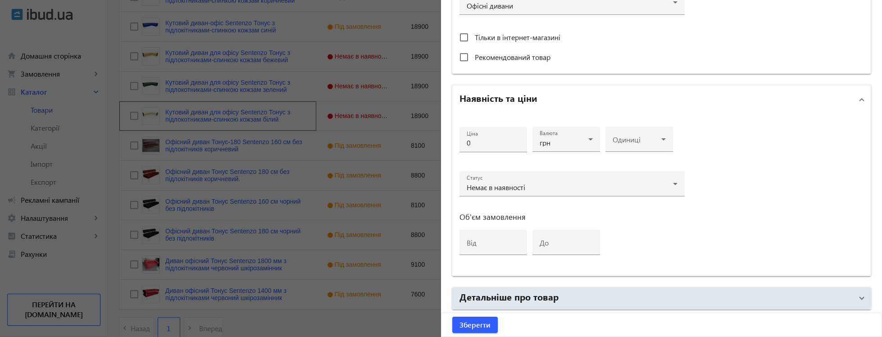
type input "Кутовий диван для офісу Sentenzo Тонус з підлокотниками-спинкою кожзам білий"
type input "Tonus ugl-white"
type input "[URL][DOMAIN_NAME]"
type input "18900"
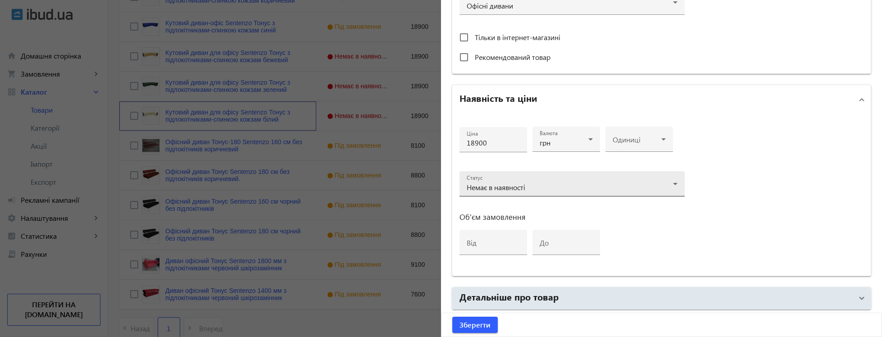
scroll to position [248, 0]
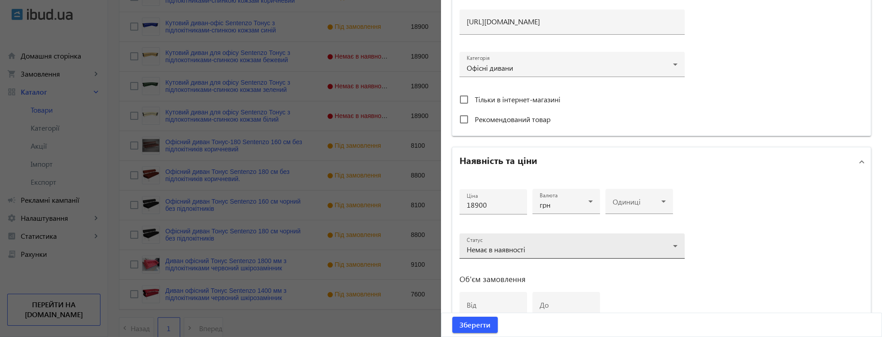
click at [550, 246] on div "Немає в наявності" at bounding box center [570, 249] width 206 height 7
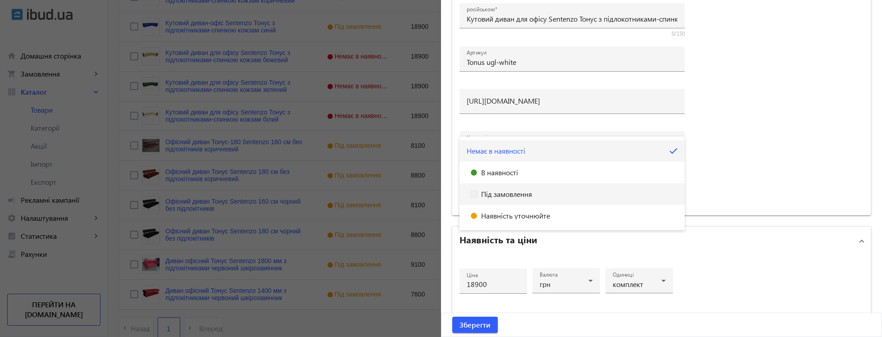
click at [518, 195] on span "Під замовлення" at bounding box center [506, 194] width 51 height 7
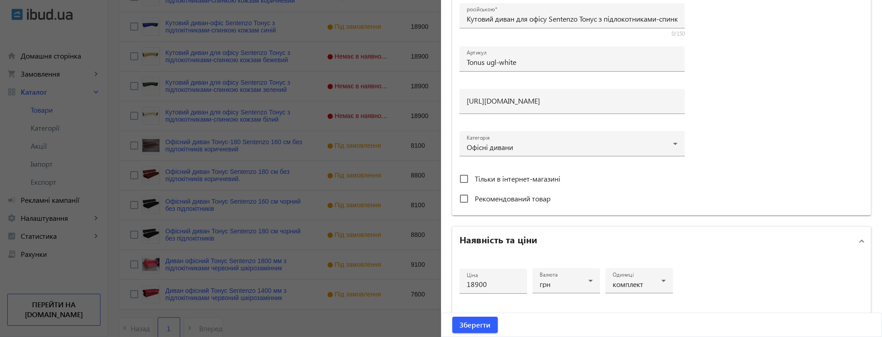
scroll to position [454, 0]
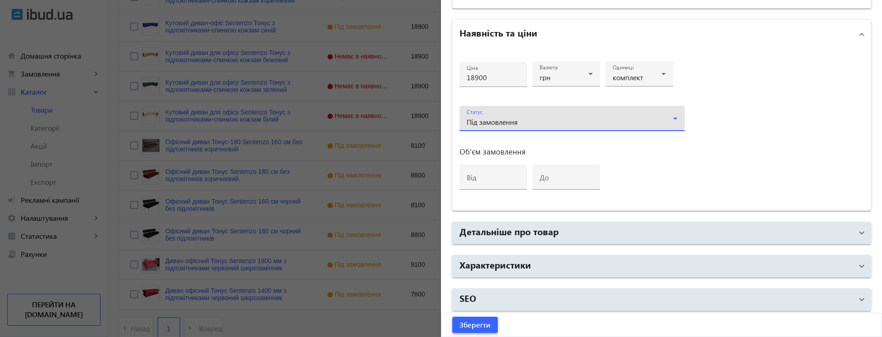
click at [484, 319] on span "submit" at bounding box center [474, 325] width 45 height 22
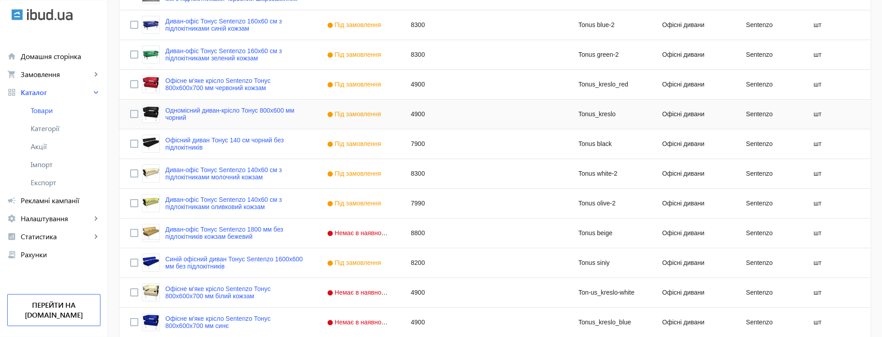
scroll to position [434, 0]
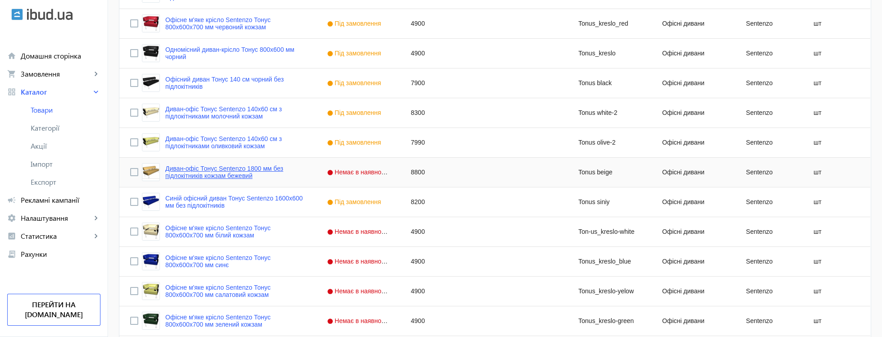
click at [264, 179] on link "Диван-офіс Тонус Sentenzo 1800 мм без підлокітників кожзам бежевий" at bounding box center [235, 172] width 140 height 14
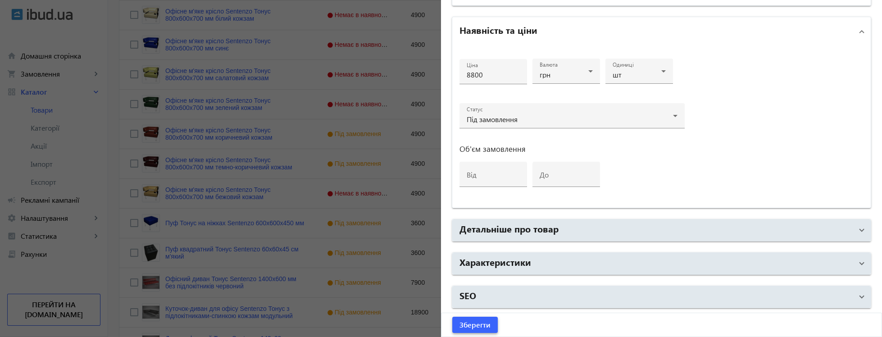
scroll to position [248, 0]
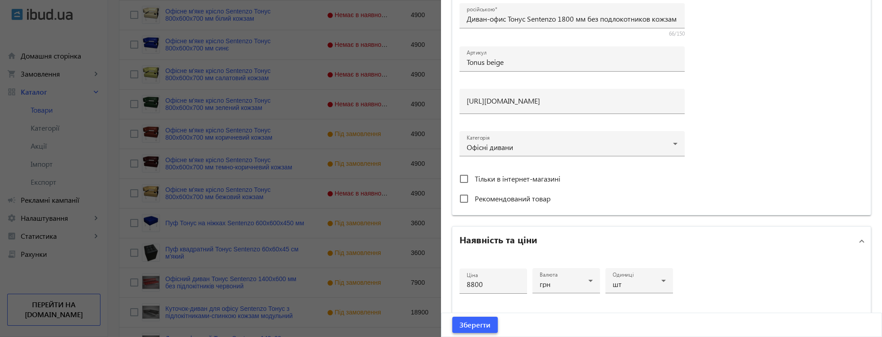
click at [490, 327] on span "Зберегти" at bounding box center [474, 325] width 31 height 10
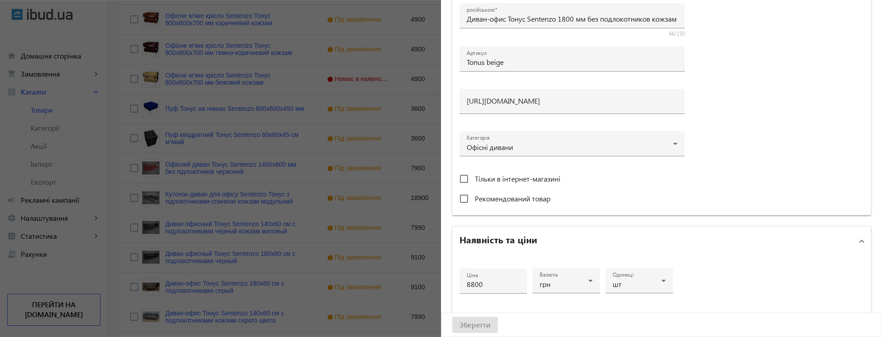
scroll to position [813, 0]
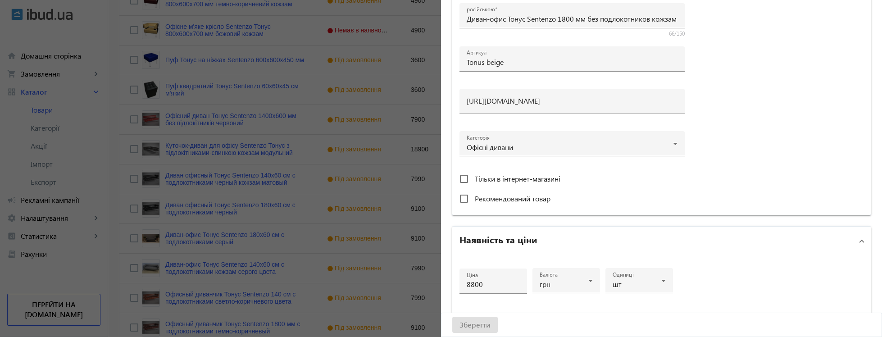
click at [319, 223] on div at bounding box center [441, 168] width 882 height 337
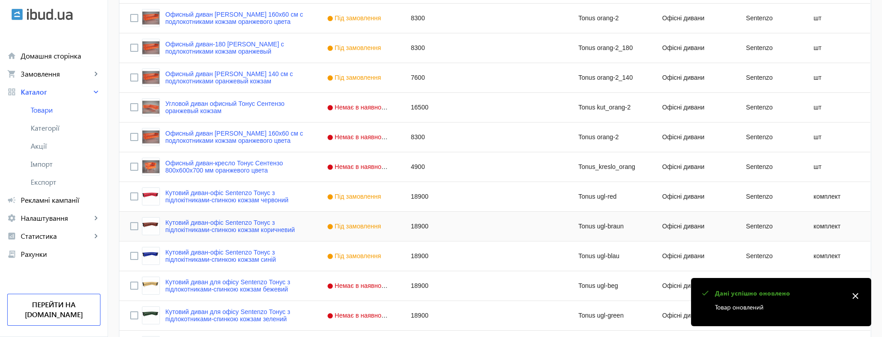
scroll to position [1356, 0]
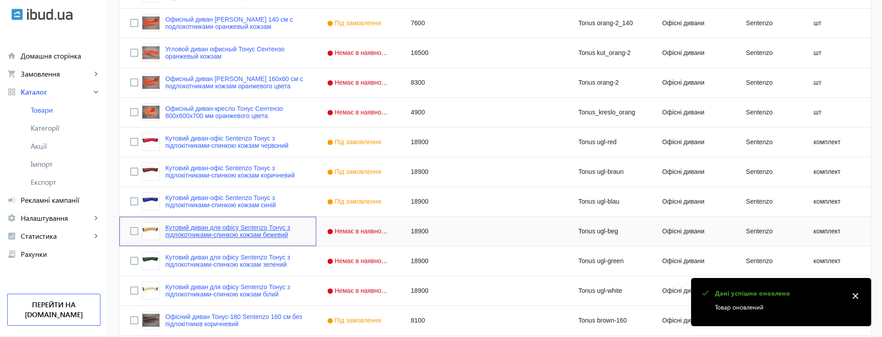
click at [271, 234] on link "Кутовий диван для офісу Sentenzo Тонус з підлокотниками-спинкою кожзам бежевий" at bounding box center [235, 231] width 140 height 14
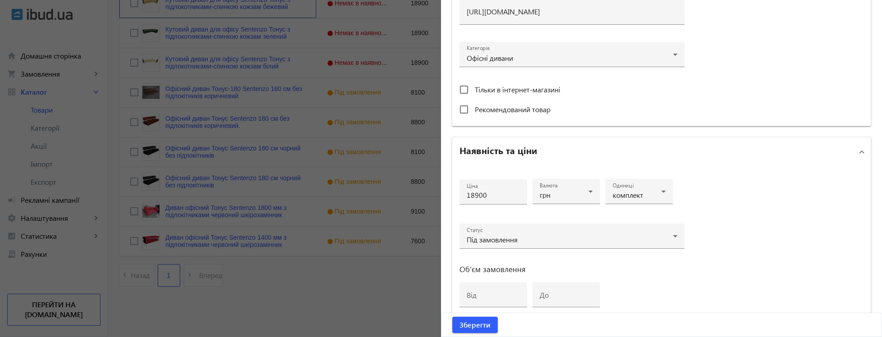
scroll to position [375, 0]
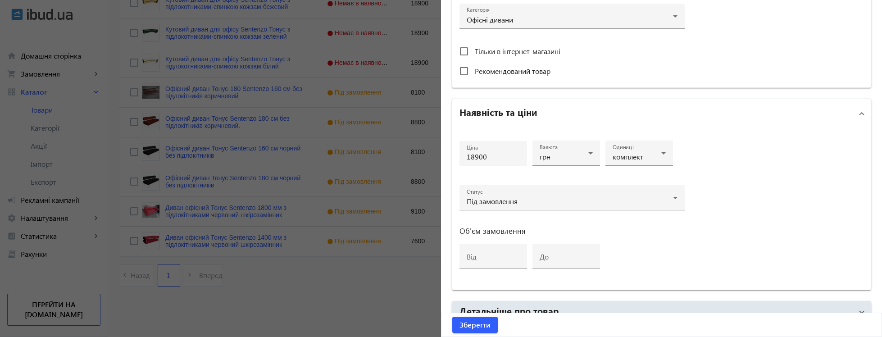
click at [362, 292] on div at bounding box center [441, 168] width 882 height 337
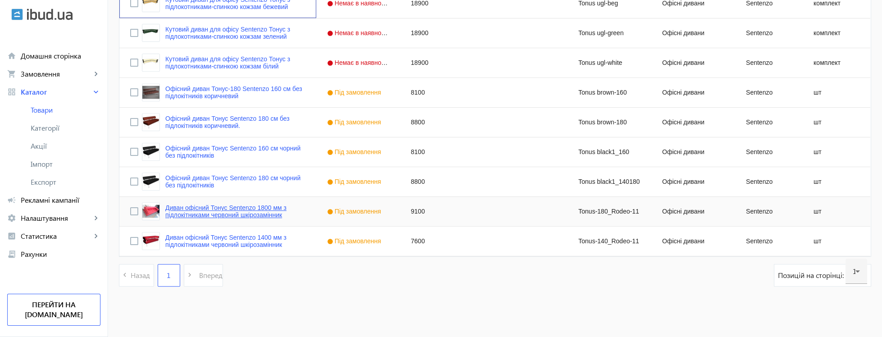
scroll to position [1477, 0]
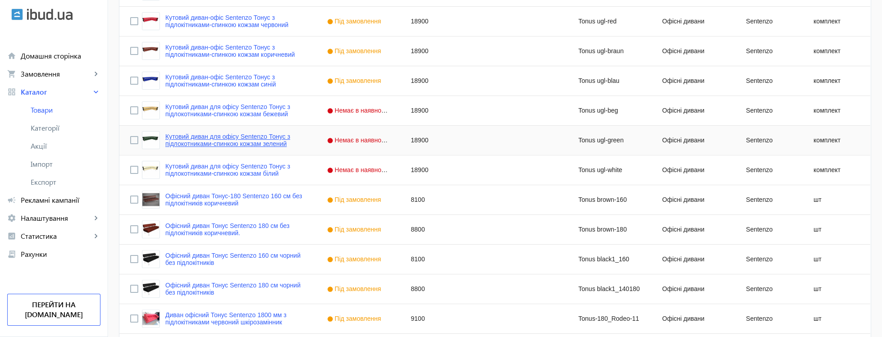
click at [270, 138] on link "Кутовий диван для офісу Sentenzo Тонус з підлокотниками-спинкою кожзам зелений" at bounding box center [235, 140] width 140 height 14
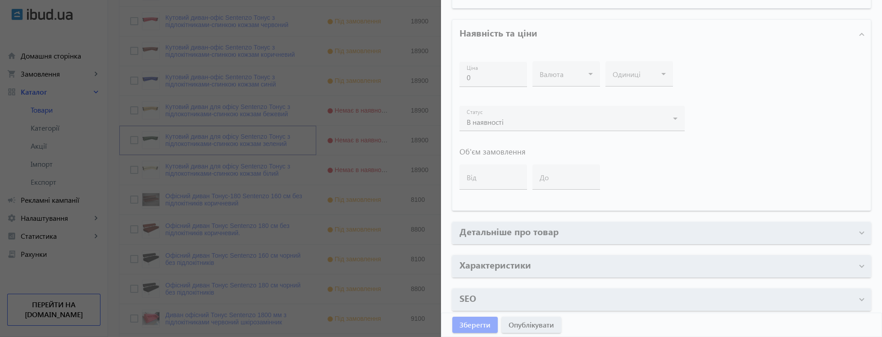
type input "Кутовий диван для офісу Sentenzo Тонус з підлокотниками-спинкою кожзам зелений"
type input "Tonus ugl-green"
type input "https://xn--80a8abdck5d.kiev.ua/ua/p1395790461-kutovij-divan-dlya.html"
type input "18900"
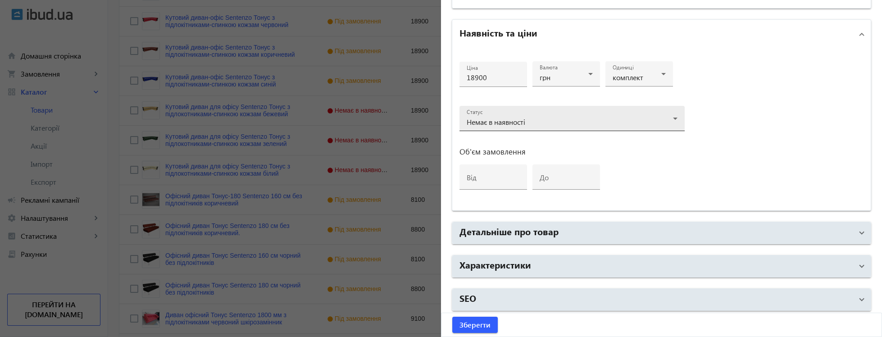
scroll to position [375, 0]
click at [493, 118] on span "Немає в наявності" at bounding box center [496, 121] width 59 height 9
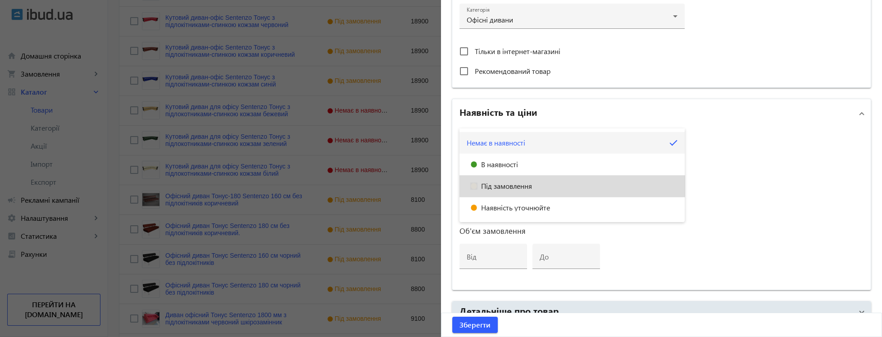
click at [504, 183] on span "Під замовлення" at bounding box center [506, 185] width 51 height 7
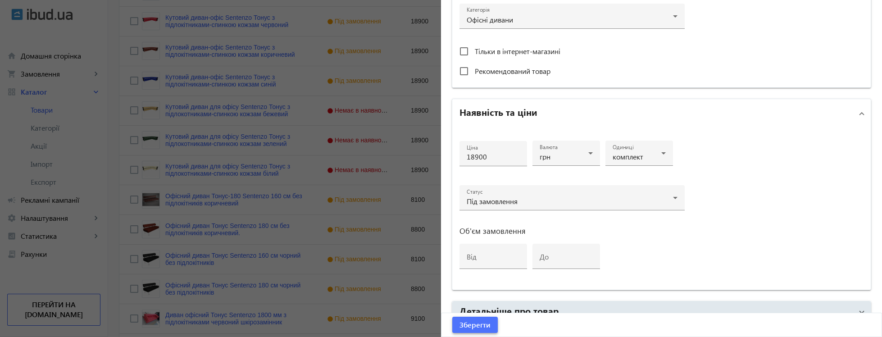
click at [480, 325] on span "Зберегти" at bounding box center [474, 325] width 31 height 10
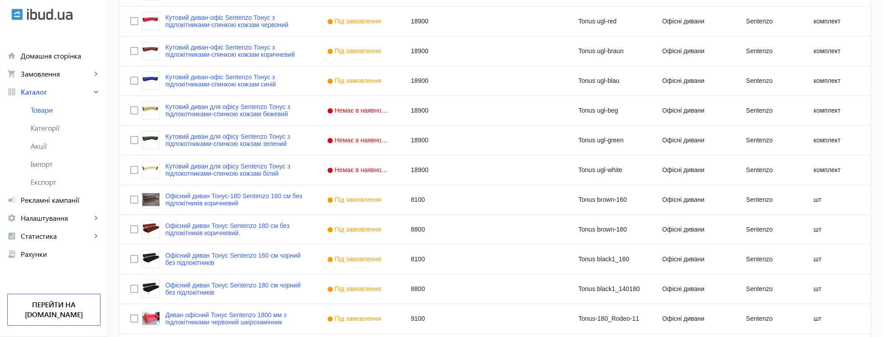
scroll to position [0, 0]
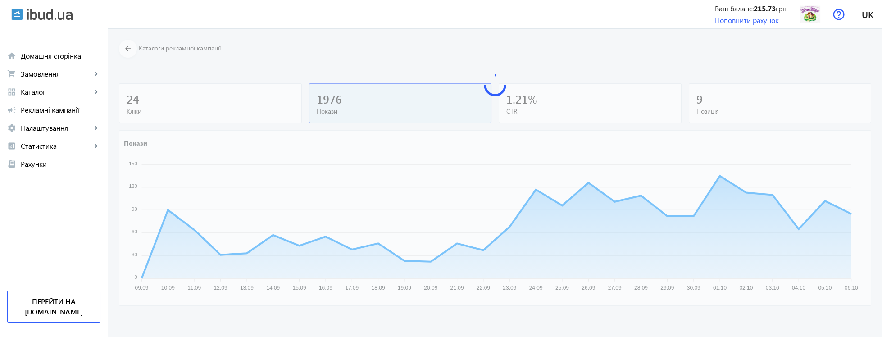
click at [323, 84] on div at bounding box center [495, 183] width 774 height 308
click at [61, 110] on span "Рекламні кампанії" at bounding box center [61, 109] width 80 height 9
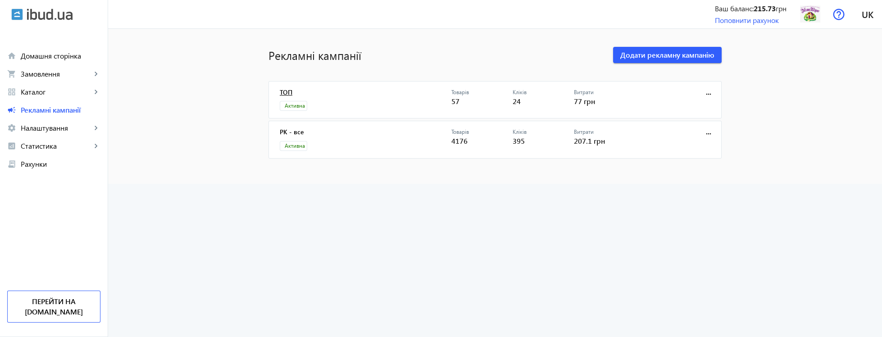
click at [292, 95] on link "ТОП" at bounding box center [366, 95] width 172 height 13
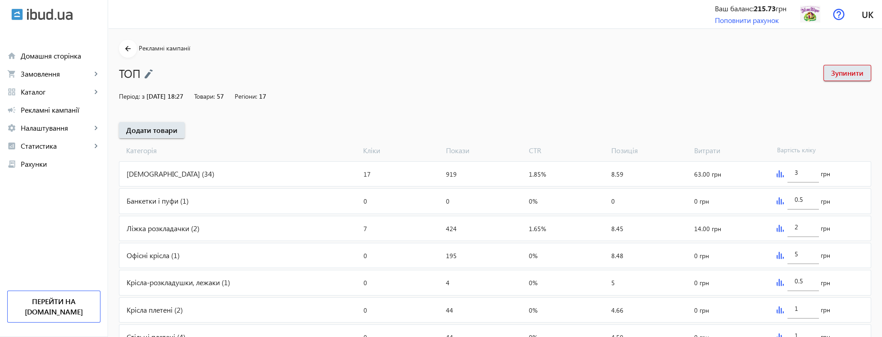
click at [186, 233] on div "Ліжка розкладачки (2)" at bounding box center [239, 228] width 241 height 24
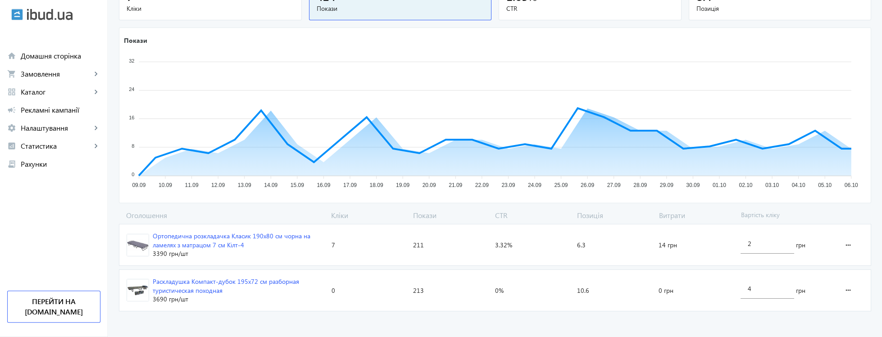
scroll to position [123, 0]
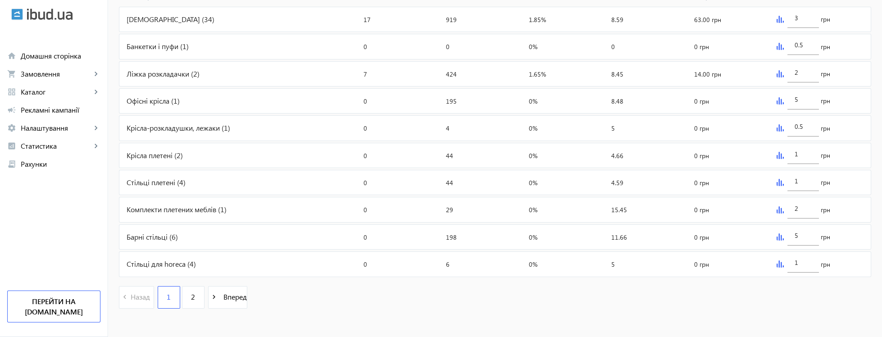
scroll to position [386, 0]
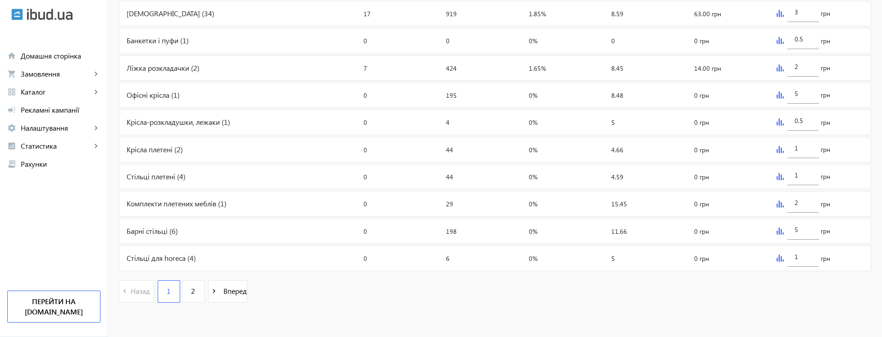
click at [170, 235] on div "Барні стільці (6)" at bounding box center [239, 231] width 241 height 24
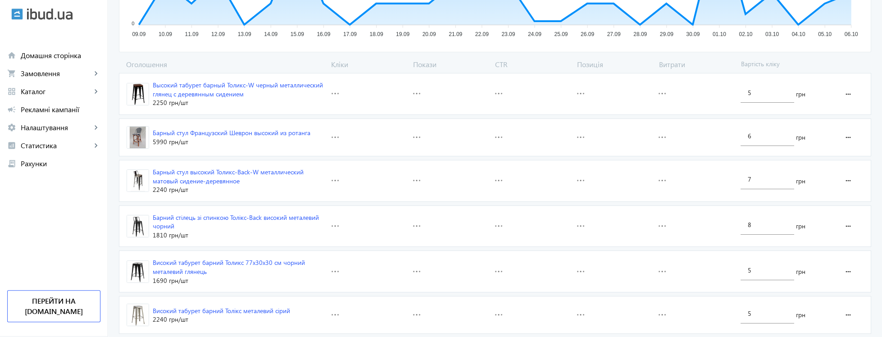
scroll to position [271, 0]
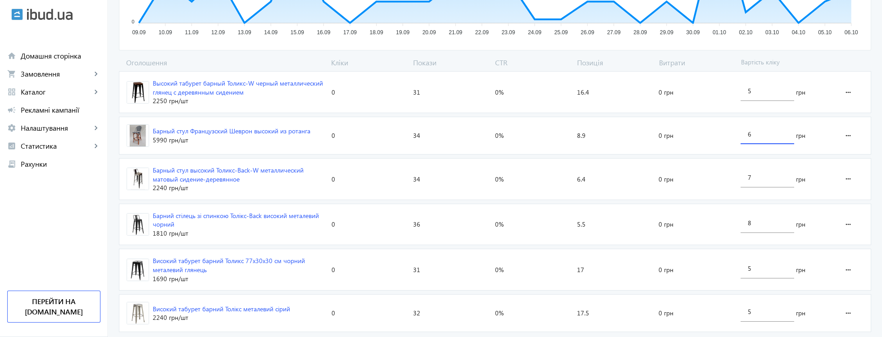
drag, startPoint x: 773, startPoint y: 134, endPoint x: 681, endPoint y: 114, distance: 94.4
click at [748, 130] on input "6" at bounding box center [767, 134] width 39 height 9
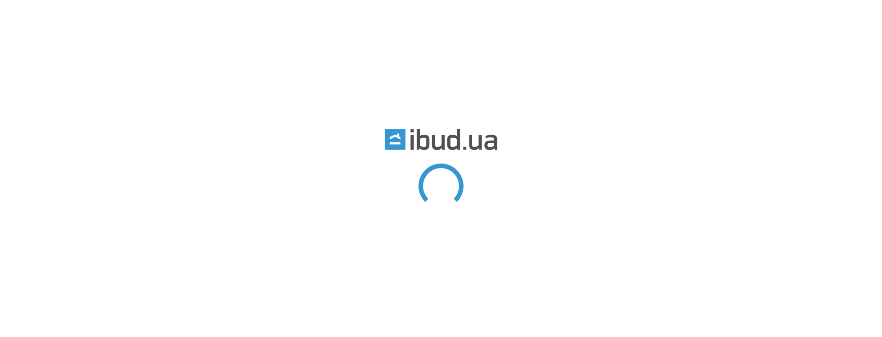
type input "Тонус"
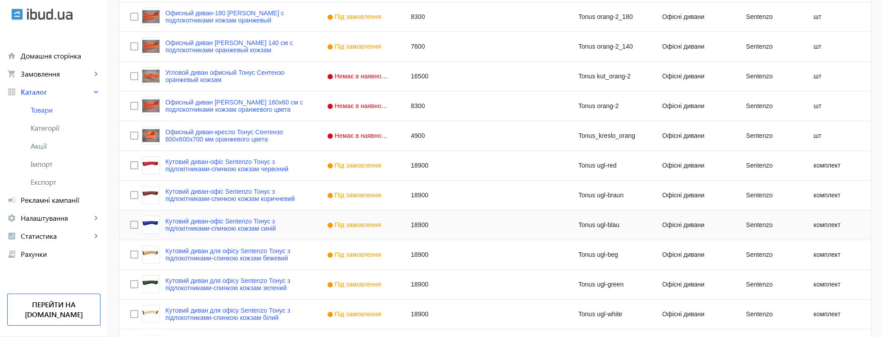
scroll to position [1313, 0]
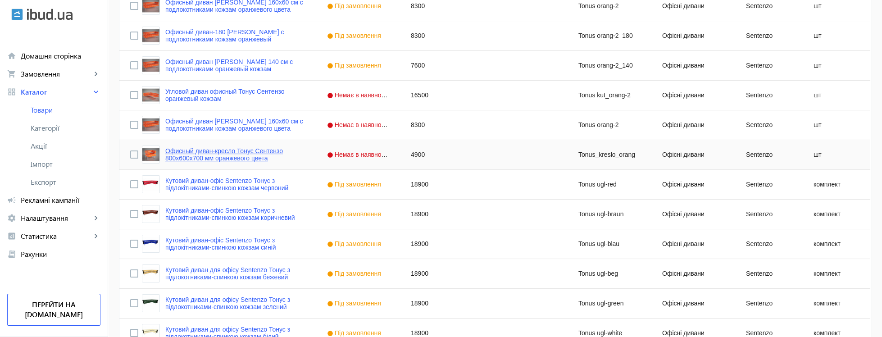
click at [237, 160] on link "Офисный диван-кресло Тонус Сентензо 800x600х700 мм оранжевого цвета" at bounding box center [235, 154] width 140 height 14
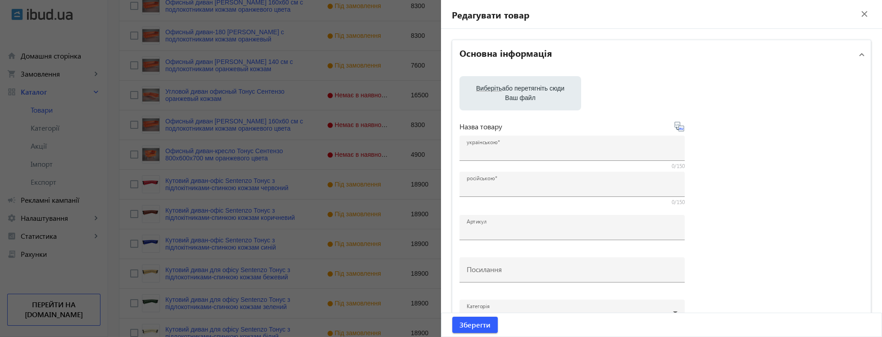
type input "Офисный диван-кресло Тонус Сентензо 800x600х700 мм оранжевого цвета"
type input "Tonus_kreslo_orang"
type input "[URL][DOMAIN_NAME]"
type input "4900"
